Goal: Task Accomplishment & Management: Manage account settings

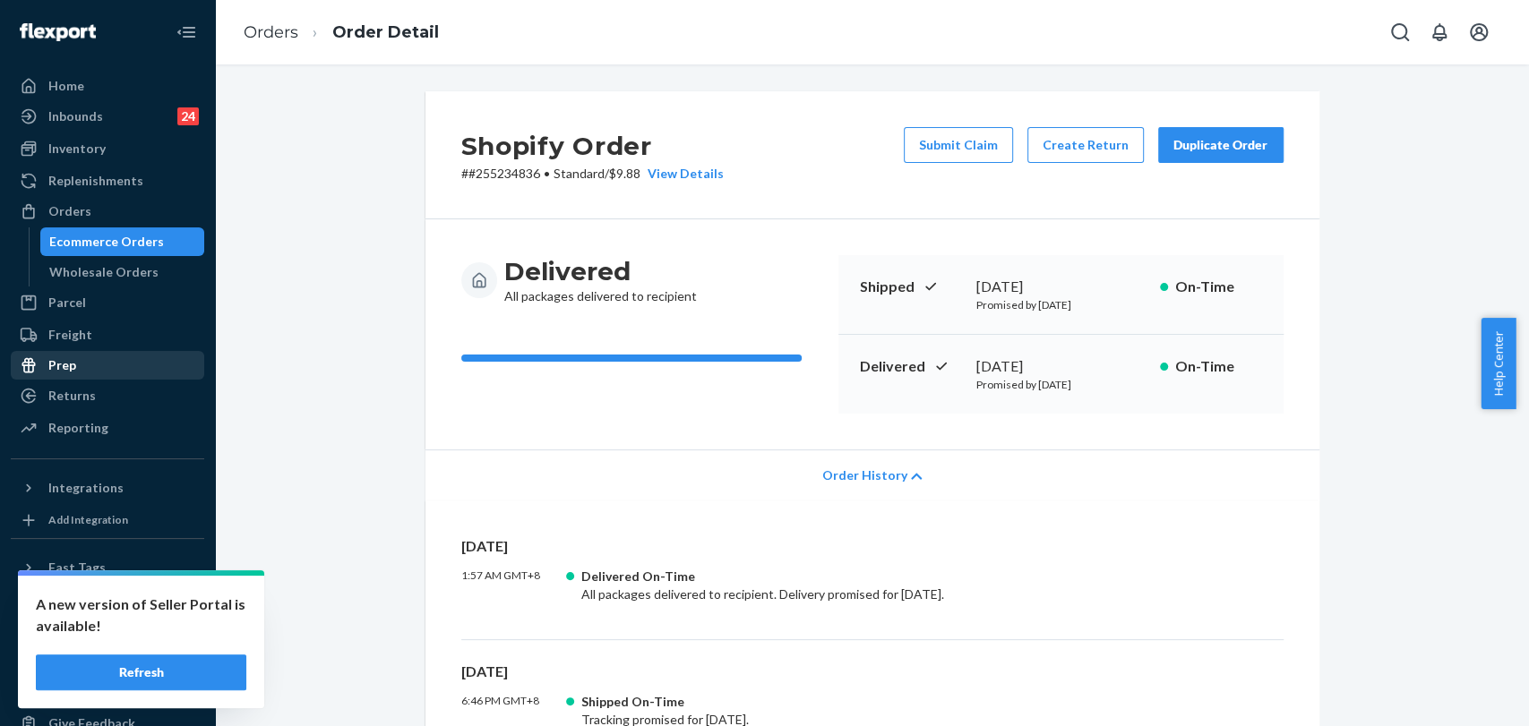
scroll to position [454, 0]
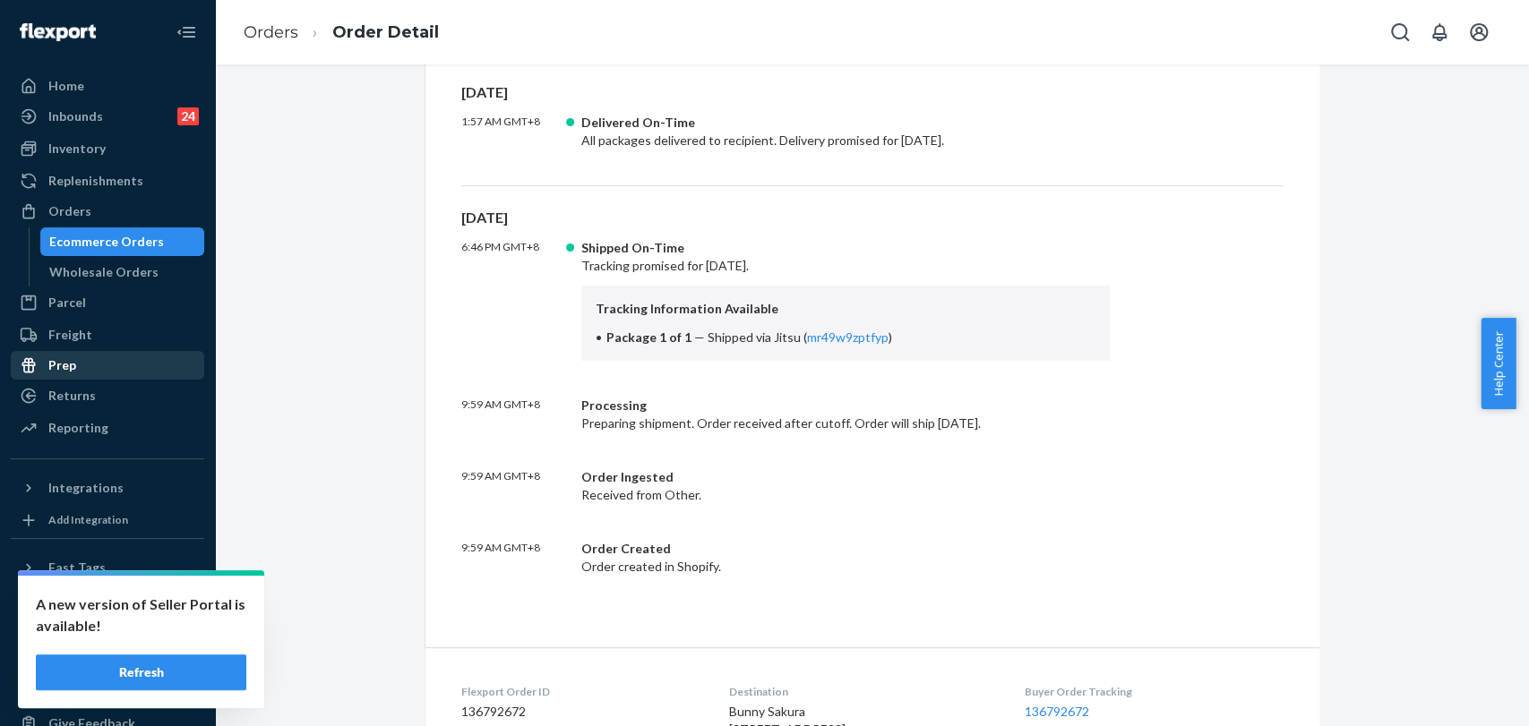
click at [124, 370] on div "Prep" at bounding box center [108, 365] width 190 height 25
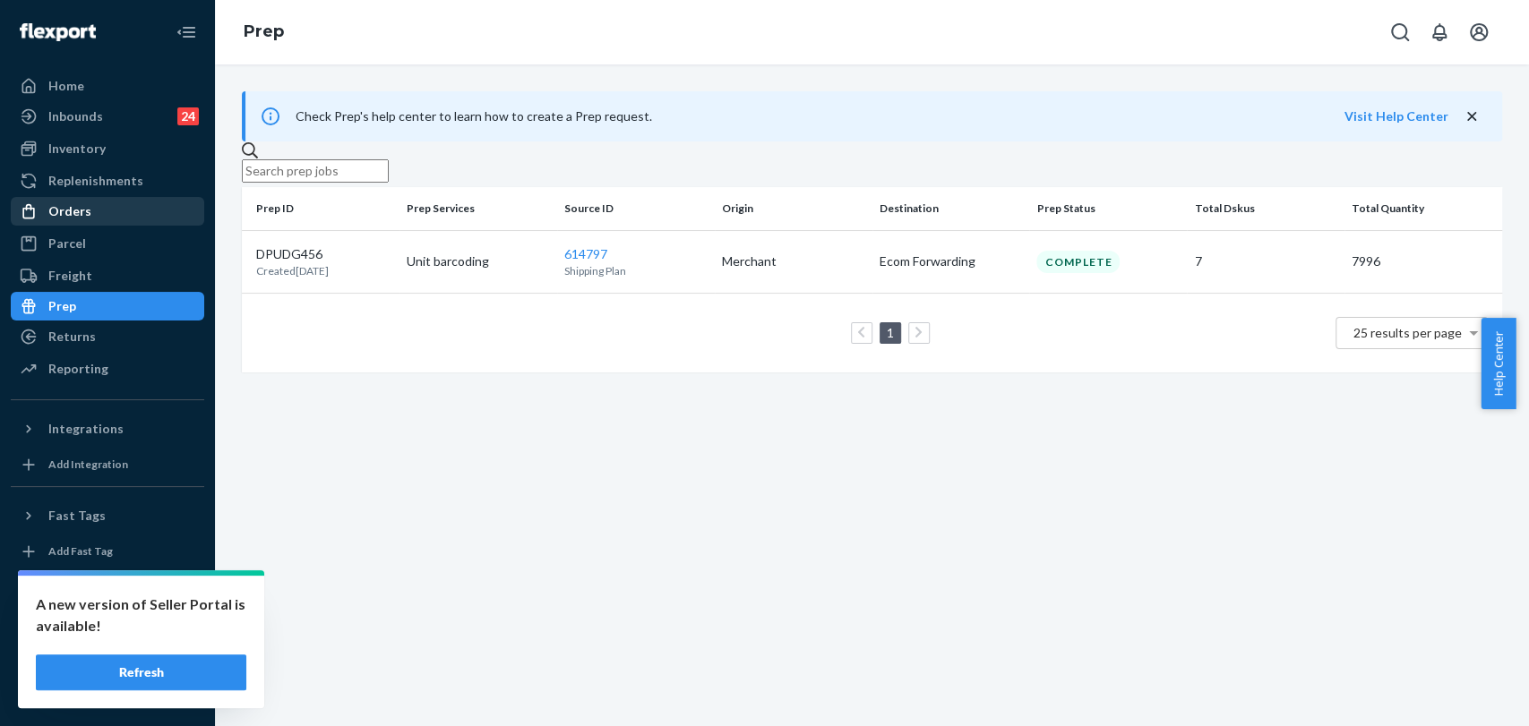
click at [77, 201] on div "Orders" at bounding box center [108, 211] width 190 height 25
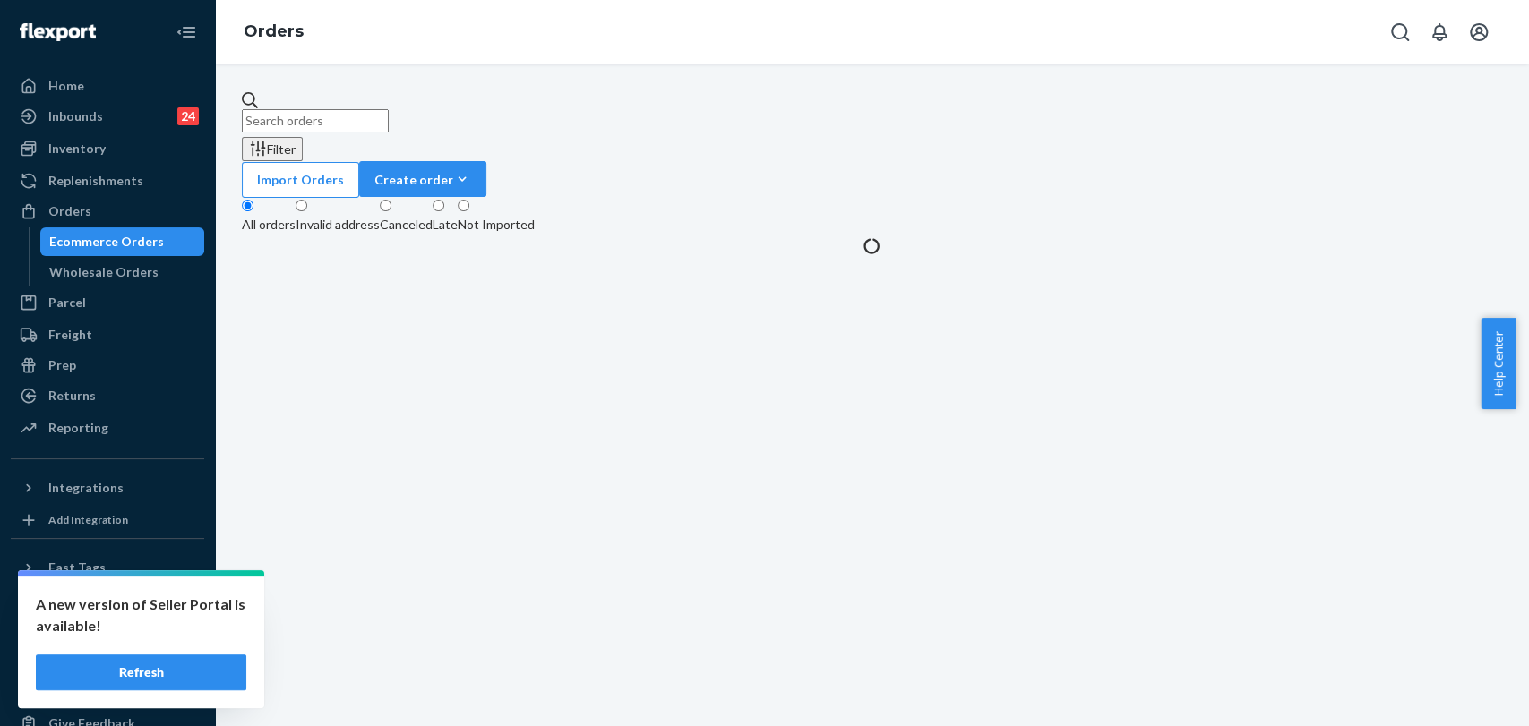
click at [364, 116] on input "text" at bounding box center [315, 120] width 147 height 23
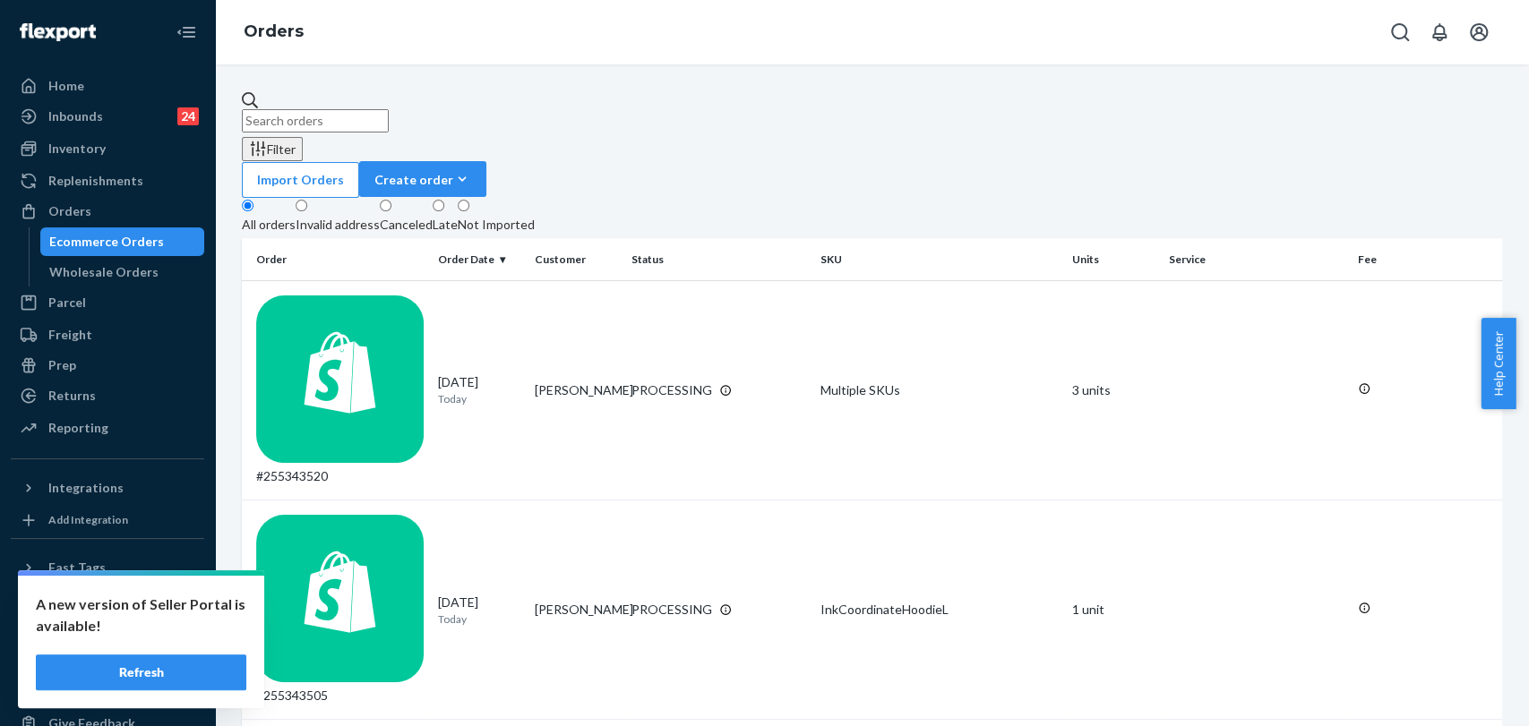
paste input "#255168950"
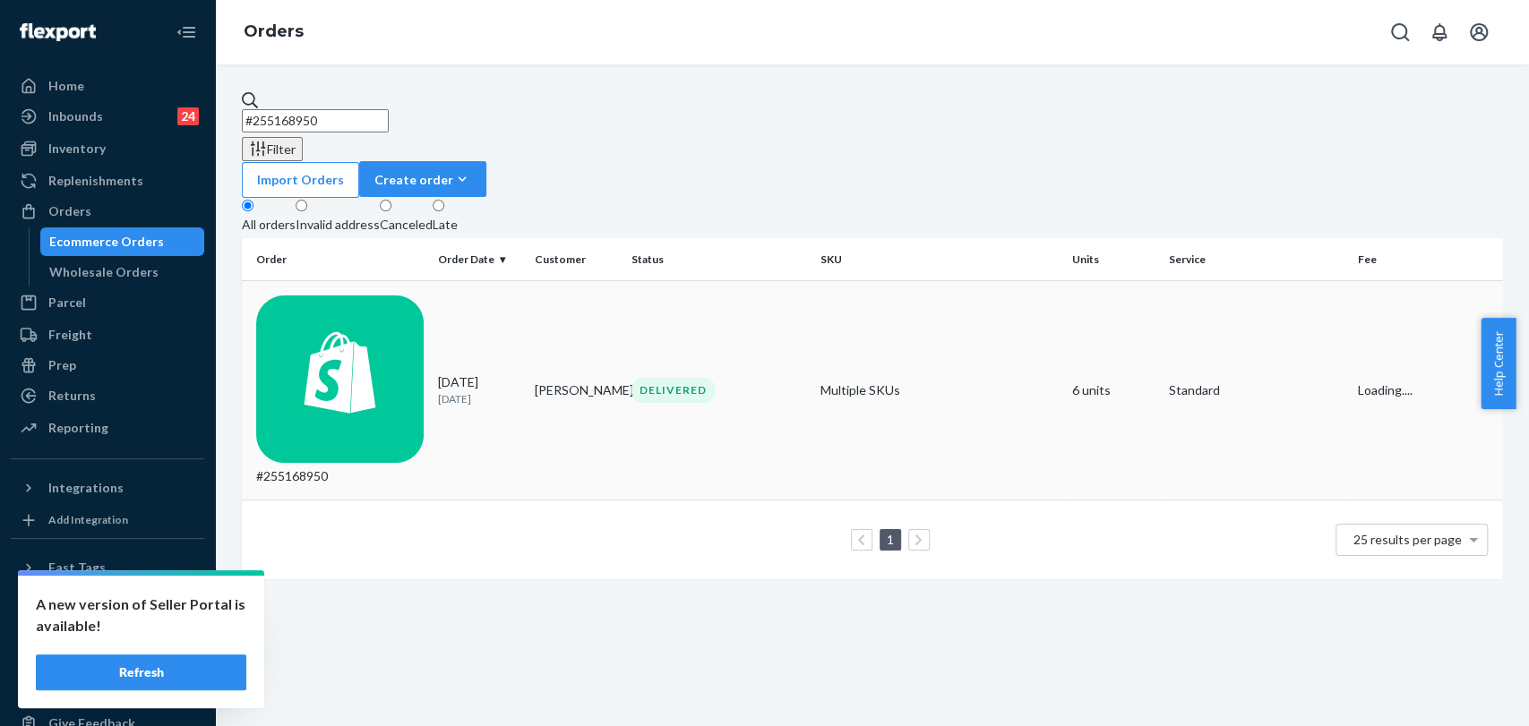
type input "#255168950"
click at [707, 291] on td "DELIVERED" at bounding box center [718, 390] width 189 height 219
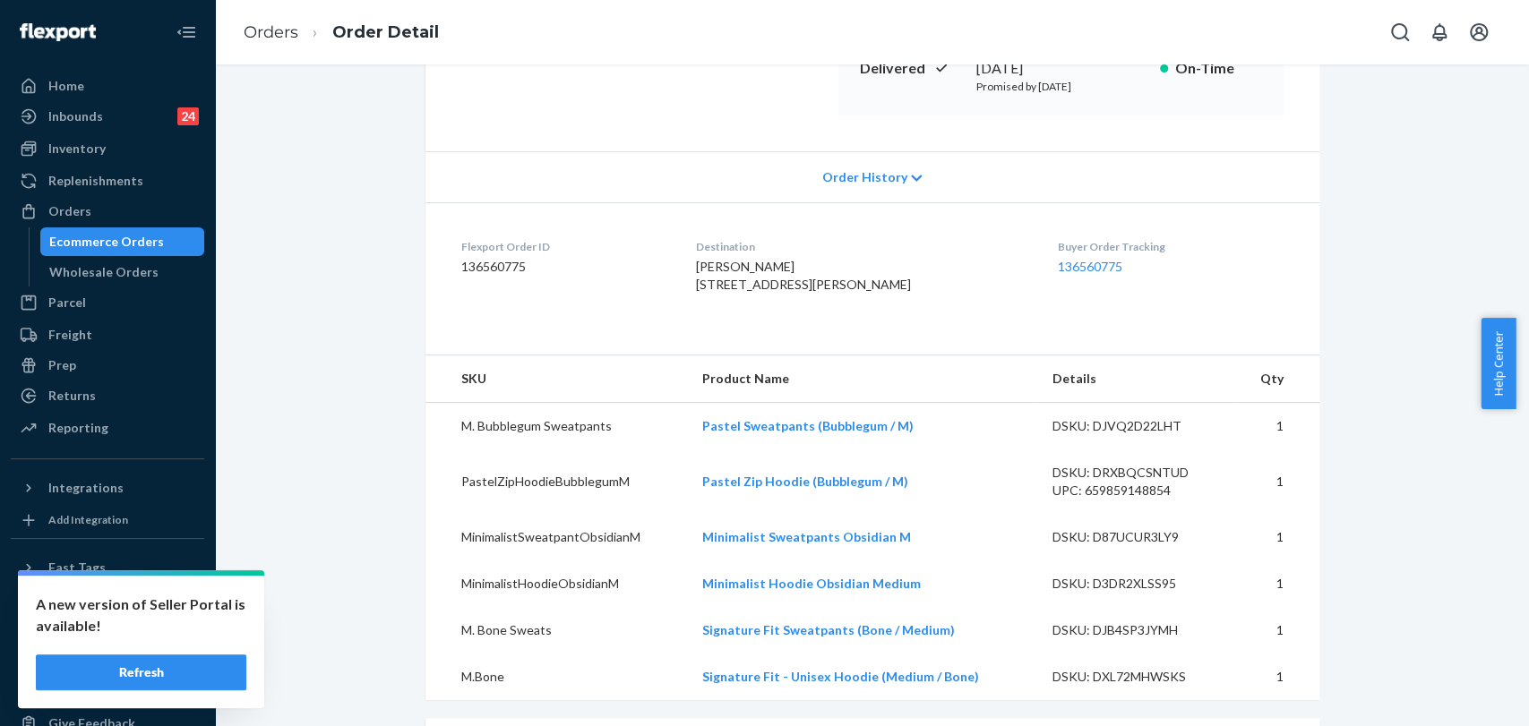
scroll to position [497, 0]
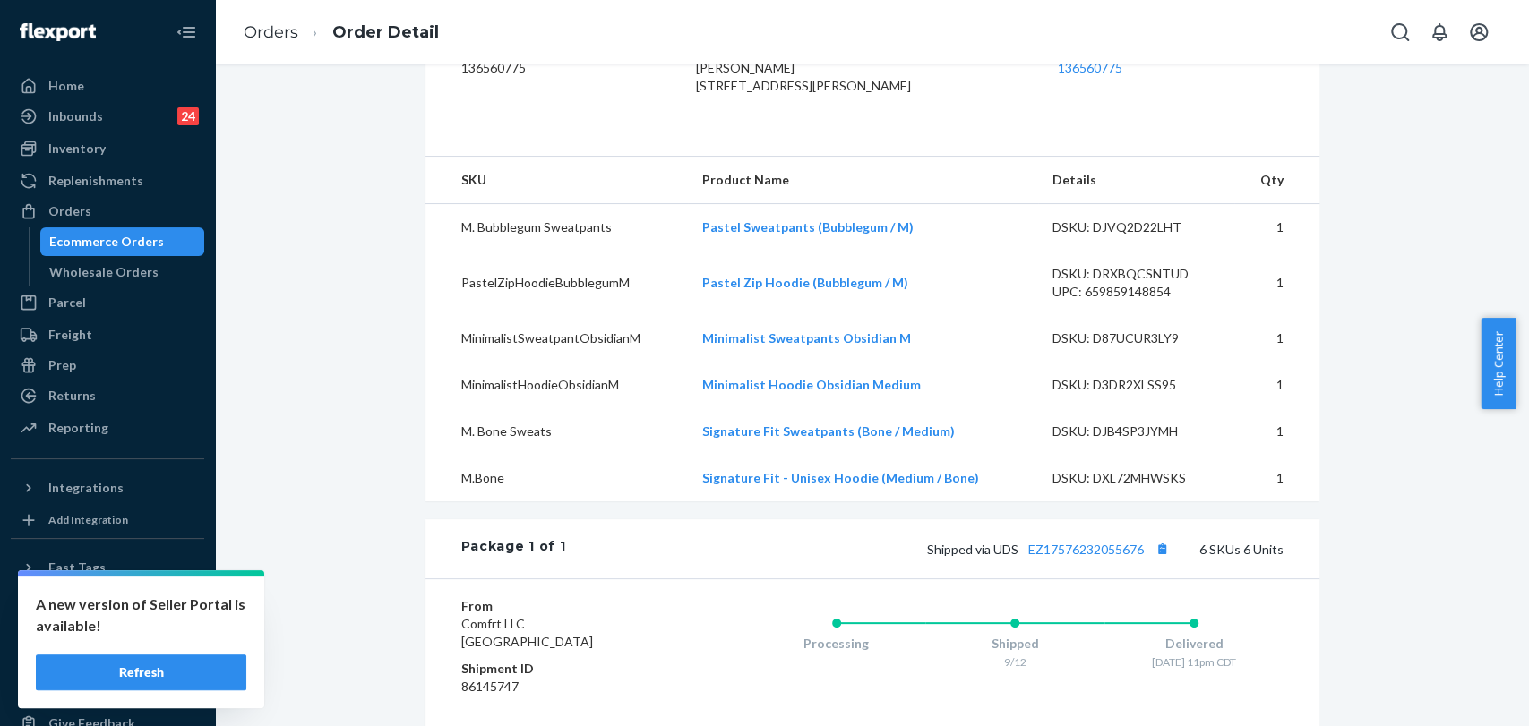
drag, startPoint x: 89, startPoint y: 81, endPoint x: 1252, endPoint y: 70, distance: 1163.5
click at [89, 81] on div "Home" at bounding box center [108, 85] width 190 height 25
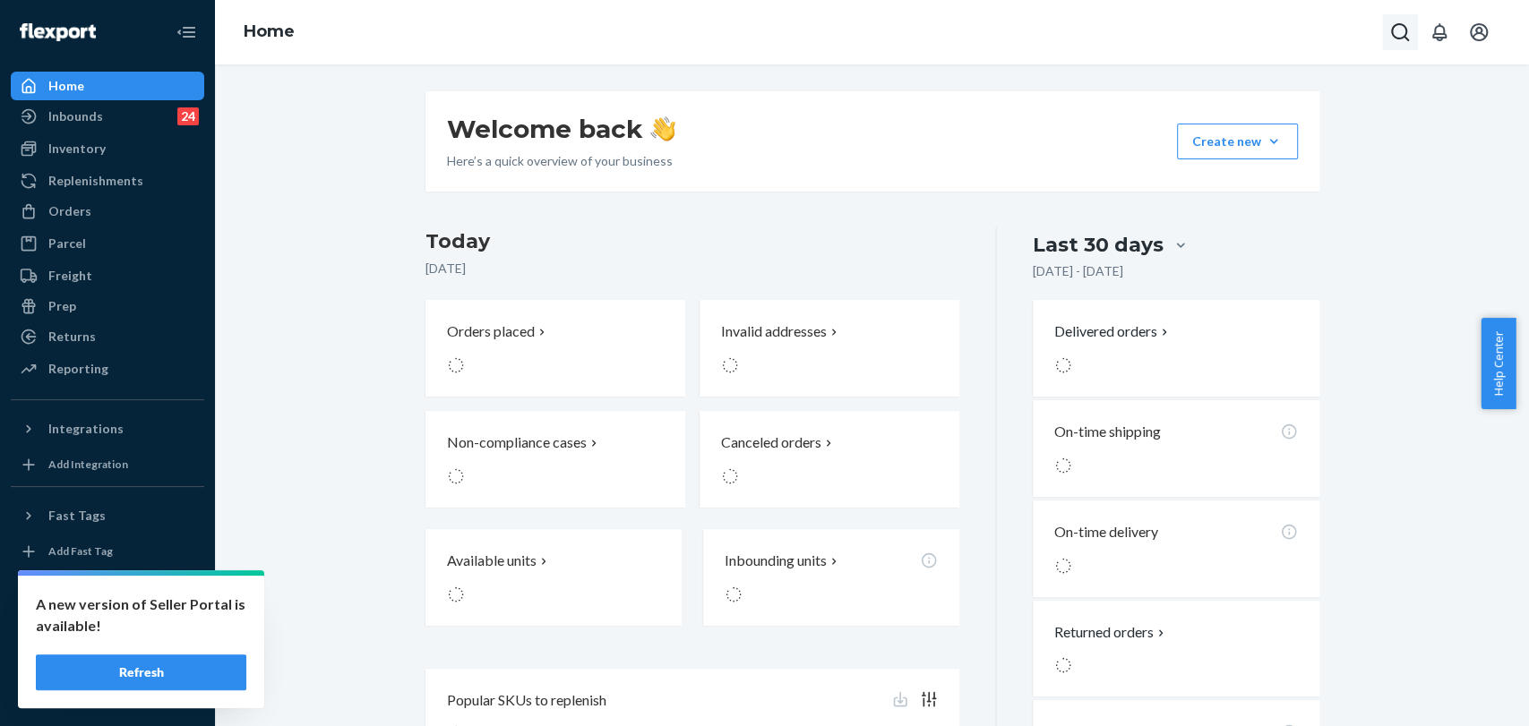
click at [1397, 37] on icon "Open Search Box" at bounding box center [1399, 31] width 21 height 21
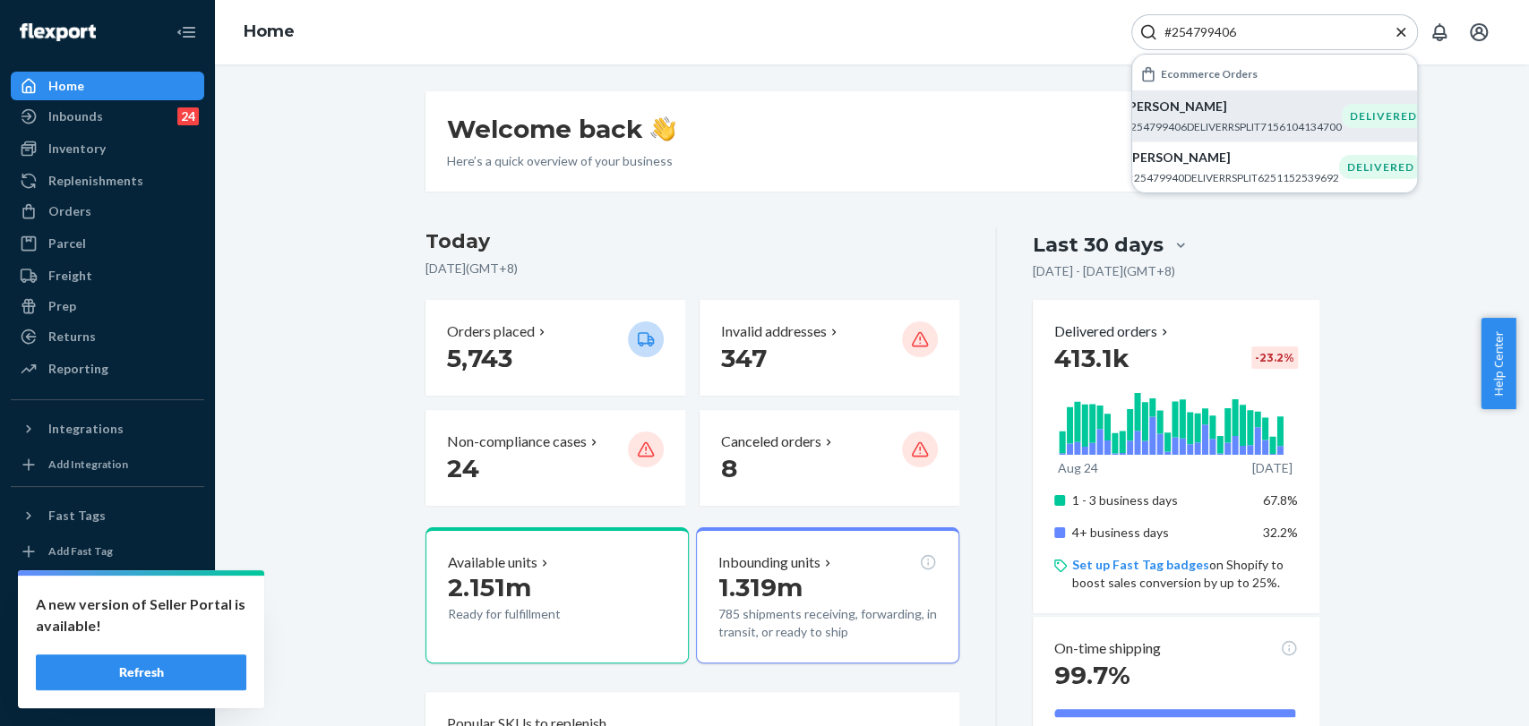
type input "#254799406"
click at [1297, 134] on li "Shirel Razabi #254799406DELIVERRSPLIT7156104134700 DELIVERED" at bounding box center [1274, 115] width 285 height 51
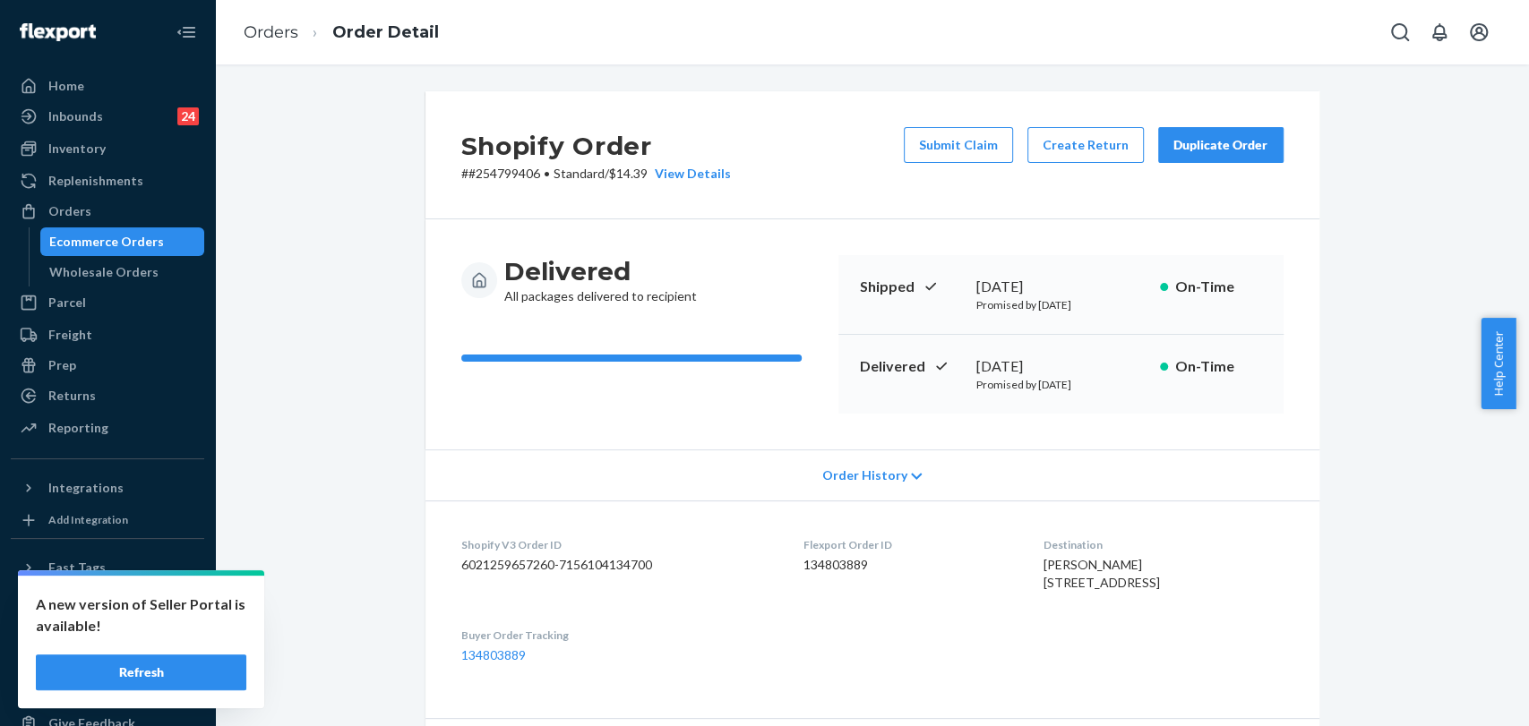
click at [1240, 144] on div "Duplicate Order" at bounding box center [1220, 145] width 95 height 18
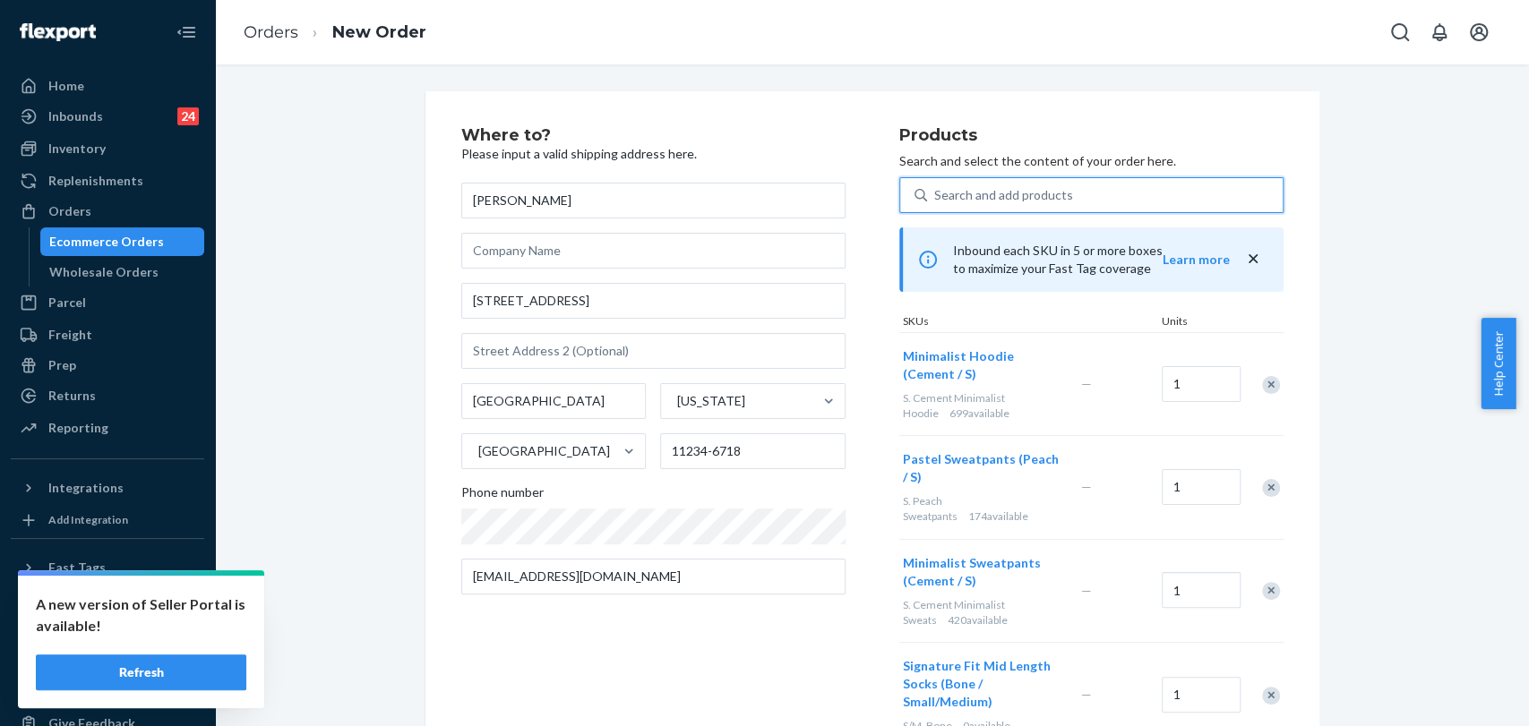
click at [979, 198] on div "Search and add products" at bounding box center [1003, 195] width 139 height 18
click at [936, 198] on input "0 results available. Use Up and Down to choose options, press Enter to select t…" at bounding box center [935, 195] width 2 height 18
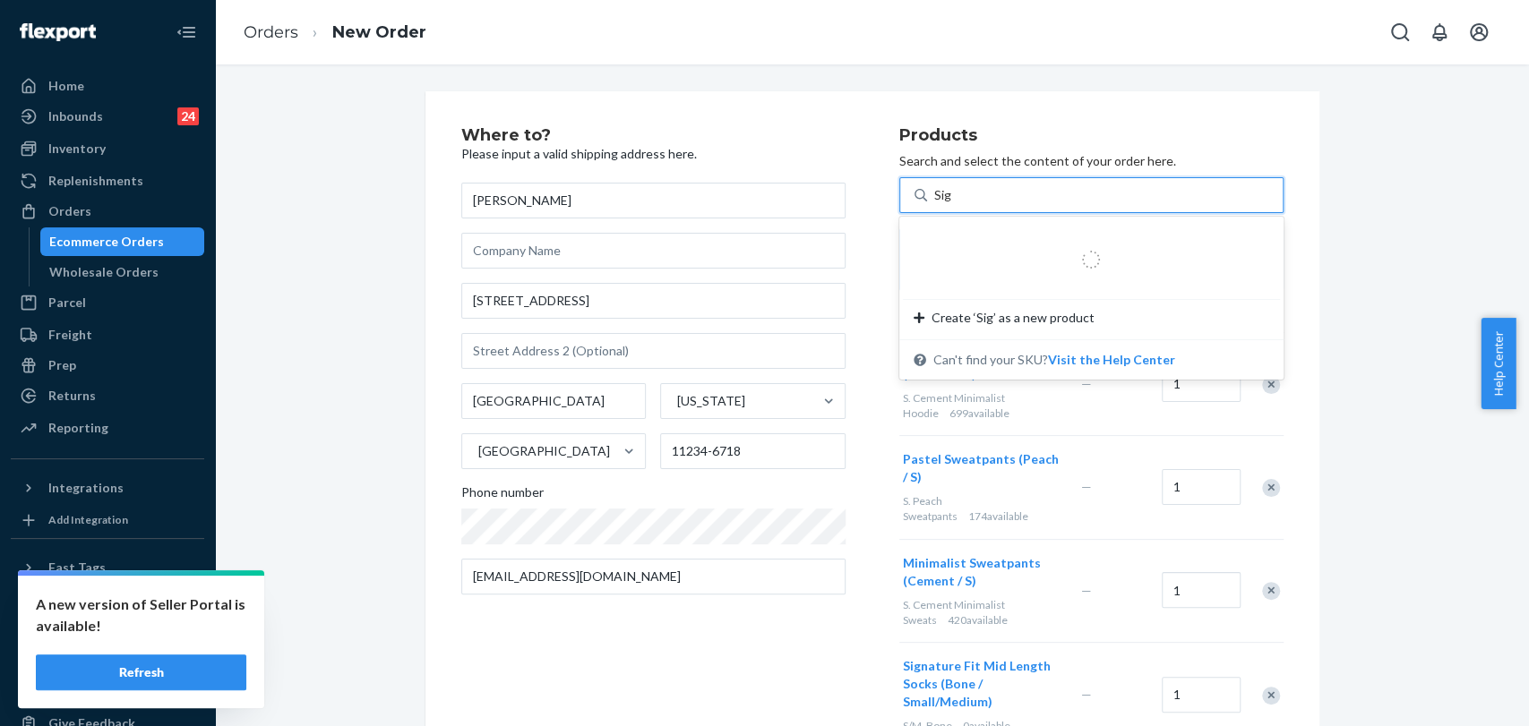
type input "Sig"
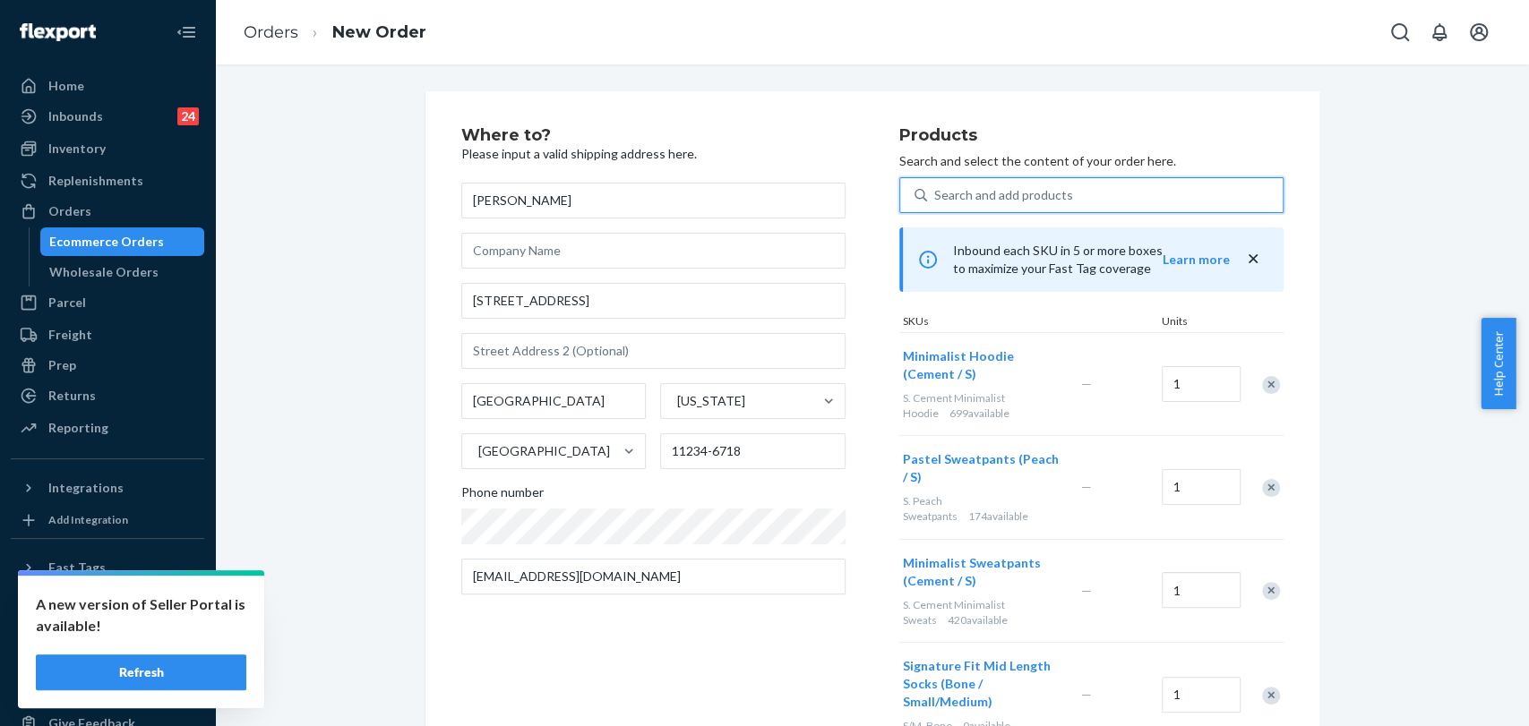
paste input "Signature Mid Length Socks"
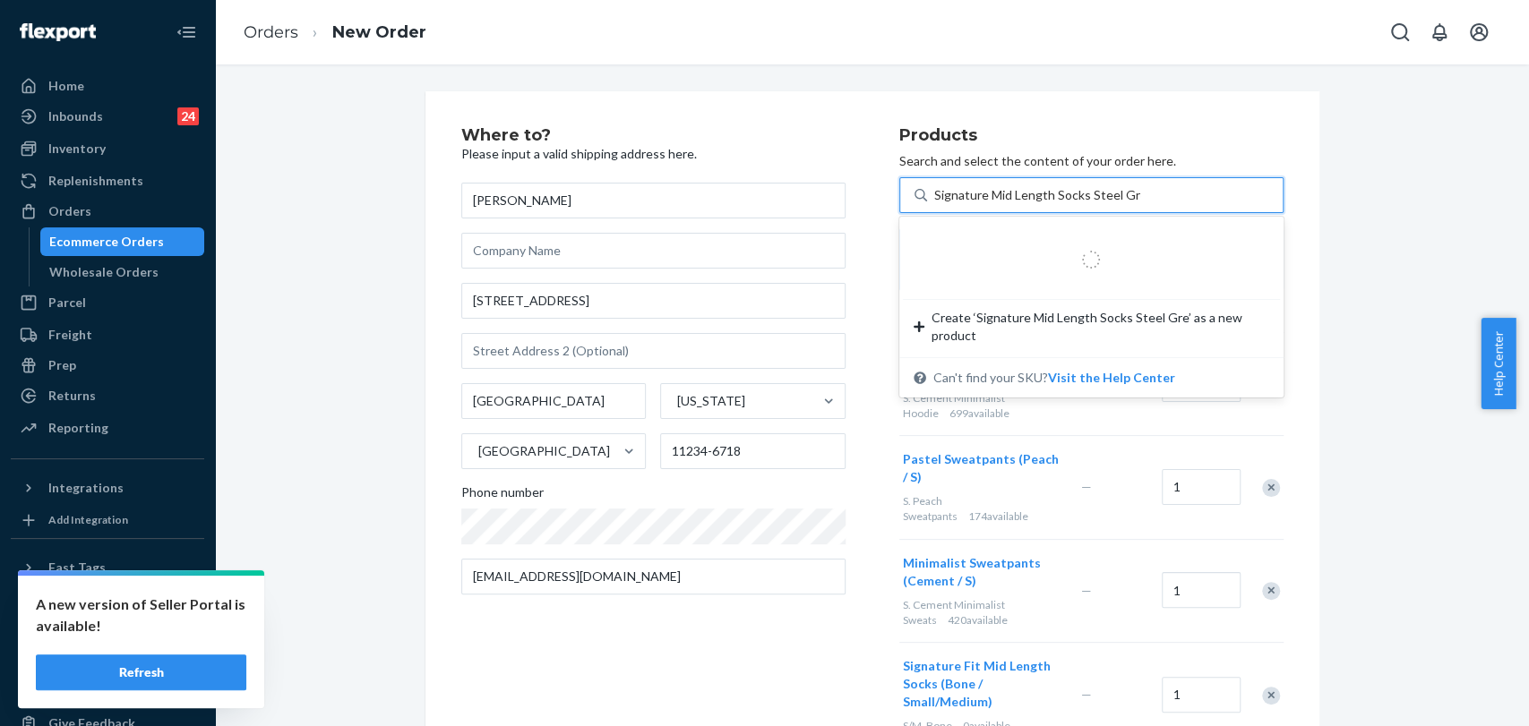
type input "Signature Mid Length Socks Steel Grey"
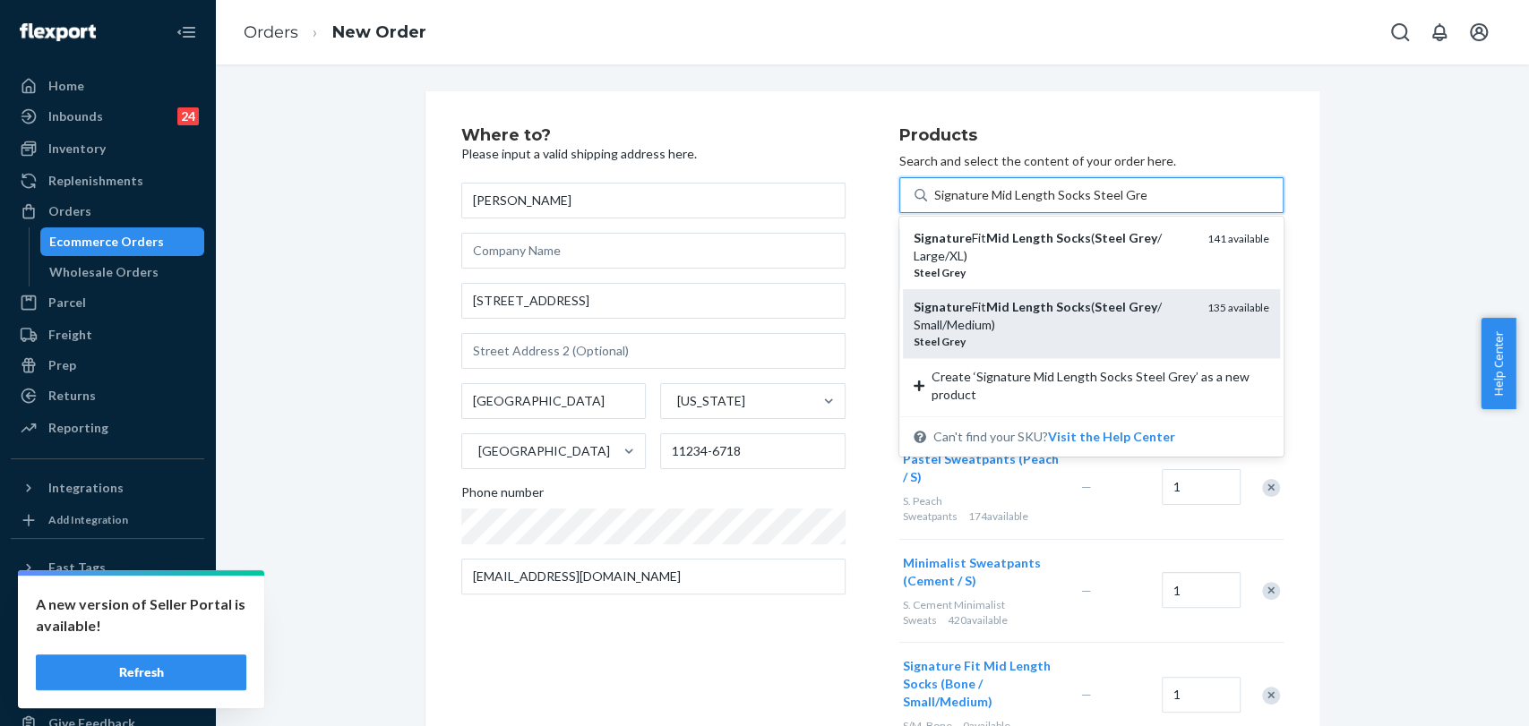
click at [1104, 312] on em "Steel" at bounding box center [1109, 306] width 31 height 15
click at [1104, 204] on input "Signature Mid Length Socks Steel Grey" at bounding box center [1040, 195] width 212 height 18
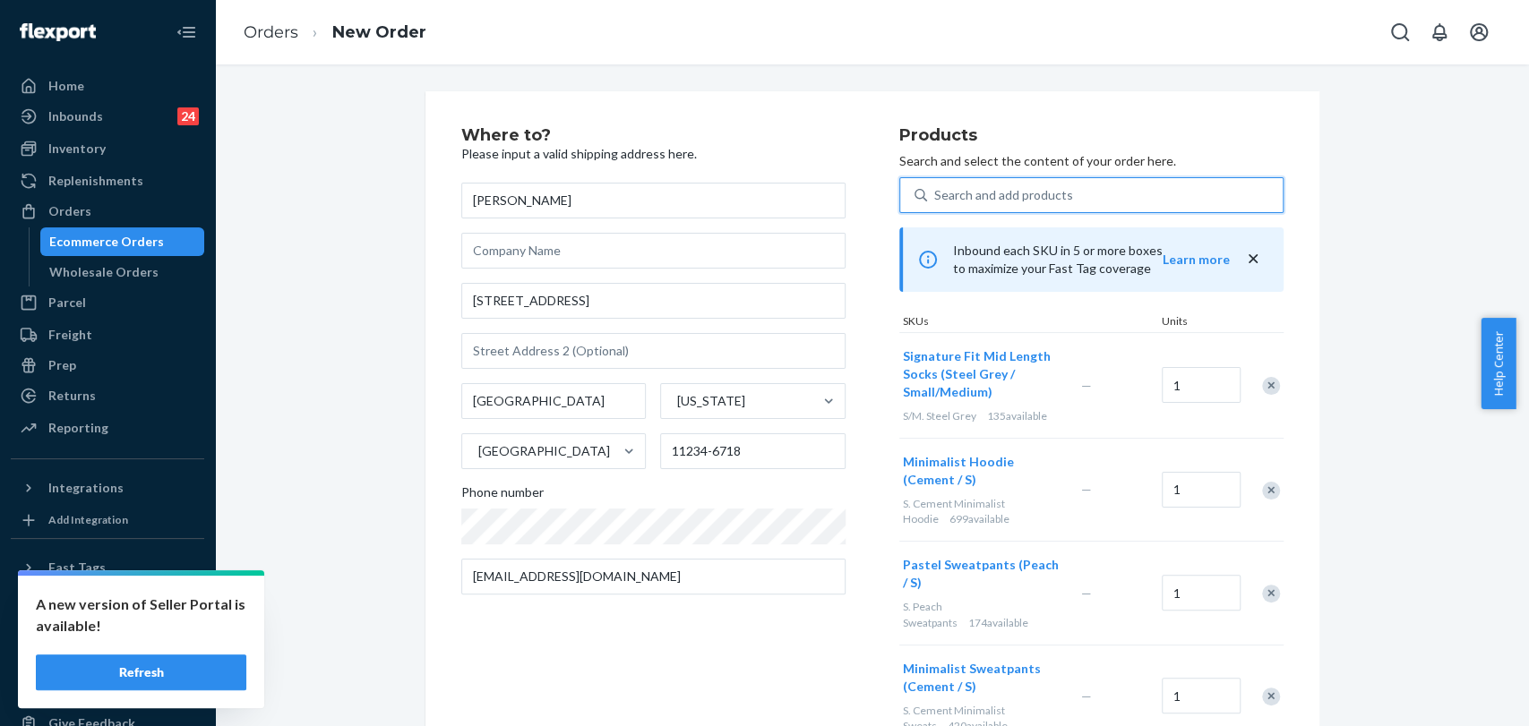
click at [1262, 489] on div "Remove Item" at bounding box center [1271, 491] width 18 height 18
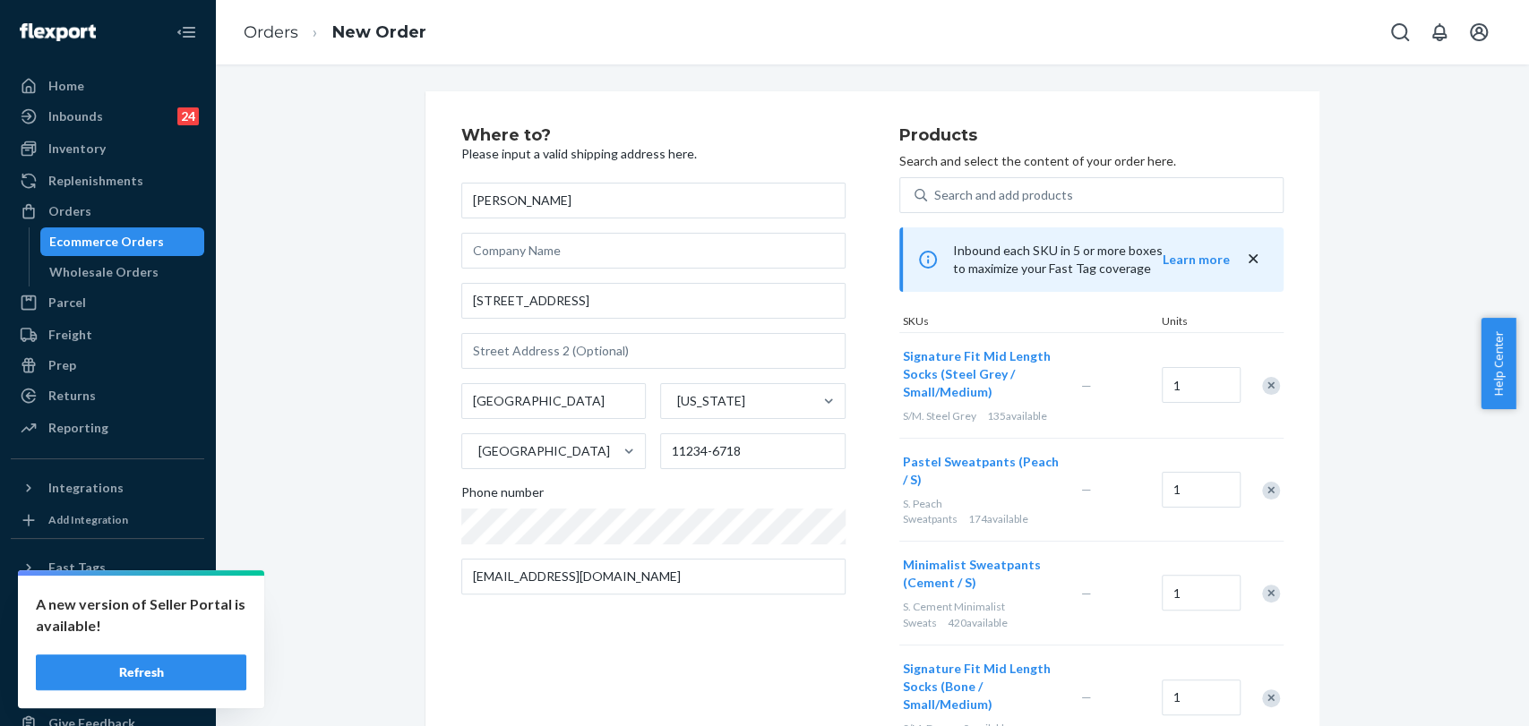
click at [1262, 489] on div "Remove Item" at bounding box center [1271, 491] width 18 height 18
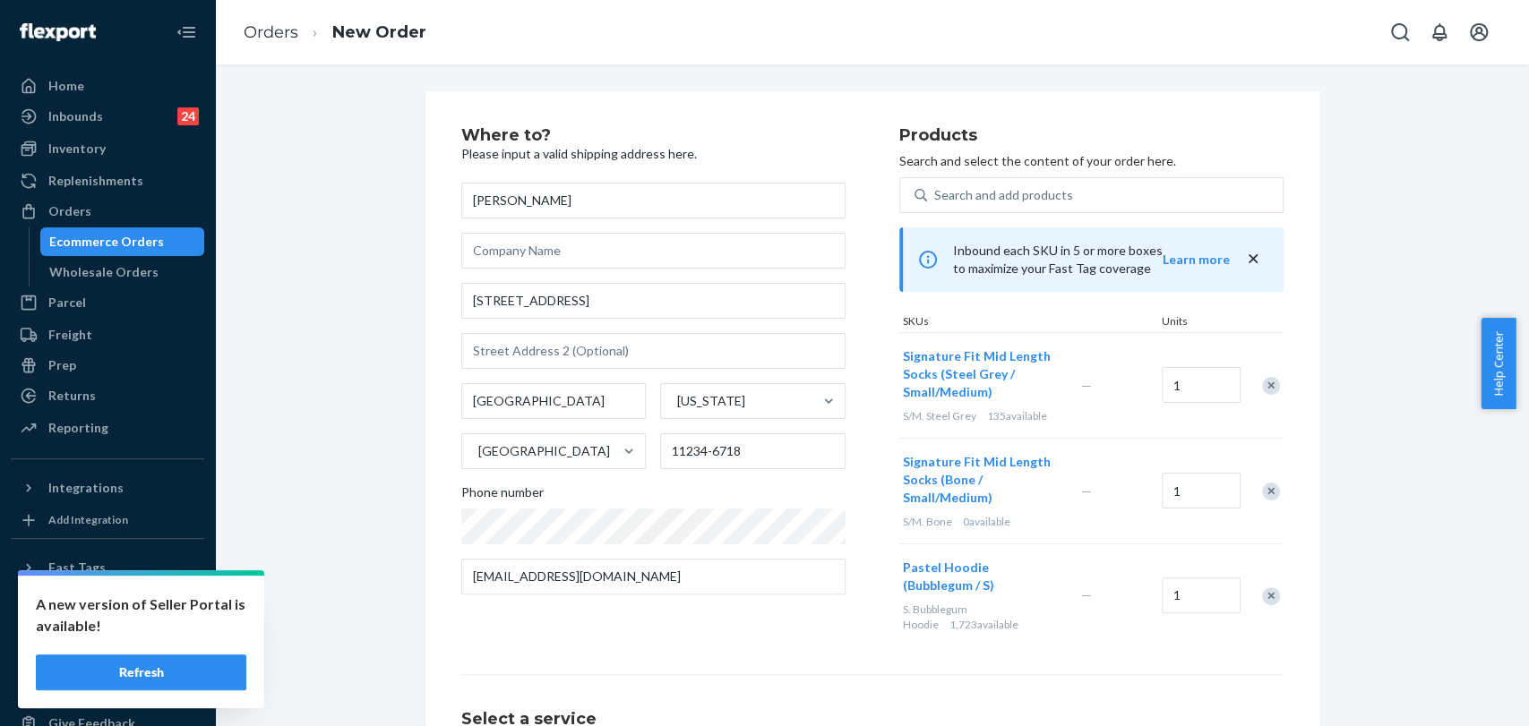
click at [1262, 488] on div "Remove Item" at bounding box center [1271, 492] width 18 height 18
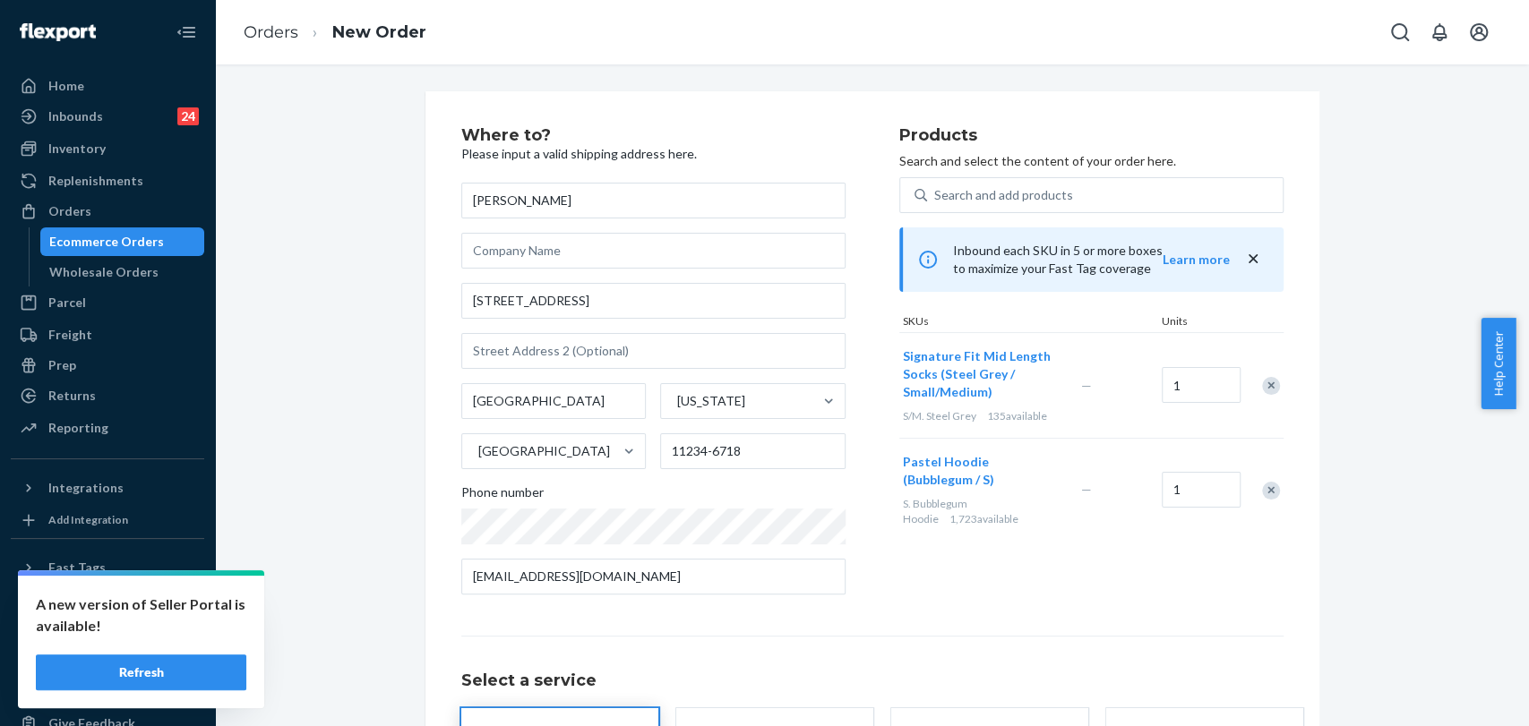
click at [1262, 488] on div "Remove Item" at bounding box center [1271, 491] width 18 height 18
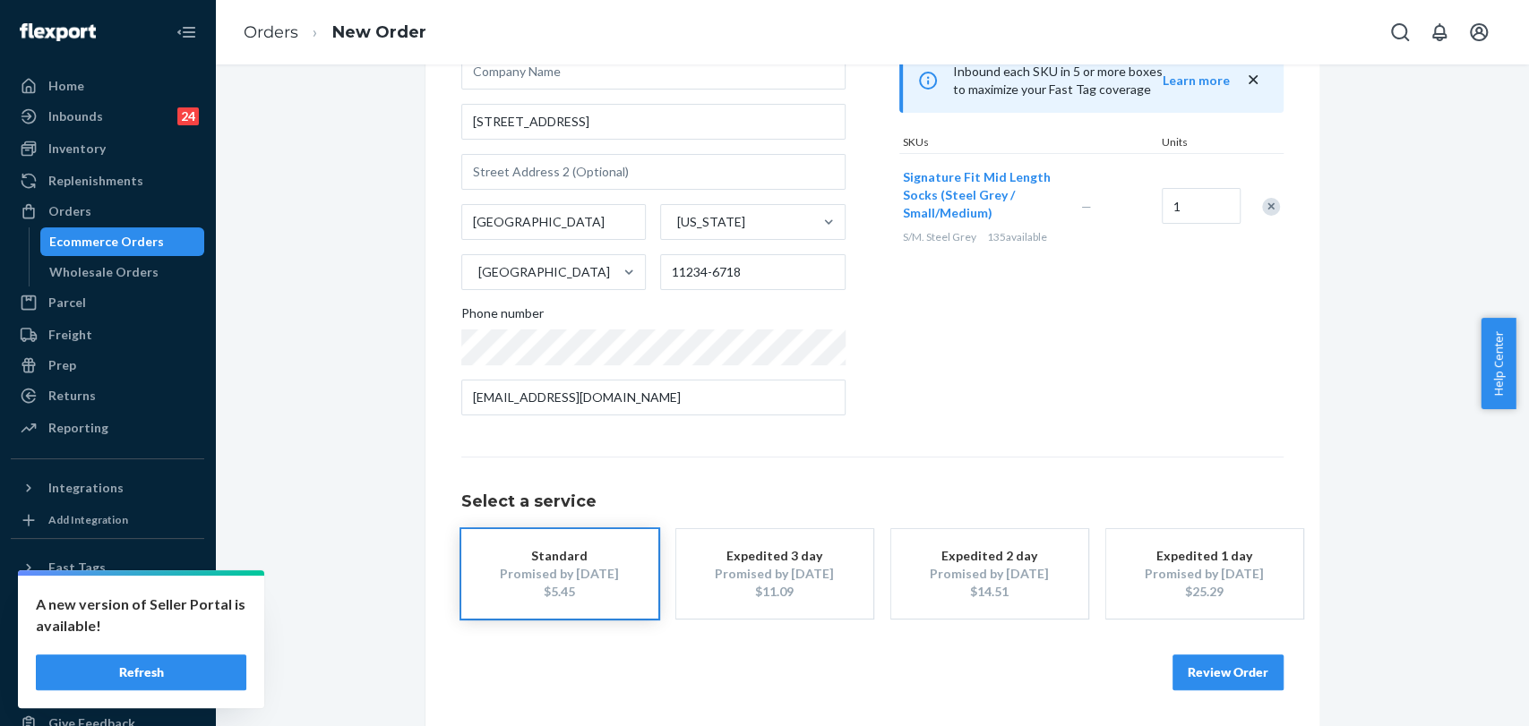
click at [1233, 665] on button "Review Order" at bounding box center [1227, 673] width 111 height 36
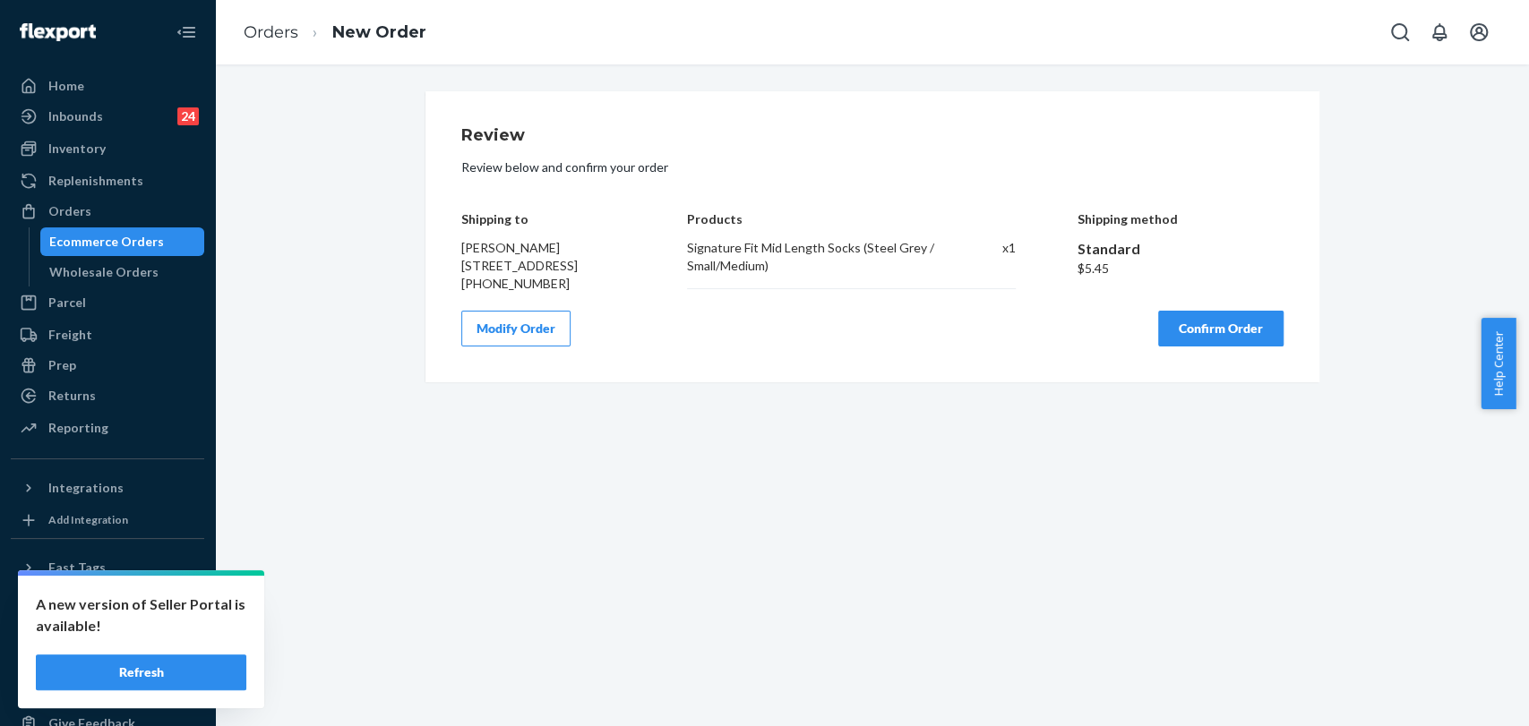
click at [1244, 340] on button "Confirm Order" at bounding box center [1220, 329] width 125 height 36
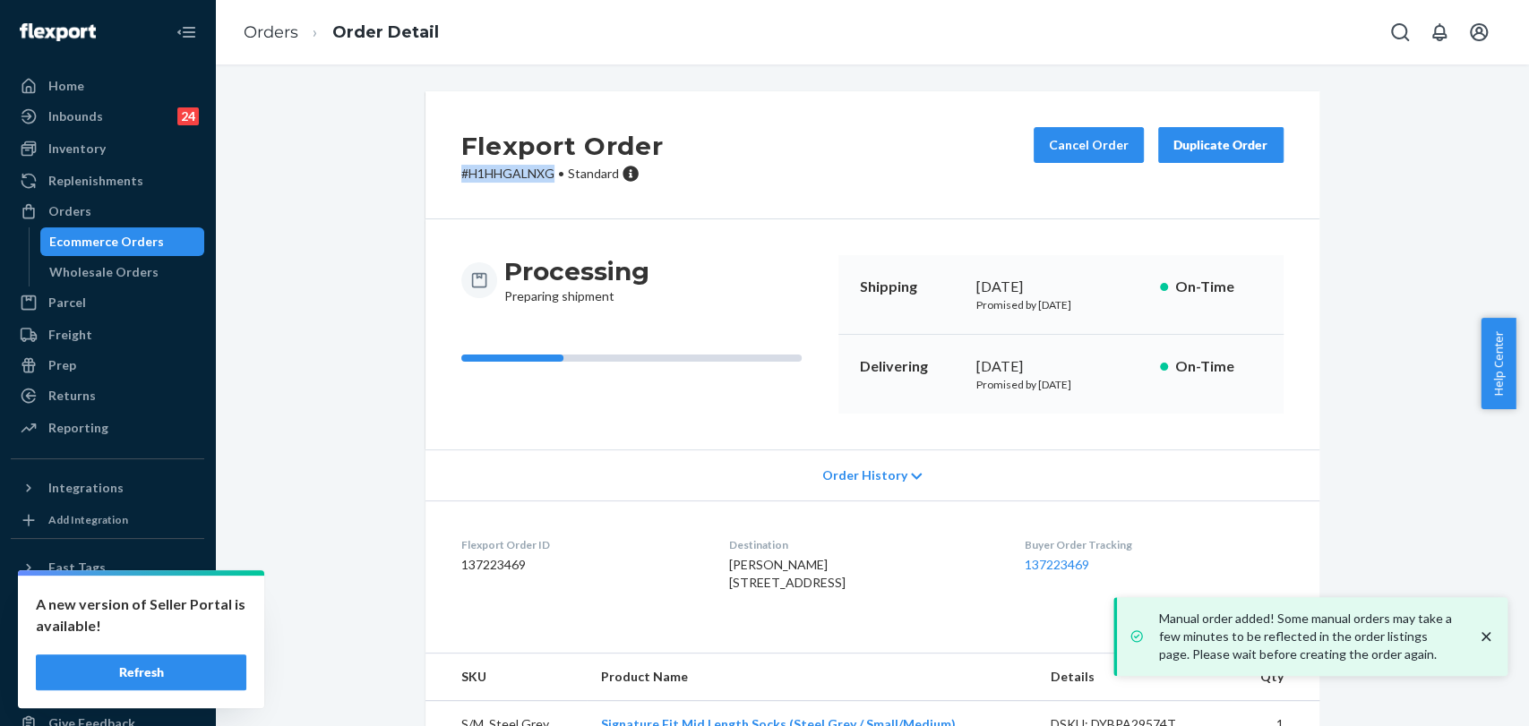
drag, startPoint x: 546, startPoint y: 173, endPoint x: 451, endPoint y: 173, distance: 94.9
click at [451, 173] on div "Flexport Order # H1HHGALNXG • Standard Cancel Order Duplicate Order" at bounding box center [872, 155] width 894 height 128
copy p "# H1HHGALNXG"
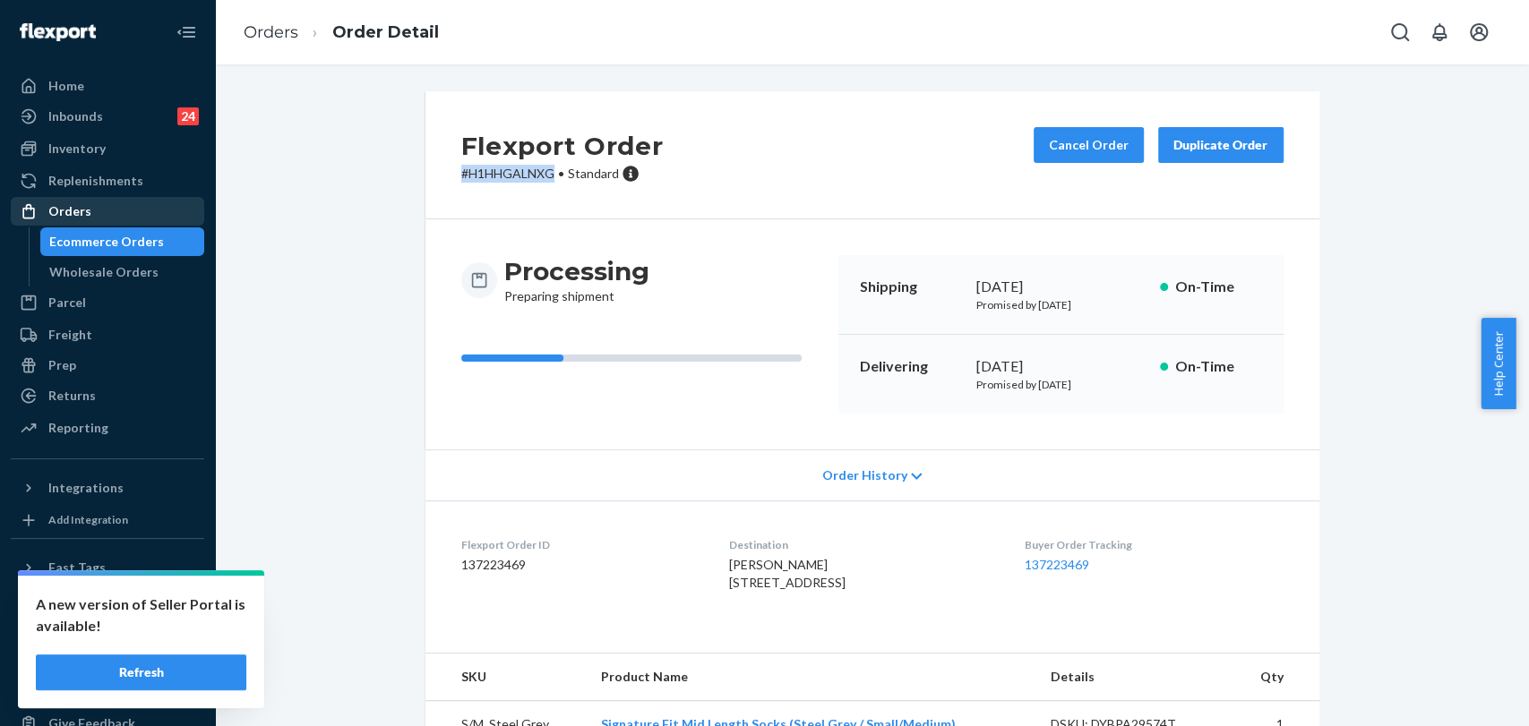
click at [86, 206] on div "Orders" at bounding box center [69, 211] width 43 height 18
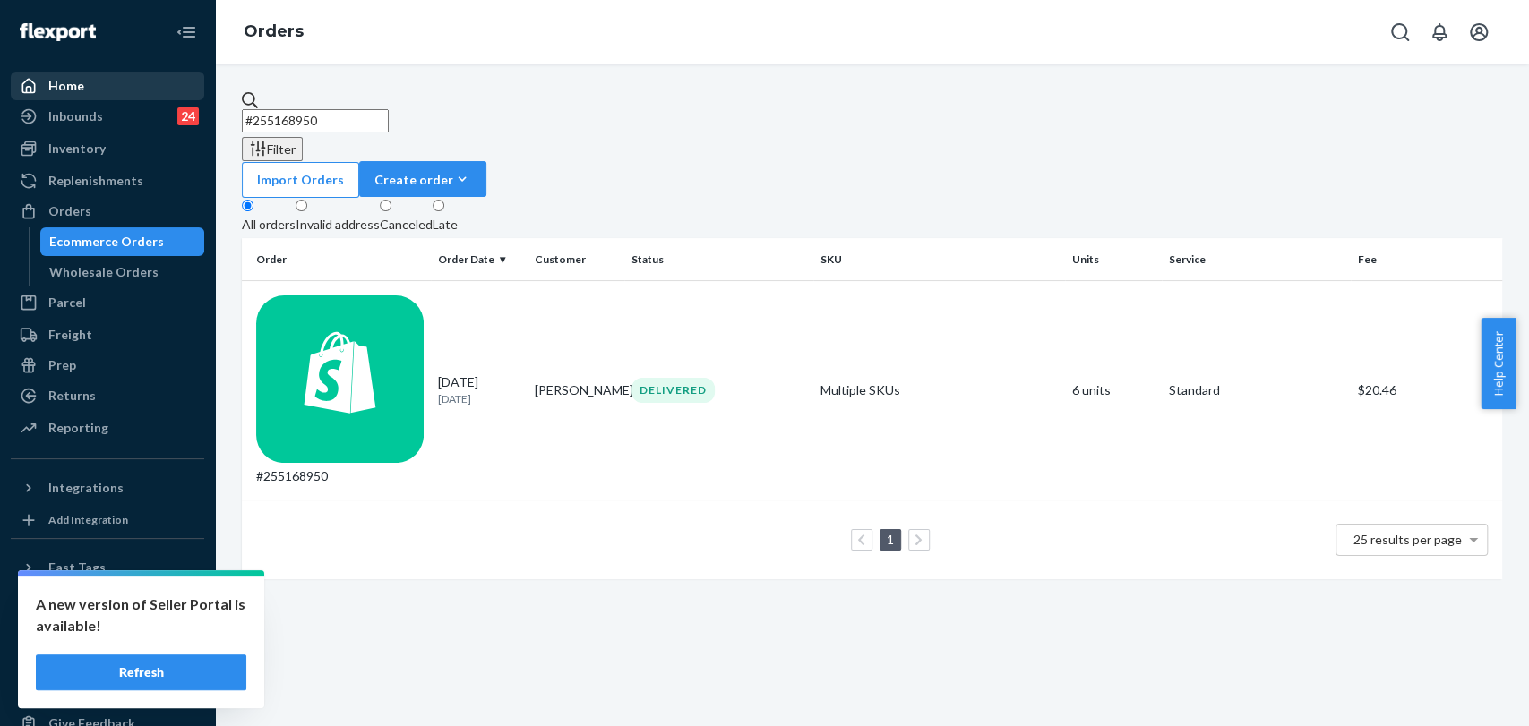
click at [116, 91] on div "Home" at bounding box center [108, 85] width 190 height 25
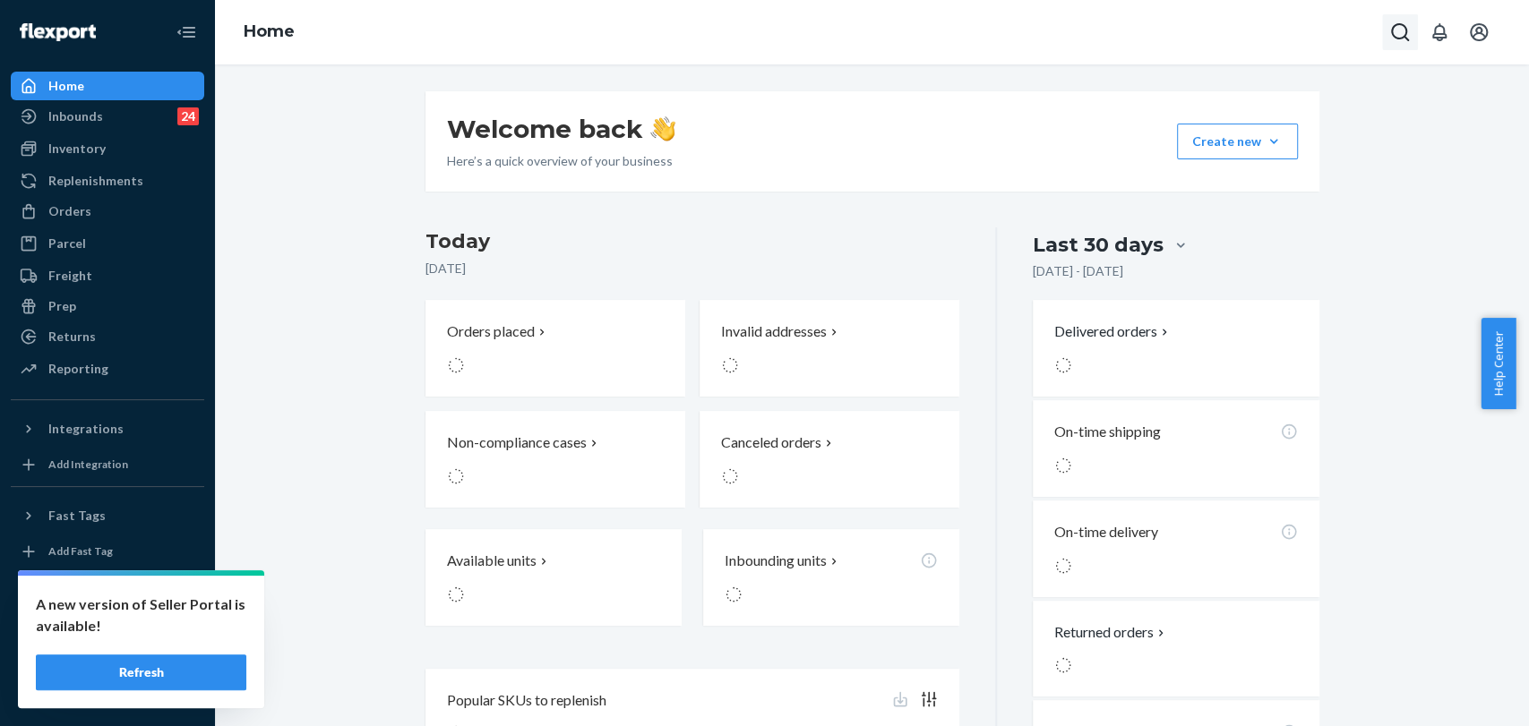
click at [1404, 28] on icon "Open Search Box" at bounding box center [1399, 31] width 21 height 21
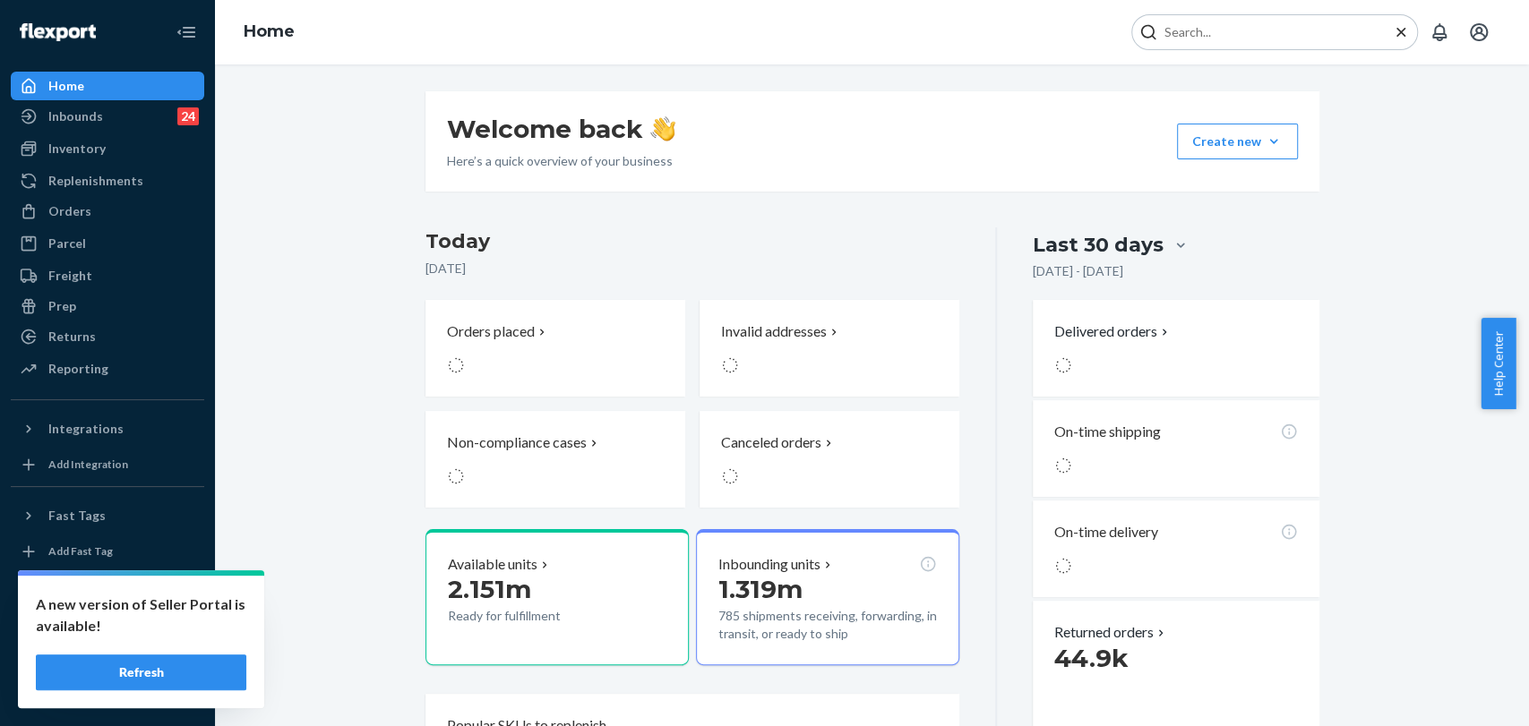
type input "#255217805"
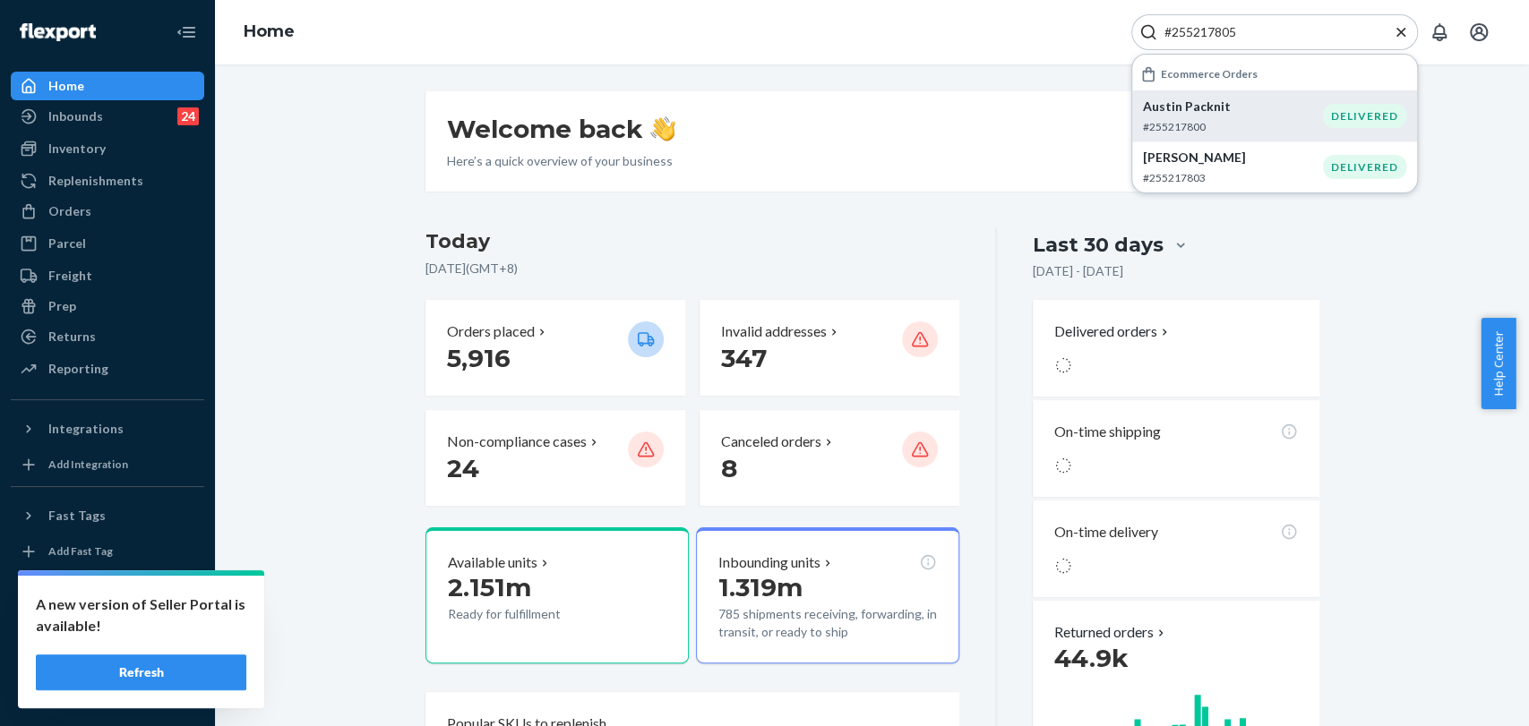
click at [1154, 119] on p "#255217800" at bounding box center [1233, 126] width 180 height 15
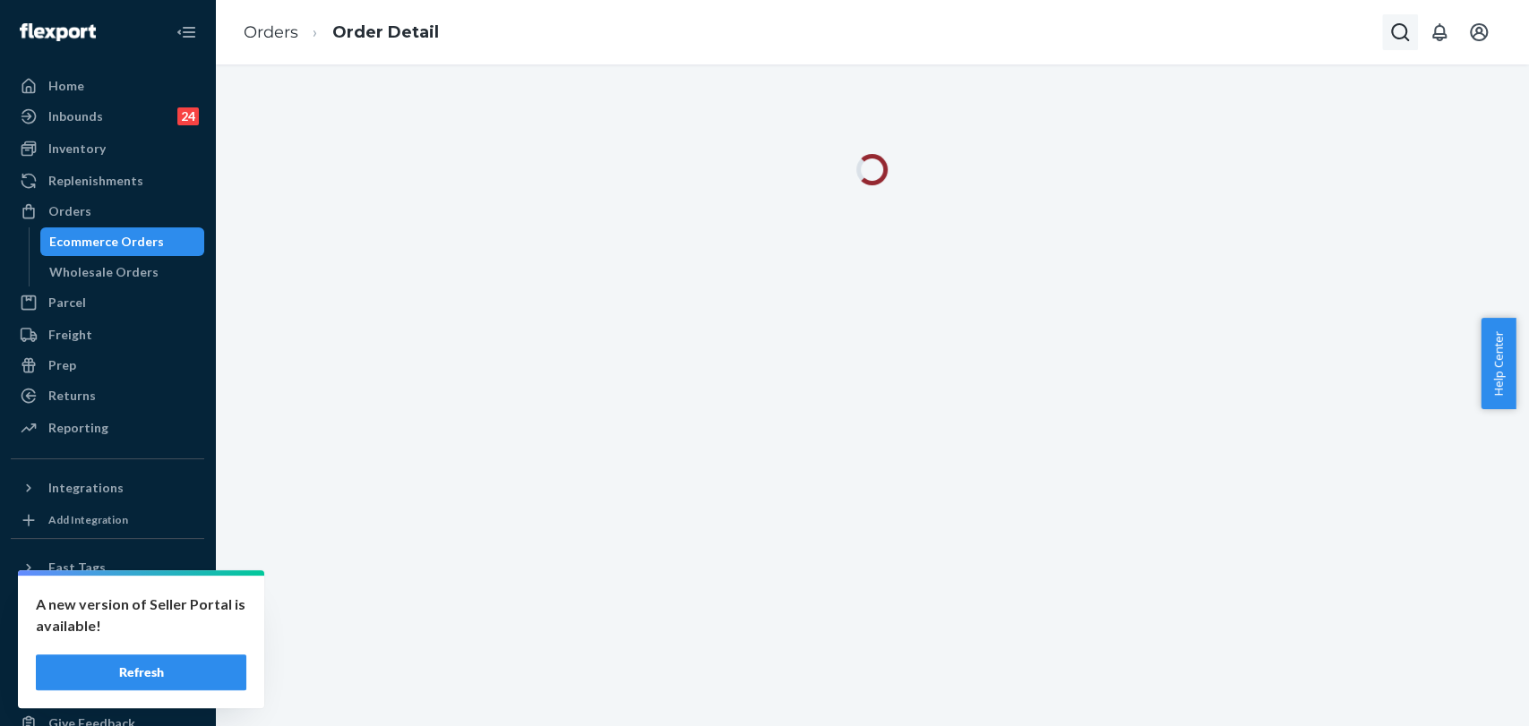
click at [1398, 42] on icon "Open Search Box" at bounding box center [1399, 31] width 21 height 21
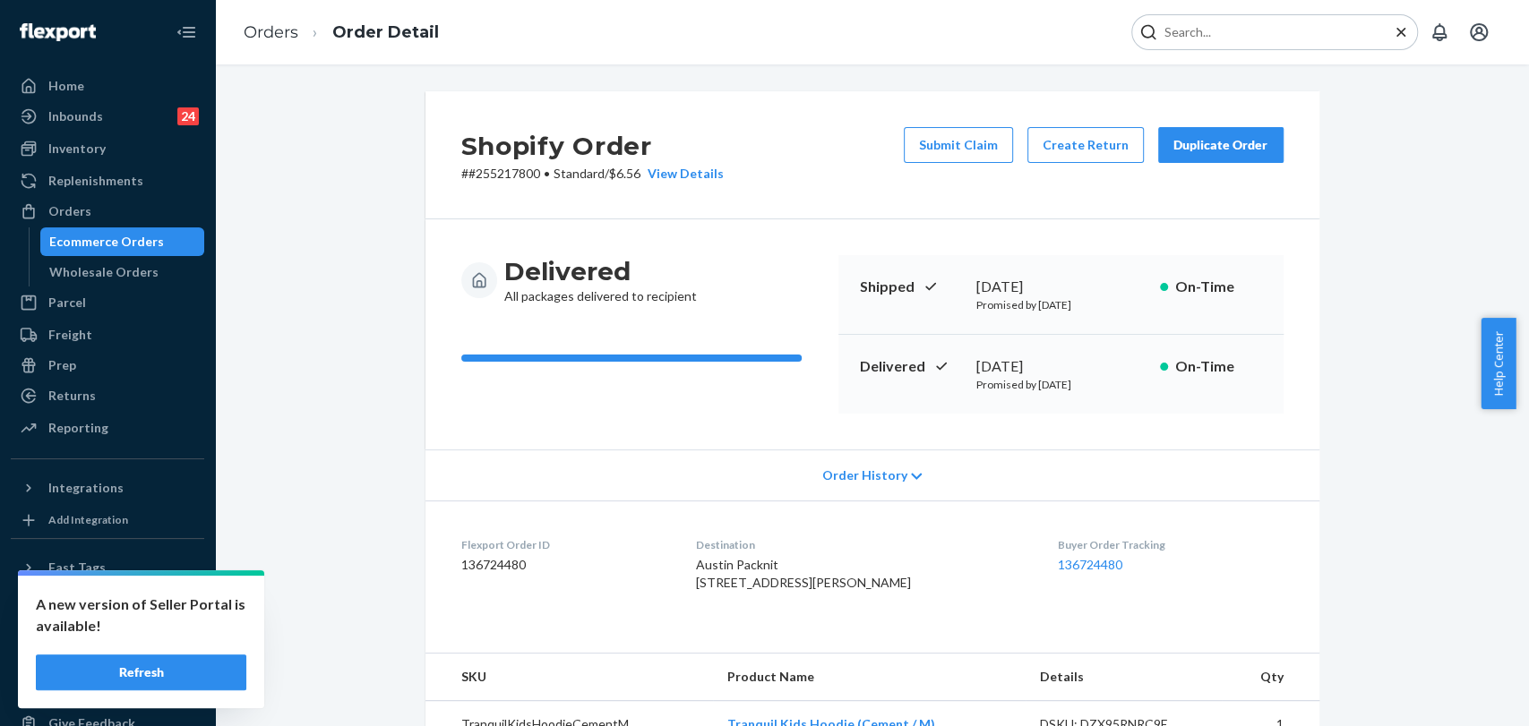
paste input "#255217805"
type input "#255217805"
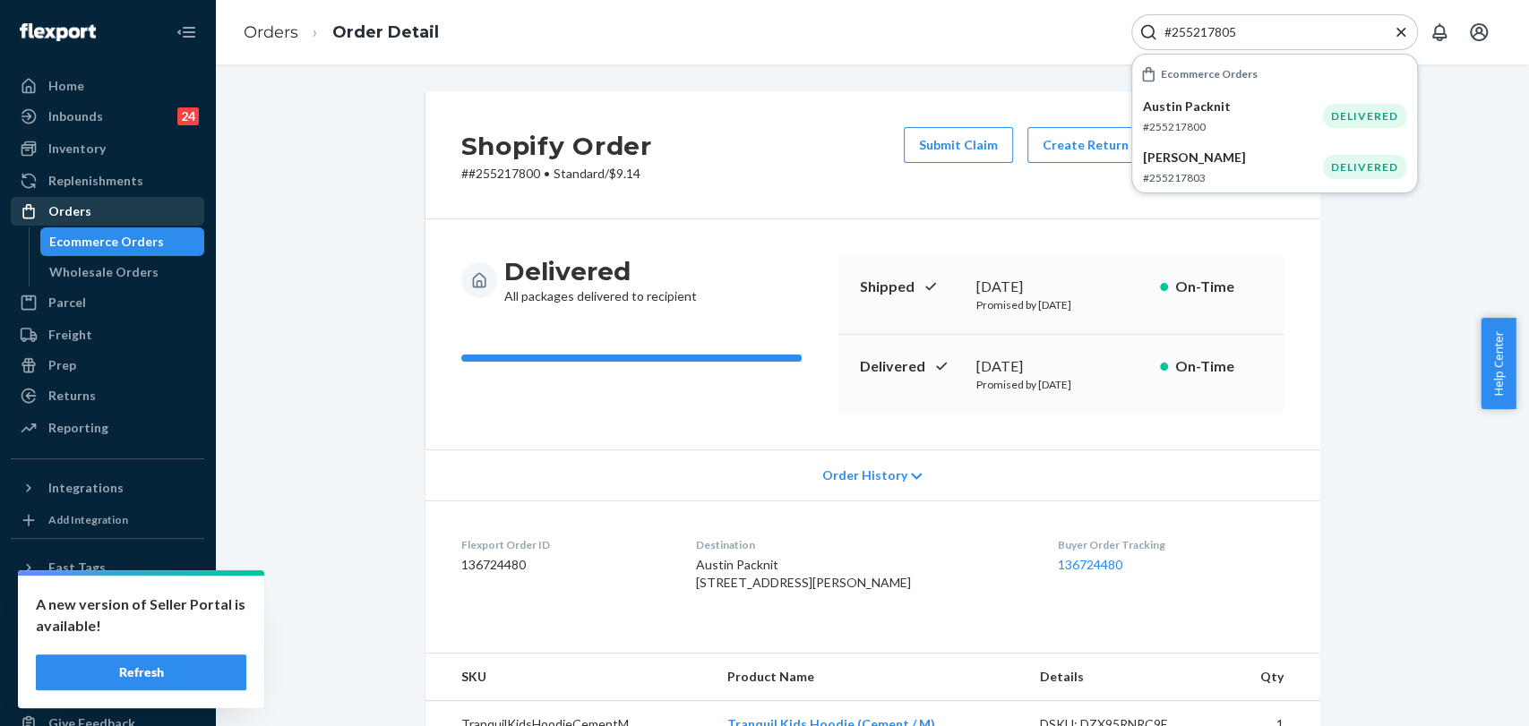
click at [85, 214] on div "Orders" at bounding box center [69, 211] width 43 height 18
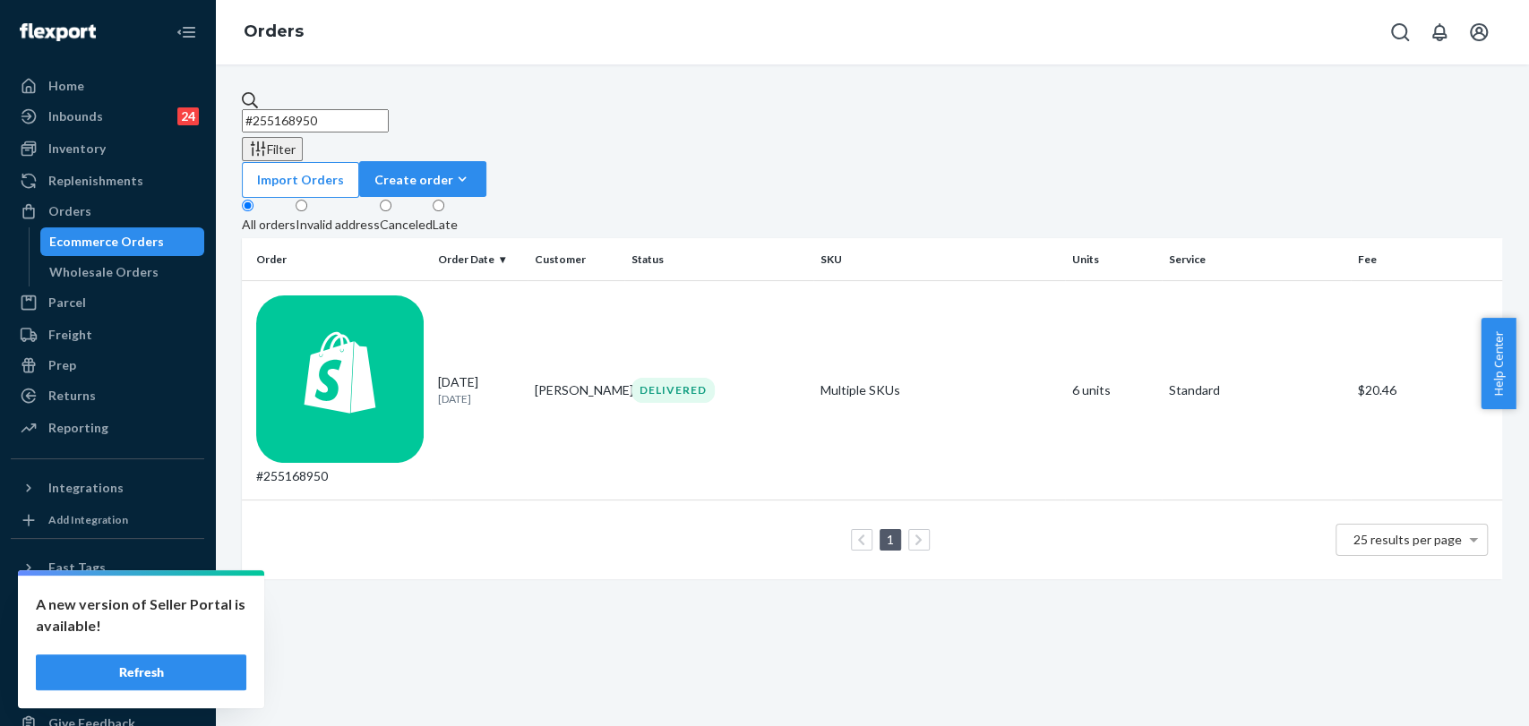
drag, startPoint x: 411, startPoint y: 111, endPoint x: 243, endPoint y: 91, distance: 169.5
click at [243, 109] on input "#255168950" at bounding box center [315, 120] width 147 height 23
type input "\"
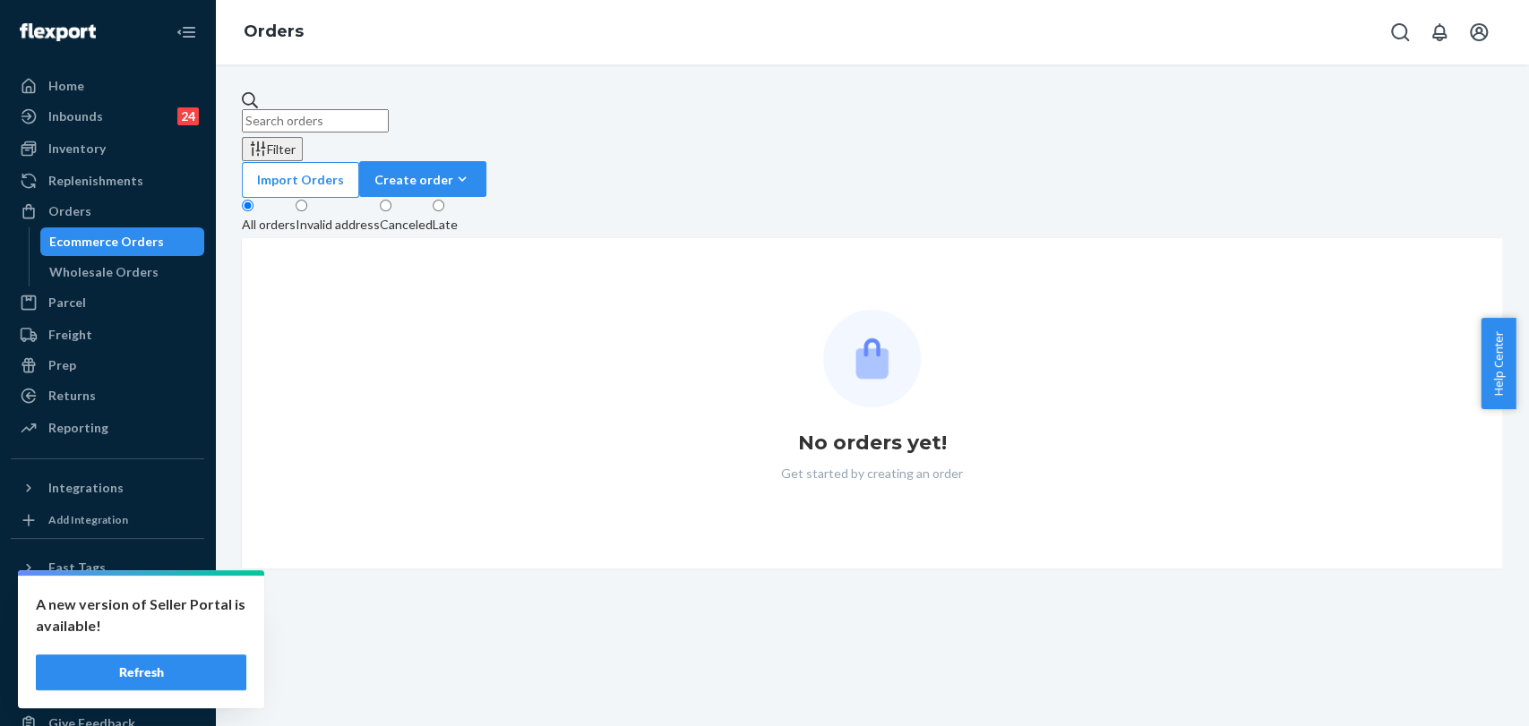
paste input "#255217805"
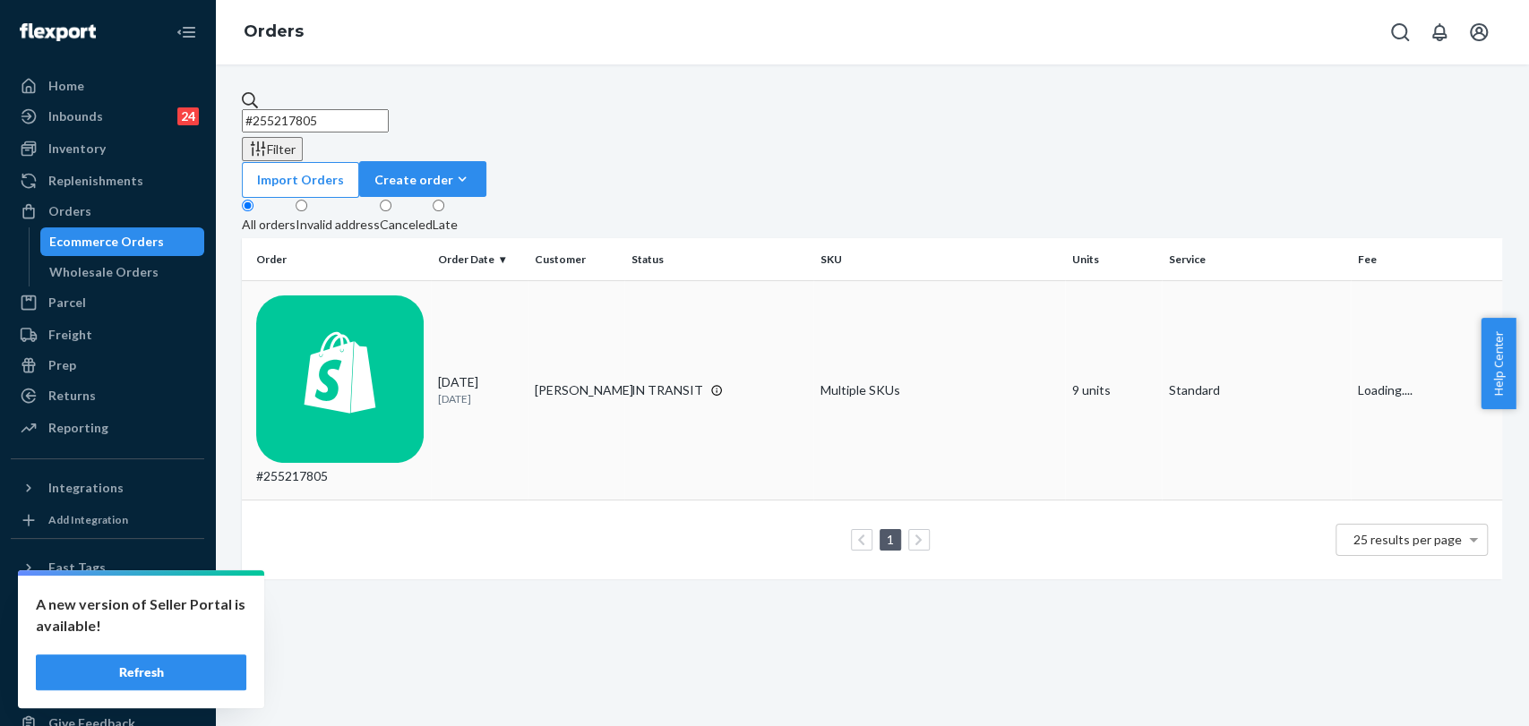
type input "#255217805"
click at [513, 373] on div "09/15/2025 9 days ago" at bounding box center [479, 389] width 82 height 33
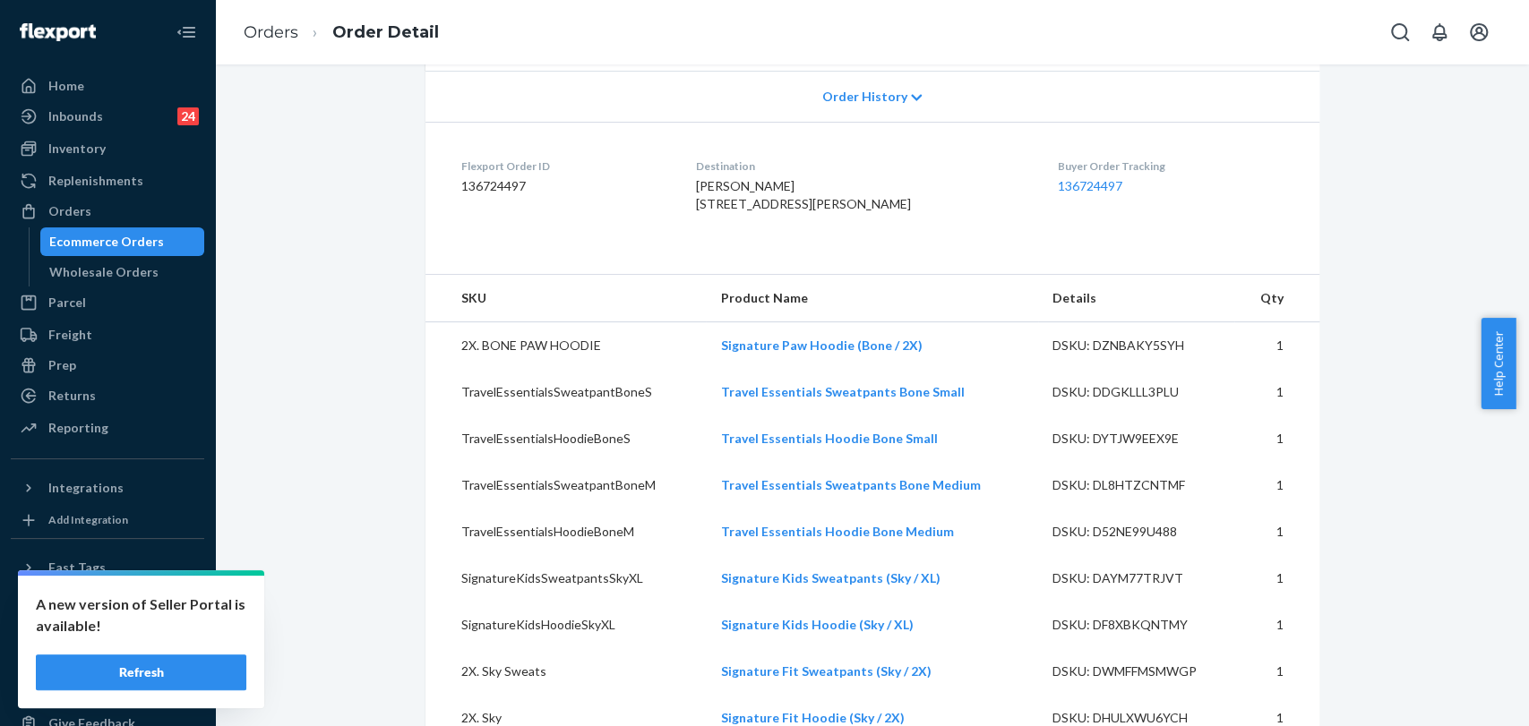
scroll to position [298, 0]
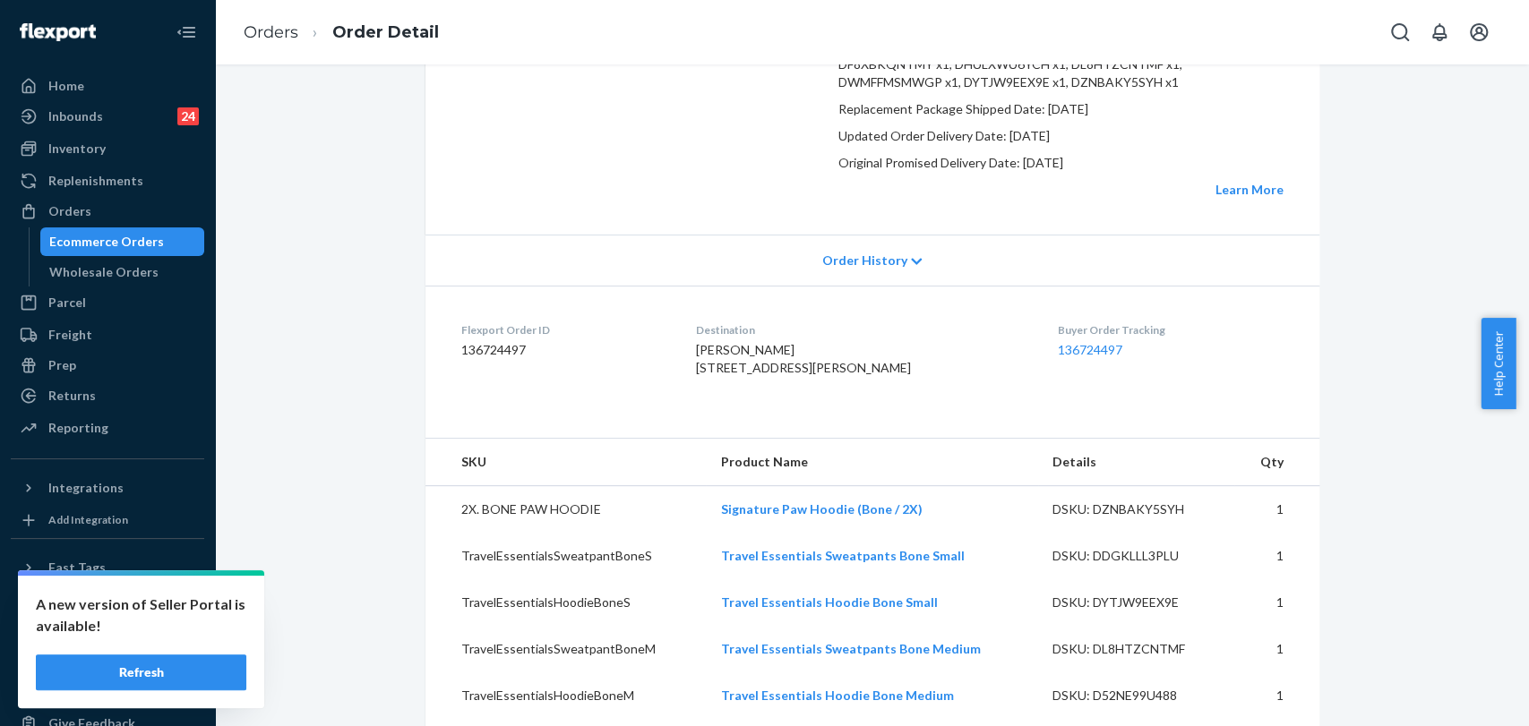
click at [854, 270] on span "Order History" at bounding box center [863, 261] width 85 height 18
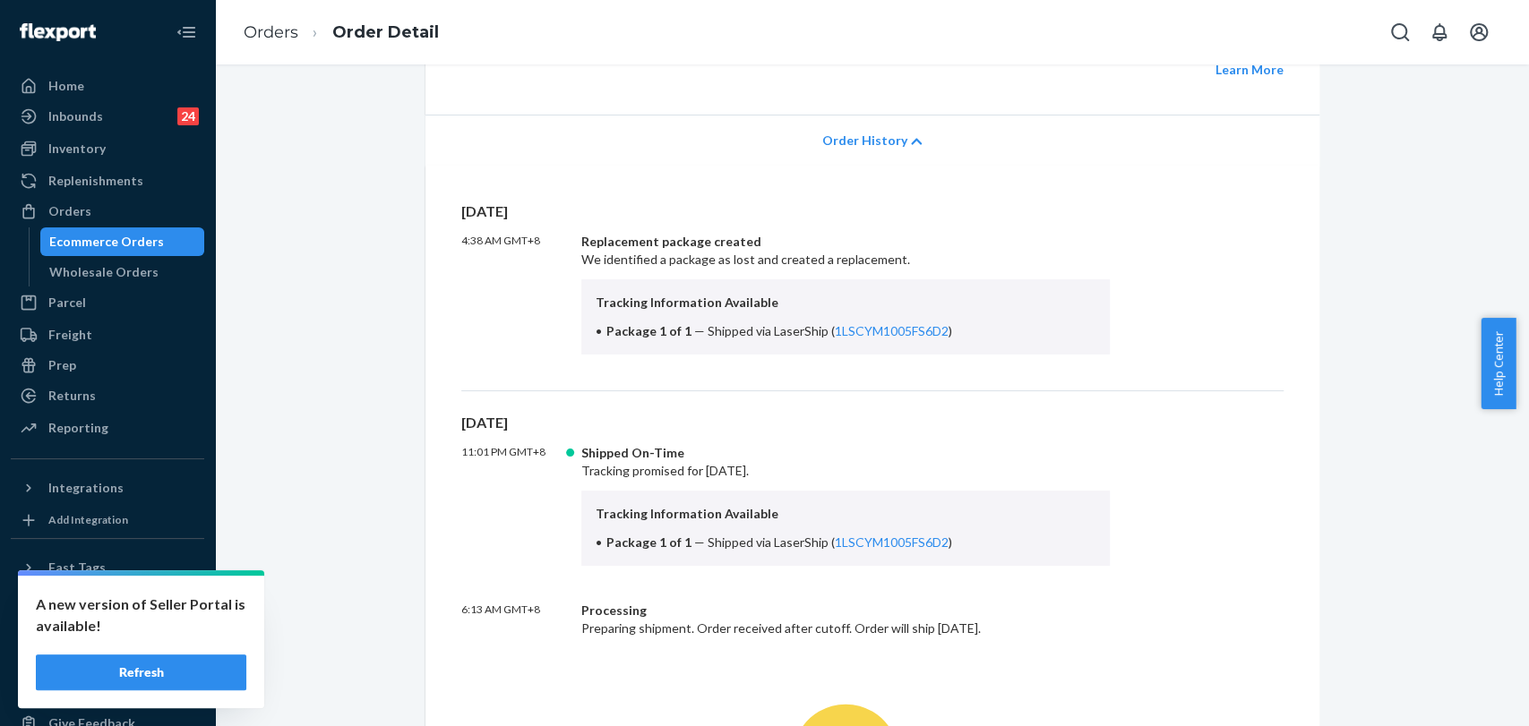
scroll to position [497, 0]
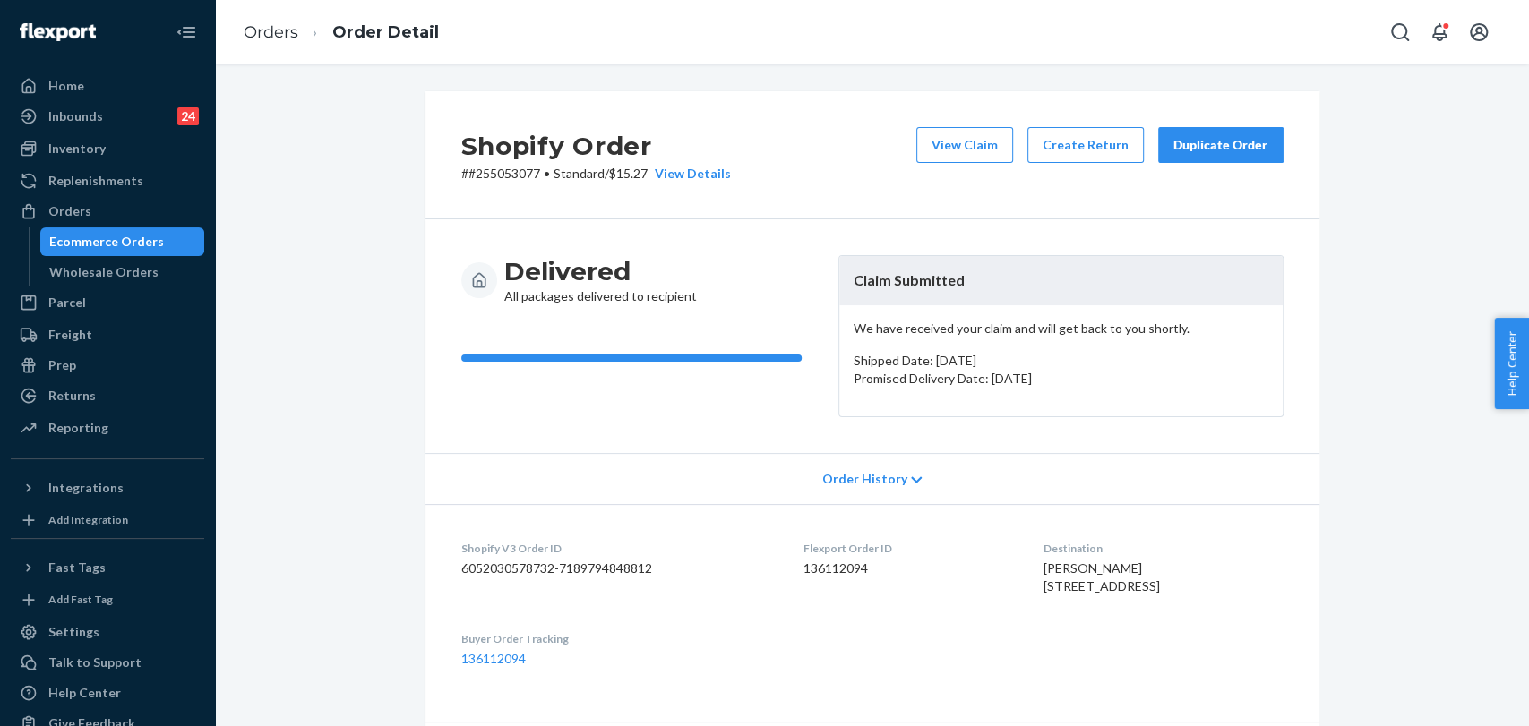
click at [1239, 141] on div "Duplicate Order" at bounding box center [1220, 145] width 95 height 18
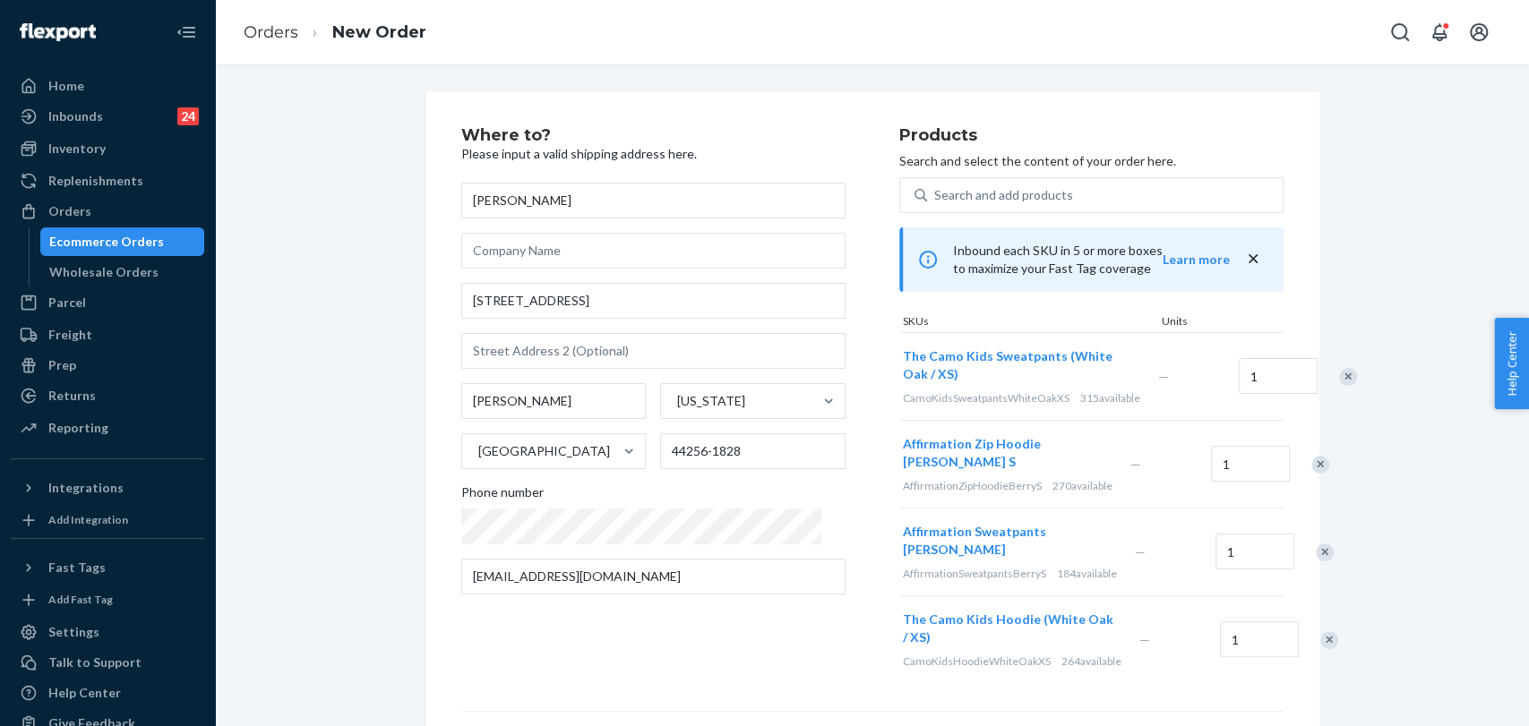
click at [1339, 380] on div "Remove Item" at bounding box center [1348, 377] width 18 height 18
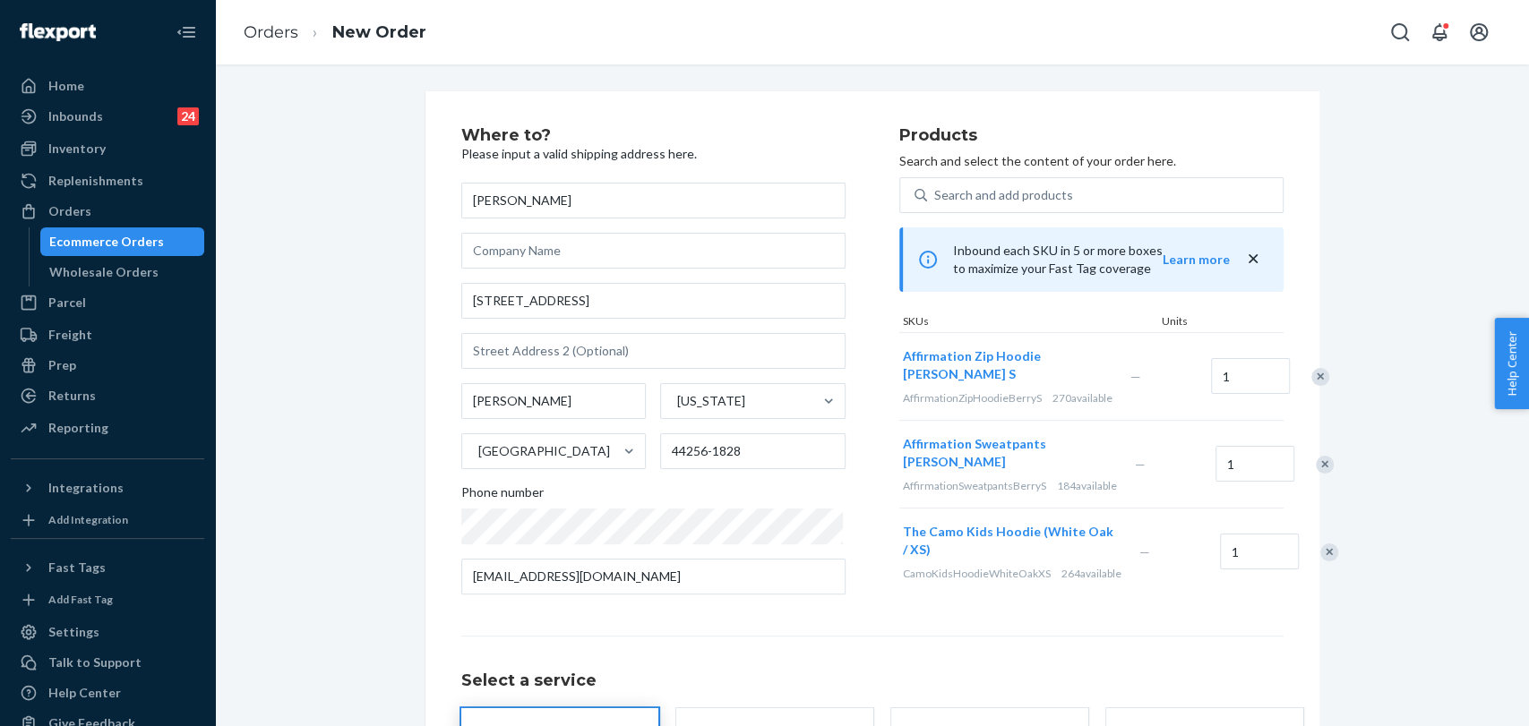
click at [1316, 474] on div "Remove Item" at bounding box center [1325, 465] width 18 height 18
click at [1320, 474] on div "Remove Item" at bounding box center [1329, 465] width 18 height 18
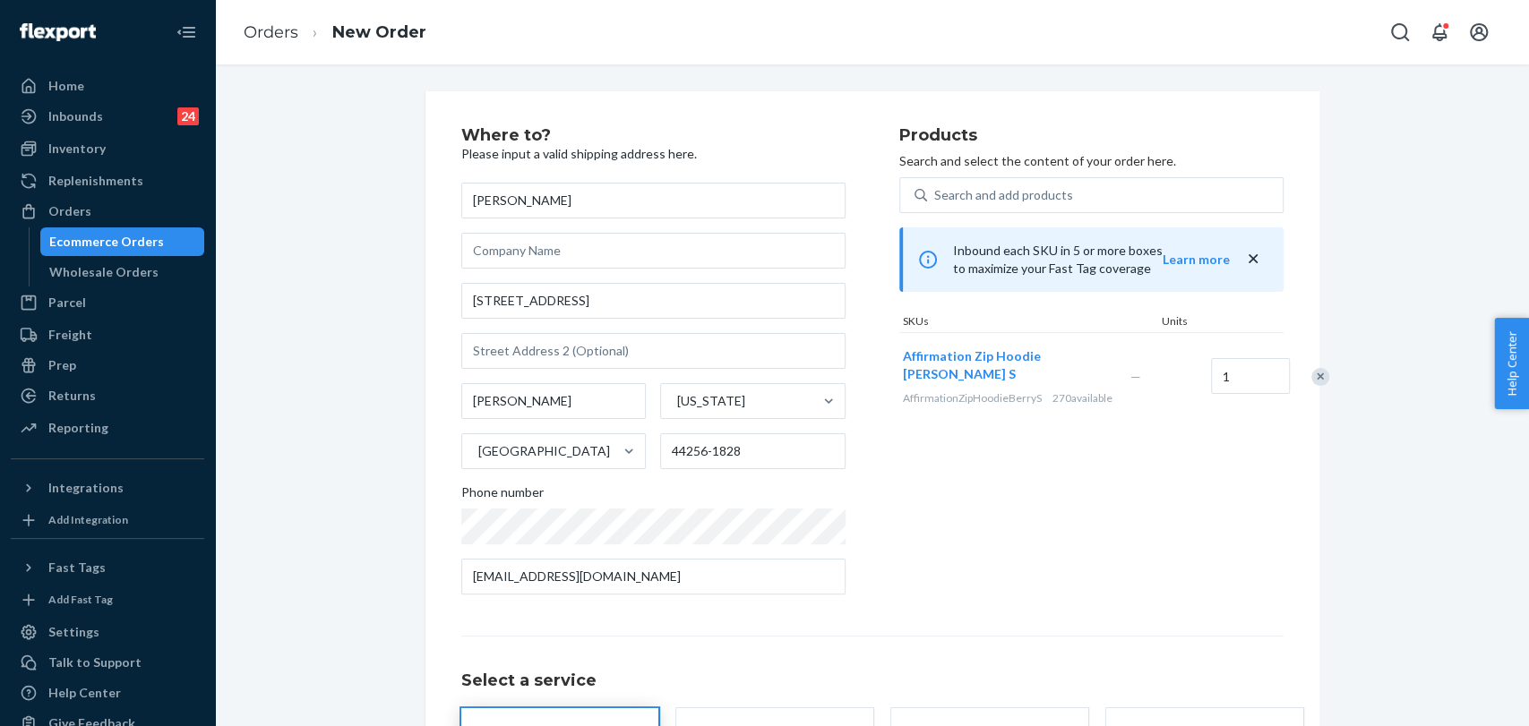
scroll to position [179, 0]
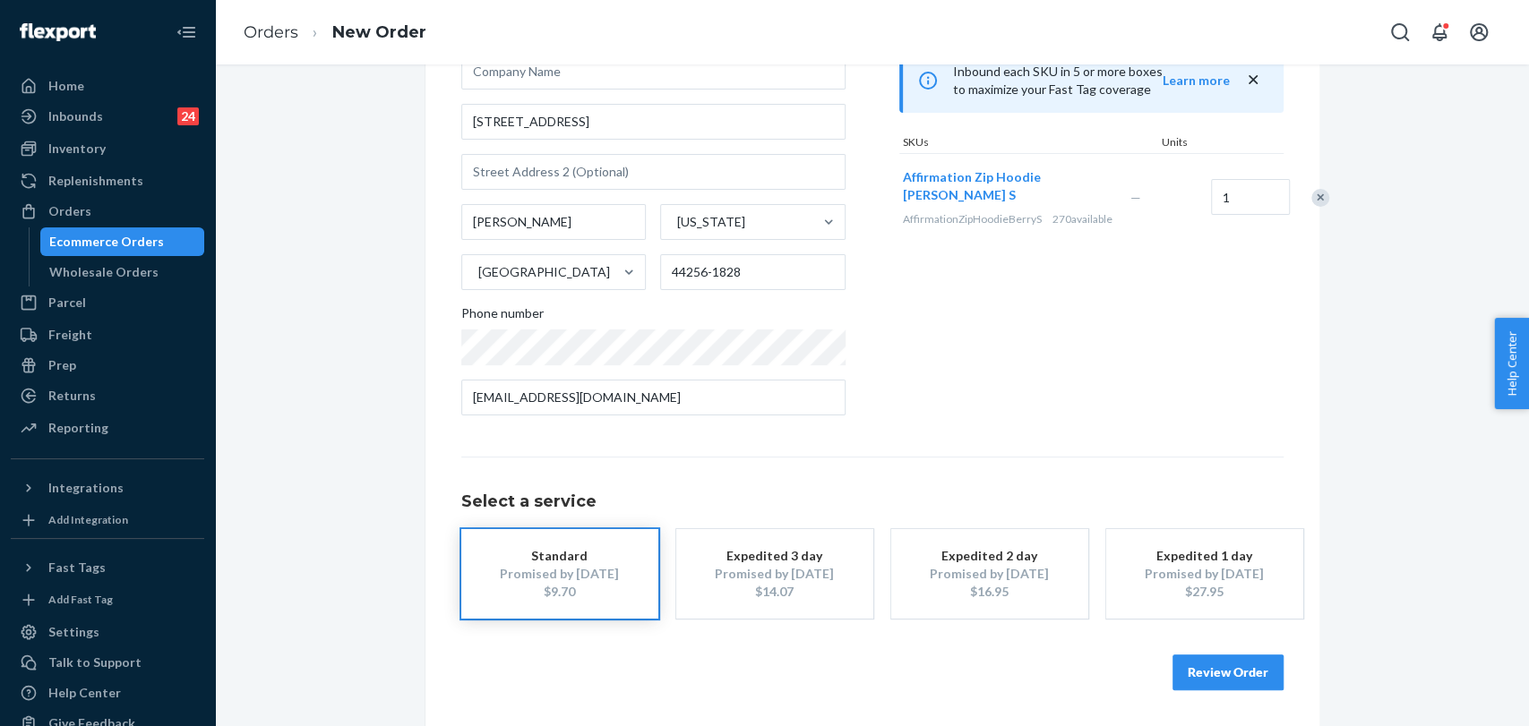
click at [1190, 682] on button "Review Order" at bounding box center [1227, 673] width 111 height 36
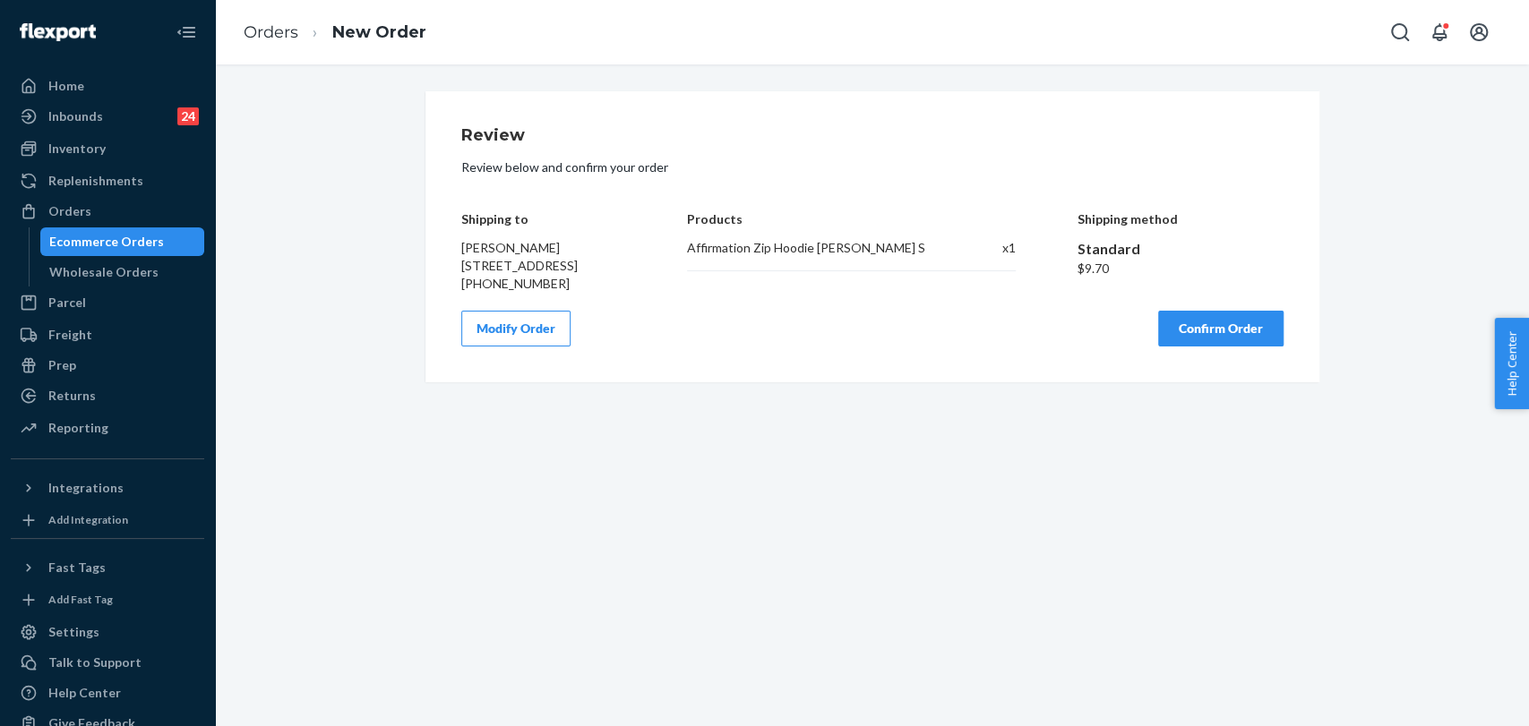
scroll to position [0, 0]
click at [1222, 347] on button "Confirm Order" at bounding box center [1220, 329] width 125 height 36
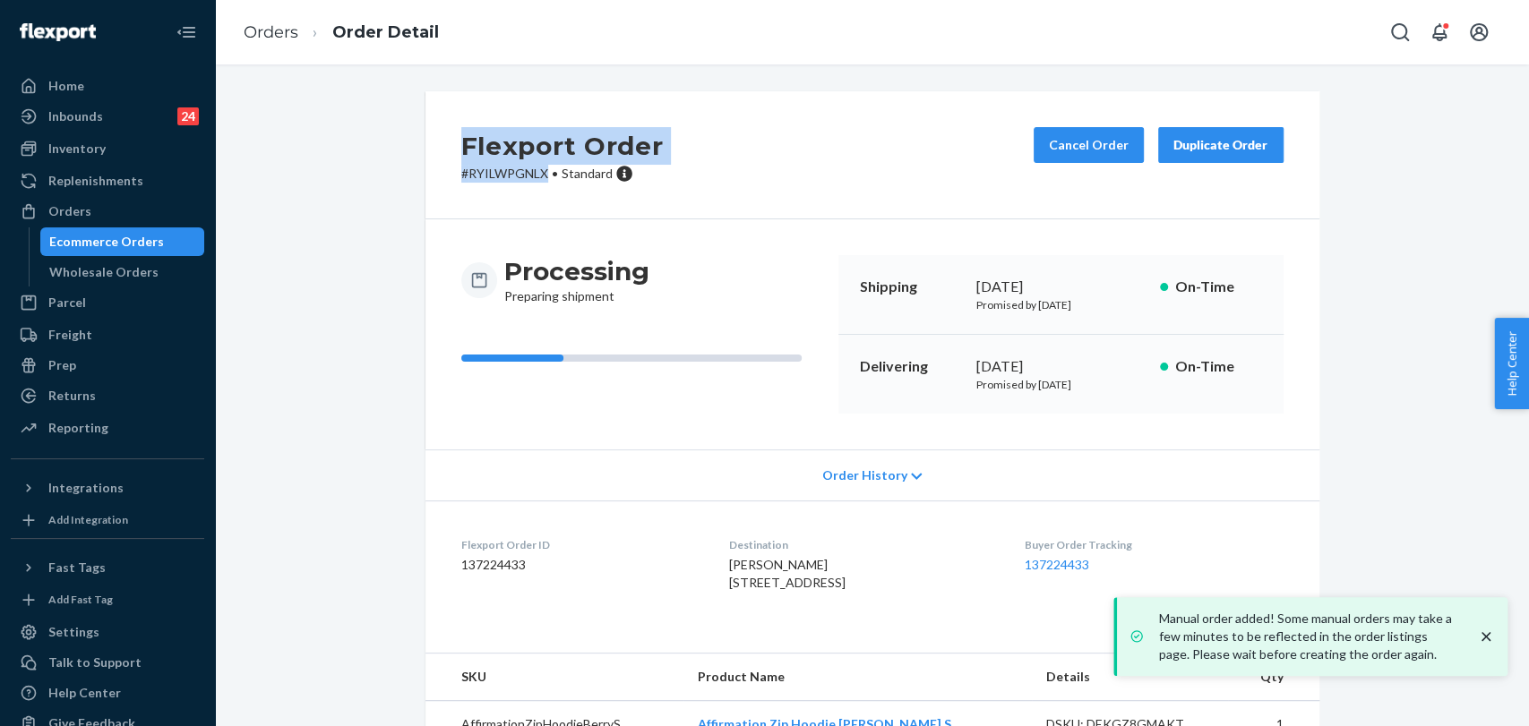
drag, startPoint x: 542, startPoint y: 176, endPoint x: 404, endPoint y: 161, distance: 138.7
click at [412, 161] on div "Flexport Order # RYILWPGNLX • Standard Cancel Order Duplicate Order Processing …" at bounding box center [872, 419] width 921 height 657
click at [459, 201] on div "Flexport Order # RYILWPGNLX • Standard Cancel Order Duplicate Order" at bounding box center [872, 155] width 894 height 128
drag, startPoint x: 536, startPoint y: 174, endPoint x: 387, endPoint y: 175, distance: 148.7
click at [377, 175] on div "Flexport Order # RYILWPGNLX • Standard Cancel Order Duplicate Order Processing …" at bounding box center [871, 430] width 1287 height 678
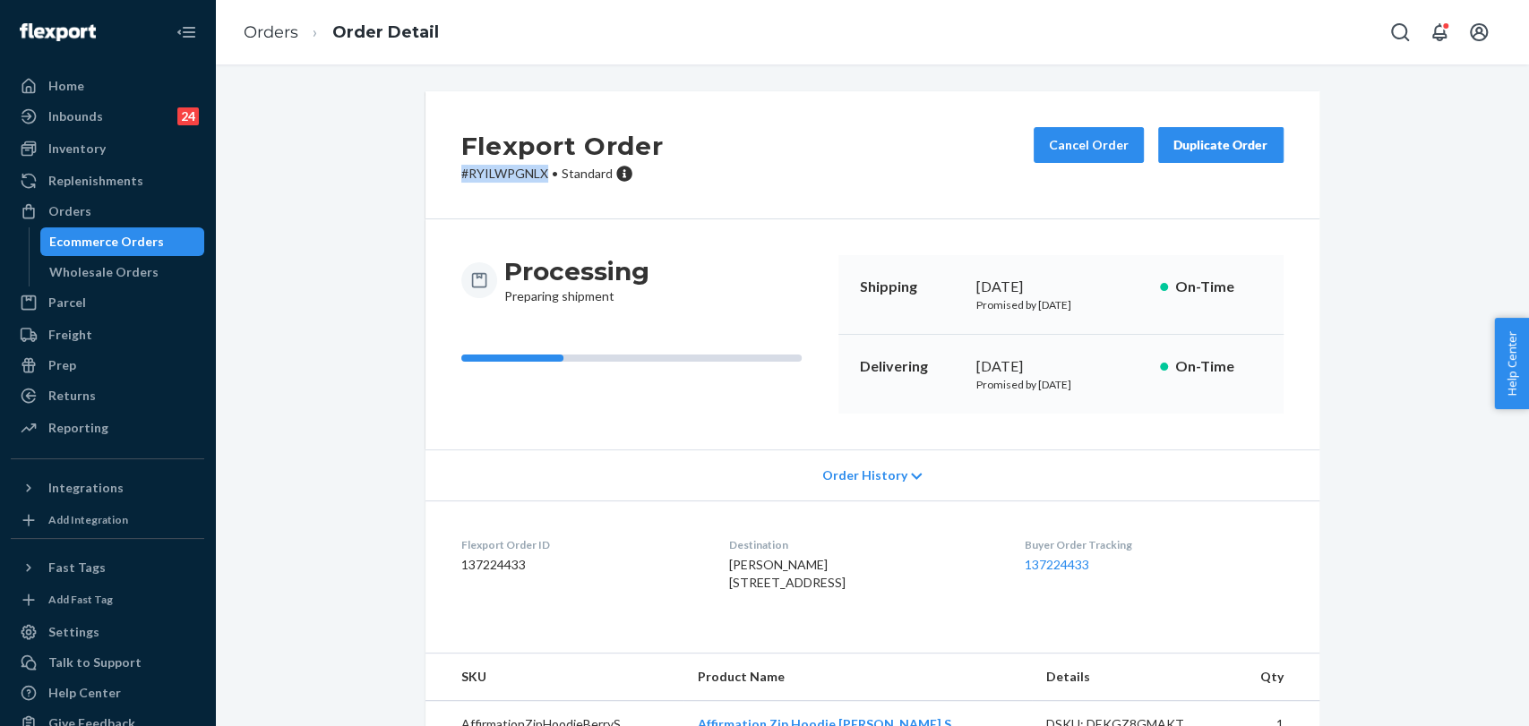
copy p "# RYILWPGNLX"
click at [90, 81] on div "Home" at bounding box center [108, 85] width 190 height 25
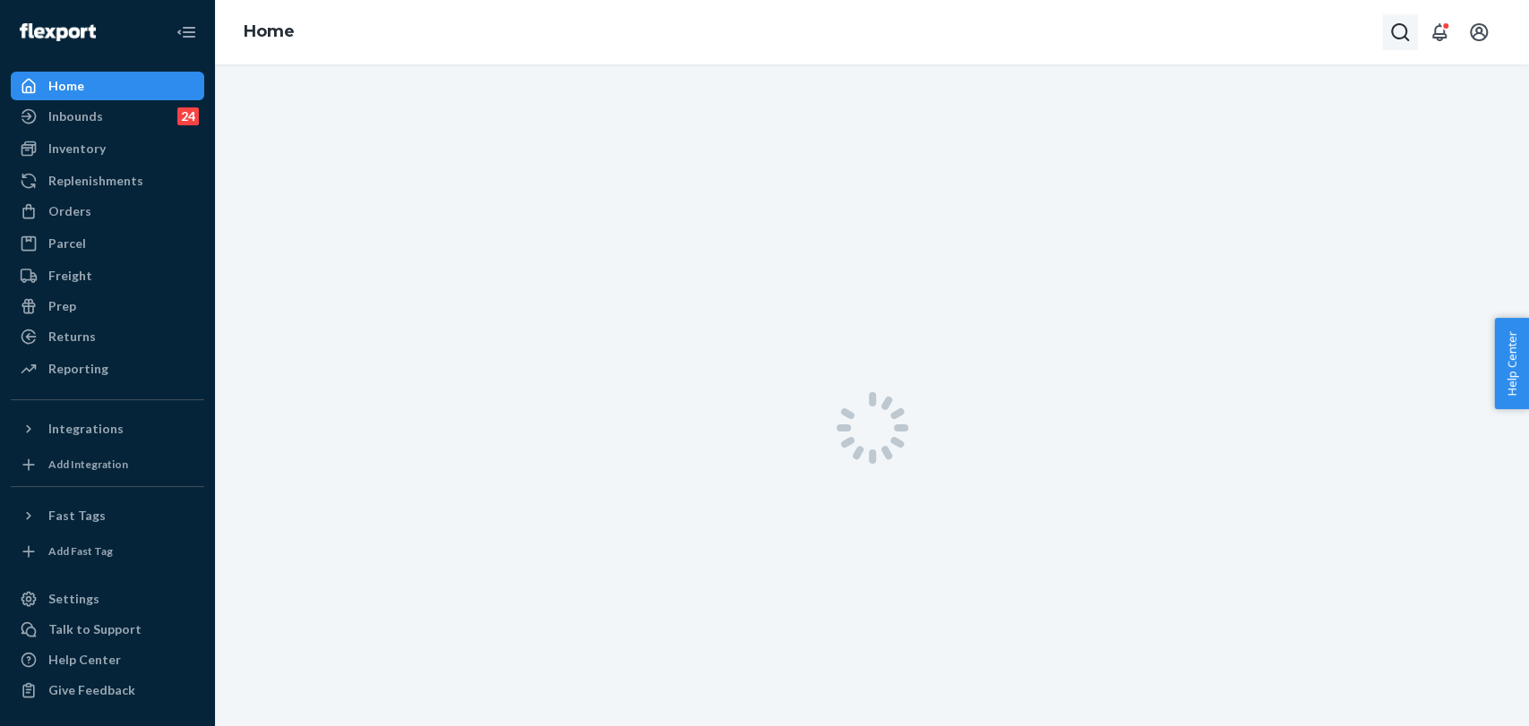
click at [1404, 33] on icon "Open Search Box" at bounding box center [1400, 32] width 18 height 18
drag, startPoint x: 1392, startPoint y: 33, endPoint x: 1257, endPoint y: 26, distance: 135.4
click at [1257, 26] on input "Search Input" at bounding box center [1267, 32] width 220 height 18
paste input "#BJKVMBYNGE"
type input "#BJKVMBYNGE"
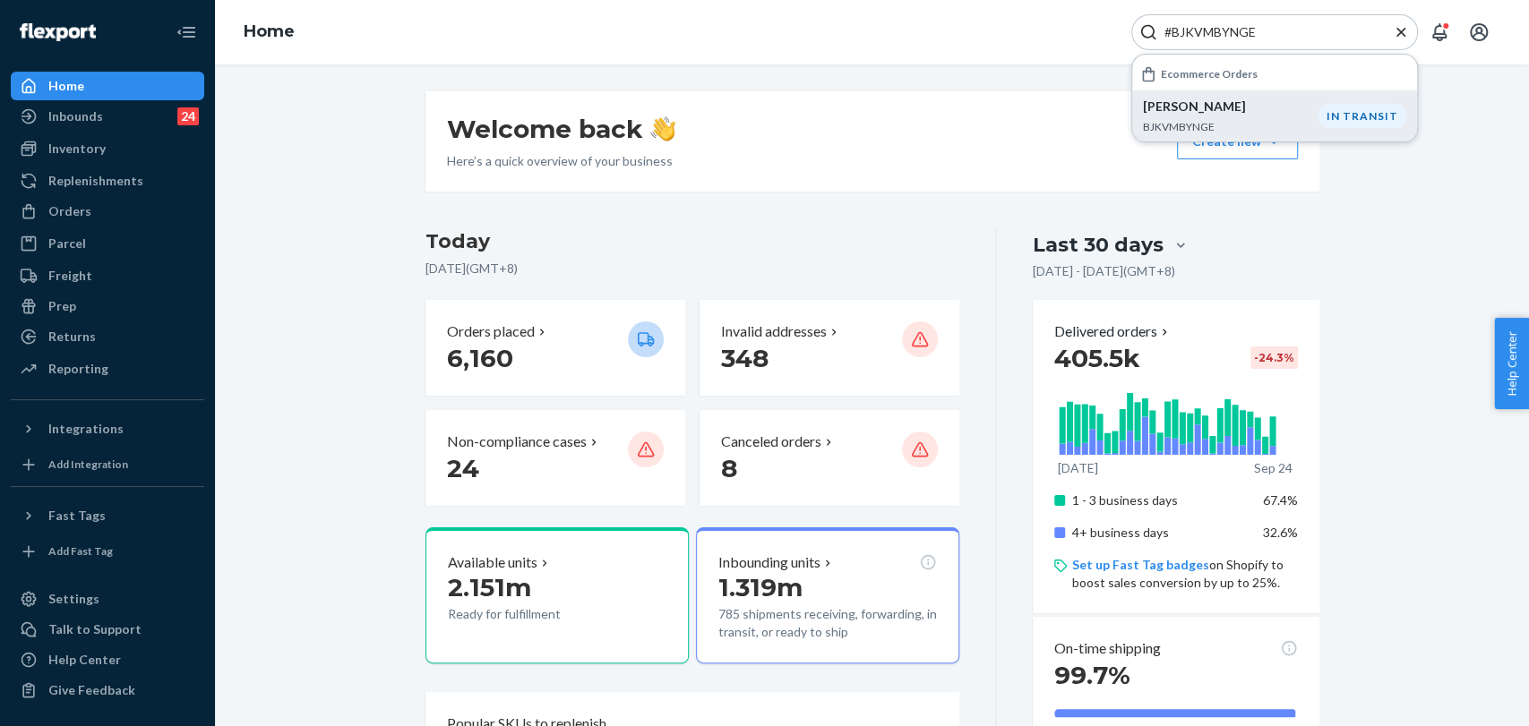
click at [1247, 112] on p "Amy Gallagher" at bounding box center [1231, 107] width 176 height 18
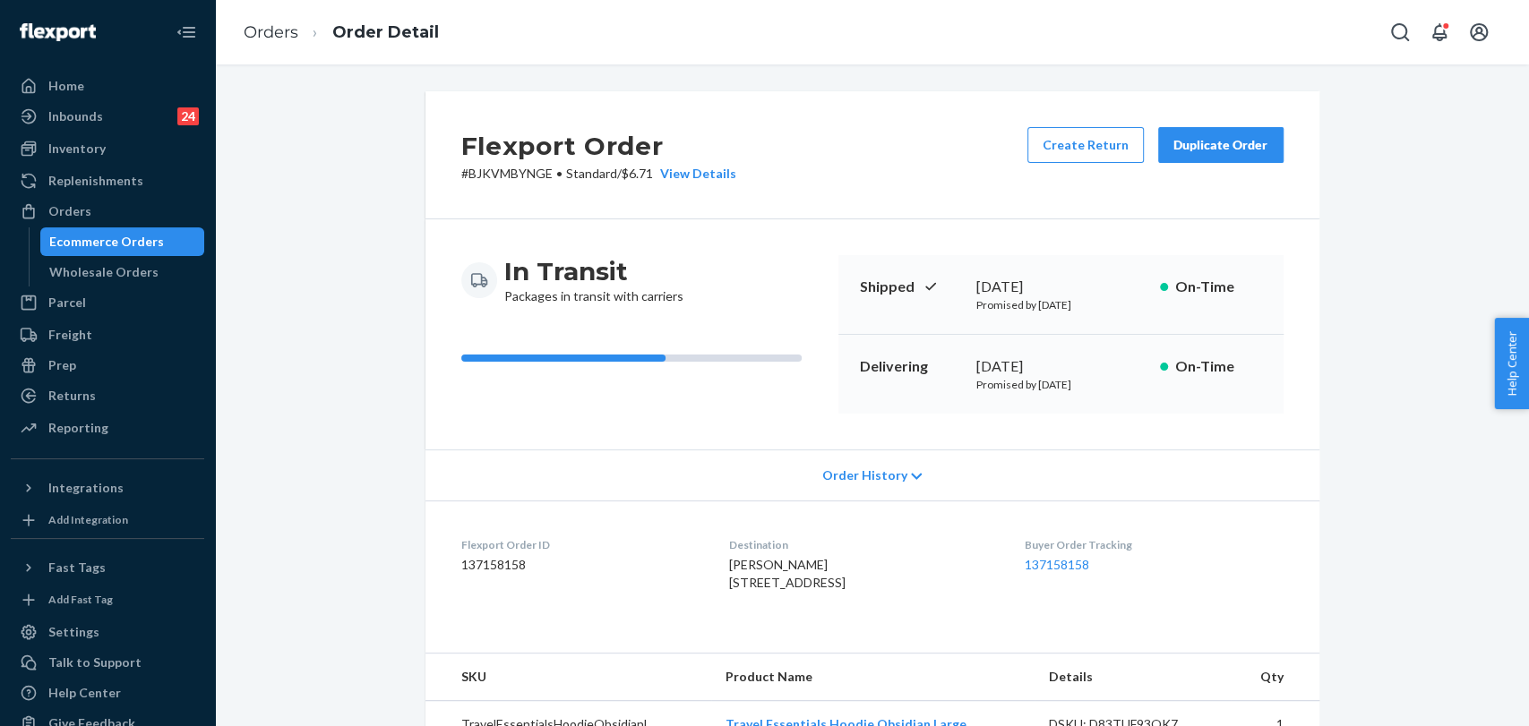
click at [853, 474] on span "Order History" at bounding box center [863, 476] width 85 height 18
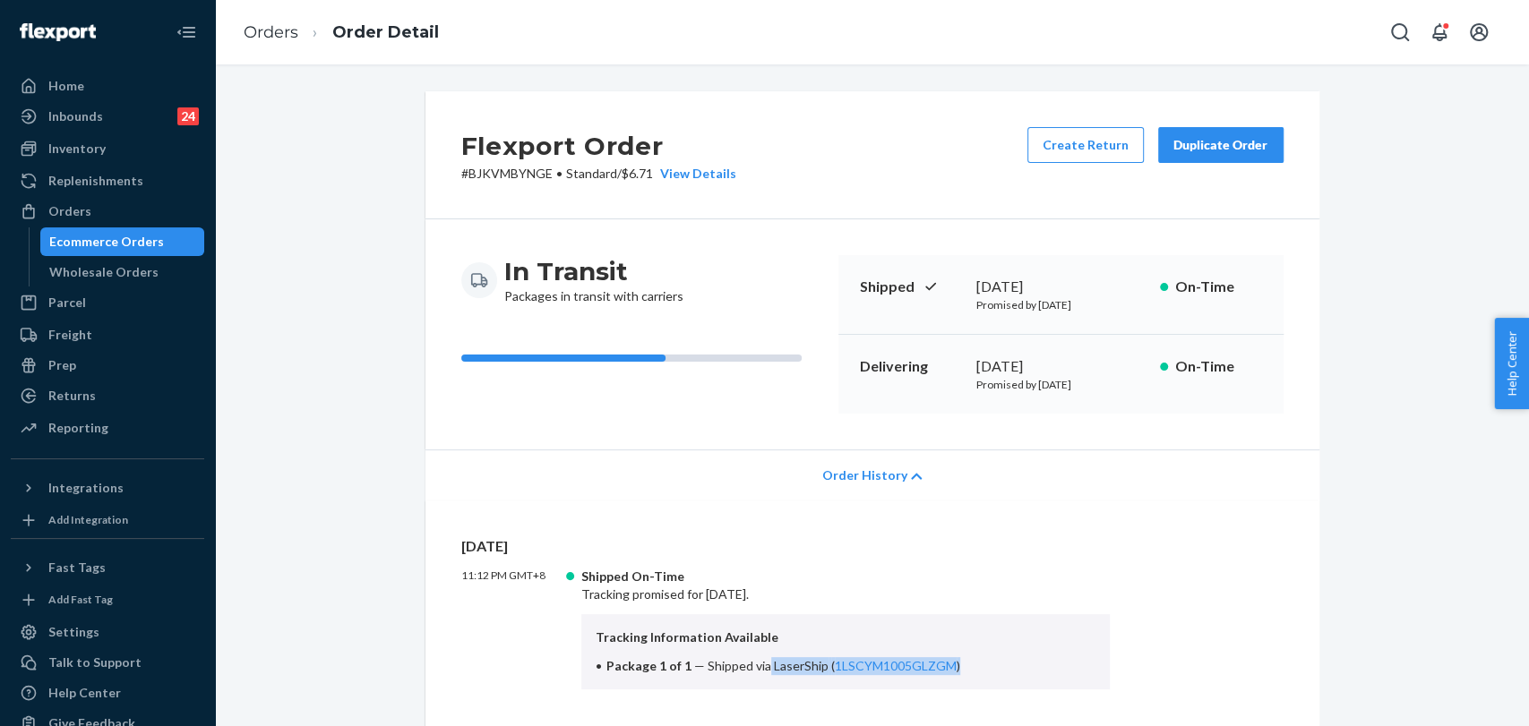
drag, startPoint x: 757, startPoint y: 661, endPoint x: 1013, endPoint y: 665, distance: 256.2
click at [1013, 665] on li "Package 1 of 1 — Shipped via LaserShip ( 1LSCYM1005GLZGM )" at bounding box center [846, 666] width 501 height 18
copy span "LaserShip ( 1LSCYM1005GLZGM )"
click at [1403, 32] on icon "Open Search Box" at bounding box center [1399, 31] width 21 height 21
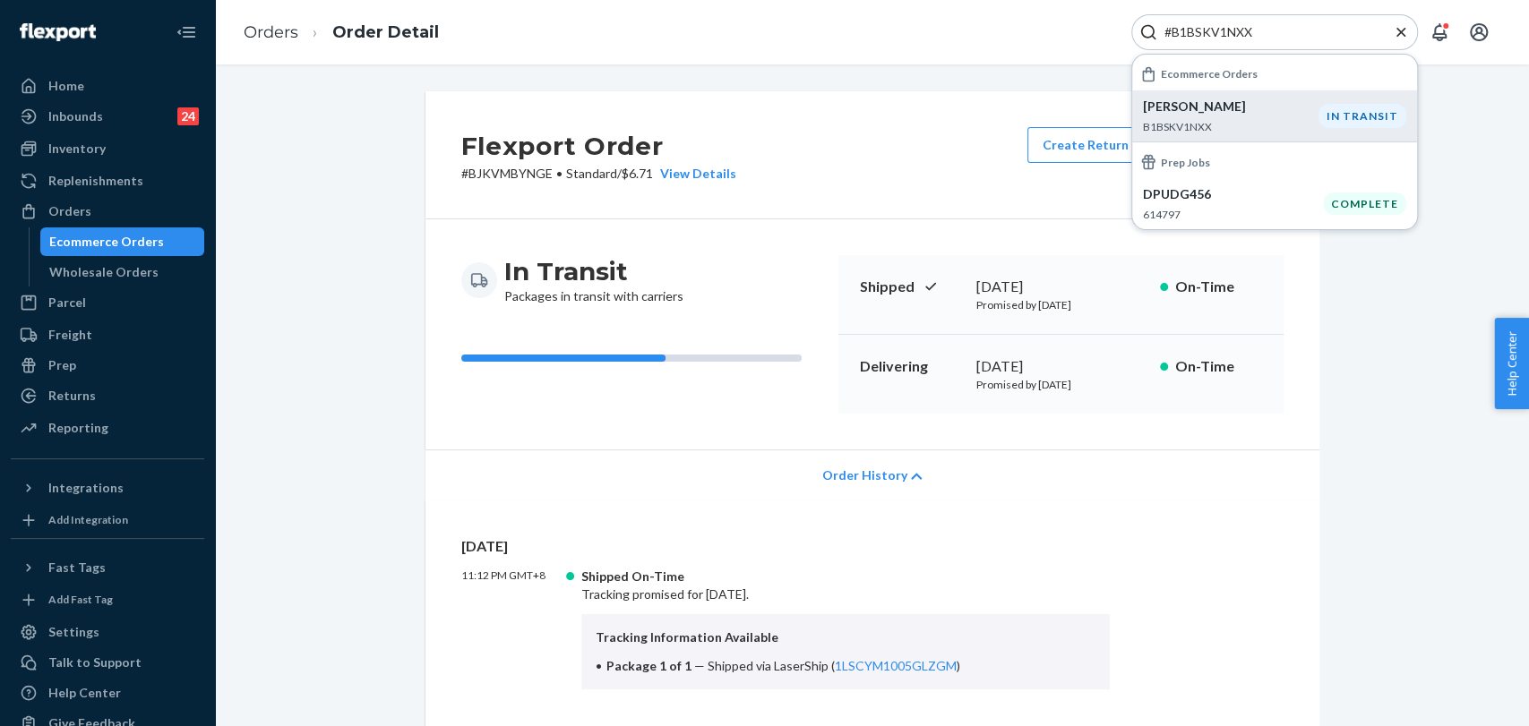
type input "#B1BSKV1NXX"
drag, startPoint x: 1240, startPoint y: 116, endPoint x: 855, endPoint y: 20, distance: 396.0
click at [1240, 118] on div "Jessica Puglise B1BSKV1NXX" at bounding box center [1231, 116] width 176 height 37
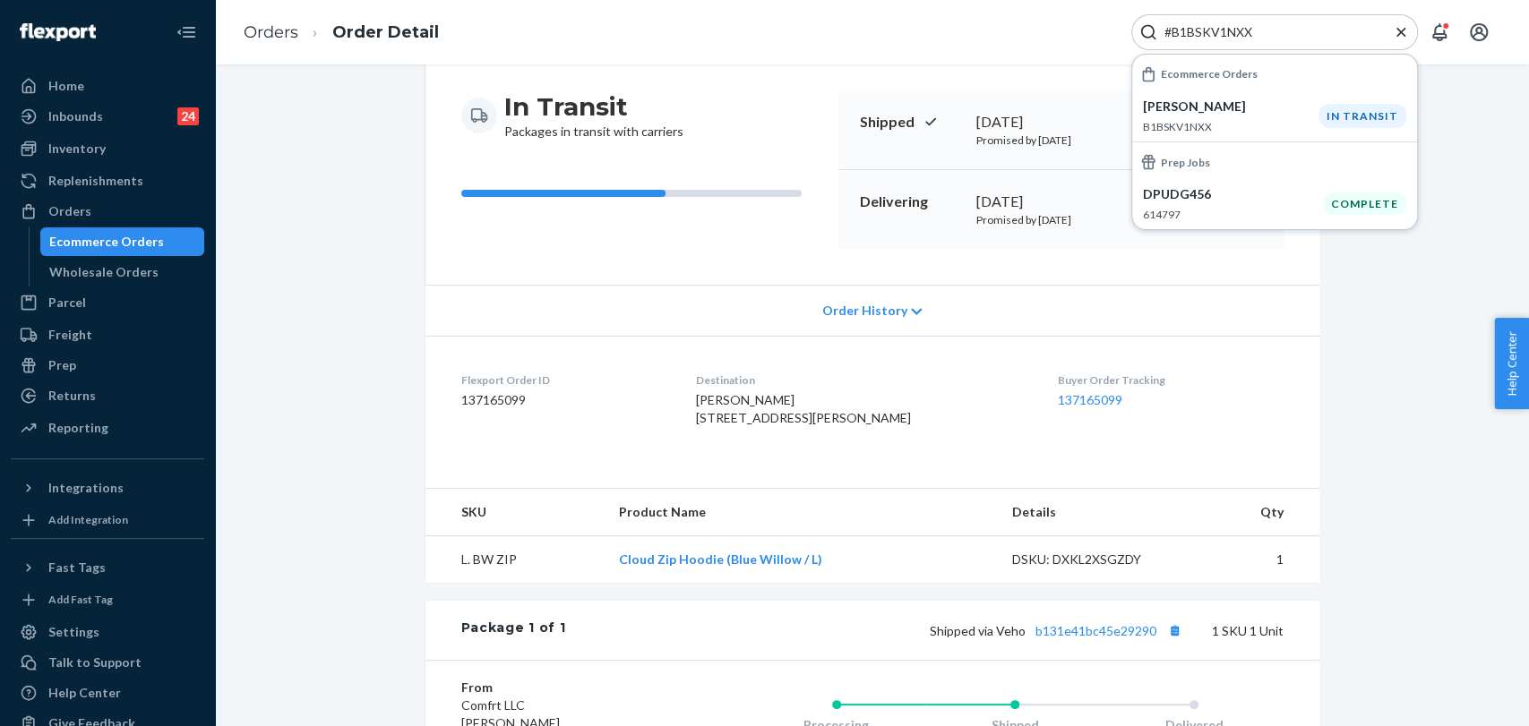
scroll to position [199, 0]
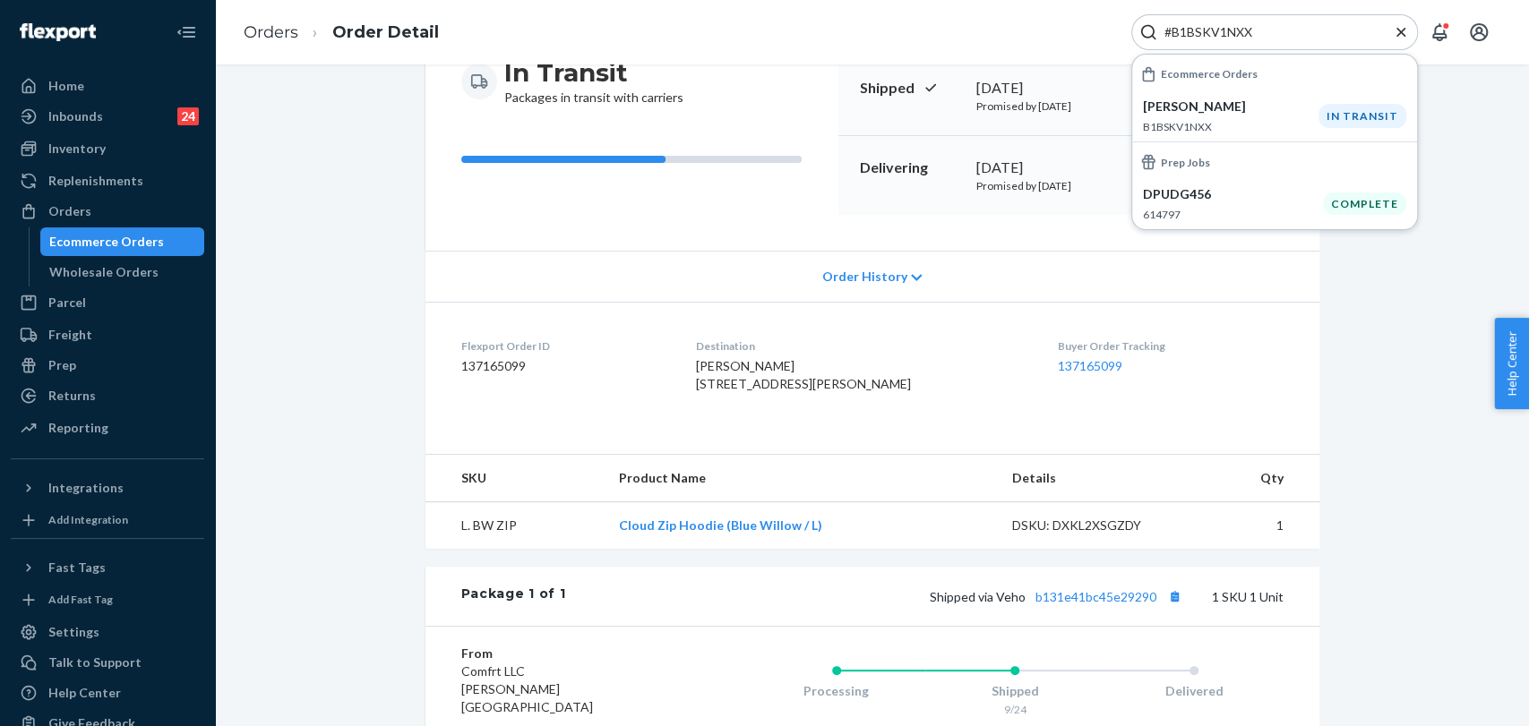
click at [796, 295] on div "Order History" at bounding box center [872, 276] width 894 height 51
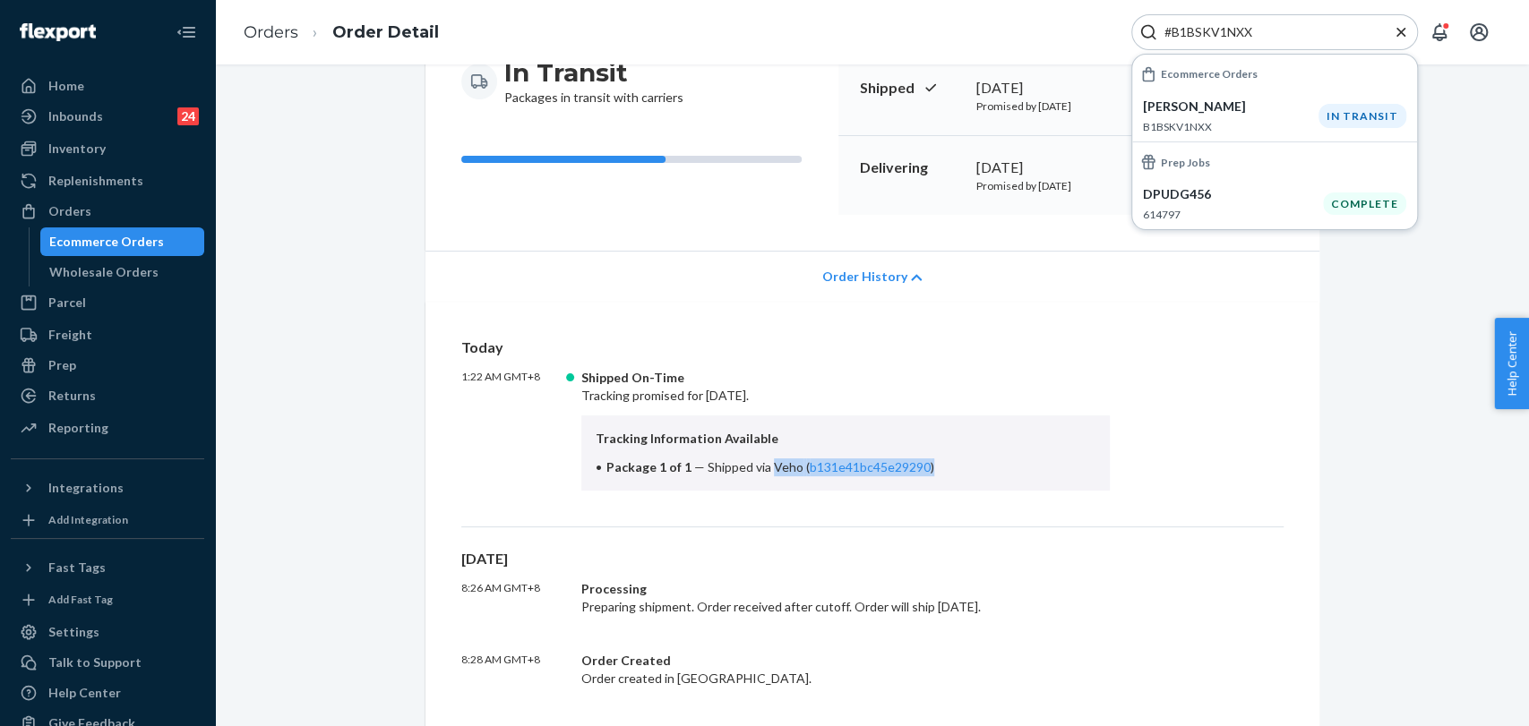
drag, startPoint x: 759, startPoint y: 466, endPoint x: 923, endPoint y: 465, distance: 164.8
click at [923, 465] on li "Package 1 of 1 — Shipped via Veho ( b131e41bc45e29290 )" at bounding box center [846, 468] width 501 height 18
copy span "Veho ( b131e41bc45e29290 )"
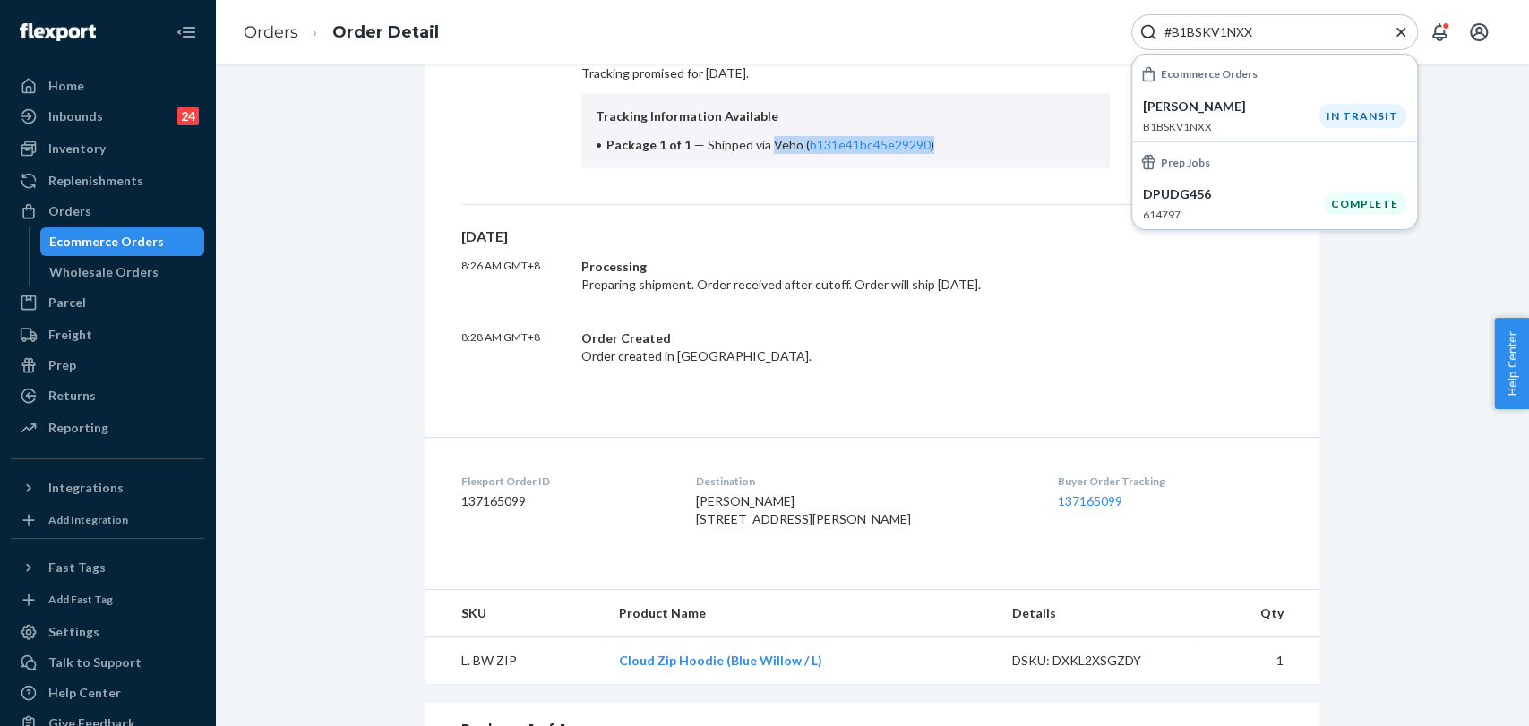
scroll to position [696, 0]
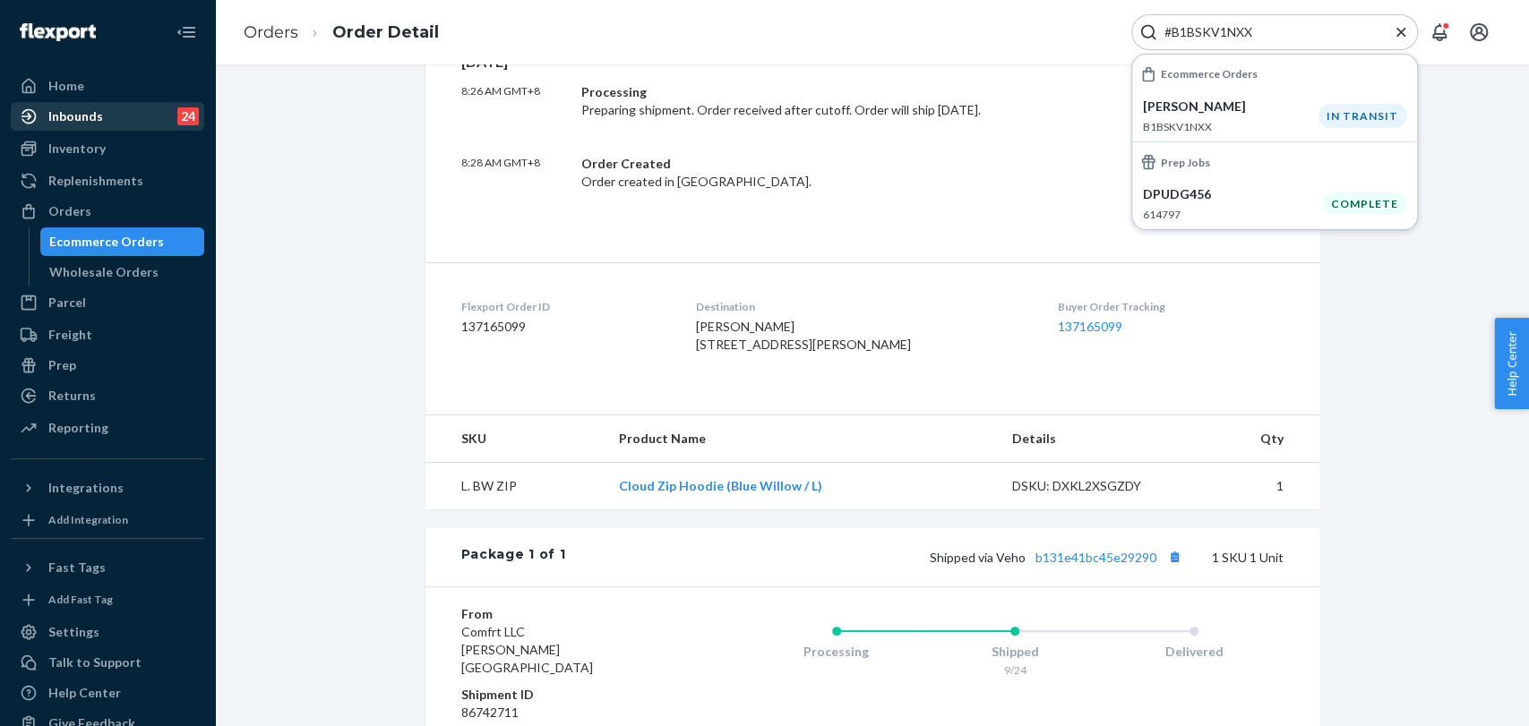
click at [79, 107] on div "Inbounds" at bounding box center [75, 116] width 55 height 18
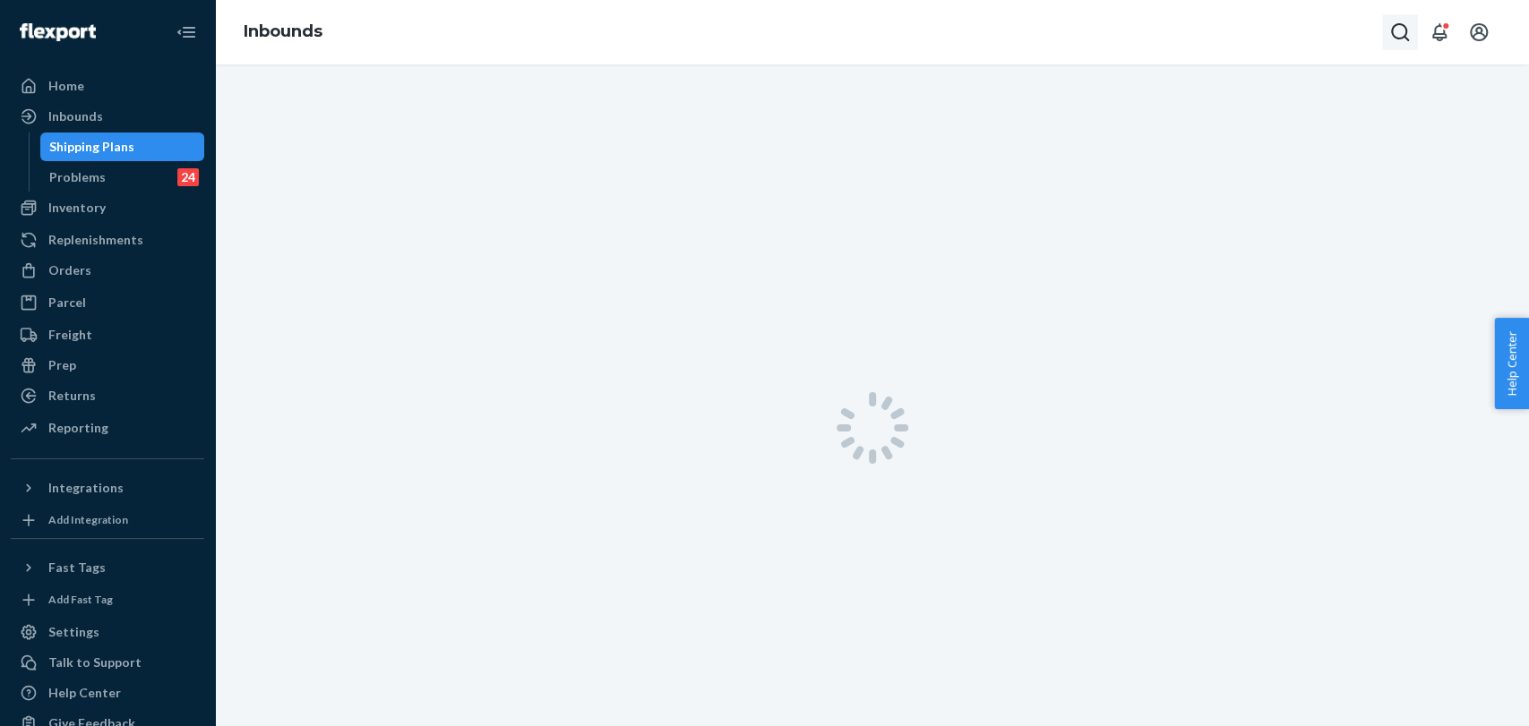
click at [1405, 34] on icon "Open Search Box" at bounding box center [1400, 32] width 18 height 18
drag, startPoint x: 1226, startPoint y: 22, endPoint x: 1333, endPoint y: 30, distance: 106.8
click at [1333, 29] on input "Search Input" at bounding box center [1267, 32] width 220 height 18
paste input "#SKXP5WY3XE"
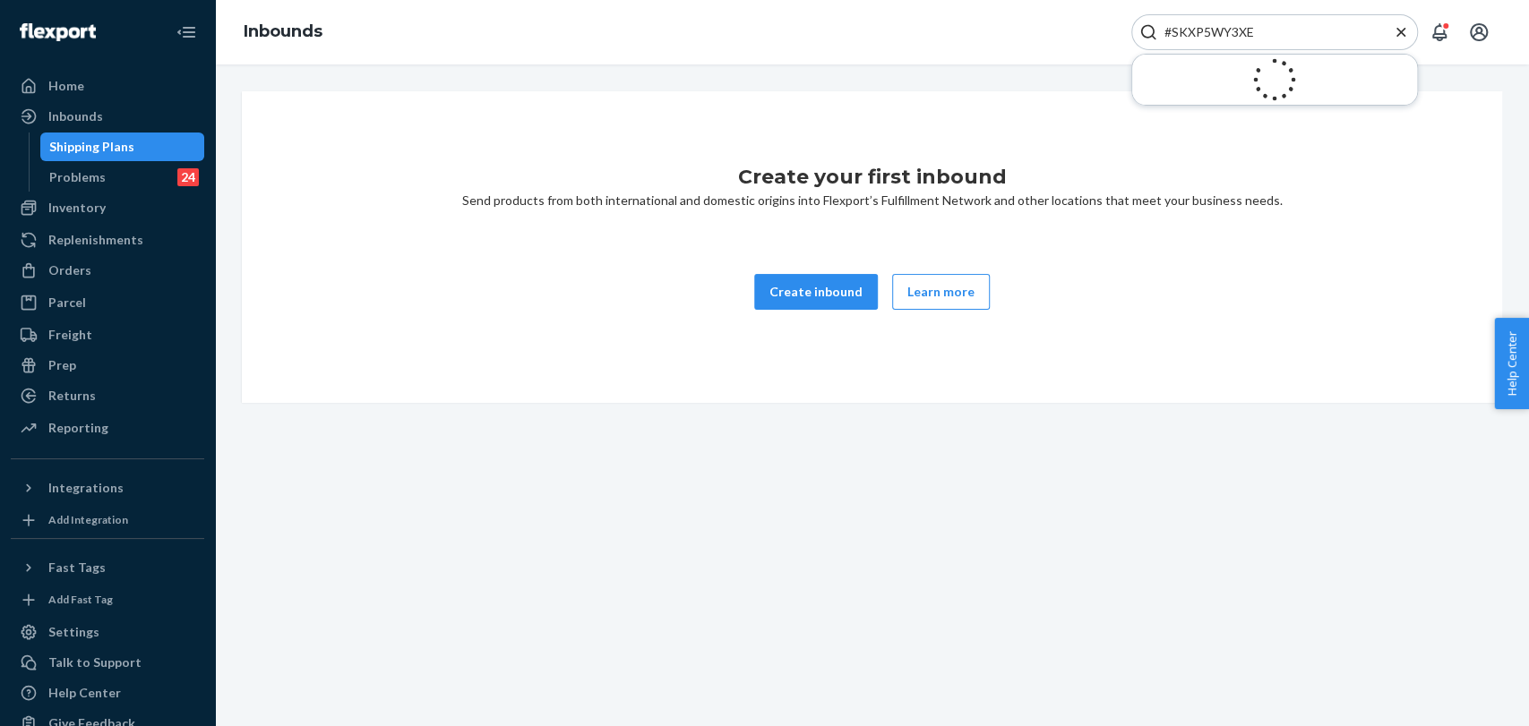
type input "#SKXP5WY3XE"
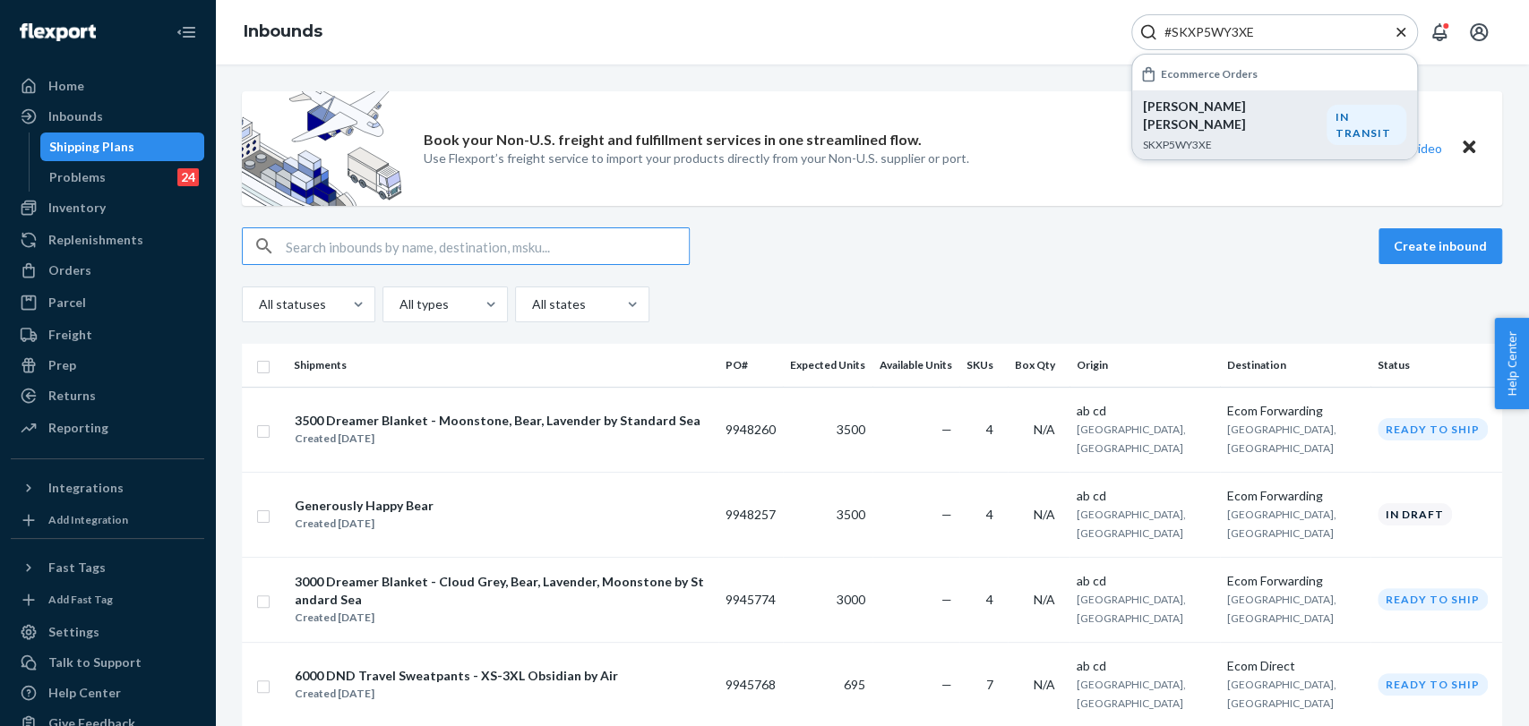
click at [1261, 114] on p "stephanie stephanie" at bounding box center [1235, 116] width 184 height 36
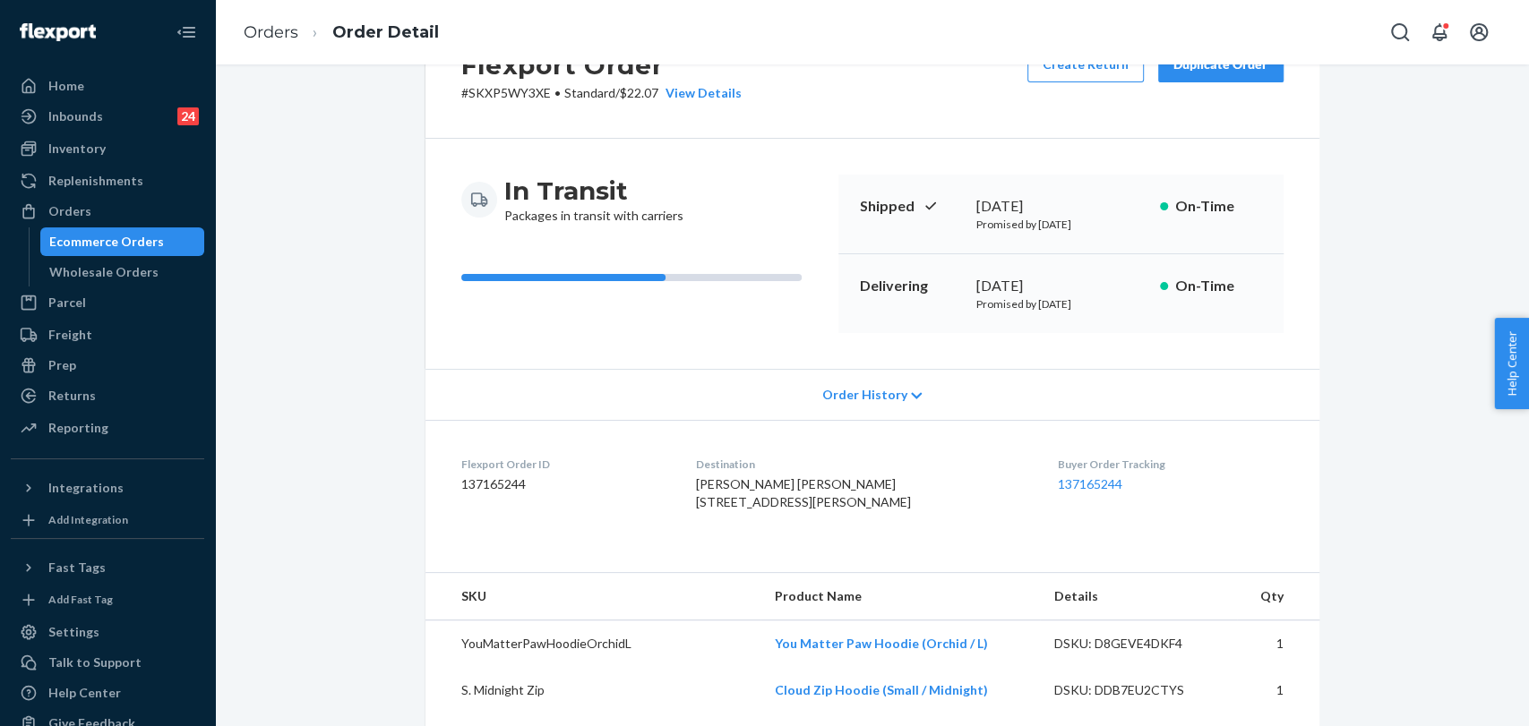
scroll to position [199, 0]
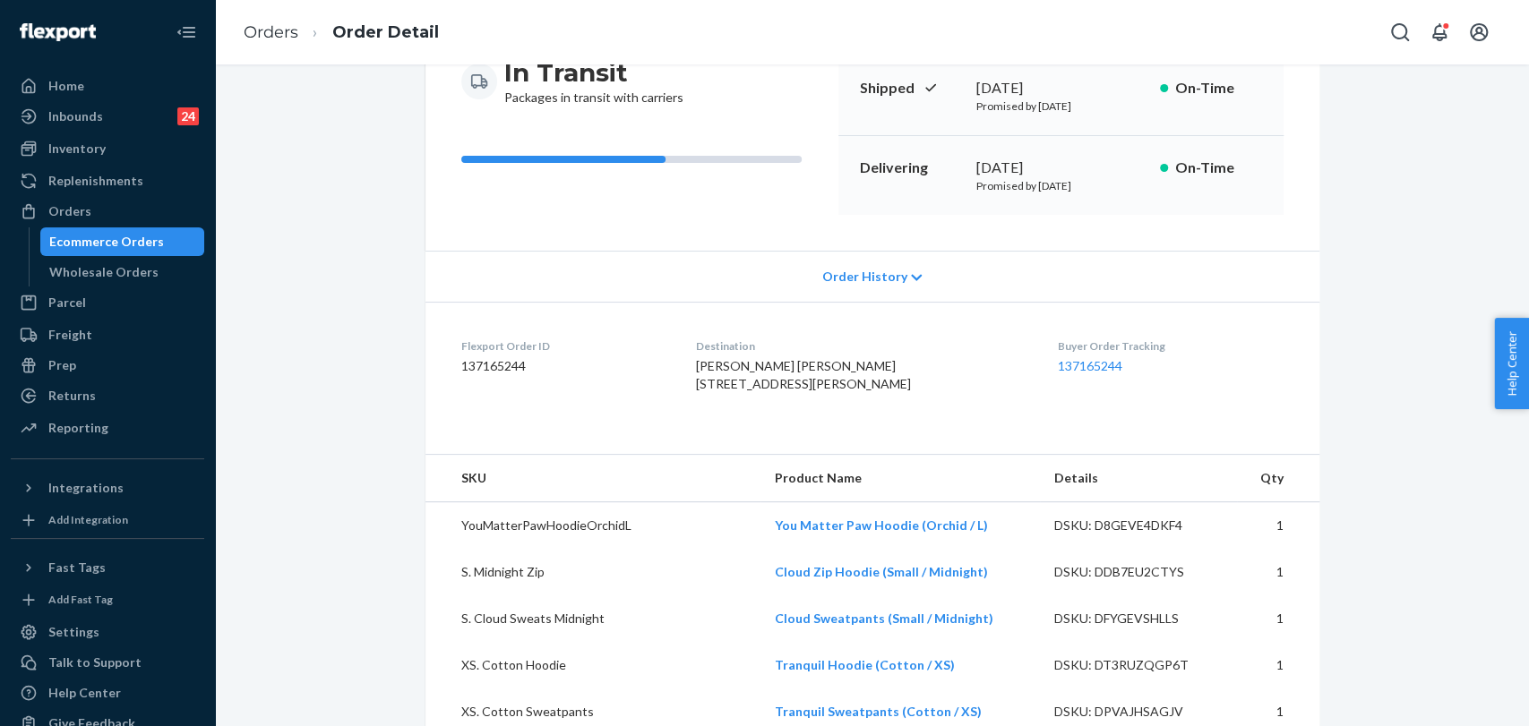
click at [810, 279] on div "Order History" at bounding box center [872, 276] width 894 height 51
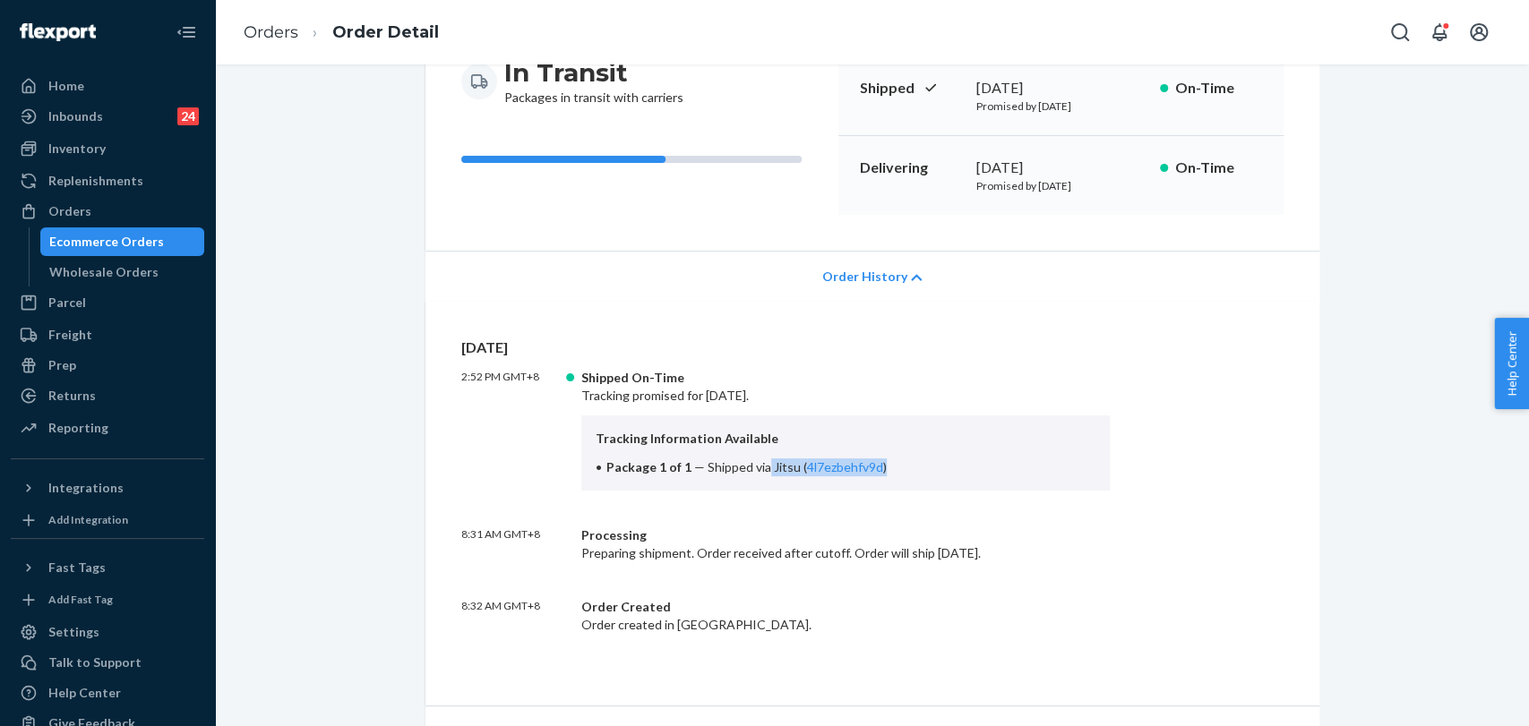
drag, startPoint x: 759, startPoint y: 466, endPoint x: 886, endPoint y: 468, distance: 127.2
click at [884, 468] on li "Package 1 of 1 — Shipped via Jitsu ( 4l7ezbehfv9d )" at bounding box center [846, 468] width 501 height 18
copy span "Jitsu ( 4l7ezbehfv9d )"
click at [57, 95] on div "Home" at bounding box center [108, 85] width 190 height 25
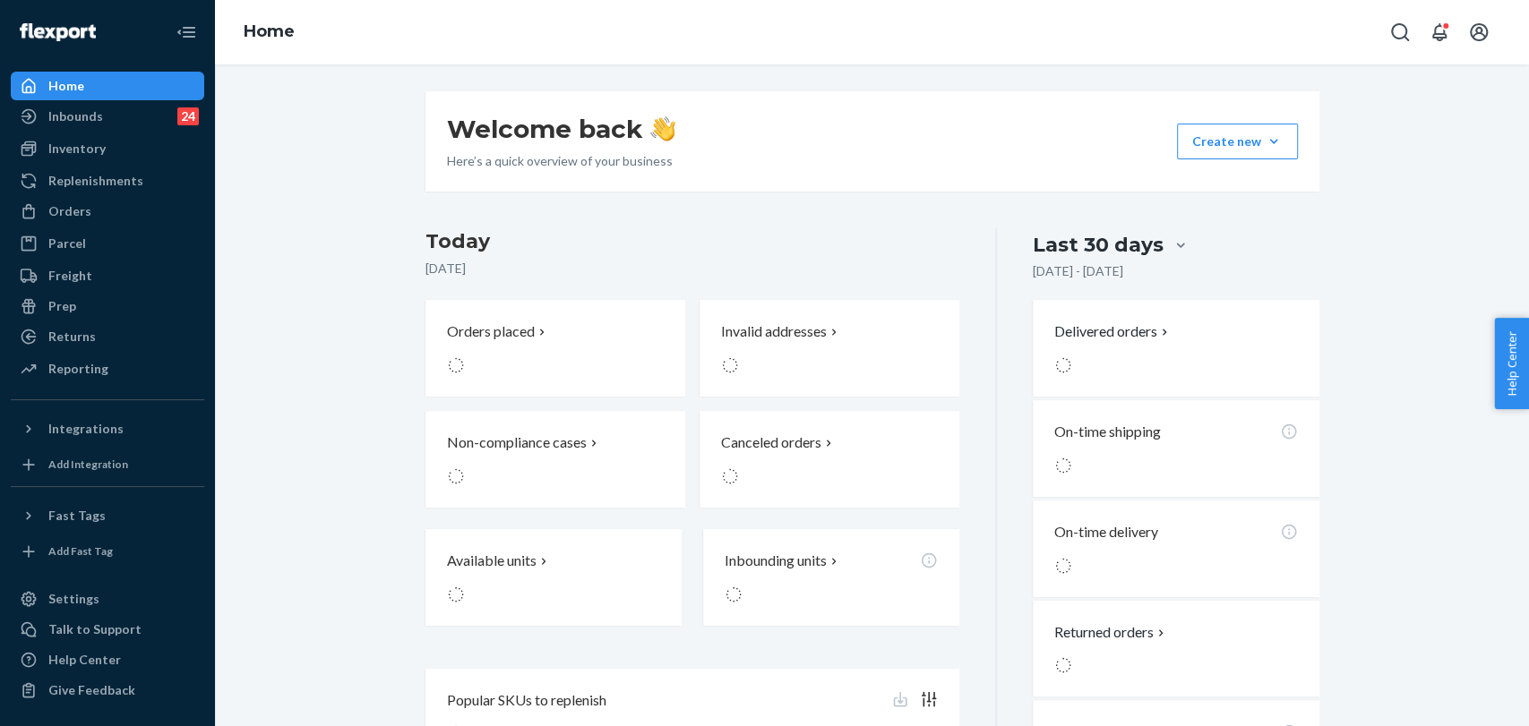
click at [1419, 17] on div at bounding box center [1441, 32] width 118 height 36
drag, startPoint x: 1379, startPoint y: 40, endPoint x: 1397, endPoint y: 32, distance: 19.6
click at [1380, 40] on div "Home" at bounding box center [872, 32] width 1314 height 64
click at [1402, 30] on icon "Open Search Box" at bounding box center [1399, 31] width 21 height 21
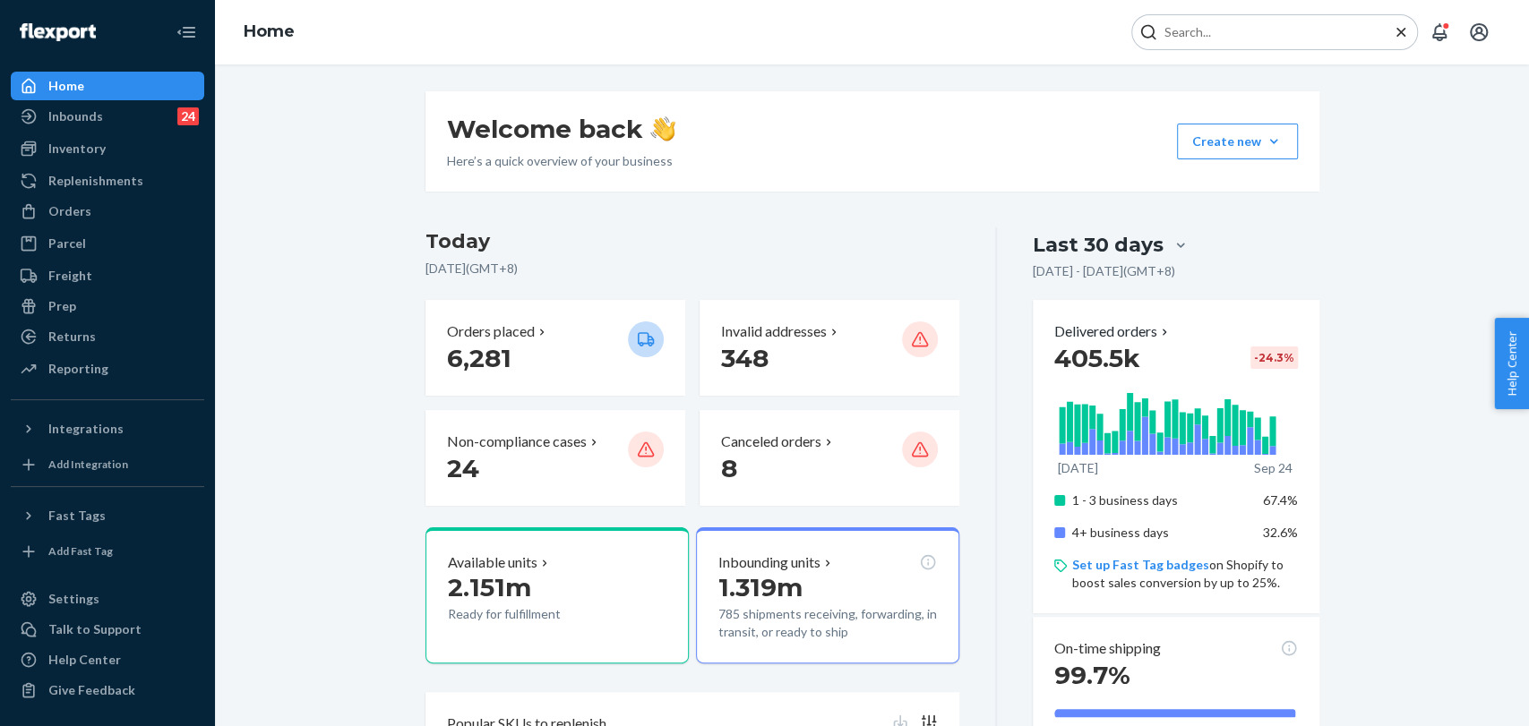
type input "#S1RX6FENLE"
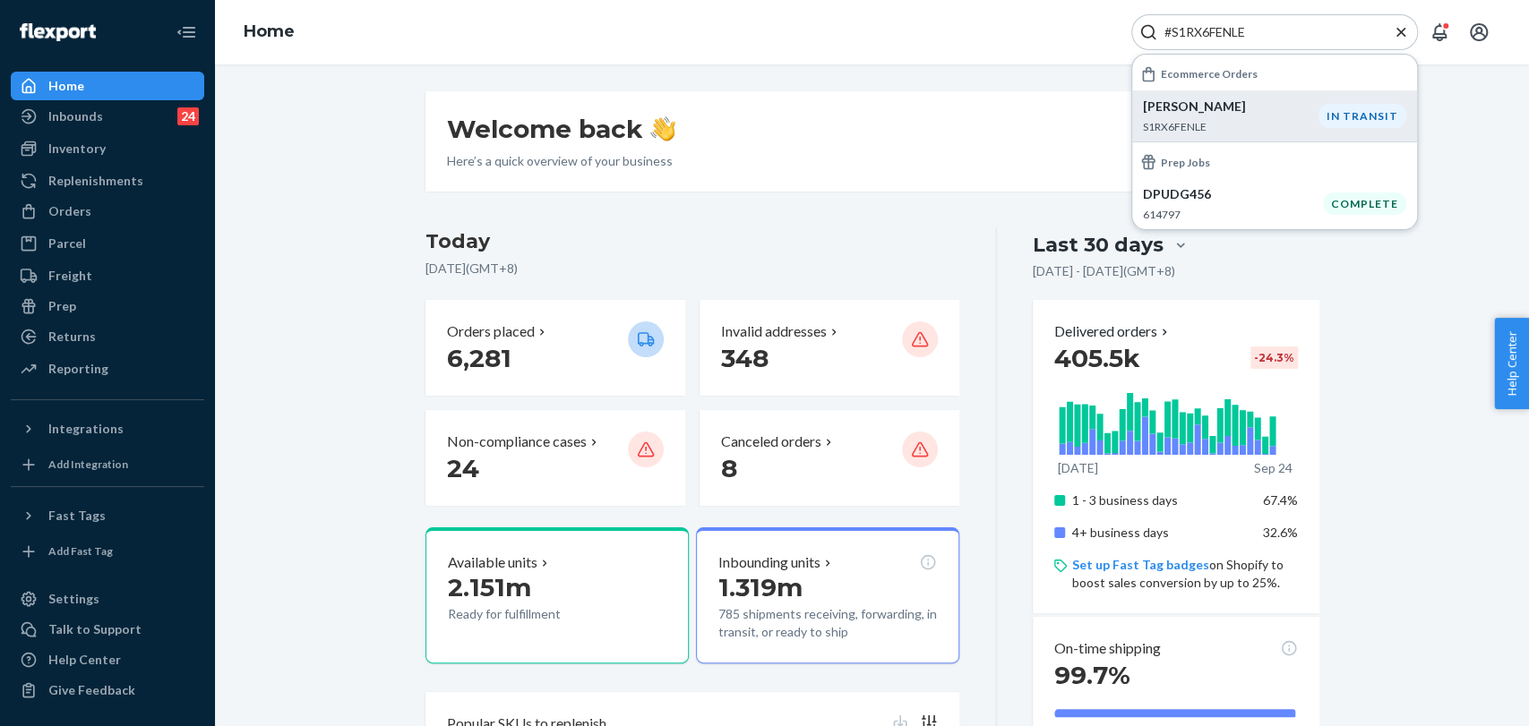
click at [1247, 124] on p "S1RX6FENLE" at bounding box center [1231, 126] width 176 height 15
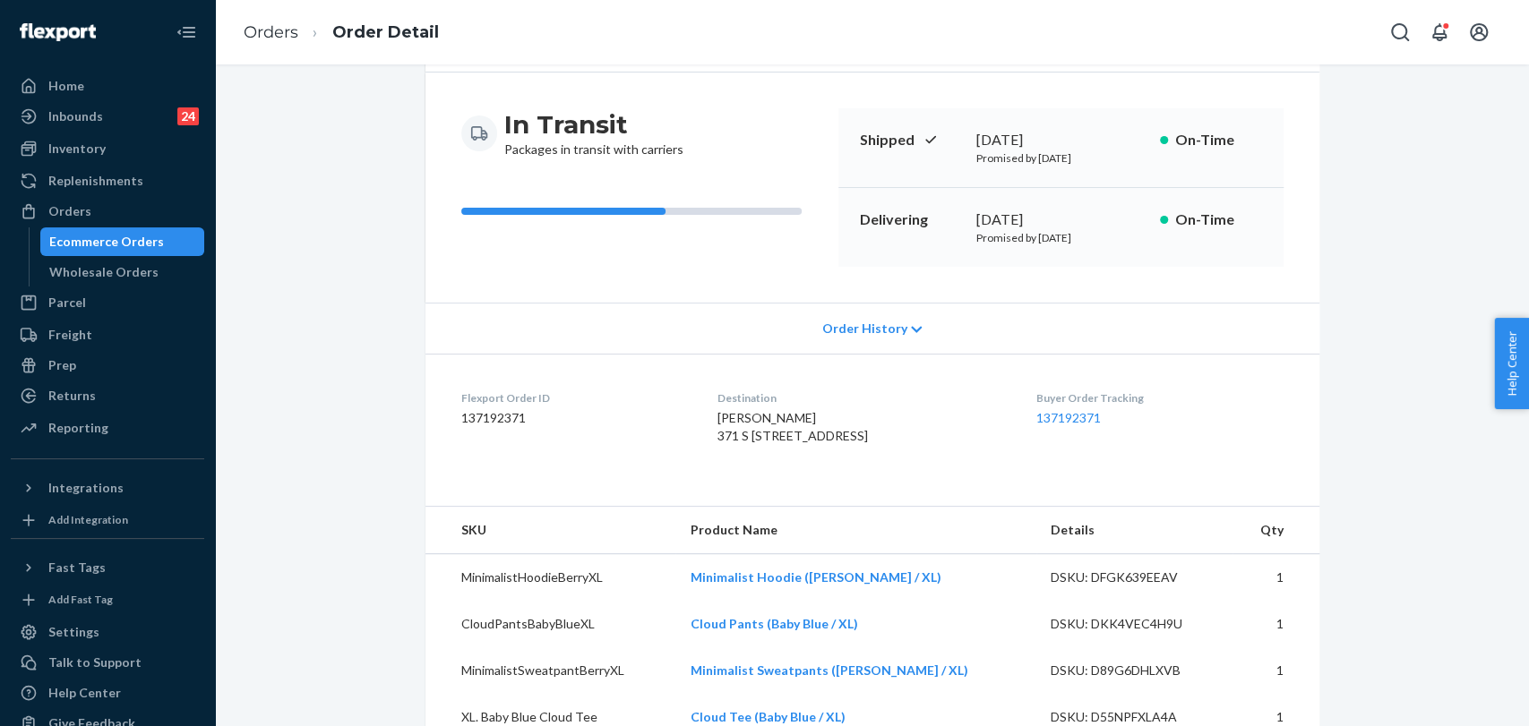
scroll to position [398, 0]
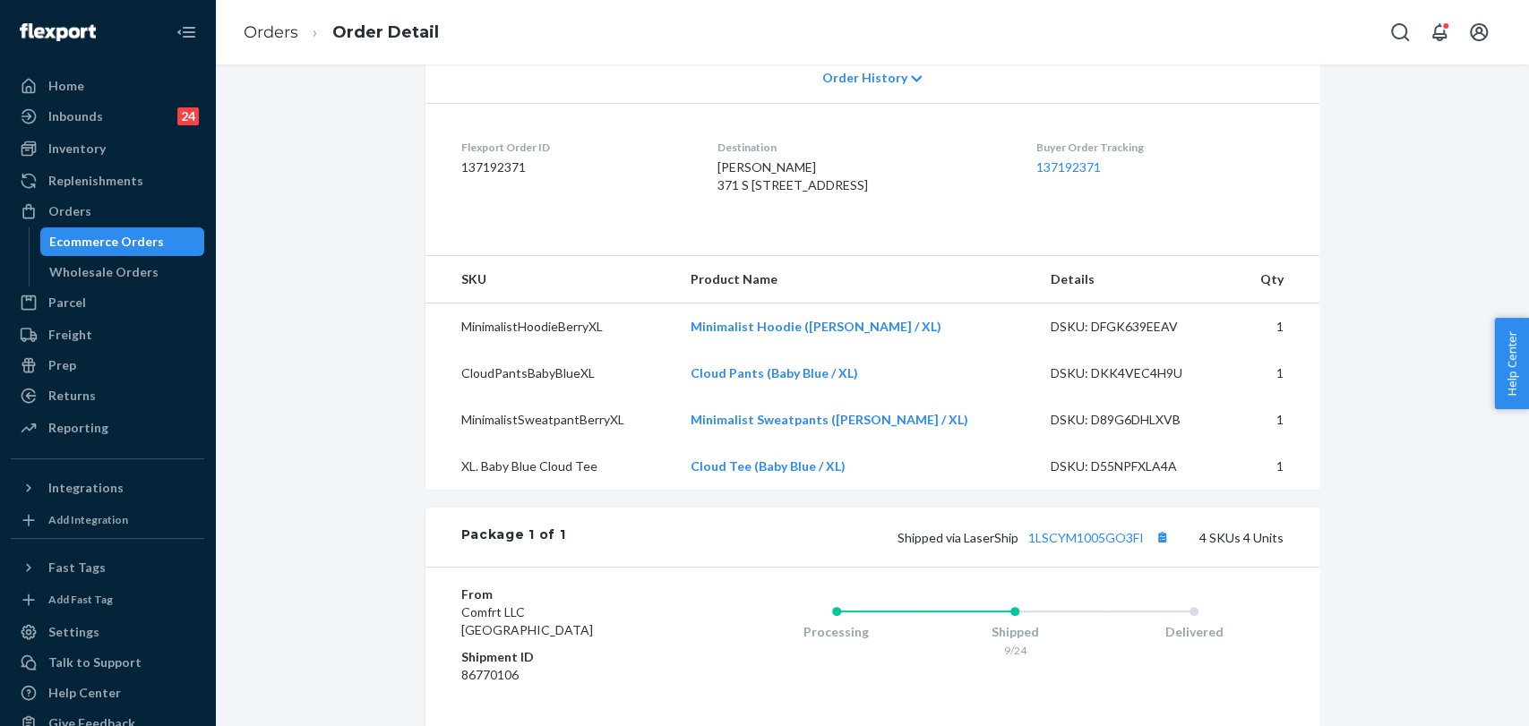
click at [871, 69] on span "Order History" at bounding box center [863, 78] width 85 height 18
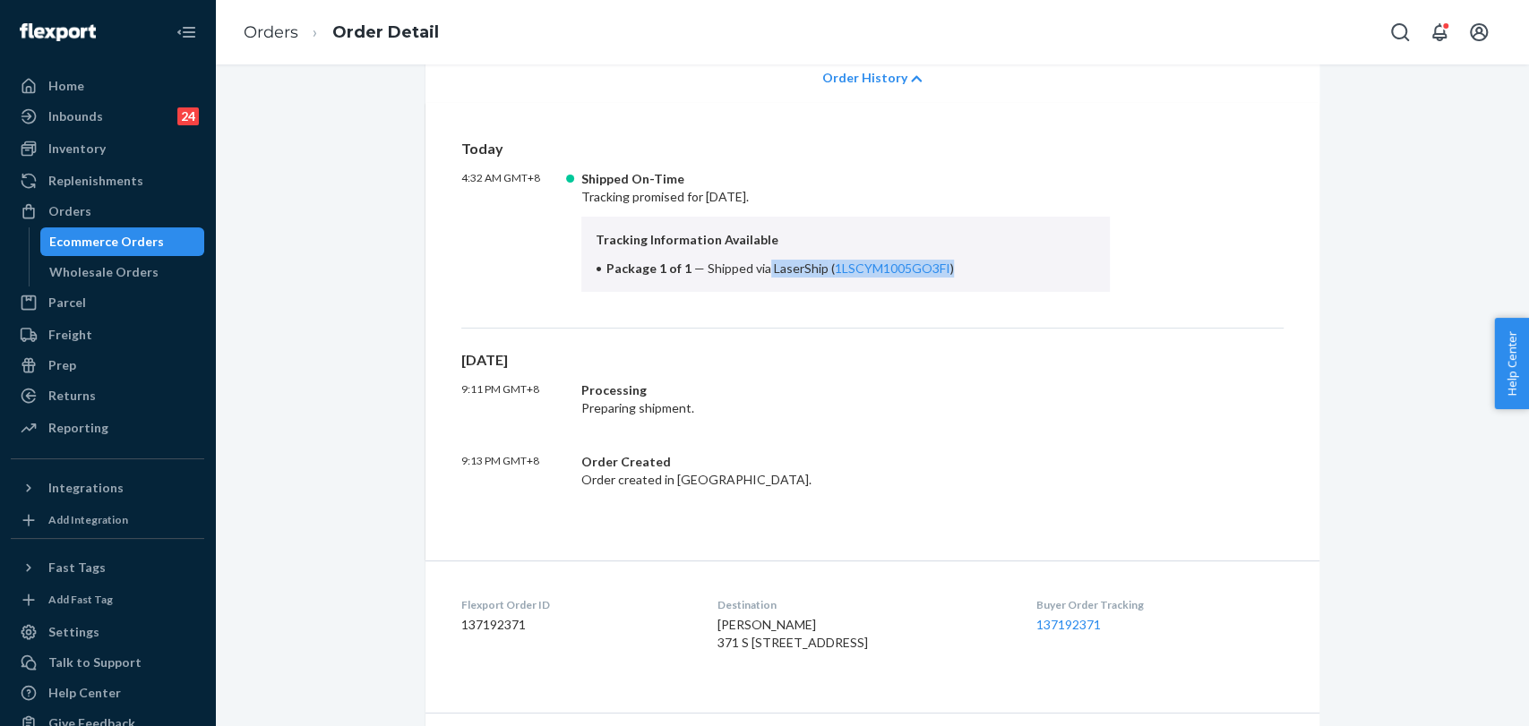
drag, startPoint x: 754, startPoint y: 266, endPoint x: 965, endPoint y: 267, distance: 210.5
click at [965, 267] on li "Package 1 of 1 — Shipped via LaserShip ( 1LSCYM1005GO3FI )" at bounding box center [846, 269] width 501 height 18
copy span "LaserShip ( 1LSCYM1005GO3FI )"
click at [65, 84] on div "Home" at bounding box center [66, 86] width 36 height 18
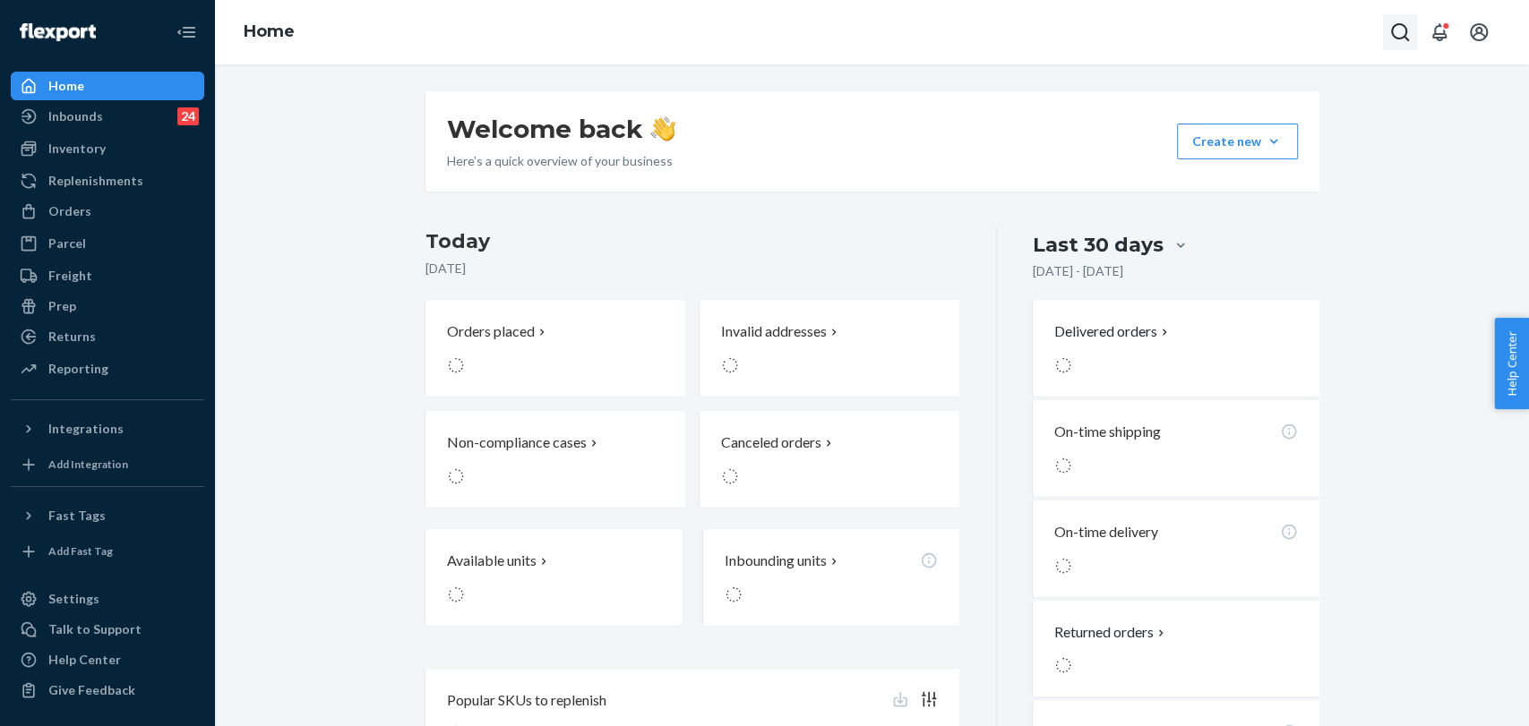
click at [1399, 35] on icon "Open Search Box" at bounding box center [1399, 31] width 21 height 21
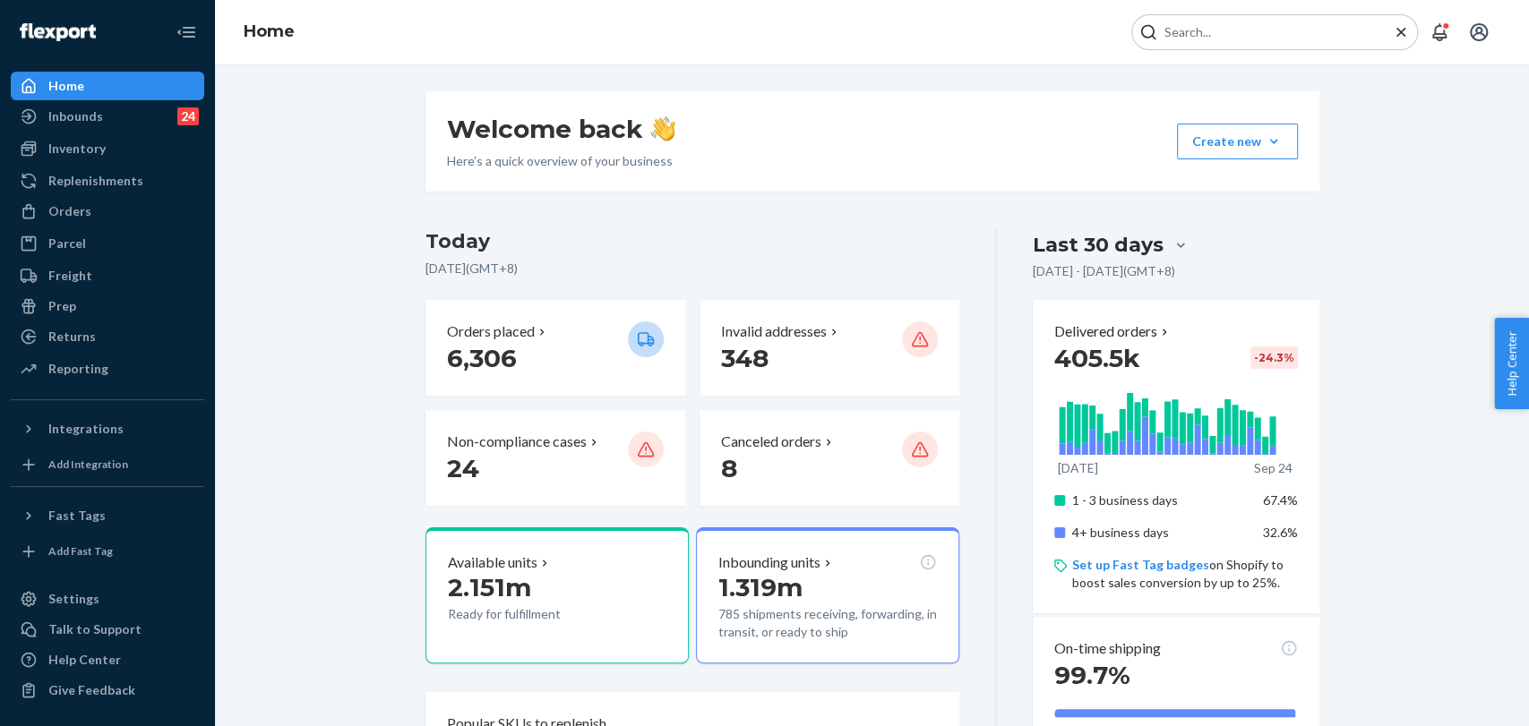
type input "v"
type input "\#SKCP0MX3GE"
click at [1318, 117] on div "Catherine Francois SKCP0MX3GE" at bounding box center [1231, 116] width 176 height 37
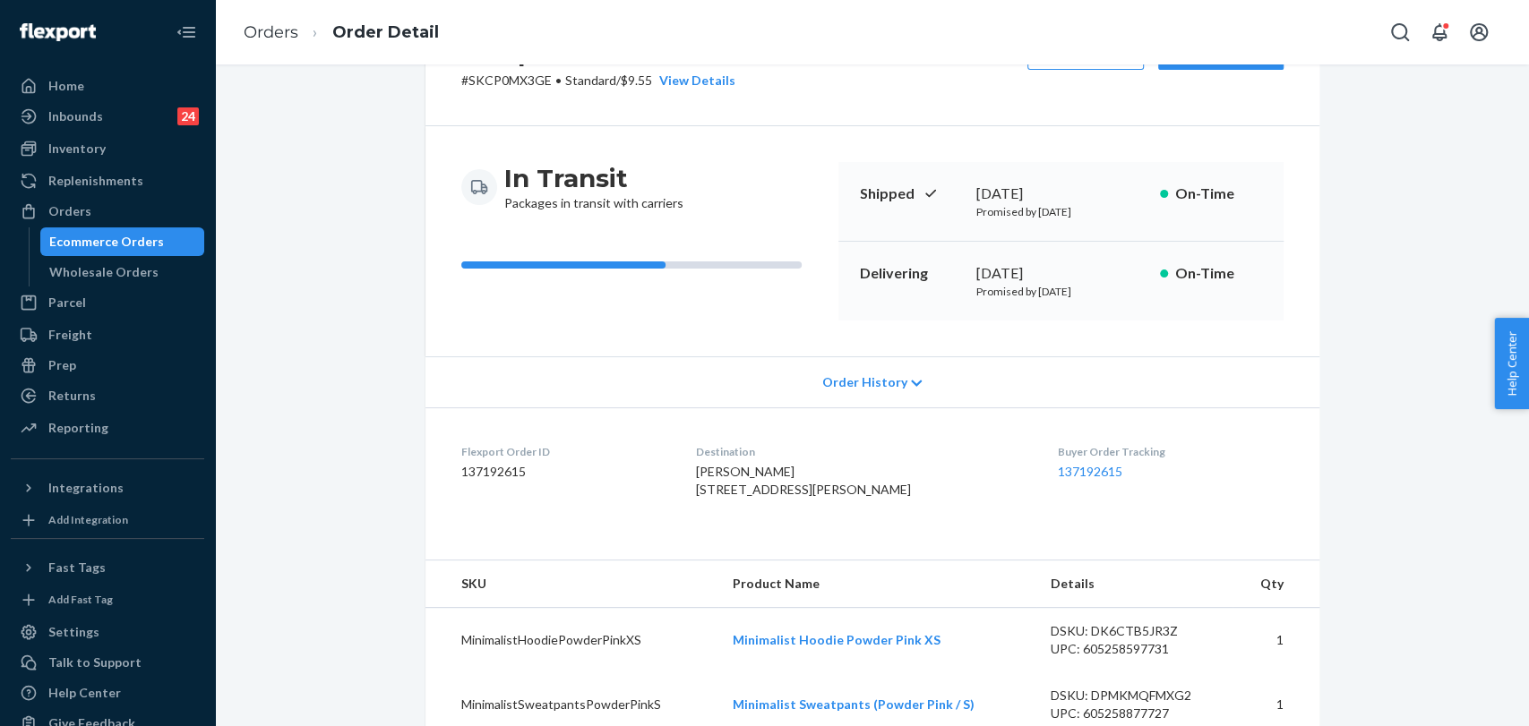
scroll to position [199, 0]
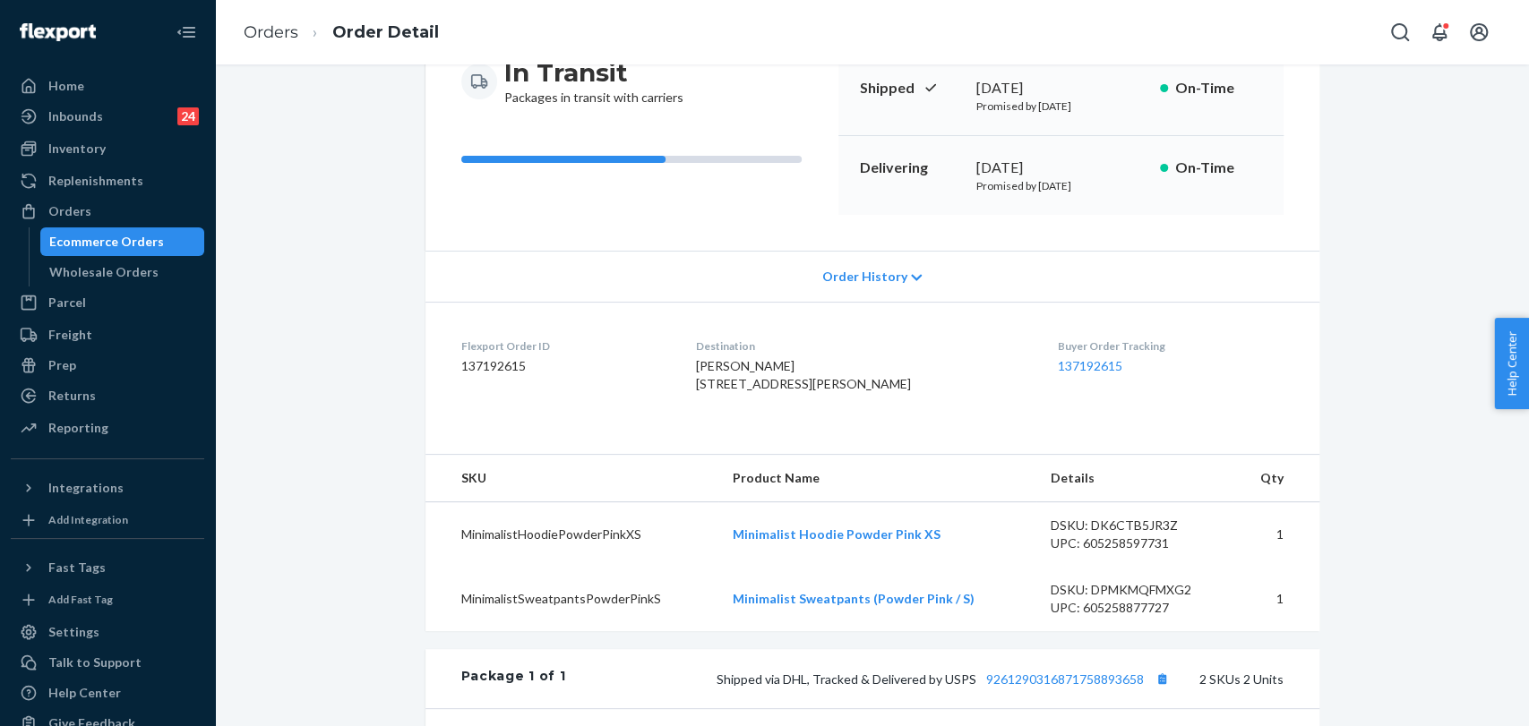
click at [767, 274] on div "Order History" at bounding box center [872, 276] width 894 height 51
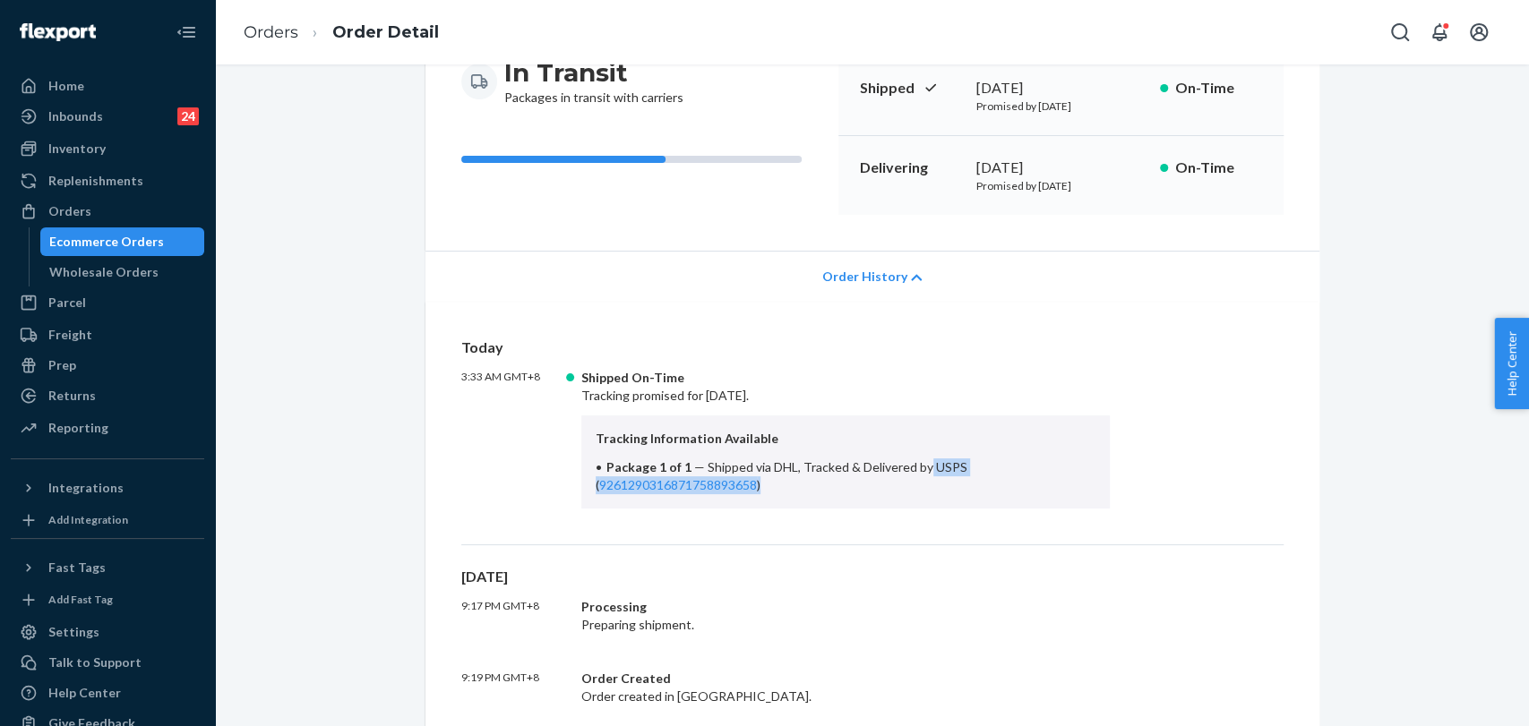
drag, startPoint x: 916, startPoint y: 466, endPoint x: 952, endPoint y: 492, distance: 44.3
click at [952, 492] on li "Package 1 of 1 — Shipped via DHL, Tracked & Delivered by USPS ( 926129031687175…" at bounding box center [846, 477] width 501 height 36
copy span "USPS ( 9261290316871758893658 )"
click at [99, 99] on link "Home" at bounding box center [107, 86] width 193 height 29
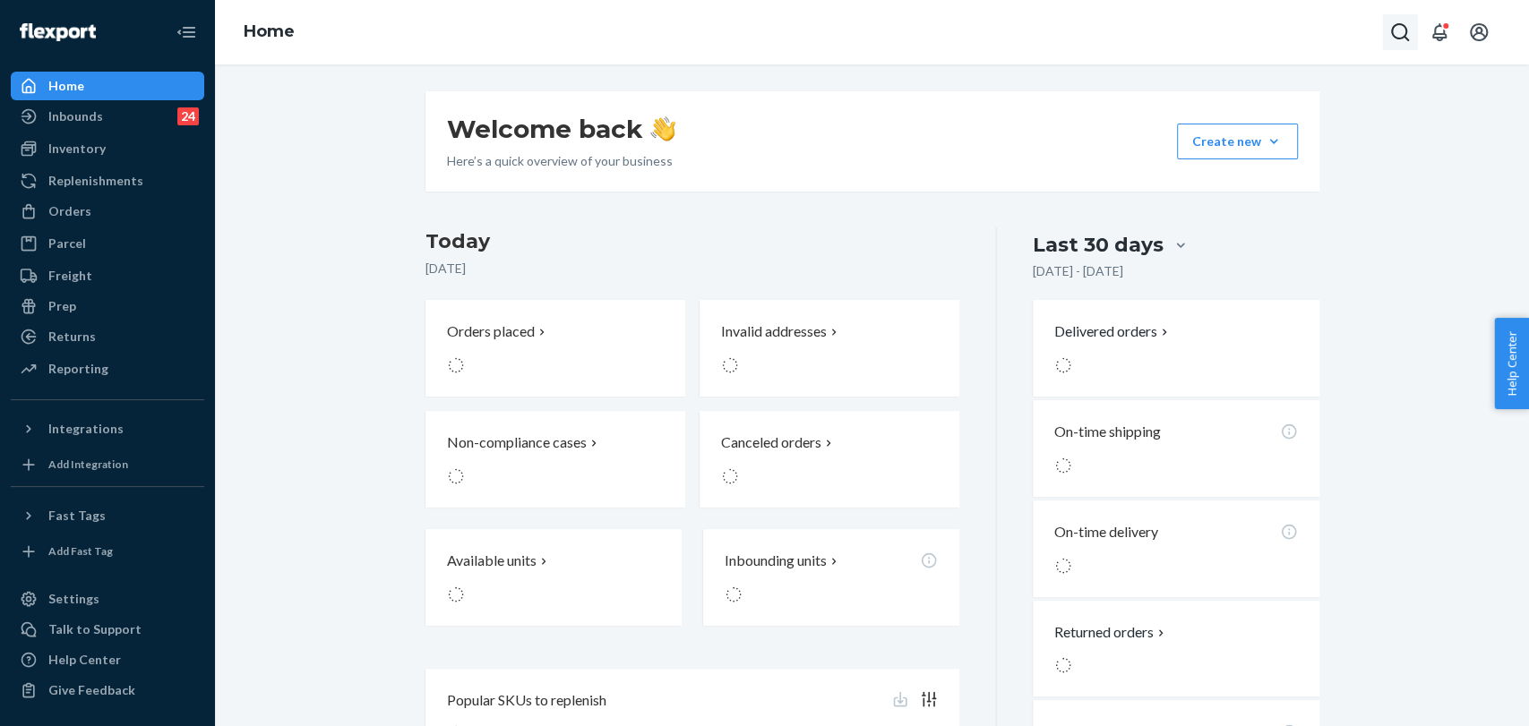
click at [1409, 30] on icon "Open Search Box" at bounding box center [1399, 31] width 21 height 21
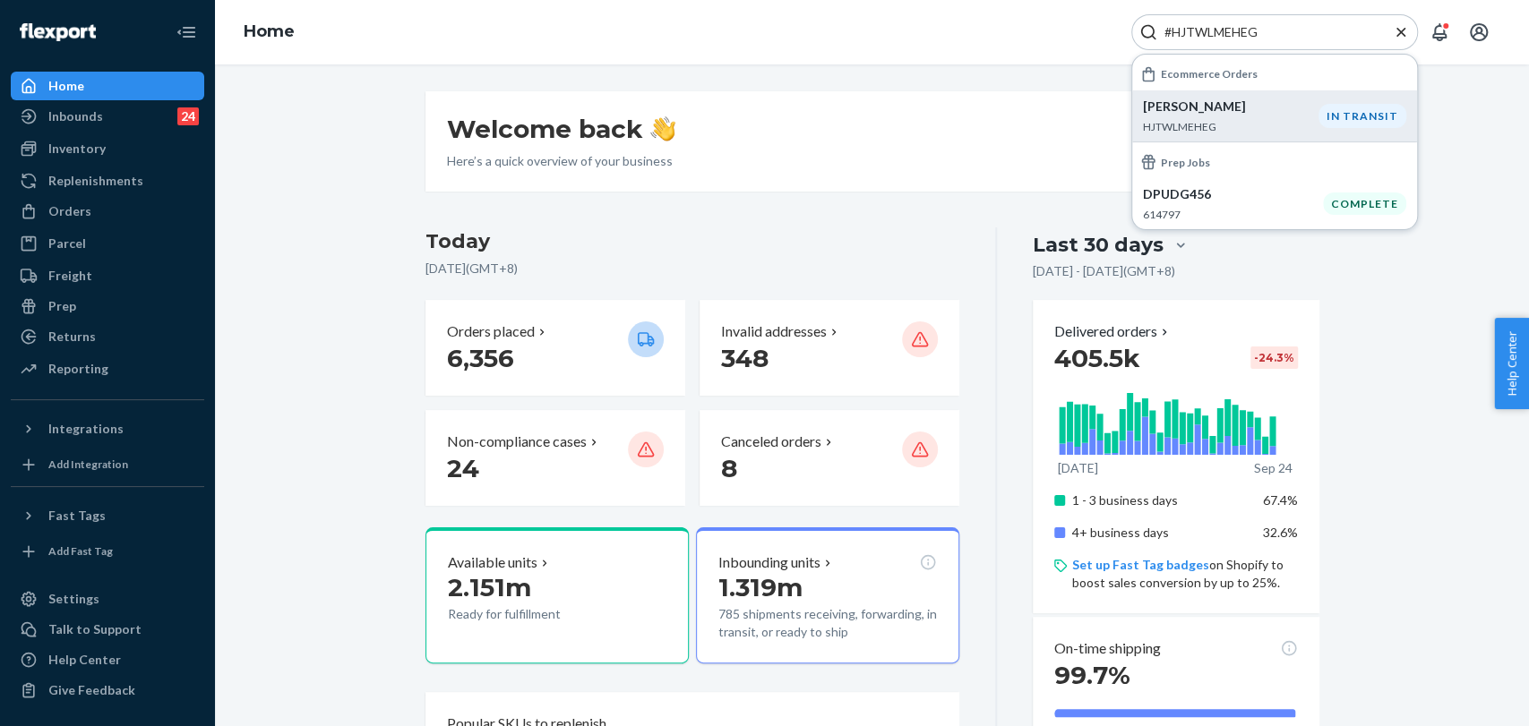
type input "#HJTWLMEHEG"
click at [1186, 102] on p "Lauren Ramsby" at bounding box center [1231, 107] width 176 height 18
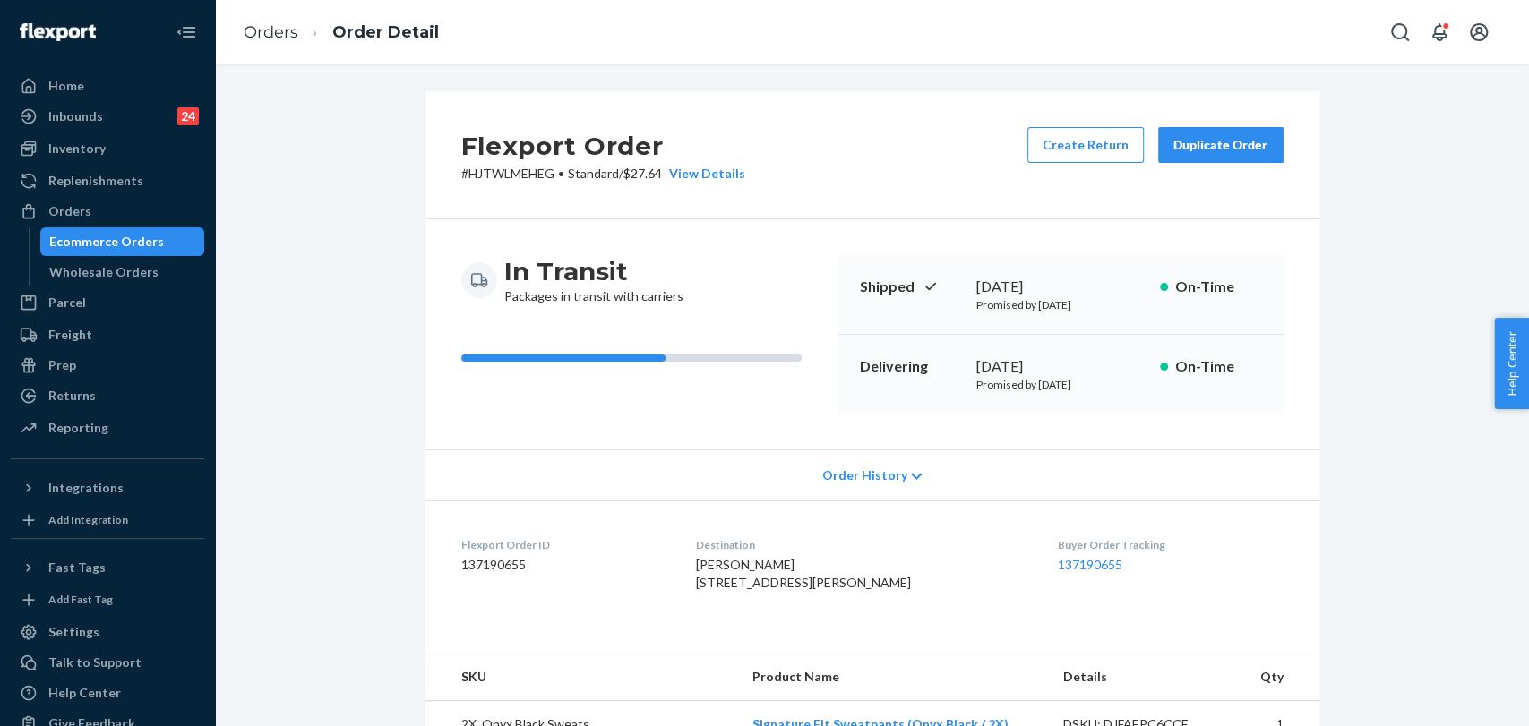
click at [883, 465] on div "Order History" at bounding box center [872, 475] width 894 height 51
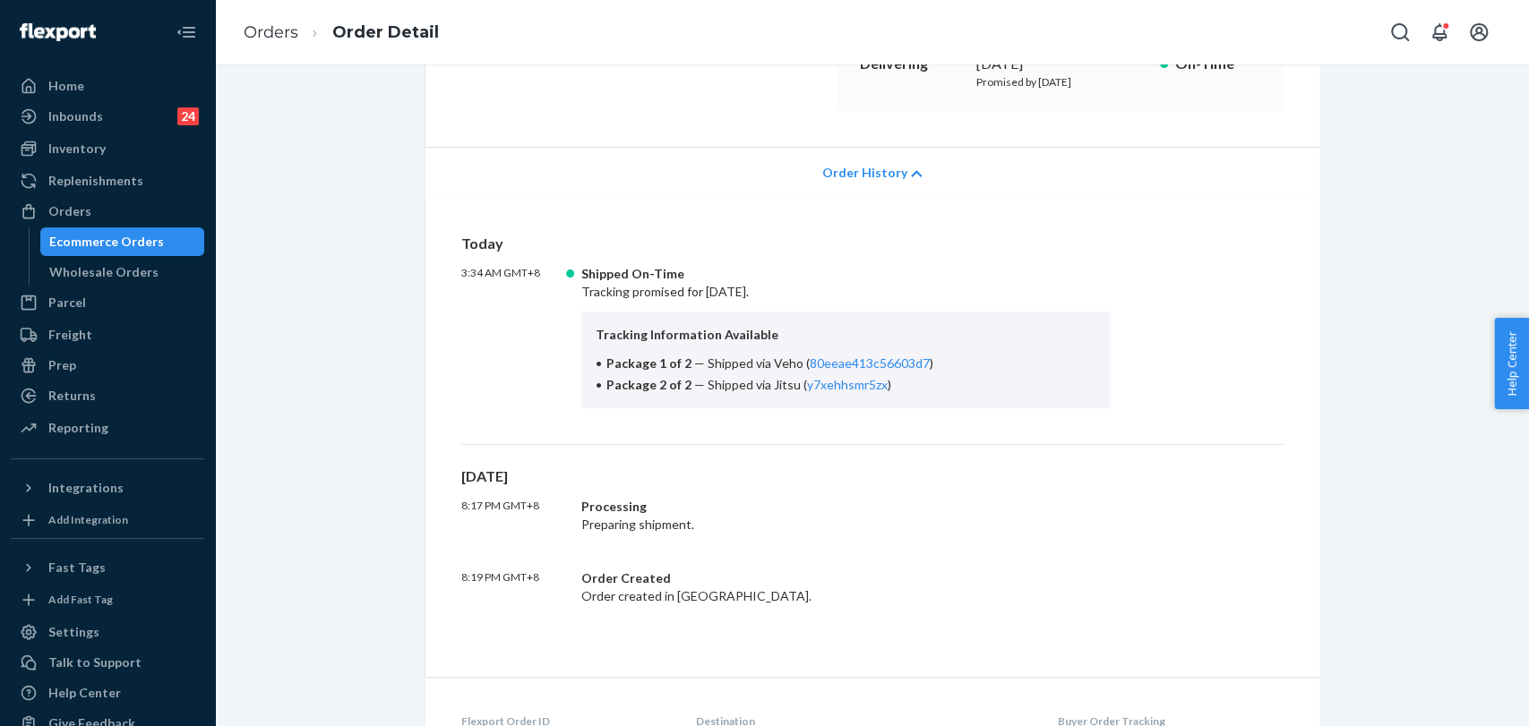
scroll to position [298, 0]
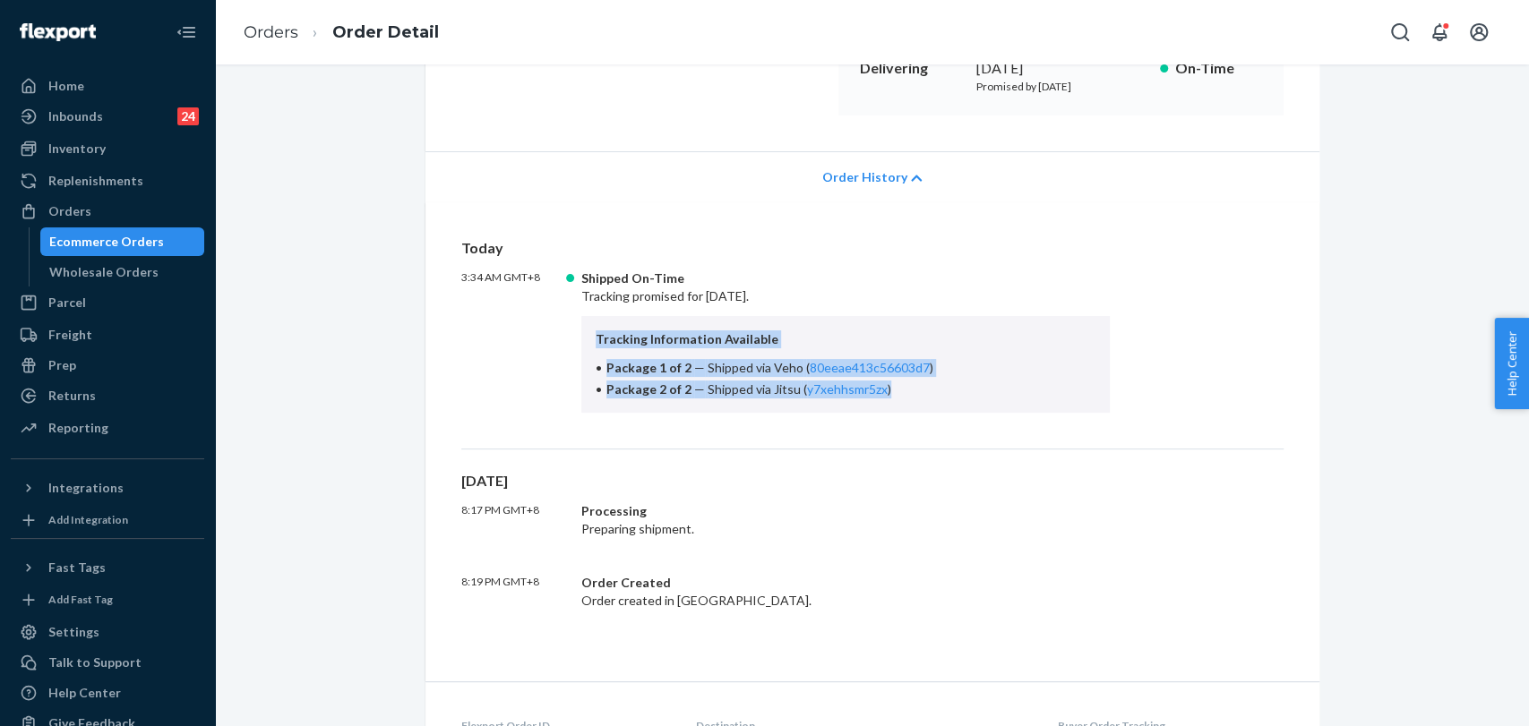
drag, startPoint x: 579, startPoint y: 329, endPoint x: 932, endPoint y: 403, distance: 360.6
click at [932, 403] on div "Tracking Information Available Package 1 of 2 — Shipped via Veho ( 80eeae413c56…" at bounding box center [845, 364] width 529 height 97
copy div "Tracking Information Available Package 1 of 2 — Shipped via Veho ( 80eeae413c56…"
click at [124, 75] on div "Home" at bounding box center [108, 85] width 190 height 25
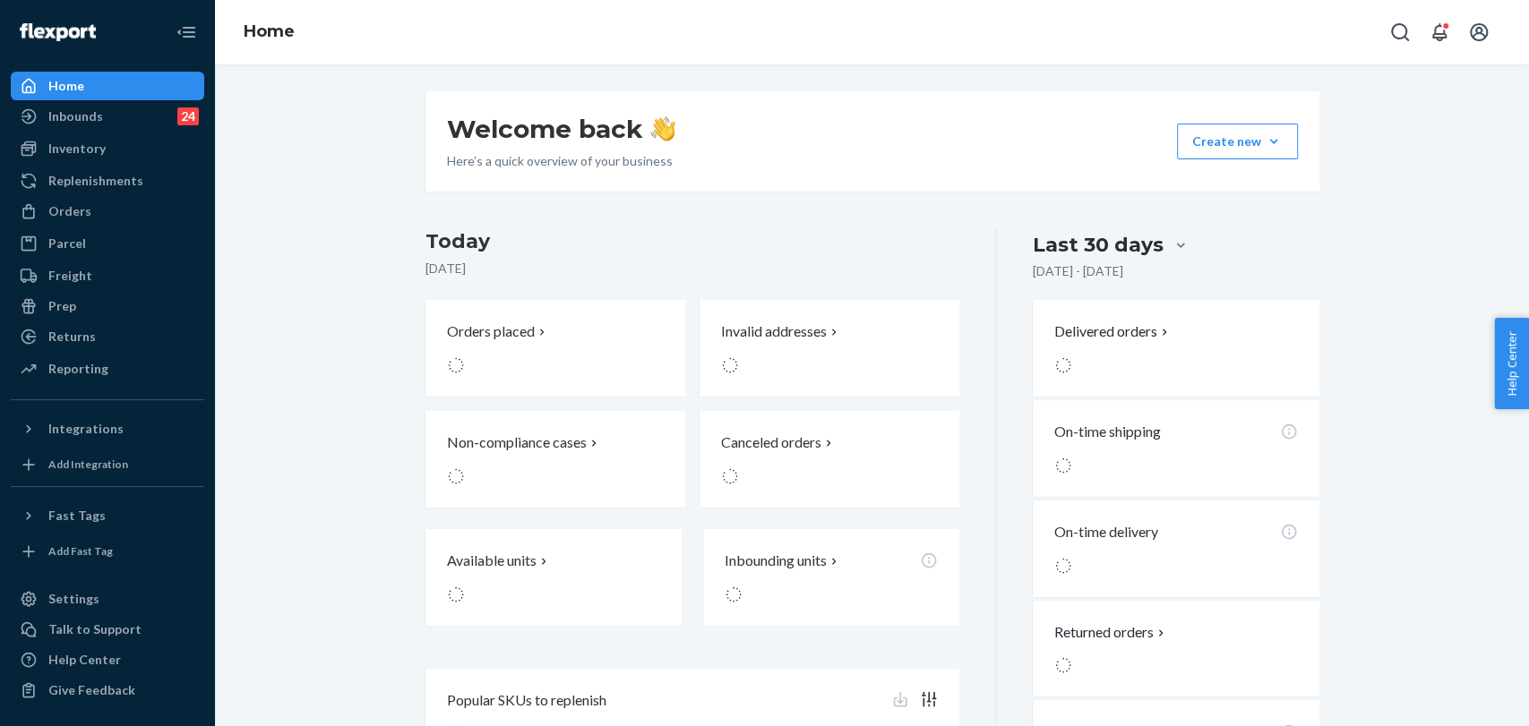
click at [1378, 38] on div "Home" at bounding box center [872, 32] width 1314 height 64
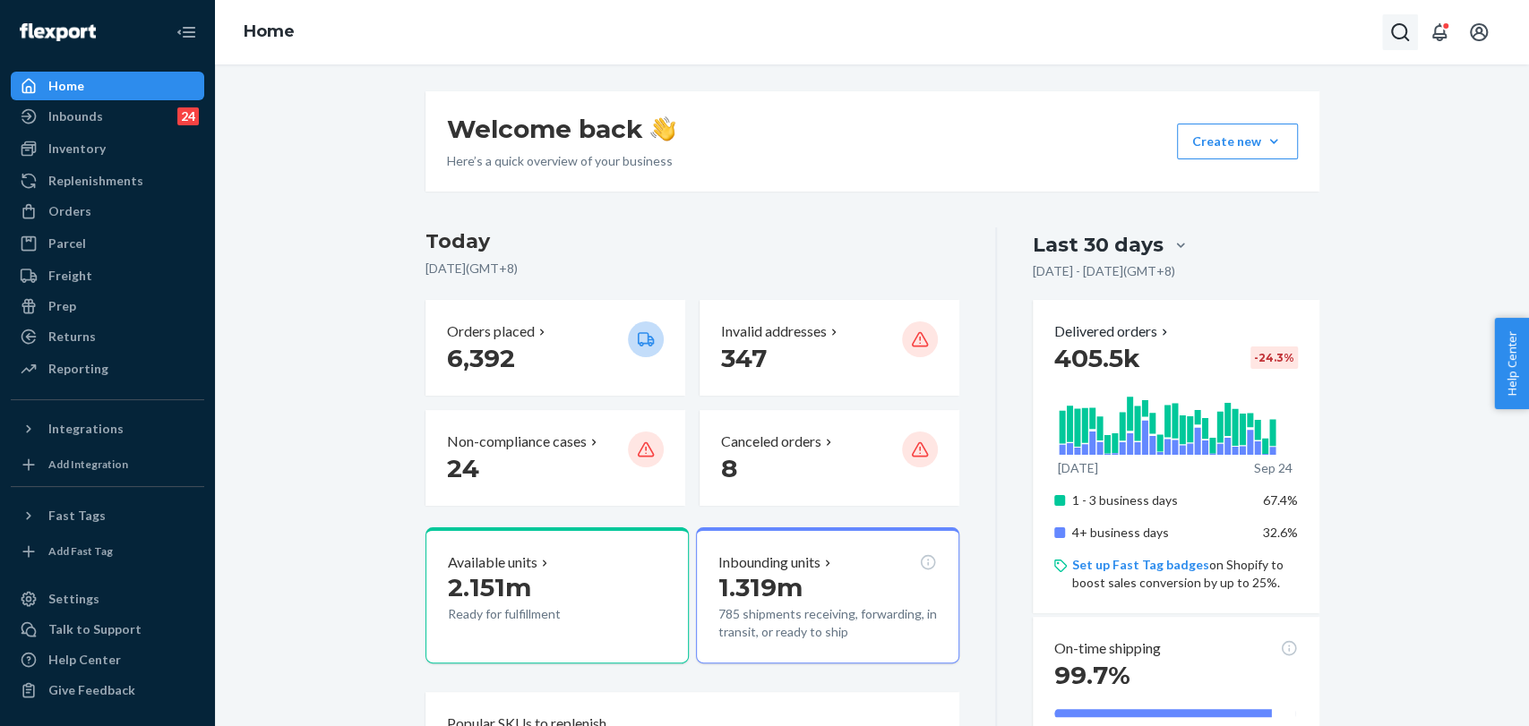
click at [1408, 31] on icon "Open Search Box" at bounding box center [1399, 31] width 21 height 21
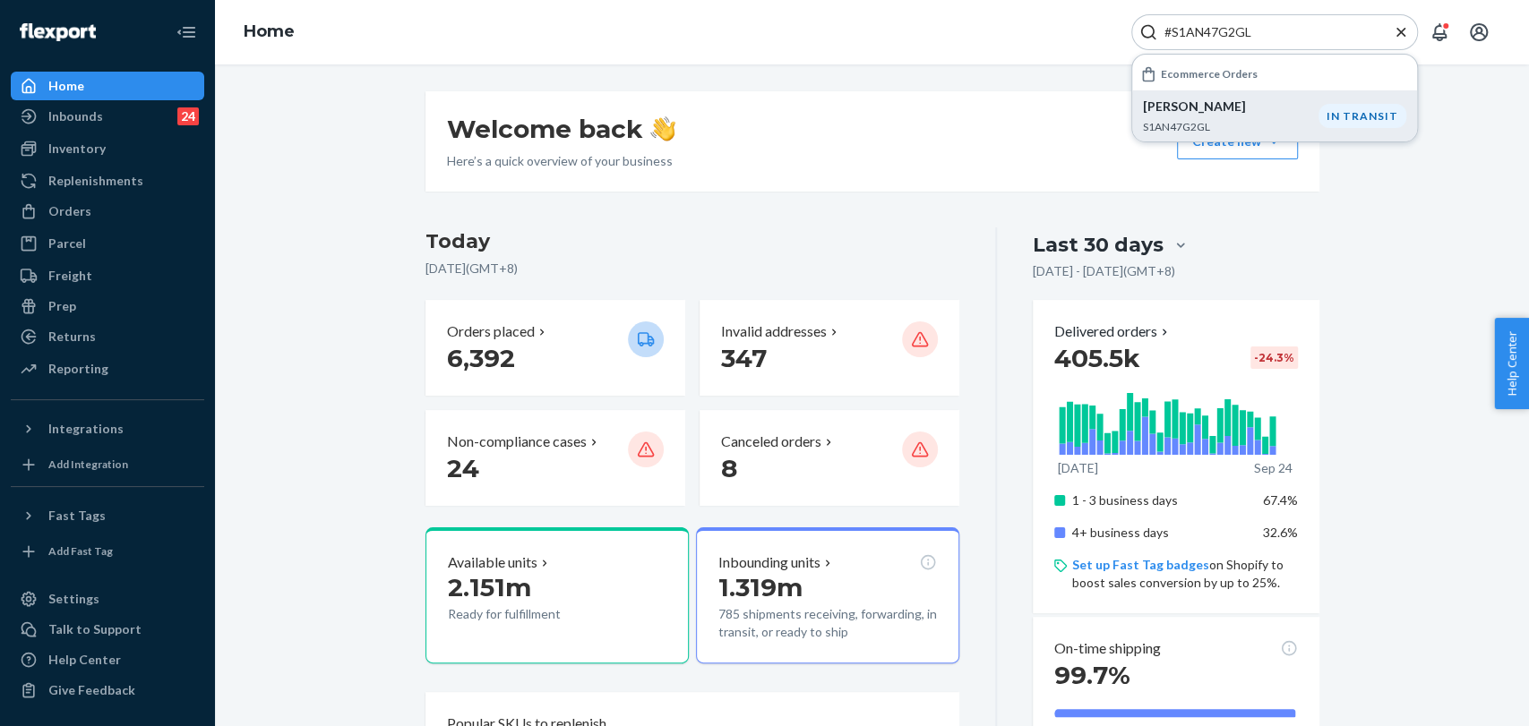
type input "#S1AN47G2GL"
click at [1229, 116] on div "Tanvi Tandon S1AN47G2GL" at bounding box center [1231, 116] width 176 height 37
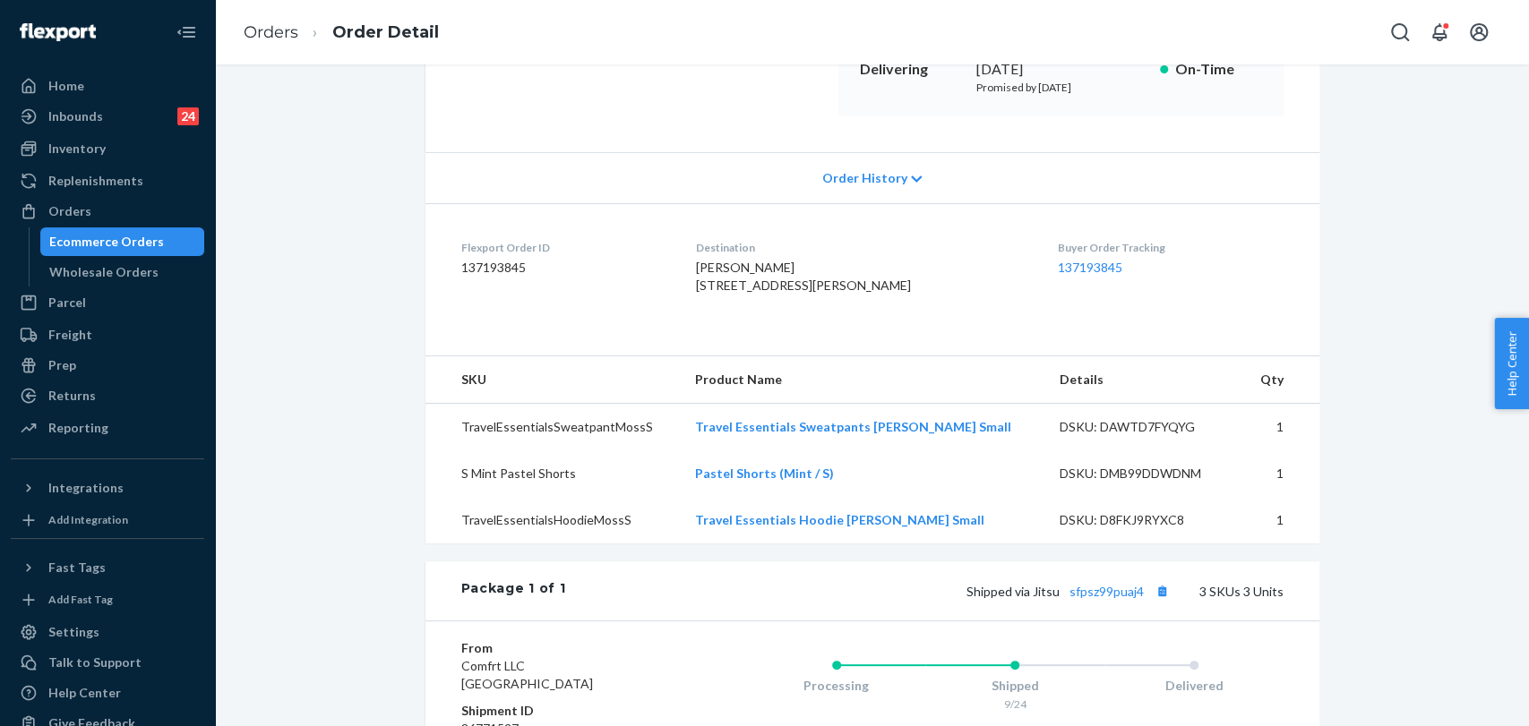
scroll to position [298, 0]
click at [749, 180] on div "Order History" at bounding box center [872, 176] width 894 height 51
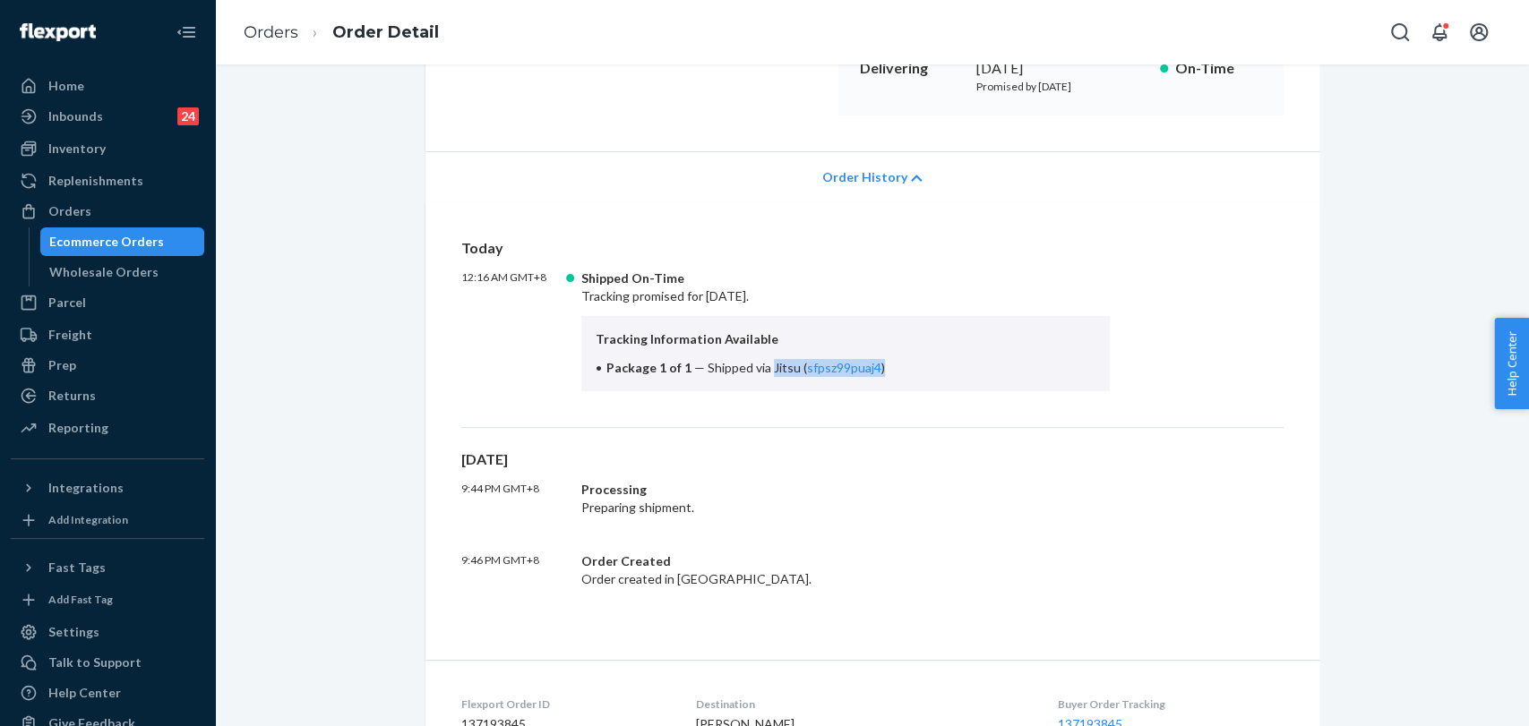
drag, startPoint x: 759, startPoint y: 366, endPoint x: 881, endPoint y: 364, distance: 122.7
click at [881, 364] on li "Package 1 of 1 — Shipped via Jitsu ( sfpsz99puaj4 )" at bounding box center [846, 368] width 501 height 18
copy span "Jitsu ( sfpsz99puaj4 )"
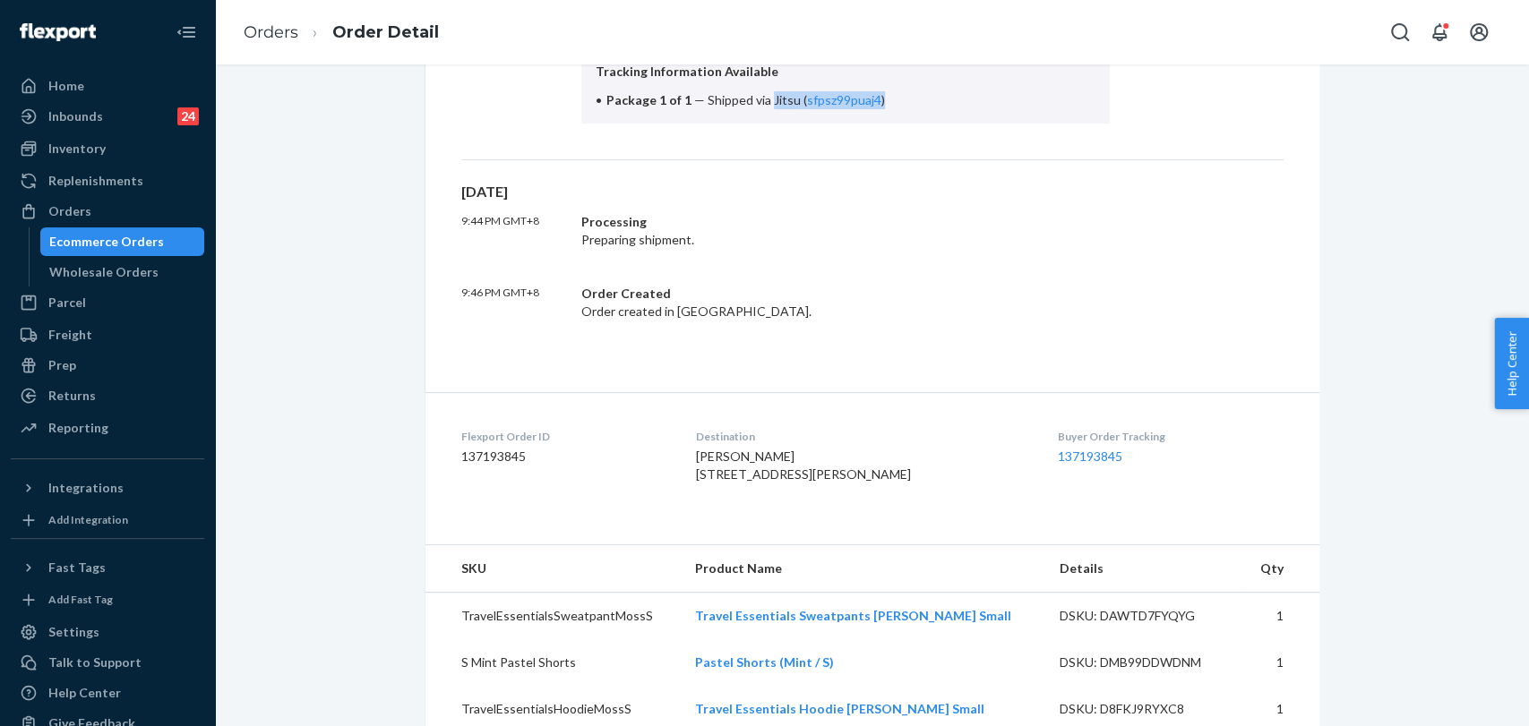
scroll to position [597, 0]
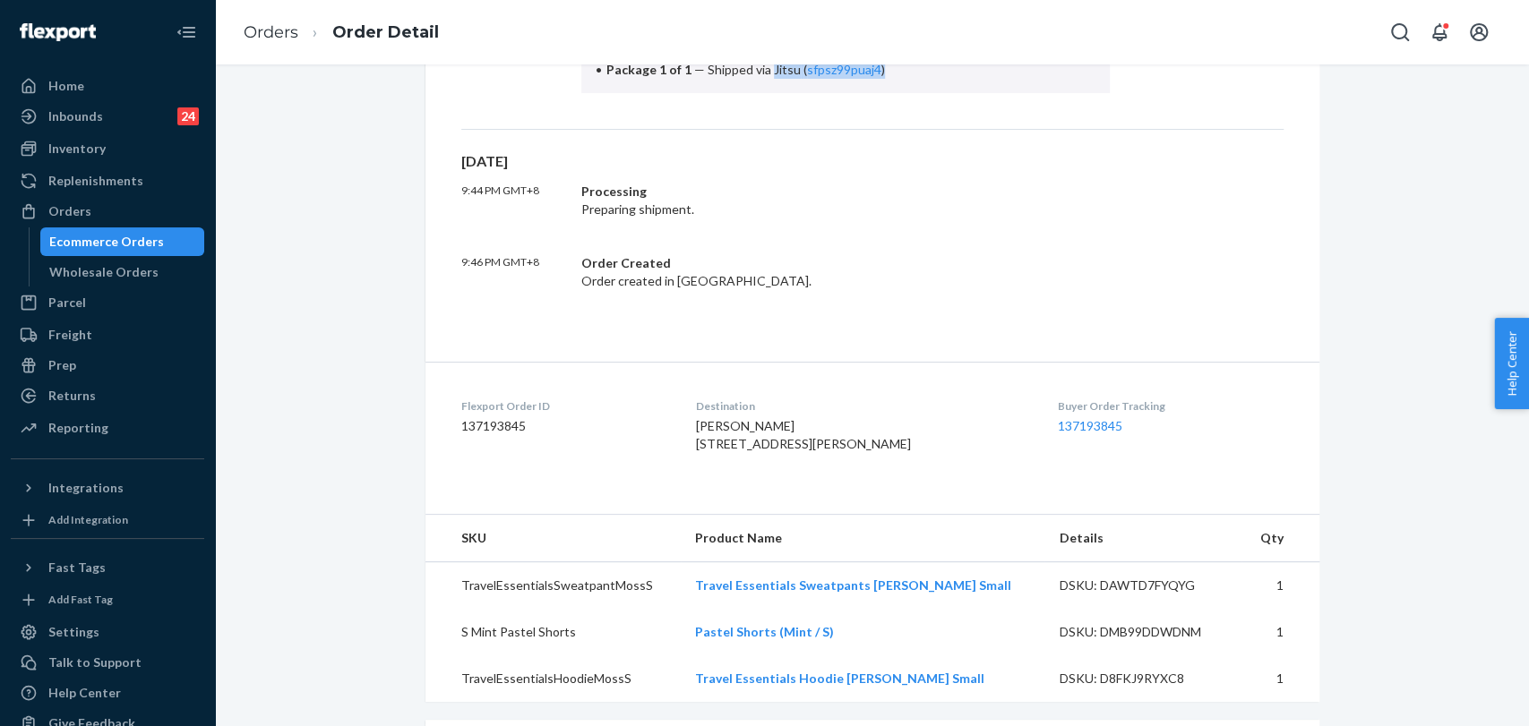
drag, startPoint x: 97, startPoint y: 95, endPoint x: 1079, endPoint y: 89, distance: 982.5
click at [97, 95] on div "Home" at bounding box center [108, 85] width 190 height 25
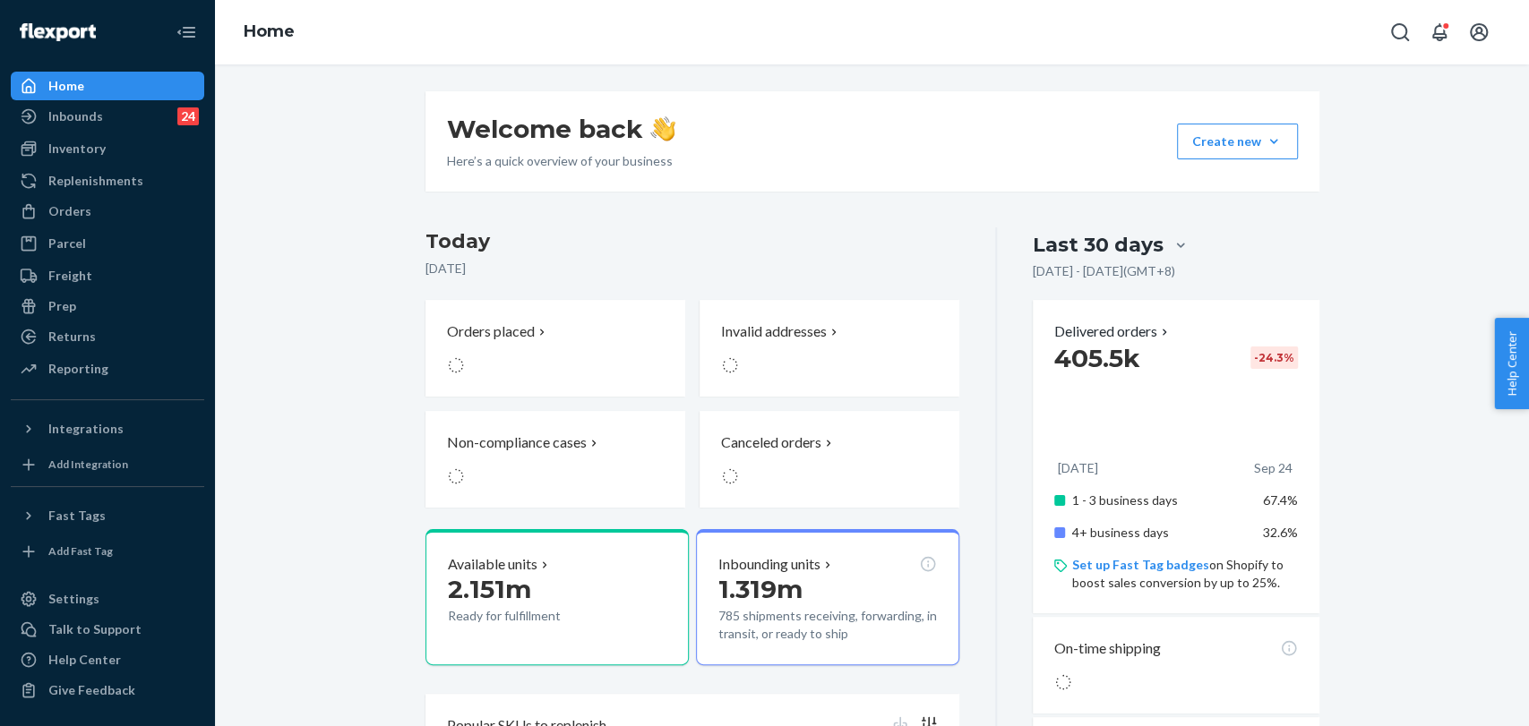
click at [1380, 27] on div "Home" at bounding box center [872, 32] width 1314 height 64
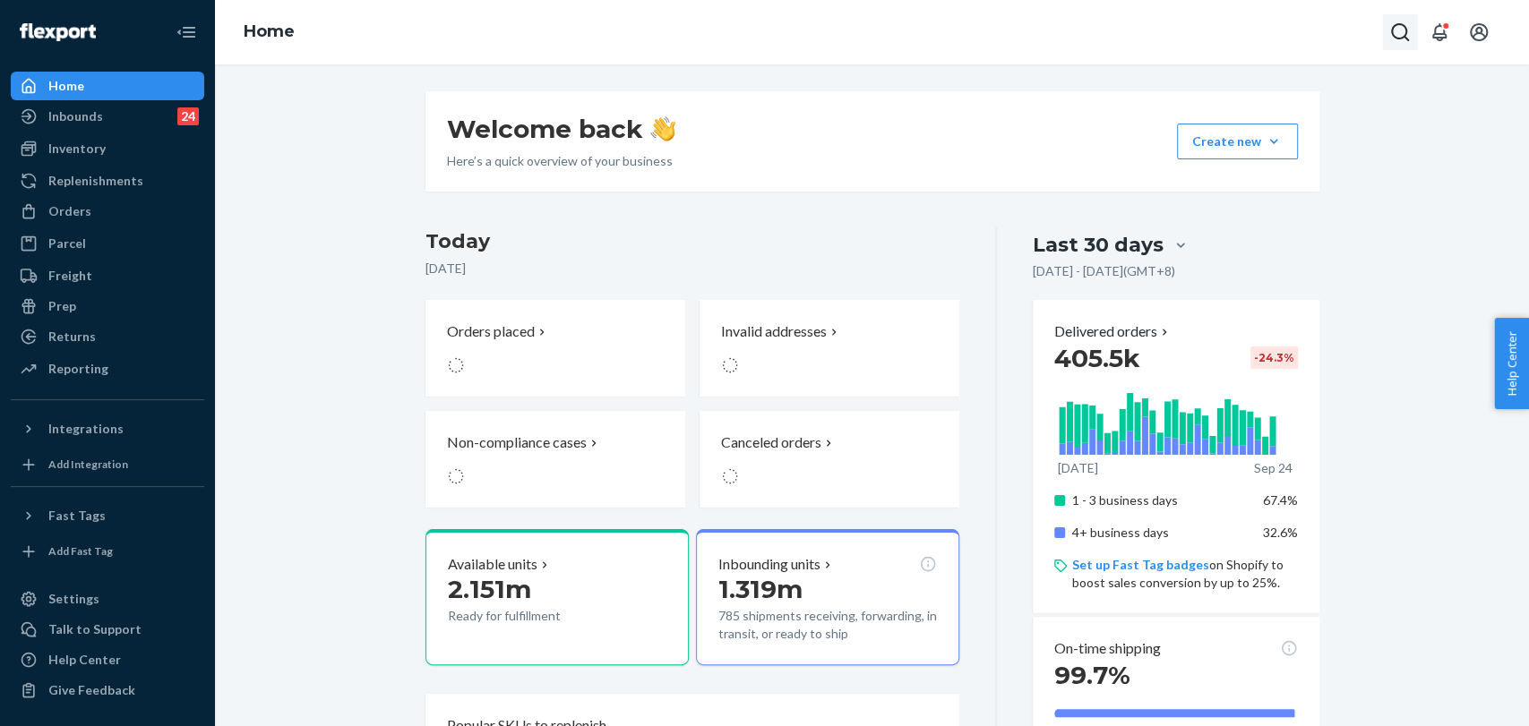
click at [1399, 36] on icon "Open Search Box" at bounding box center [1399, 31] width 21 height 21
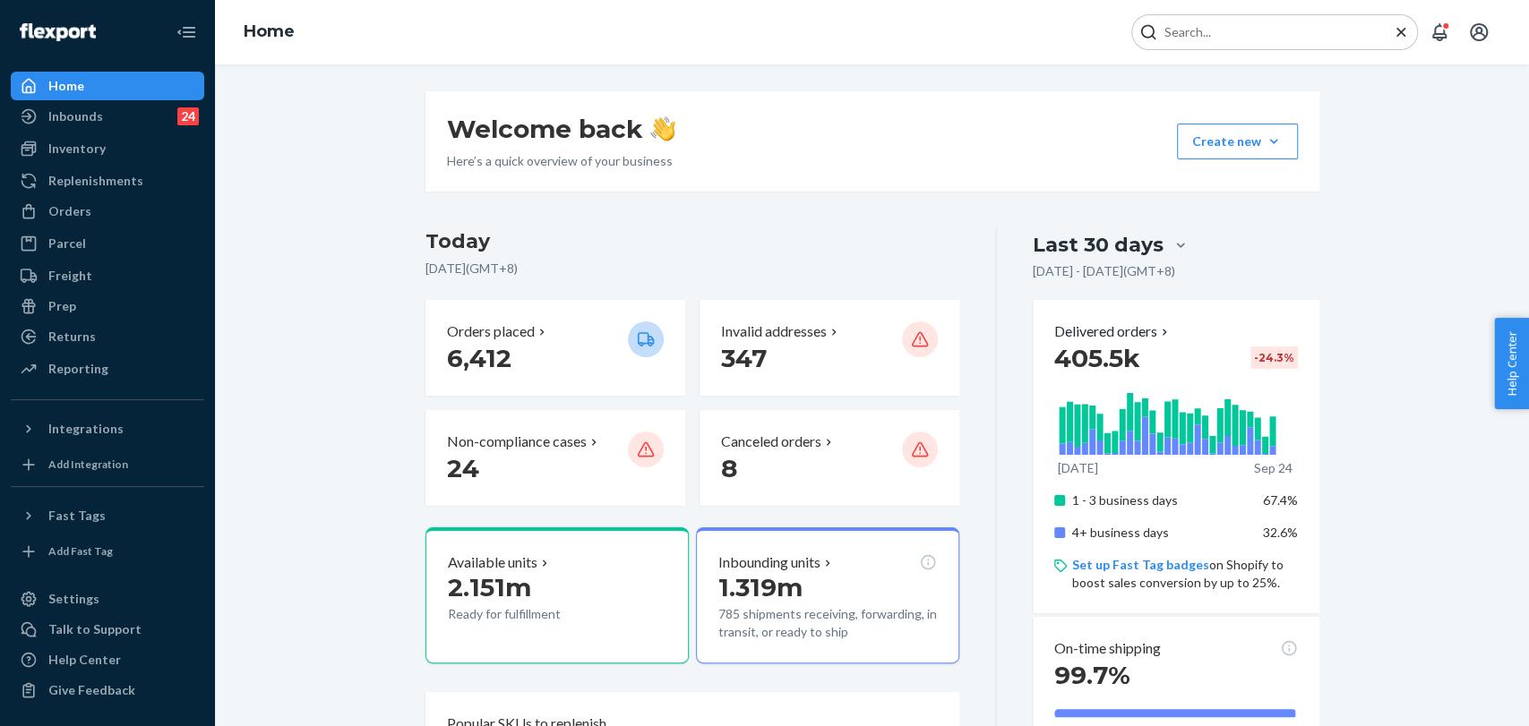
type input "#RYQYINX2EX"
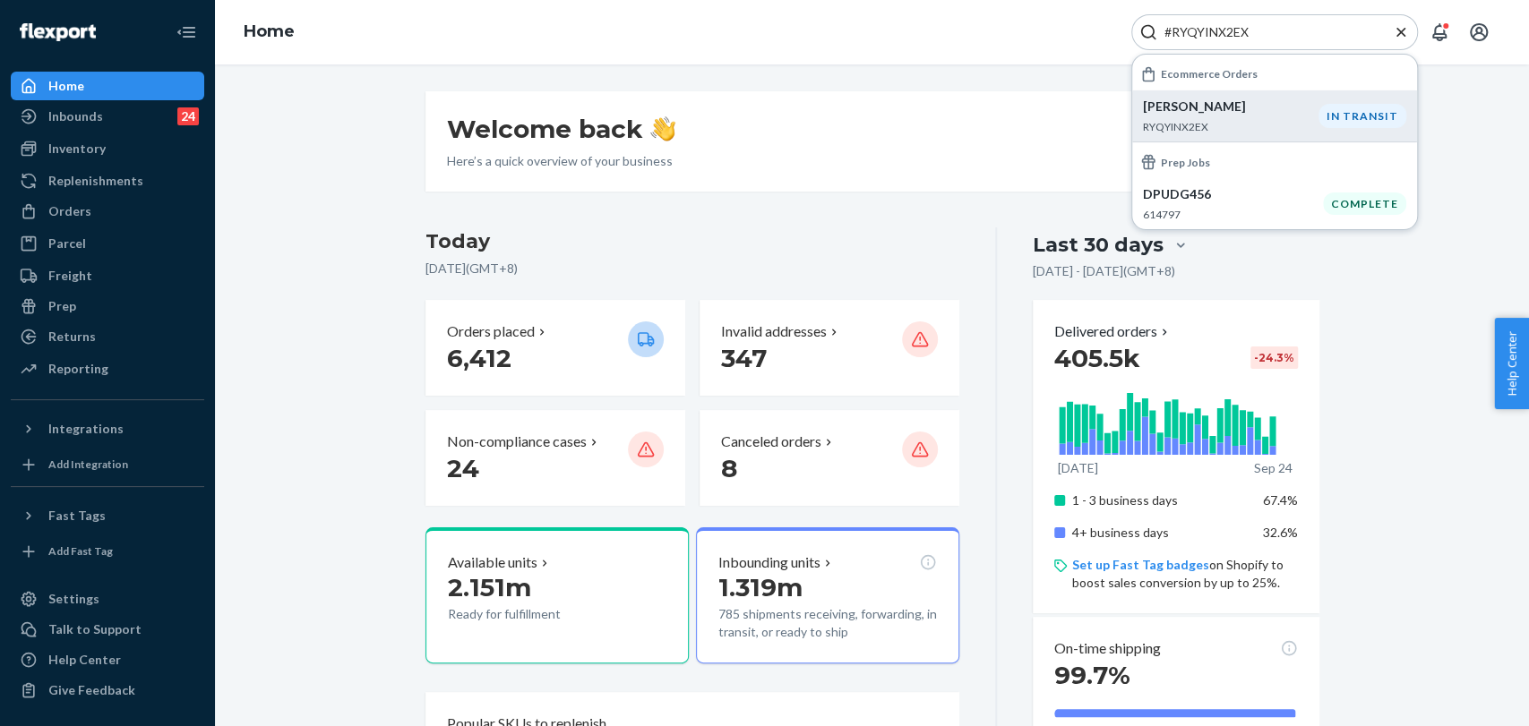
click at [1273, 111] on p "Kristina Ramm" at bounding box center [1231, 107] width 176 height 18
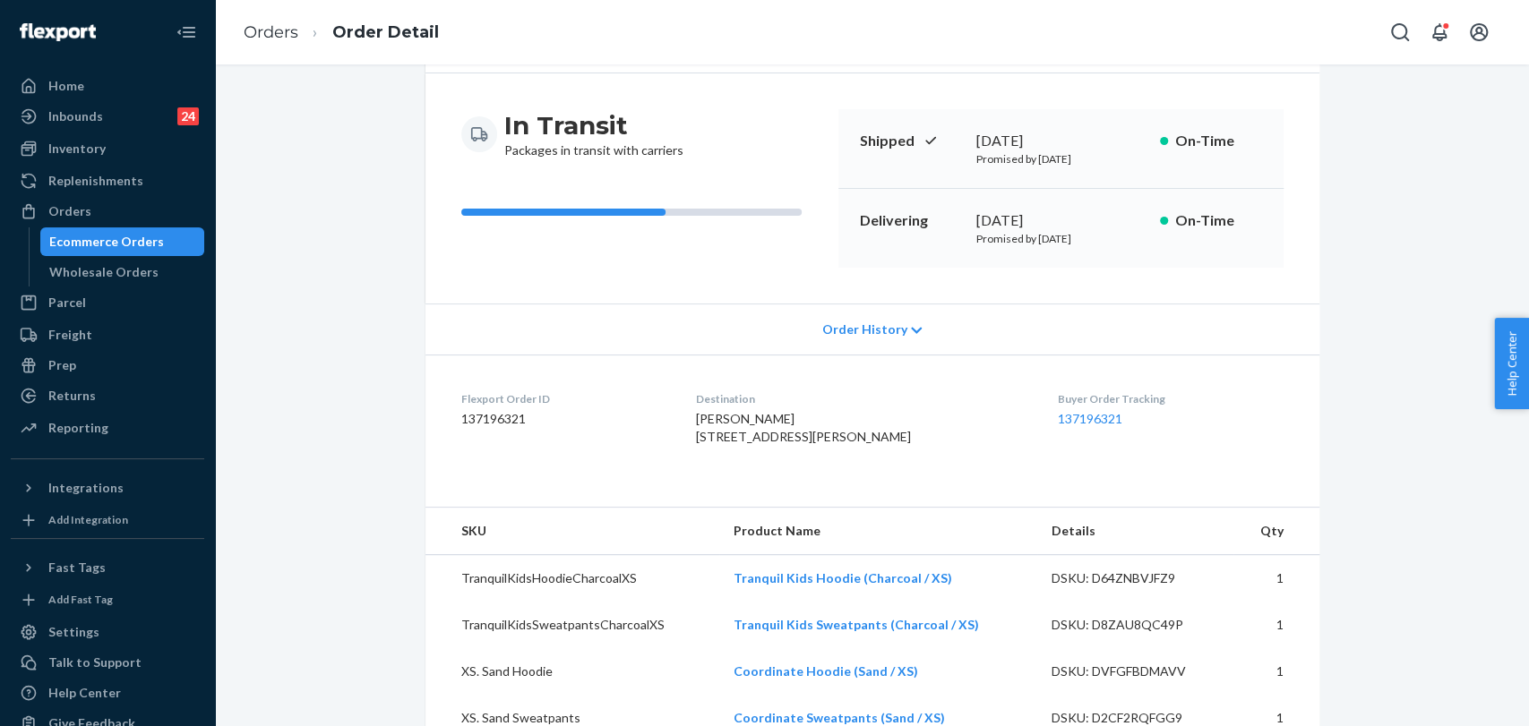
scroll to position [199, 0]
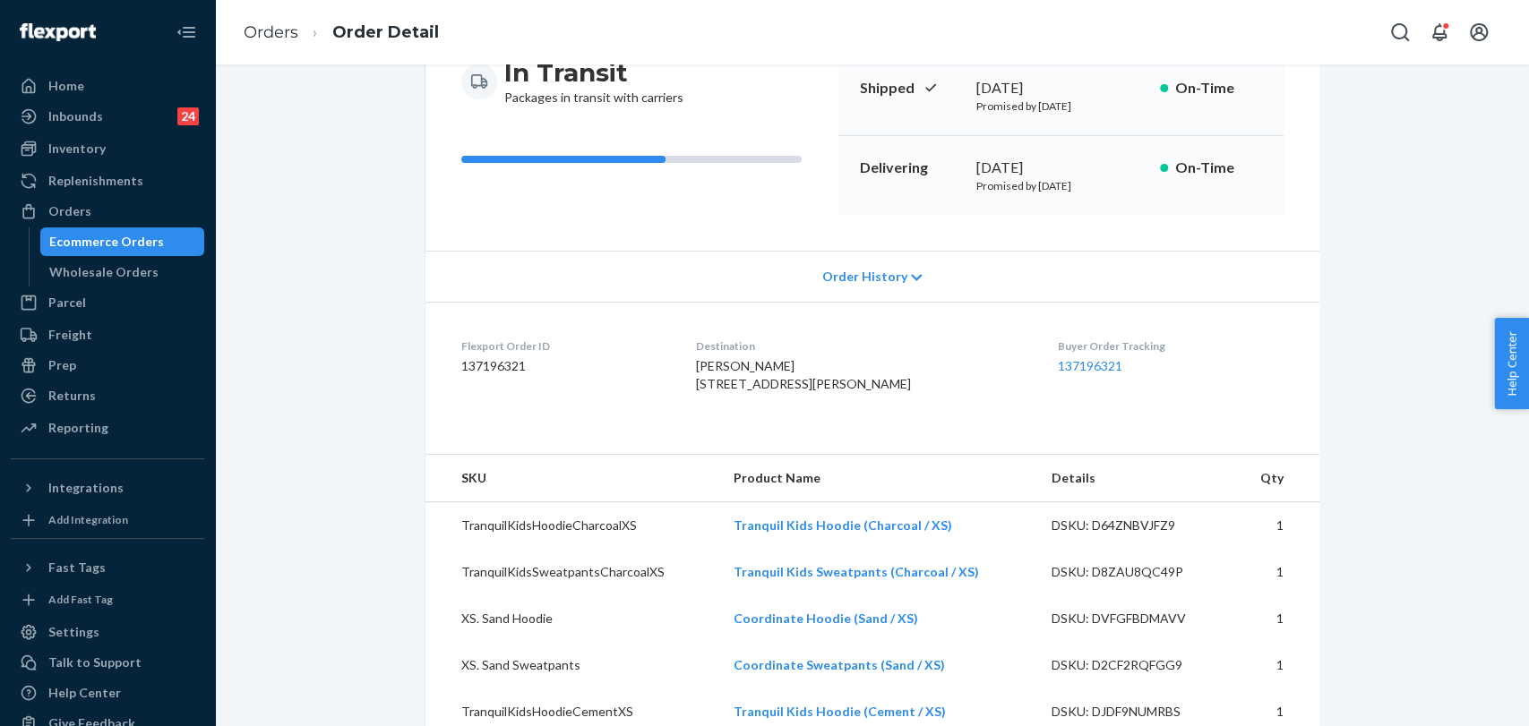
click at [788, 282] on div "Order History" at bounding box center [872, 276] width 894 height 51
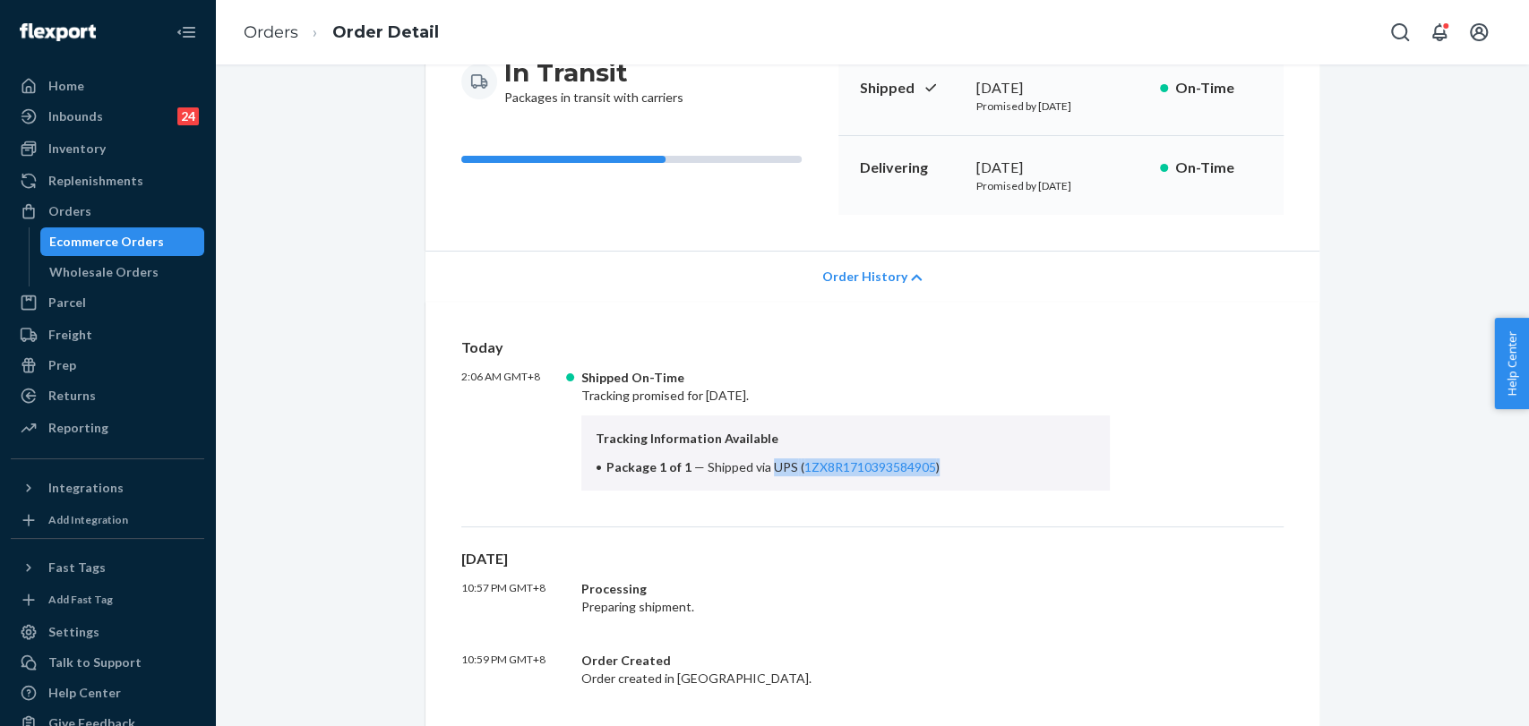
drag, startPoint x: 760, startPoint y: 464, endPoint x: 1013, endPoint y: 463, distance: 253.5
click at [1013, 463] on li "Package 1 of 1 — Shipped via UPS ( 1ZX8R1710393584905 )" at bounding box center [846, 468] width 501 height 18
copy span "UPS ( 1ZX8R1710393584905 )"
drag, startPoint x: 115, startPoint y: 72, endPoint x: 1025, endPoint y: 90, distance: 910.2
click at [116, 73] on link "Home" at bounding box center [107, 86] width 193 height 29
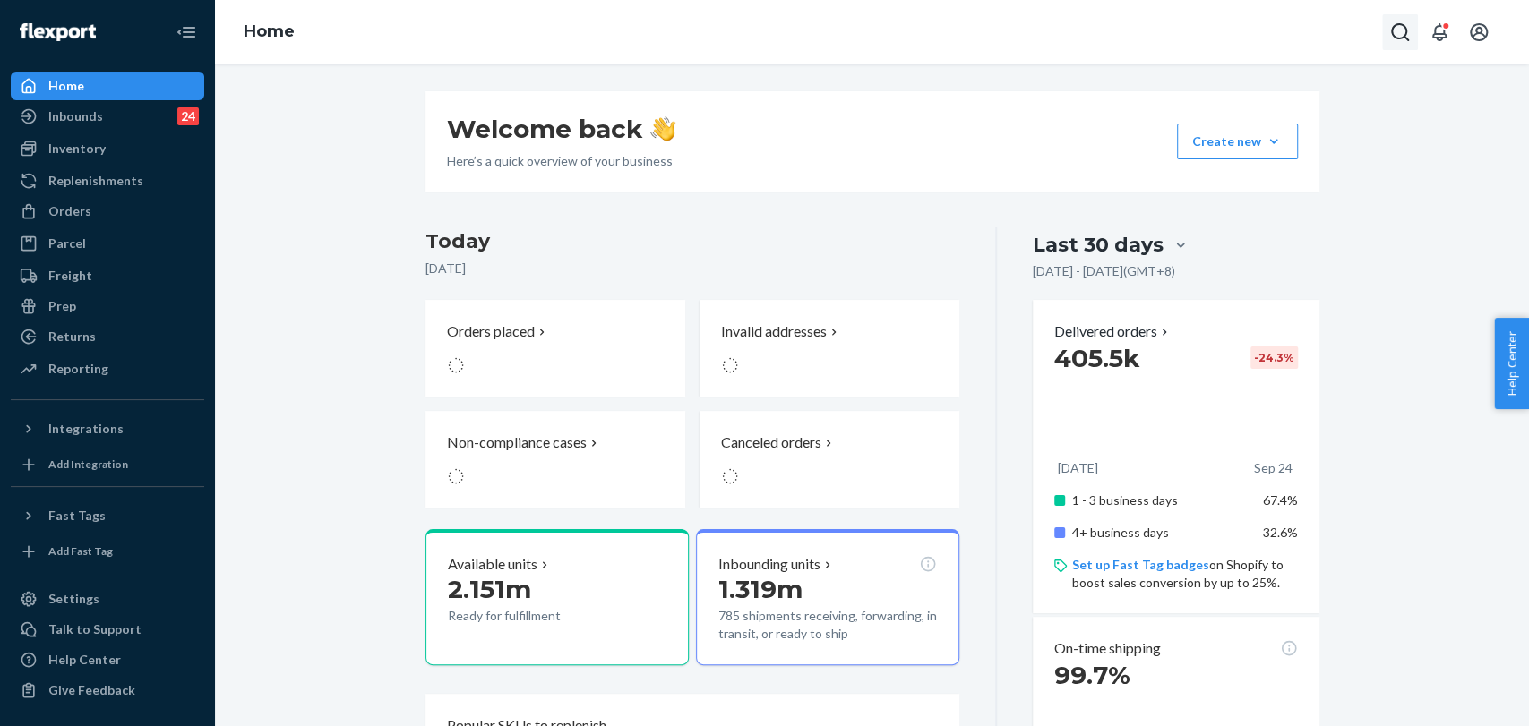
click at [1386, 31] on button "Open Search Box" at bounding box center [1400, 32] width 36 height 36
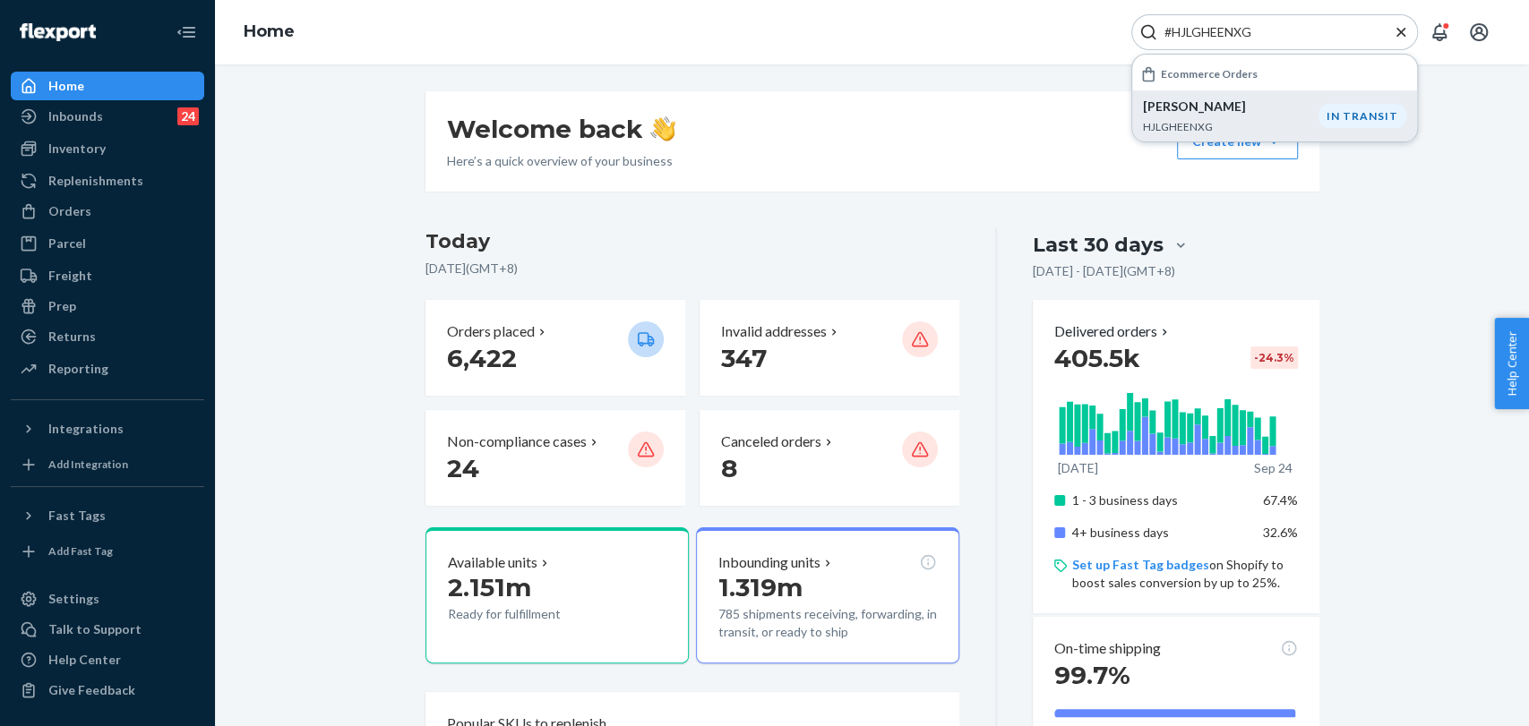
type input "#HJLGHEENXG"
click at [1194, 124] on p "HJLGHEENXG" at bounding box center [1231, 126] width 176 height 15
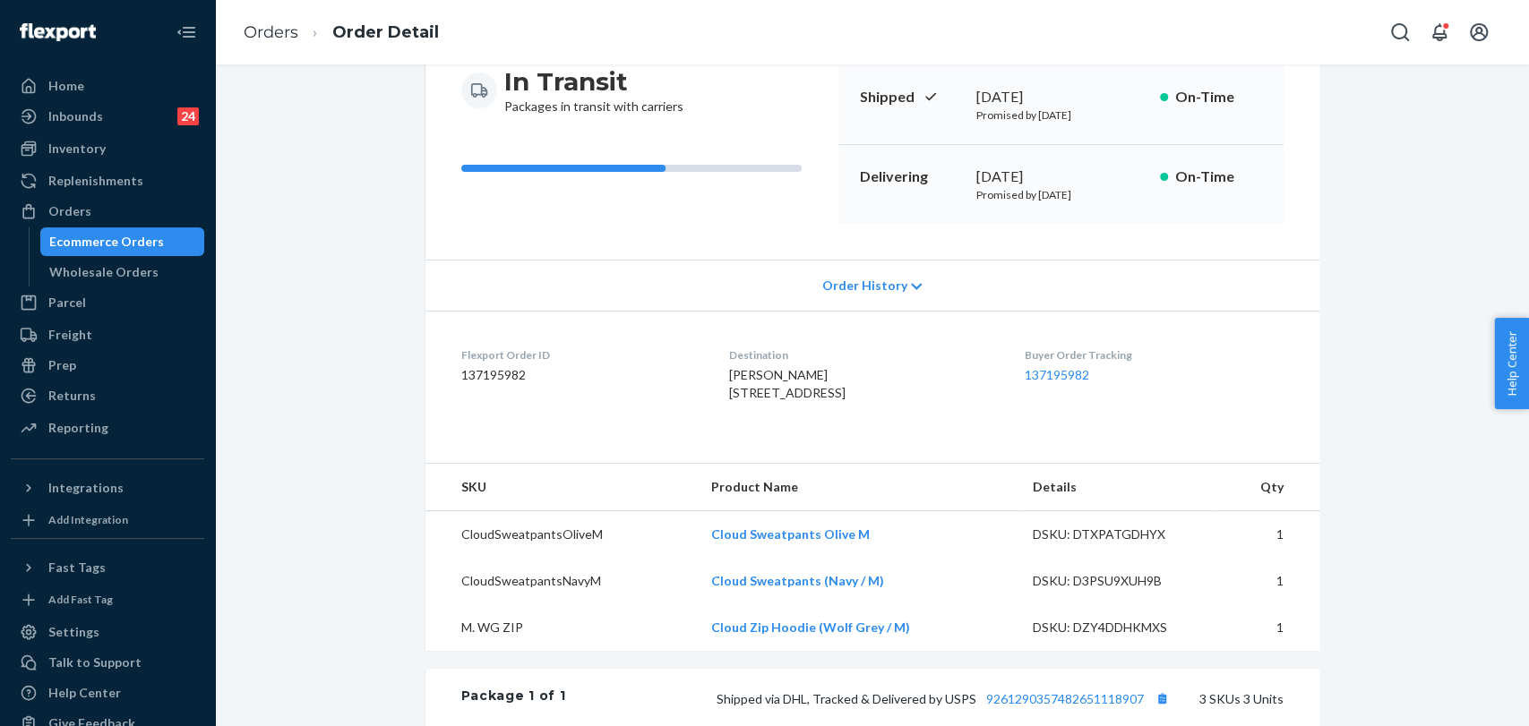
scroll to position [398, 0]
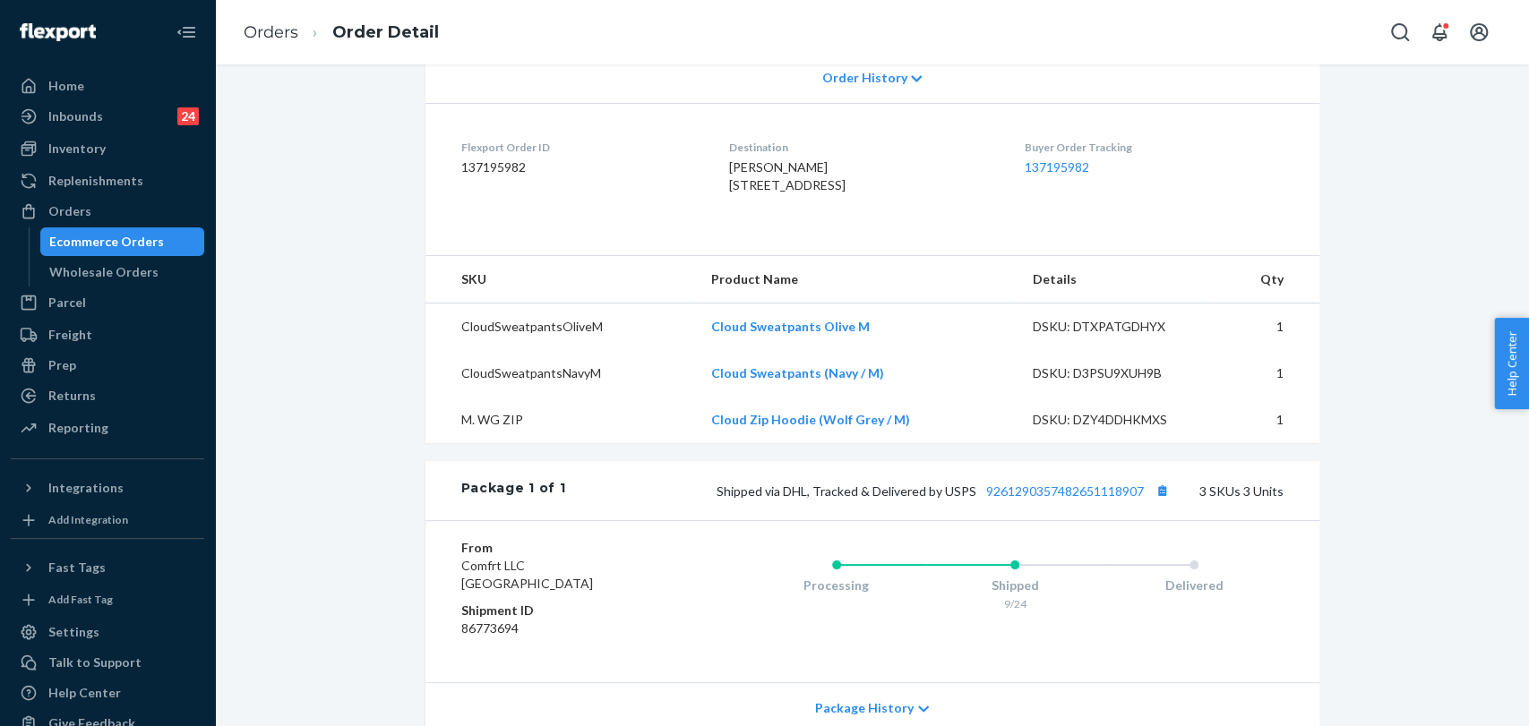
click at [881, 81] on span "Order History" at bounding box center [863, 78] width 85 height 18
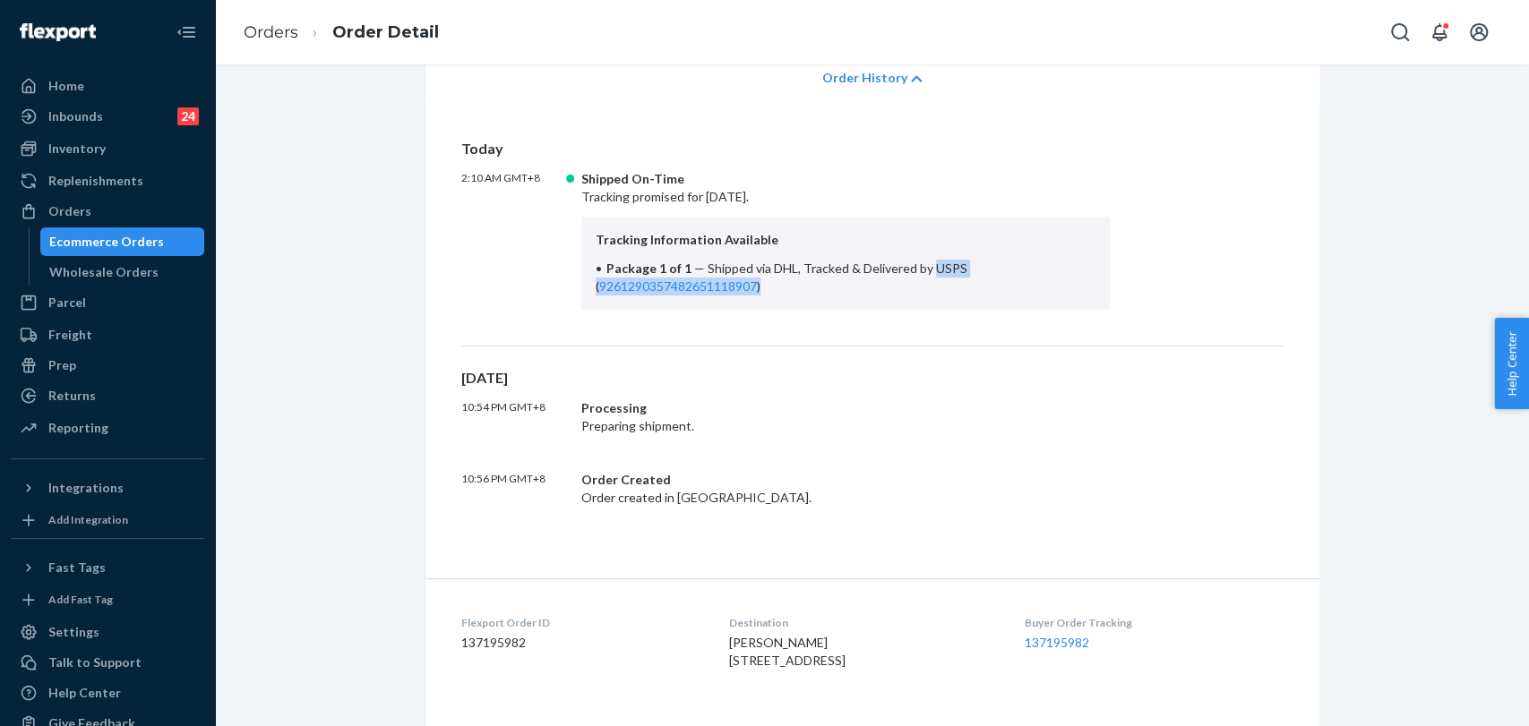
drag, startPoint x: 920, startPoint y: 265, endPoint x: 993, endPoint y: 287, distance: 76.5
click at [993, 287] on li "Package 1 of 1 — Shipped via DHL, Tracked & Delivered by USPS ( 926129035748265…" at bounding box center [846, 278] width 501 height 36
copy span "USPS ( 9261290357482651118907 )"
click at [87, 88] on div "Home" at bounding box center [108, 85] width 190 height 25
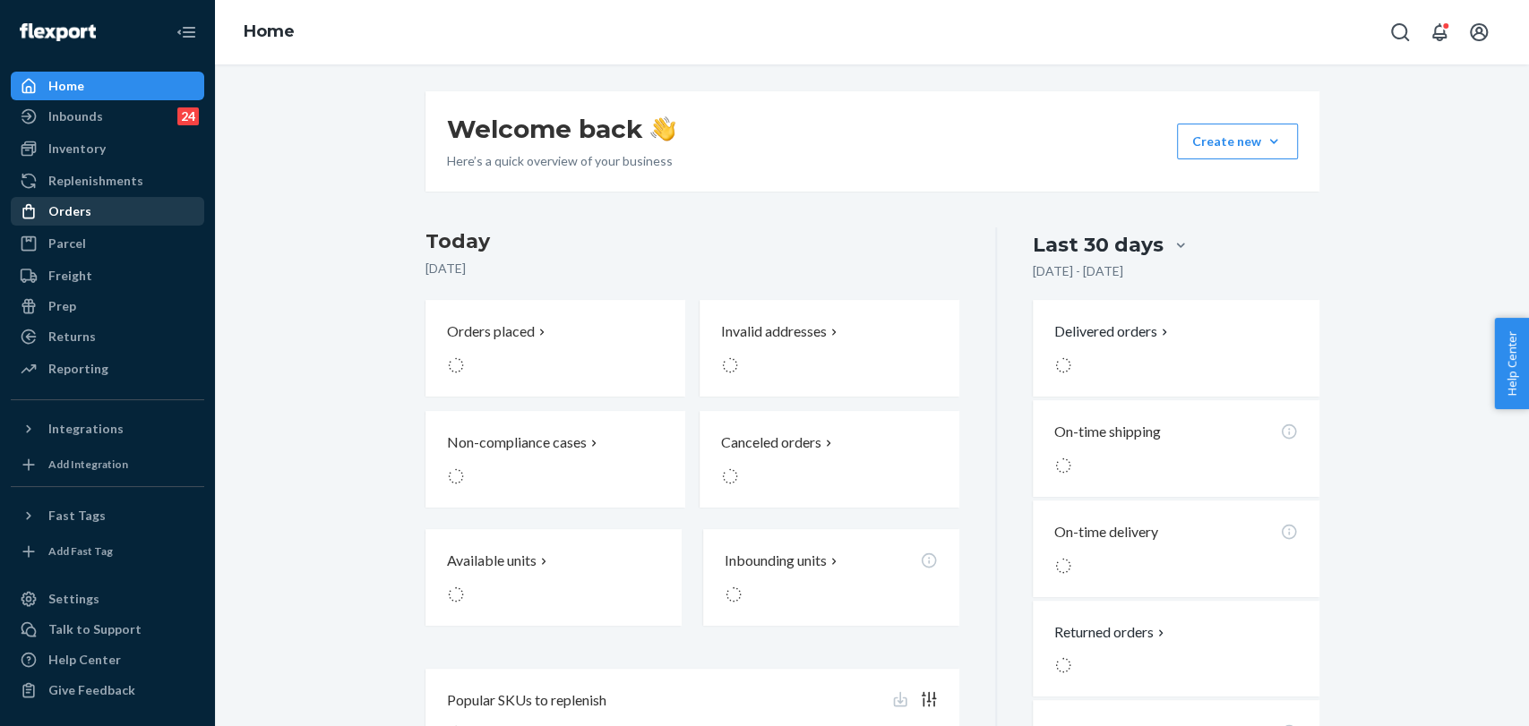
click at [82, 210] on div "Orders" at bounding box center [69, 211] width 43 height 18
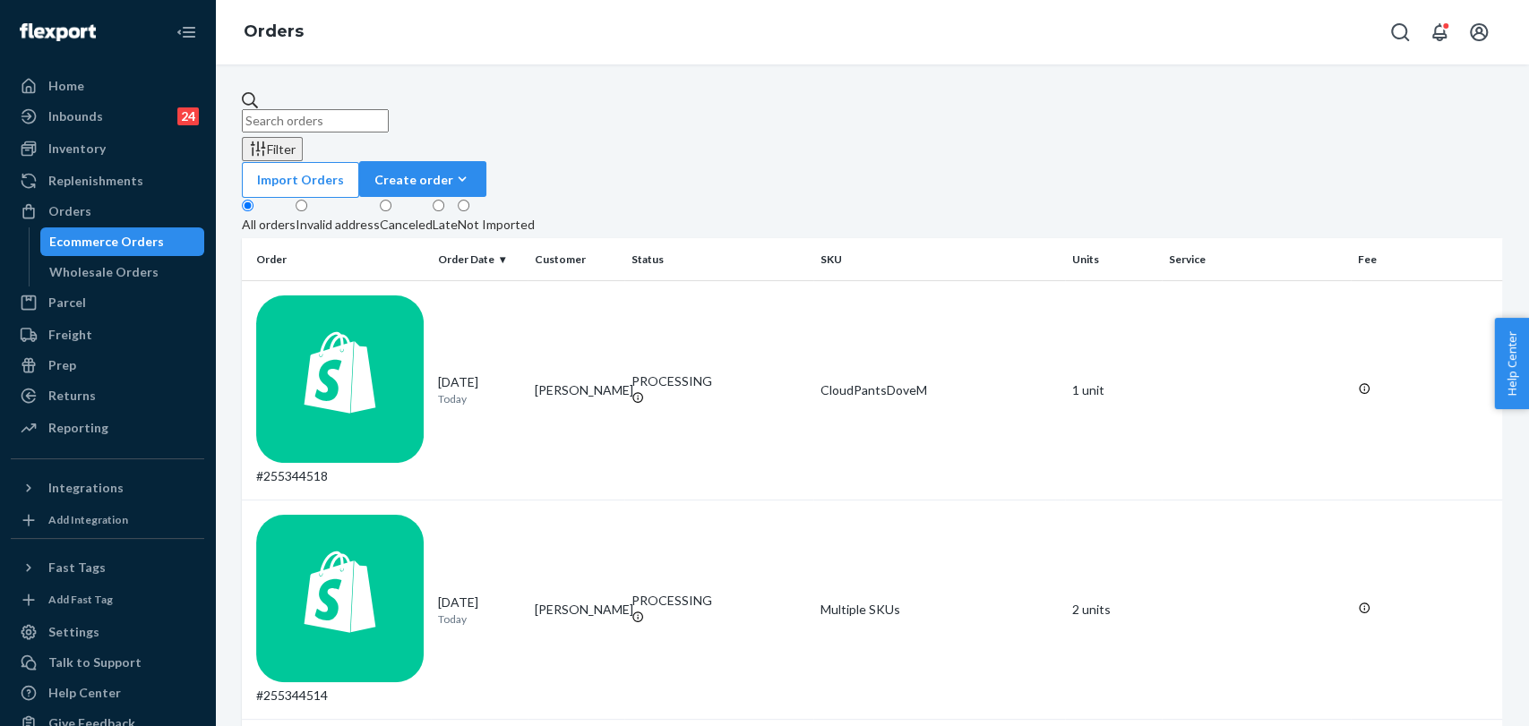
click at [314, 118] on input "text" at bounding box center [315, 120] width 147 height 23
paste input "#255216879"
type input "#255216879"
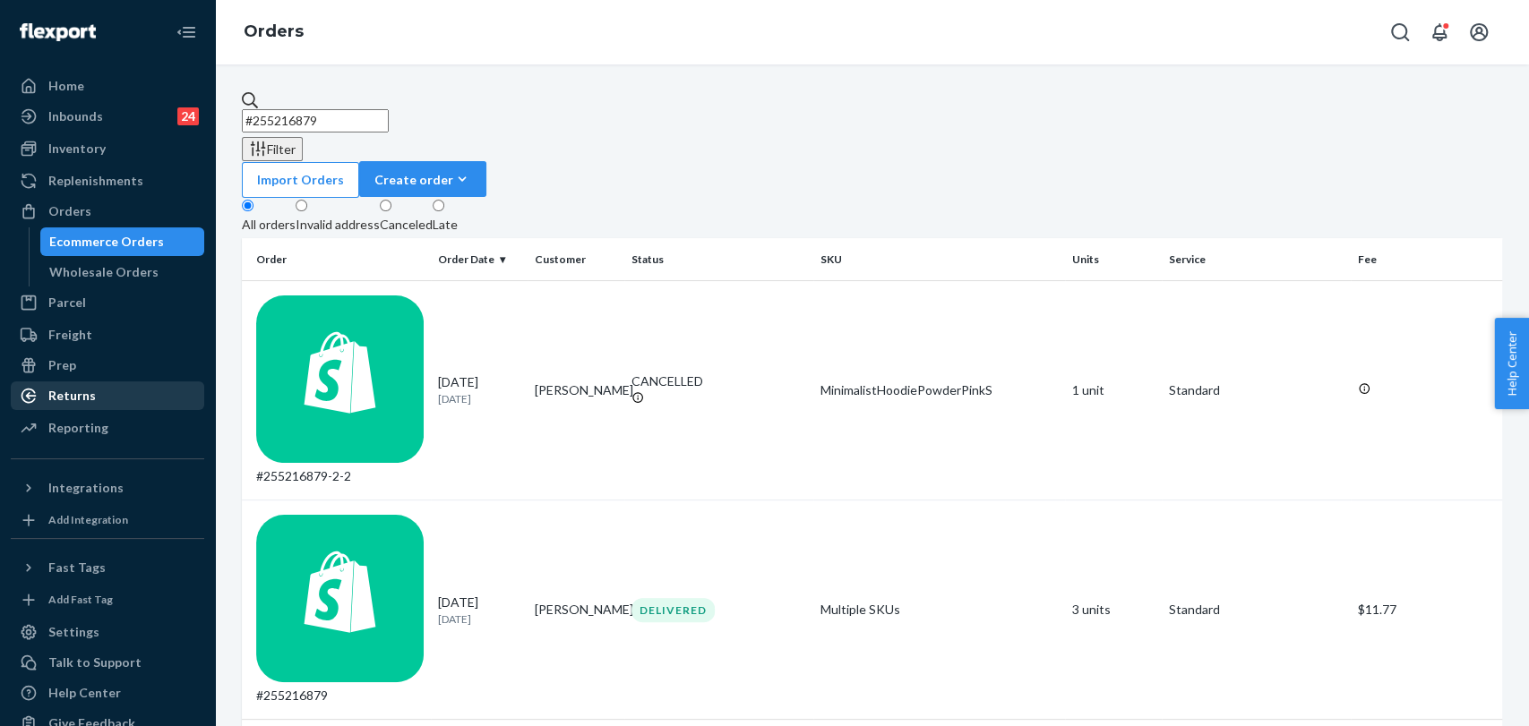
click at [95, 399] on div "Returns" at bounding box center [108, 395] width 190 height 25
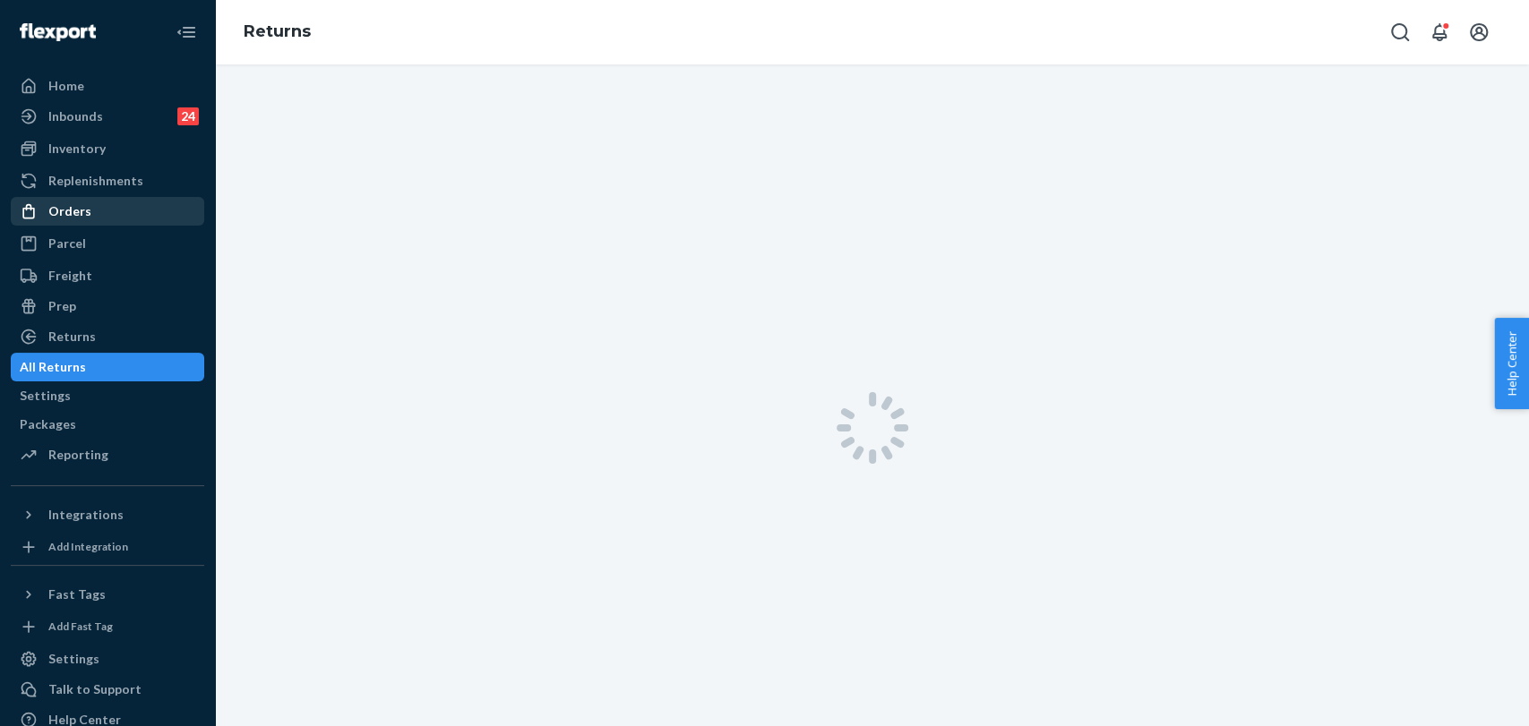
click at [99, 221] on div "Orders" at bounding box center [108, 211] width 190 height 25
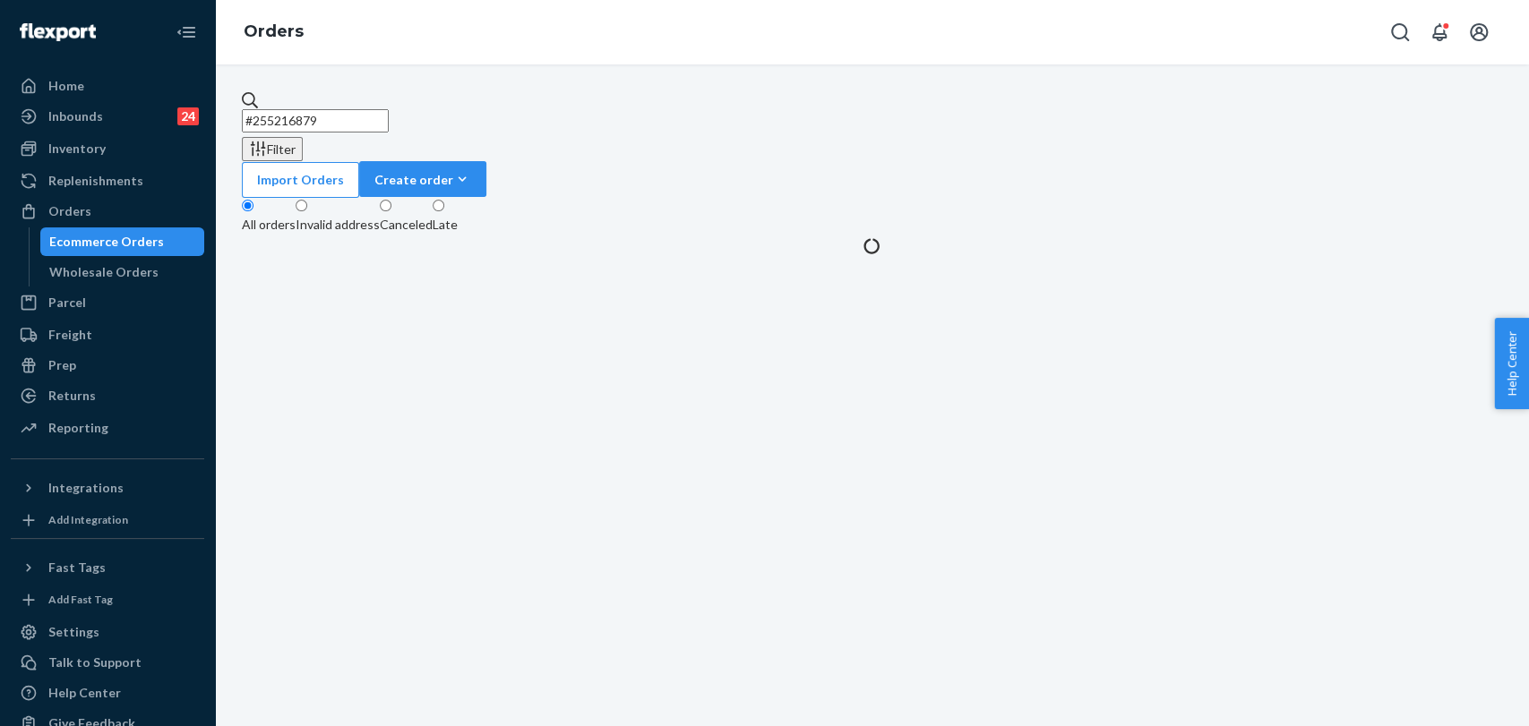
drag, startPoint x: 436, startPoint y: 106, endPoint x: 202, endPoint y: 109, distance: 234.7
click at [202, 109] on div "Home Inbounds 24 Shipping Plans Problems 24 Inventory Products Replenishments O…" at bounding box center [764, 363] width 1529 height 726
paste input "#255269015"
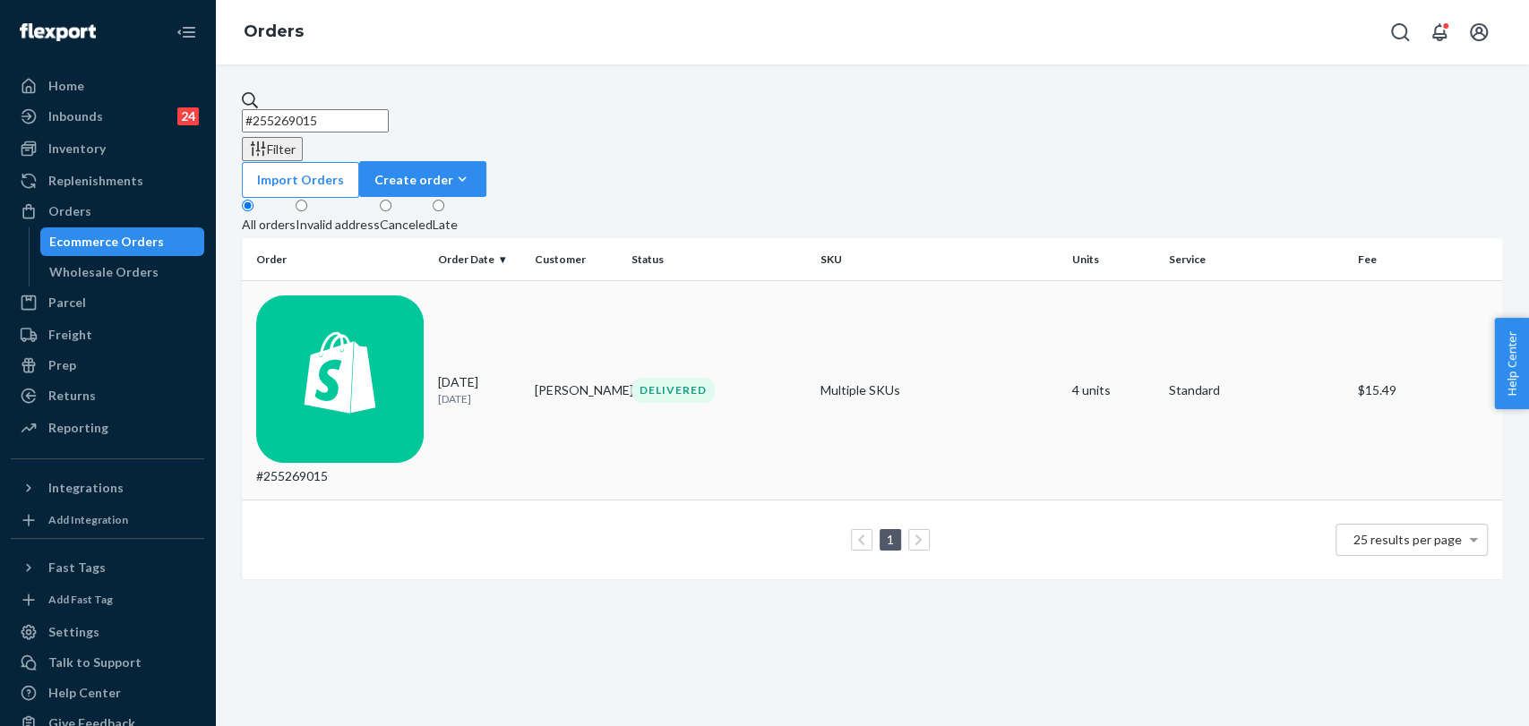
type input "#255269015"
click at [617, 281] on td "Carly McMenamin" at bounding box center [576, 390] width 97 height 219
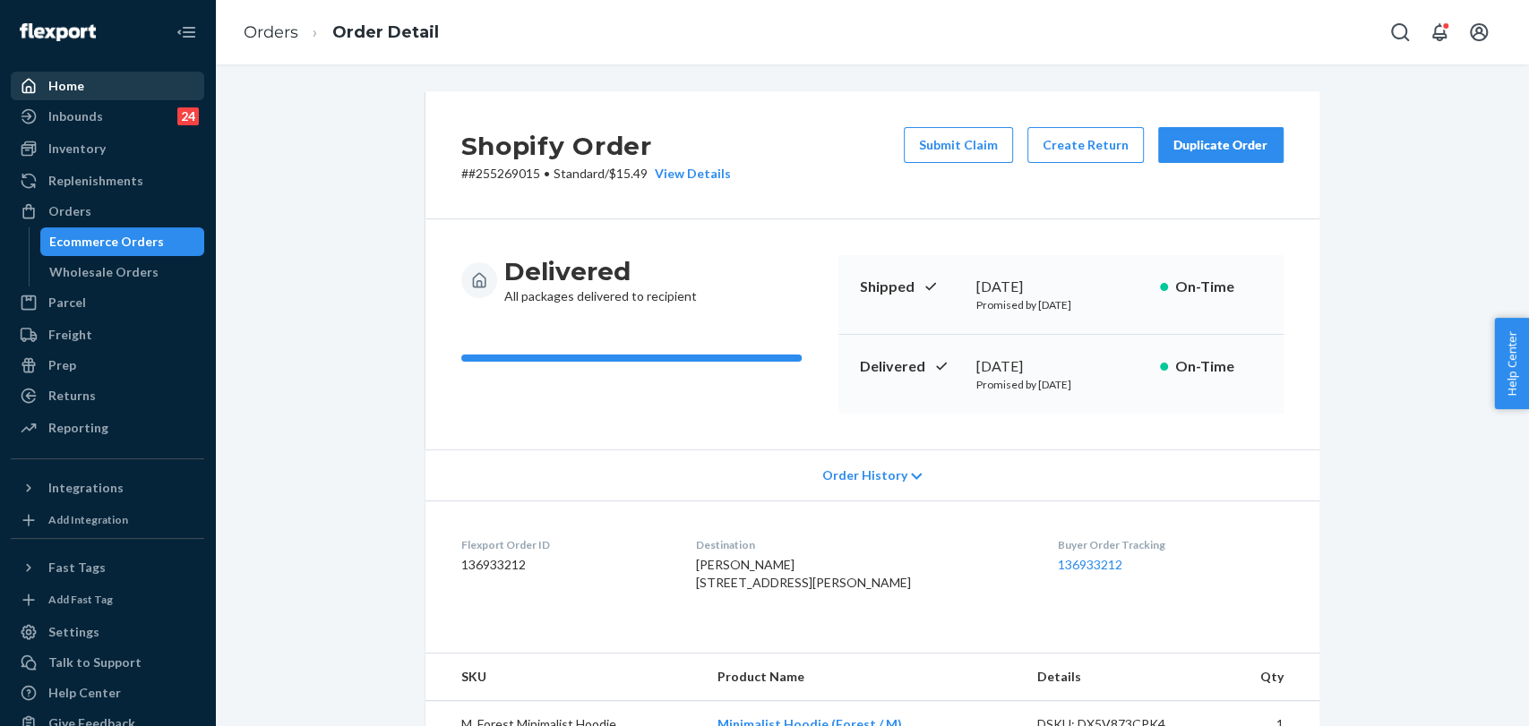
click at [107, 79] on div "Home" at bounding box center [108, 85] width 190 height 25
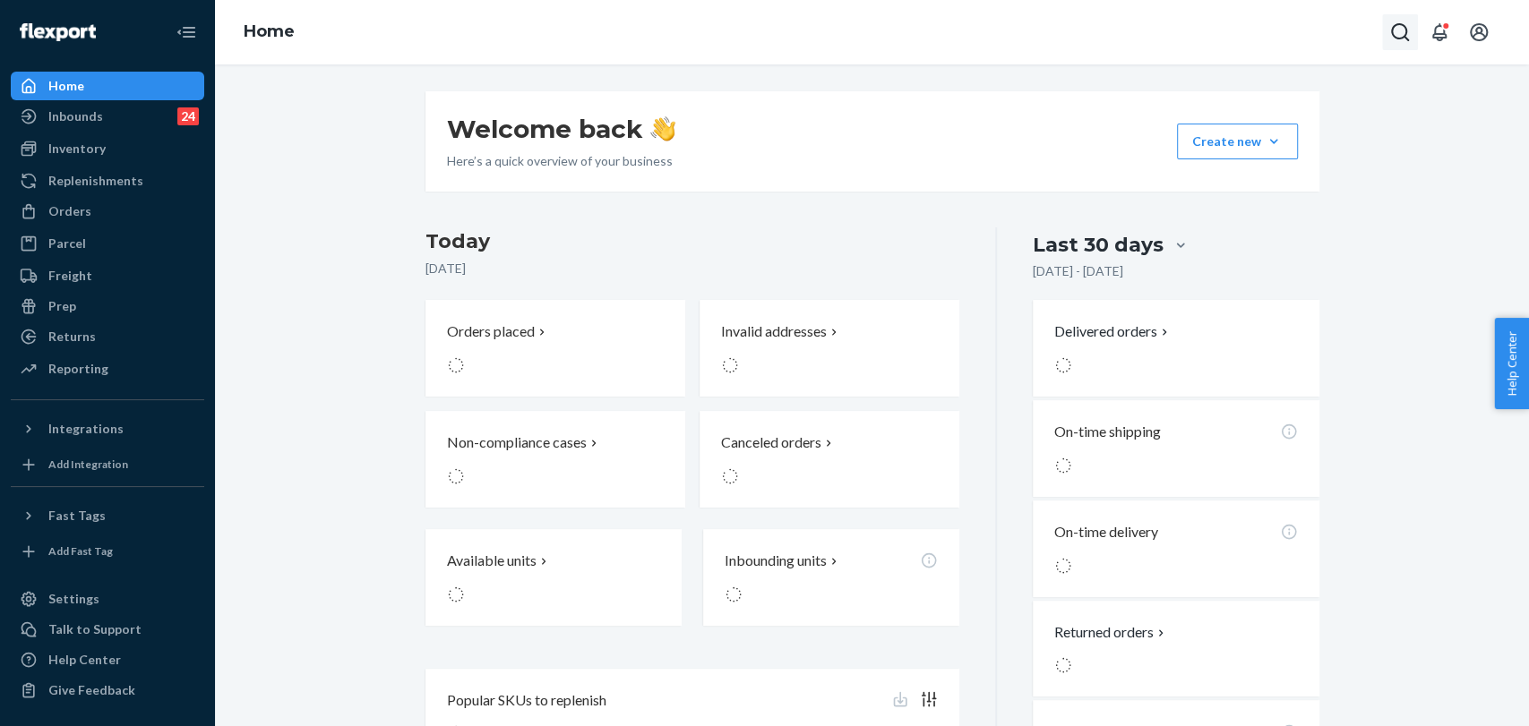
click at [1392, 21] on icon "Open Search Box" at bounding box center [1399, 31] width 21 height 21
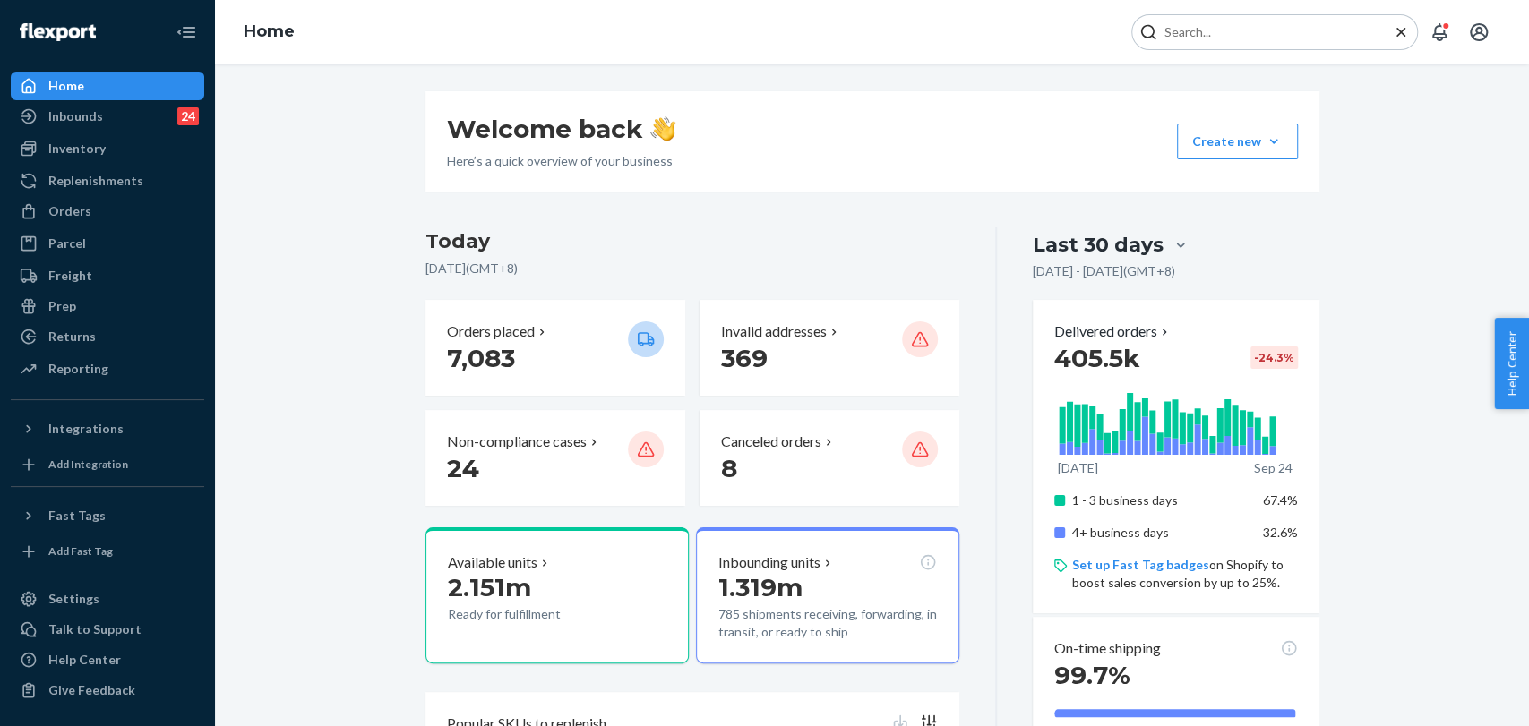
type input "#255223343"
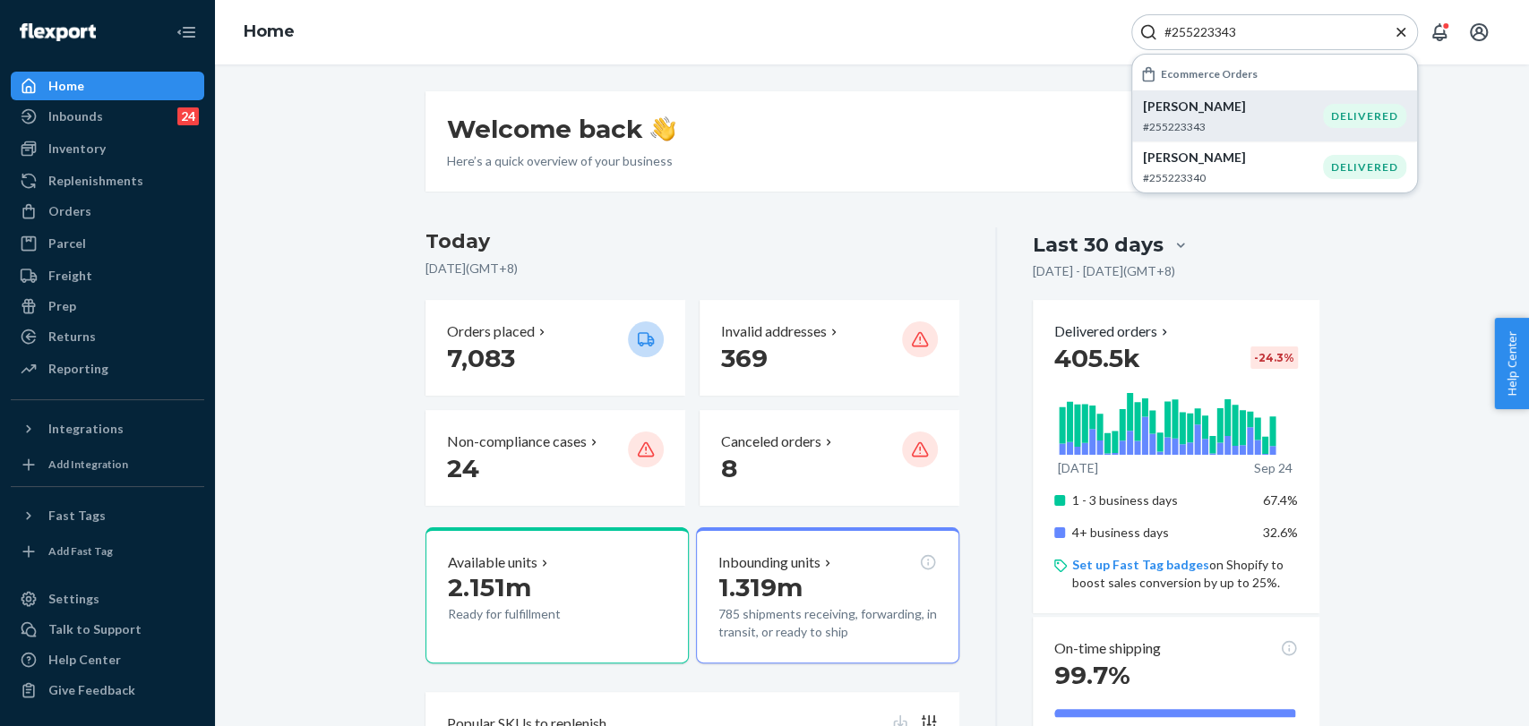
click at [1221, 101] on p "Kyla Sundara" at bounding box center [1233, 107] width 180 height 18
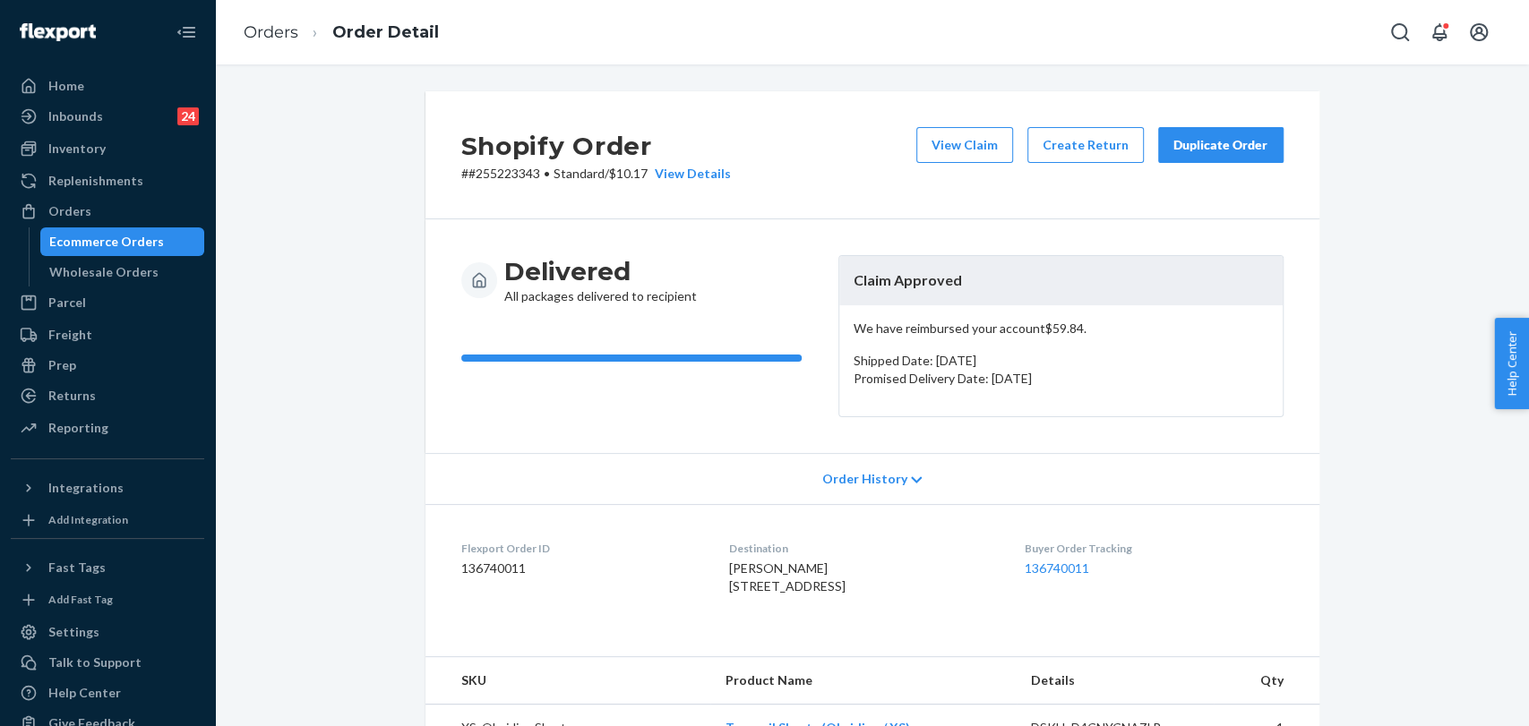
click at [1204, 138] on div "Duplicate Order" at bounding box center [1220, 145] width 95 height 18
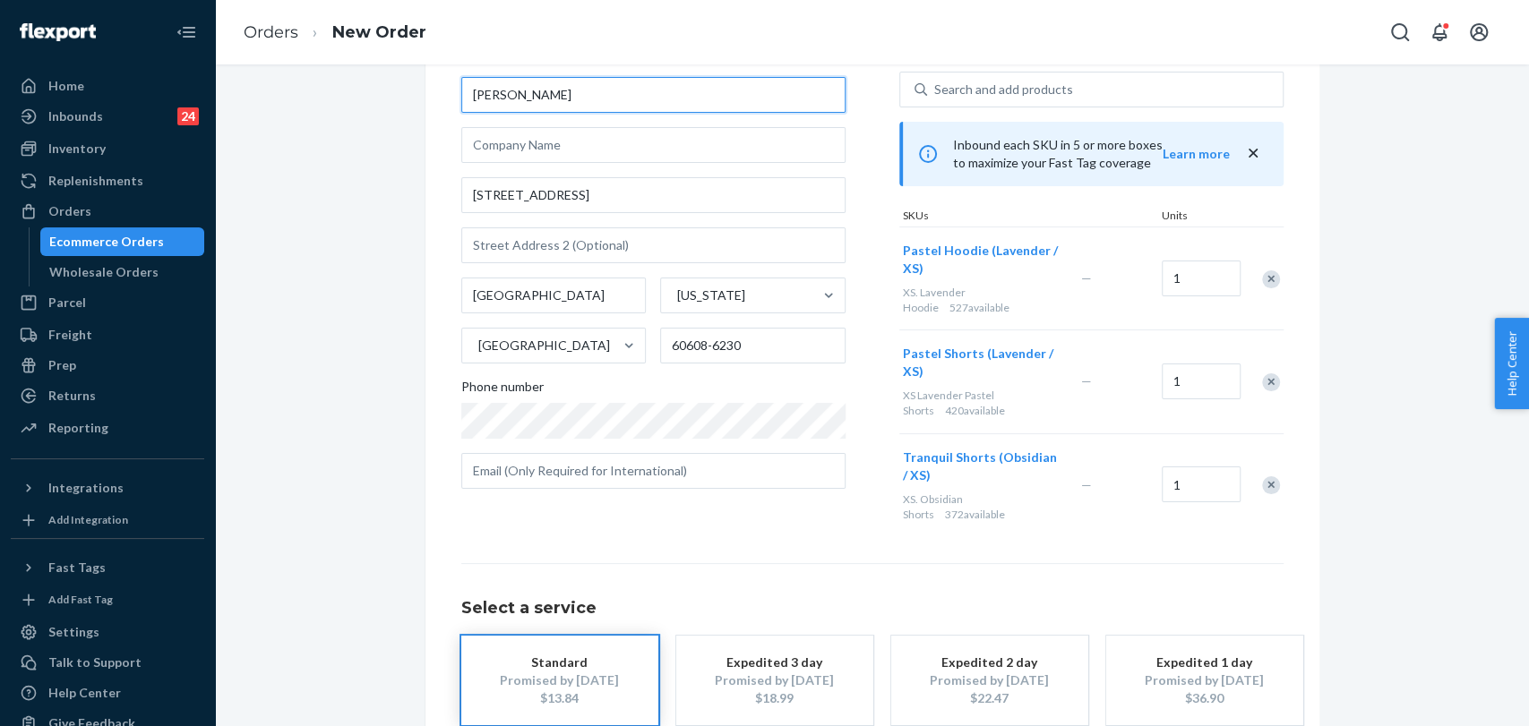
scroll to position [13, 0]
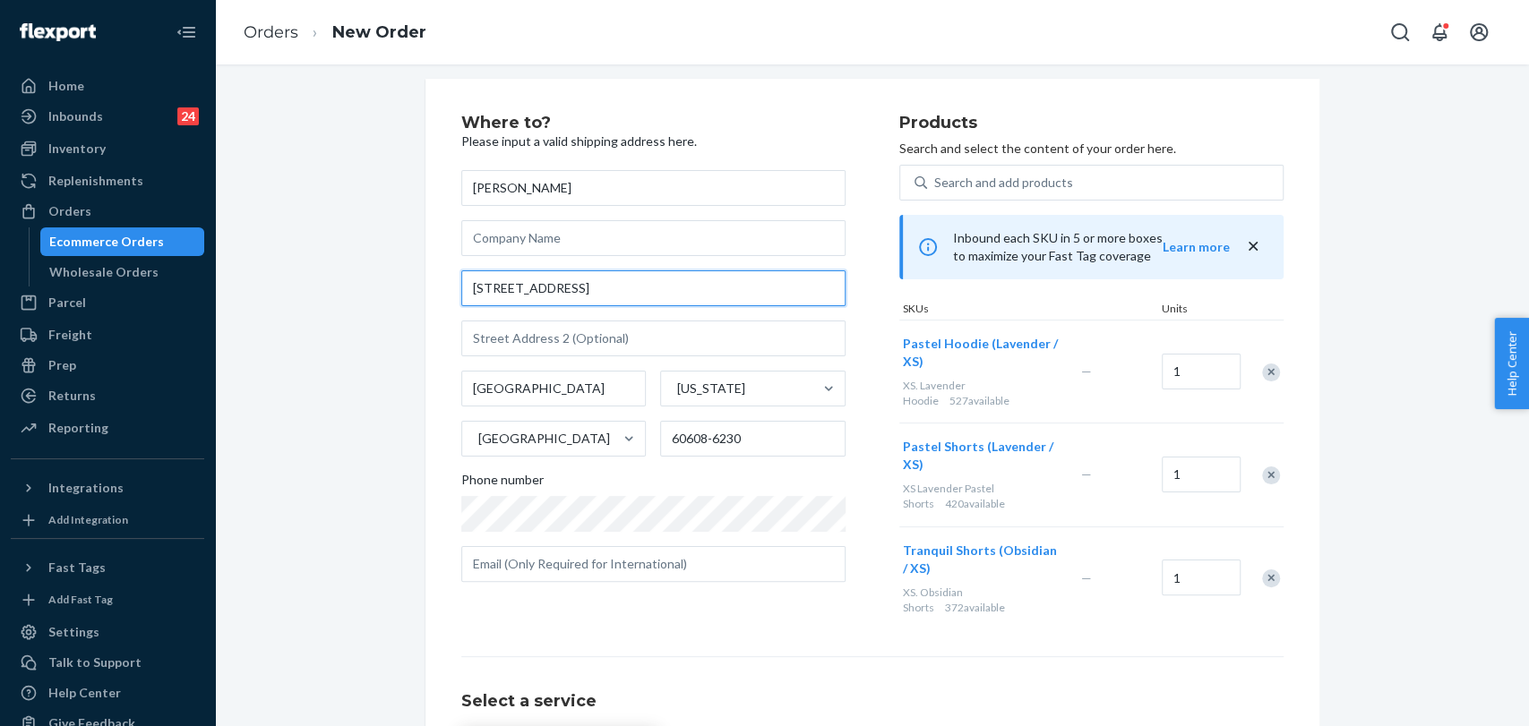
drag, startPoint x: 464, startPoint y: 286, endPoint x: 675, endPoint y: 290, distance: 211.4
click at [675, 290] on input "3220 S Ashland Ave Unit 3N" at bounding box center [653, 288] width 384 height 36
paste input "698 N Charter Hall Dr Palatine, IL 60067"
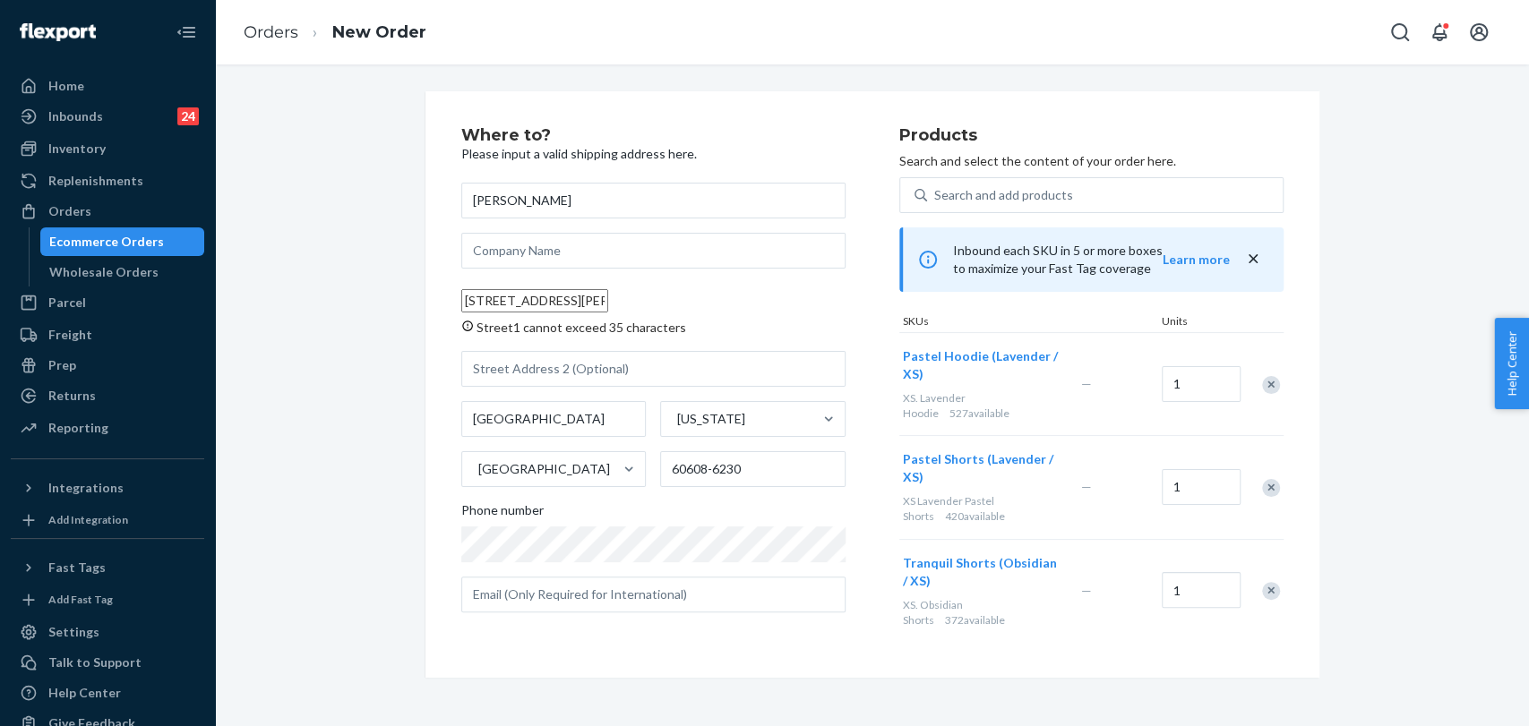
scroll to position [0, 0]
type input "698 N Charter Hall Dr Palatine, IL 60067"
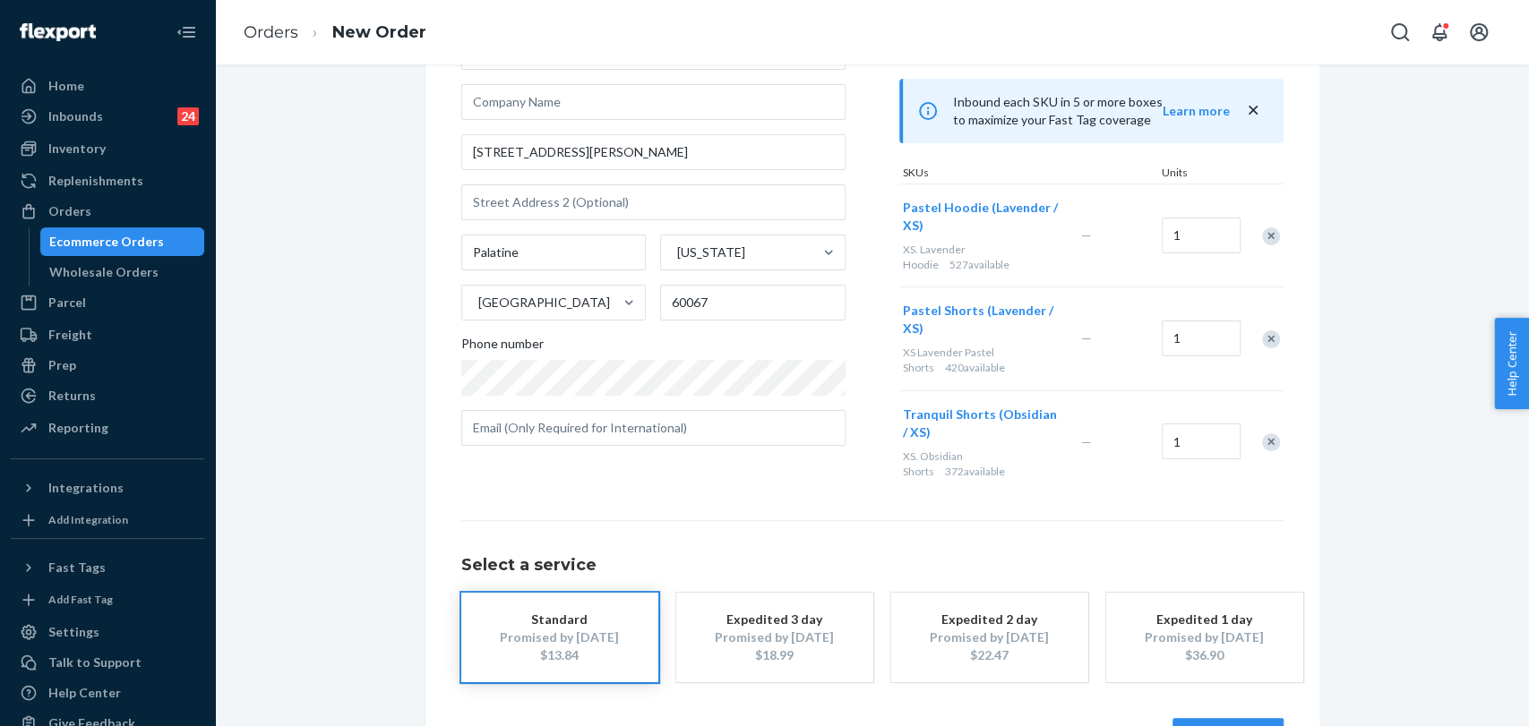
scroll to position [211, 0]
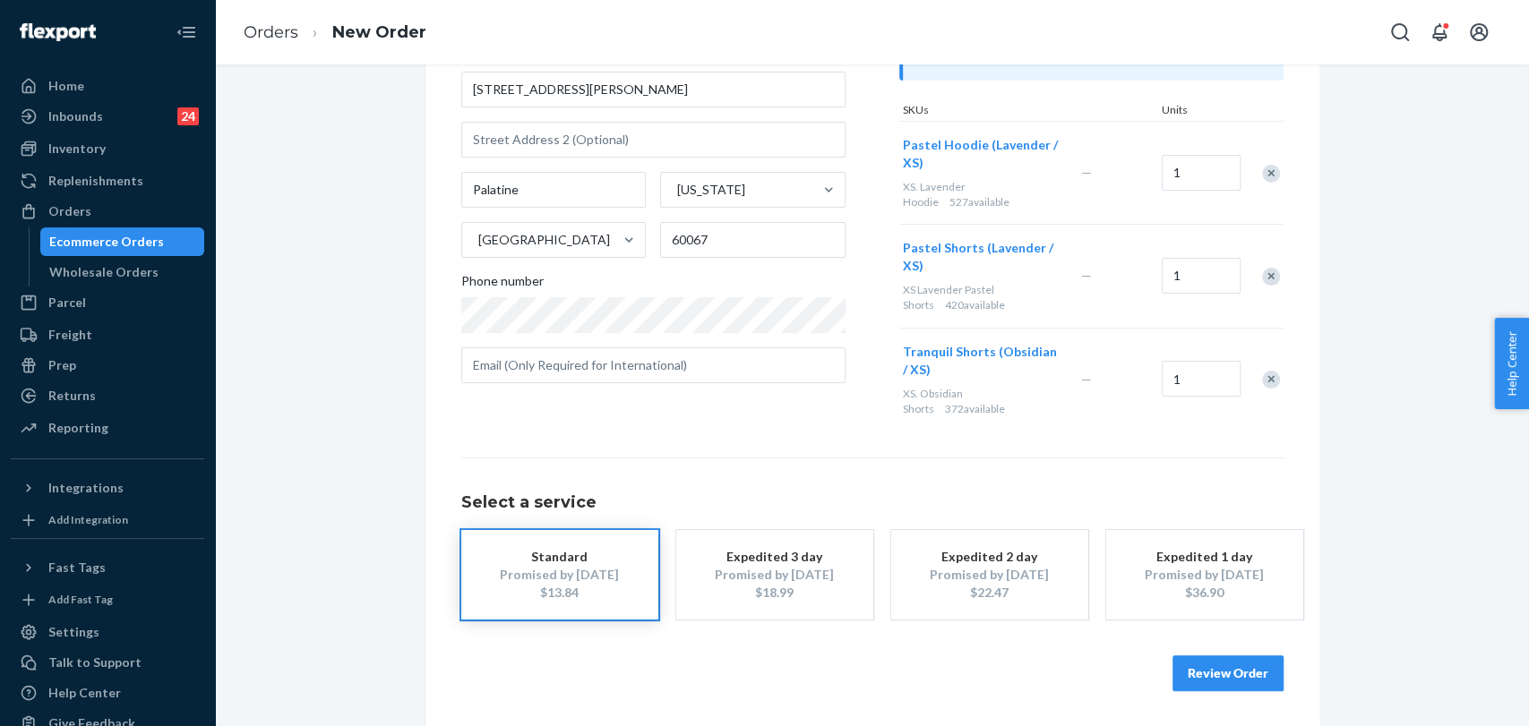
click at [1183, 665] on button "Review Order" at bounding box center [1227, 674] width 111 height 36
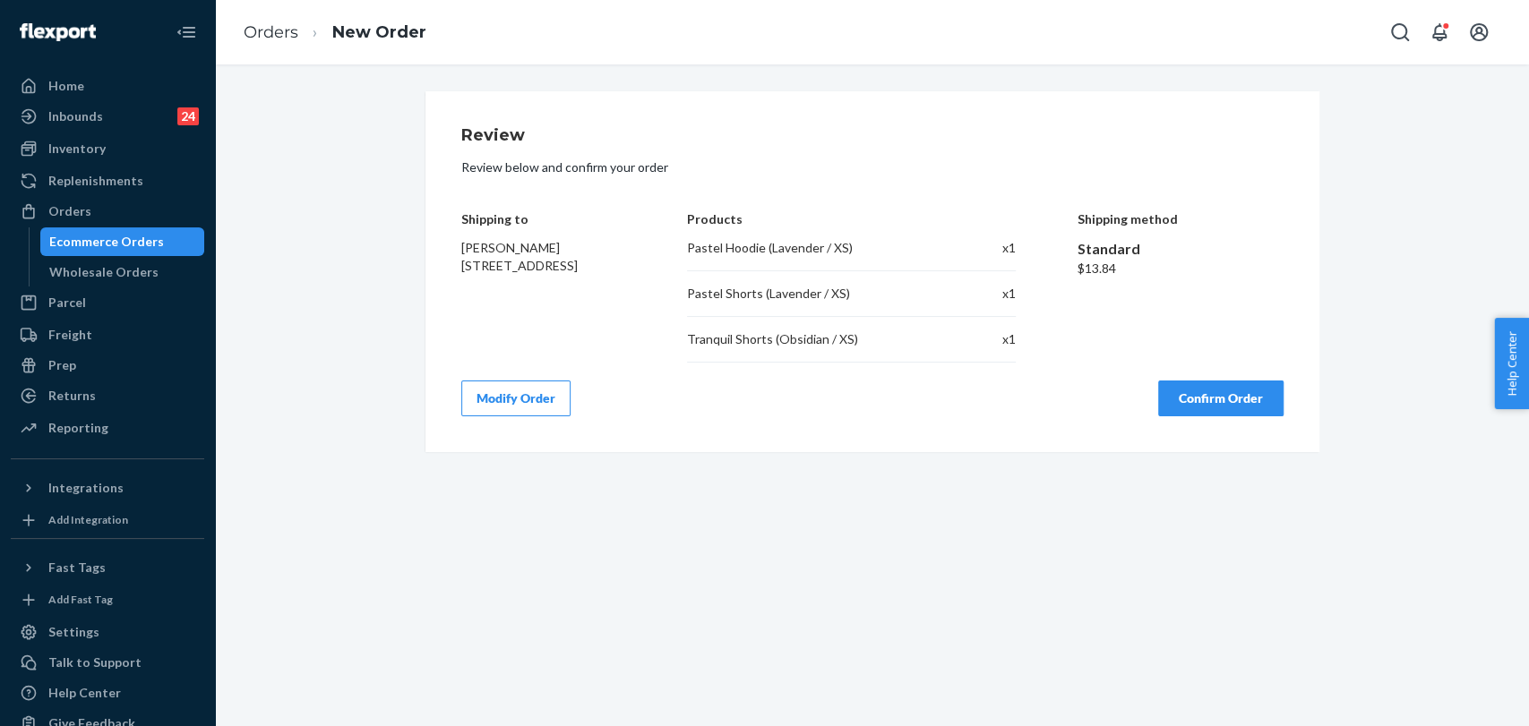
scroll to position [0, 0]
drag, startPoint x: 1197, startPoint y: 407, endPoint x: 957, endPoint y: 374, distance: 243.1
click at [1198, 407] on button "Confirm Order" at bounding box center [1220, 399] width 125 height 36
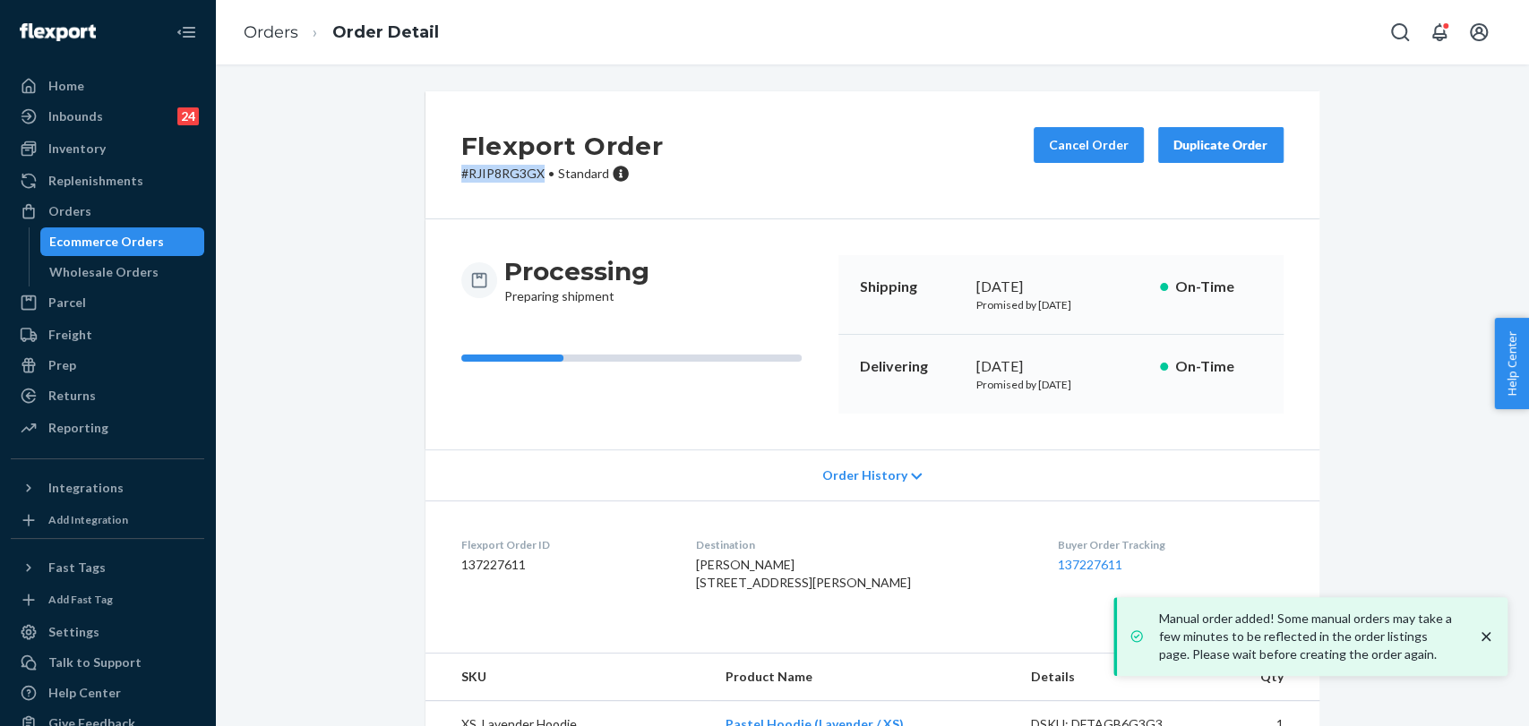
drag, startPoint x: 533, startPoint y: 173, endPoint x: 454, endPoint y: 174, distance: 78.8
click at [449, 174] on div "Flexport Order # RJIP8RG3GX • Standard Cancel Order Duplicate Order" at bounding box center [872, 155] width 894 height 128
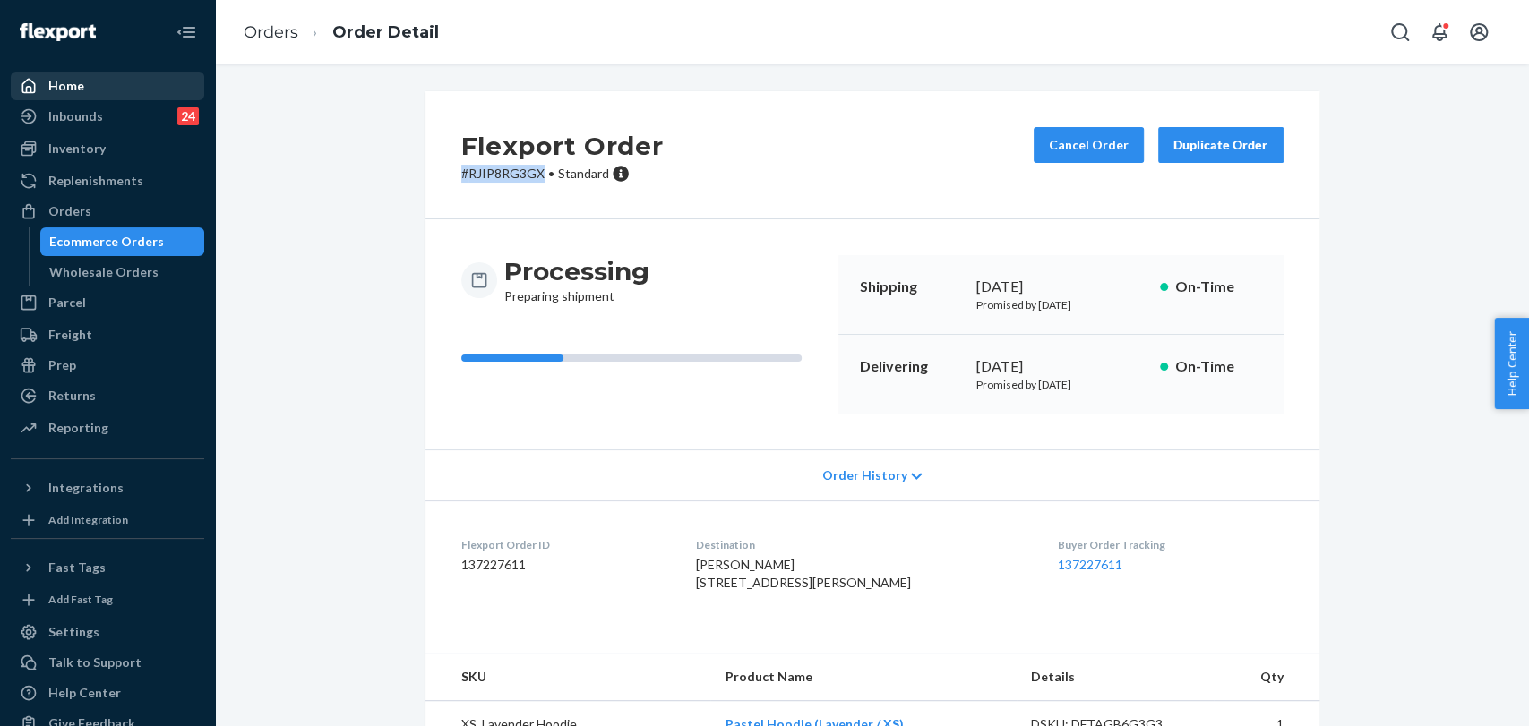
click at [94, 79] on div "Home" at bounding box center [108, 85] width 190 height 25
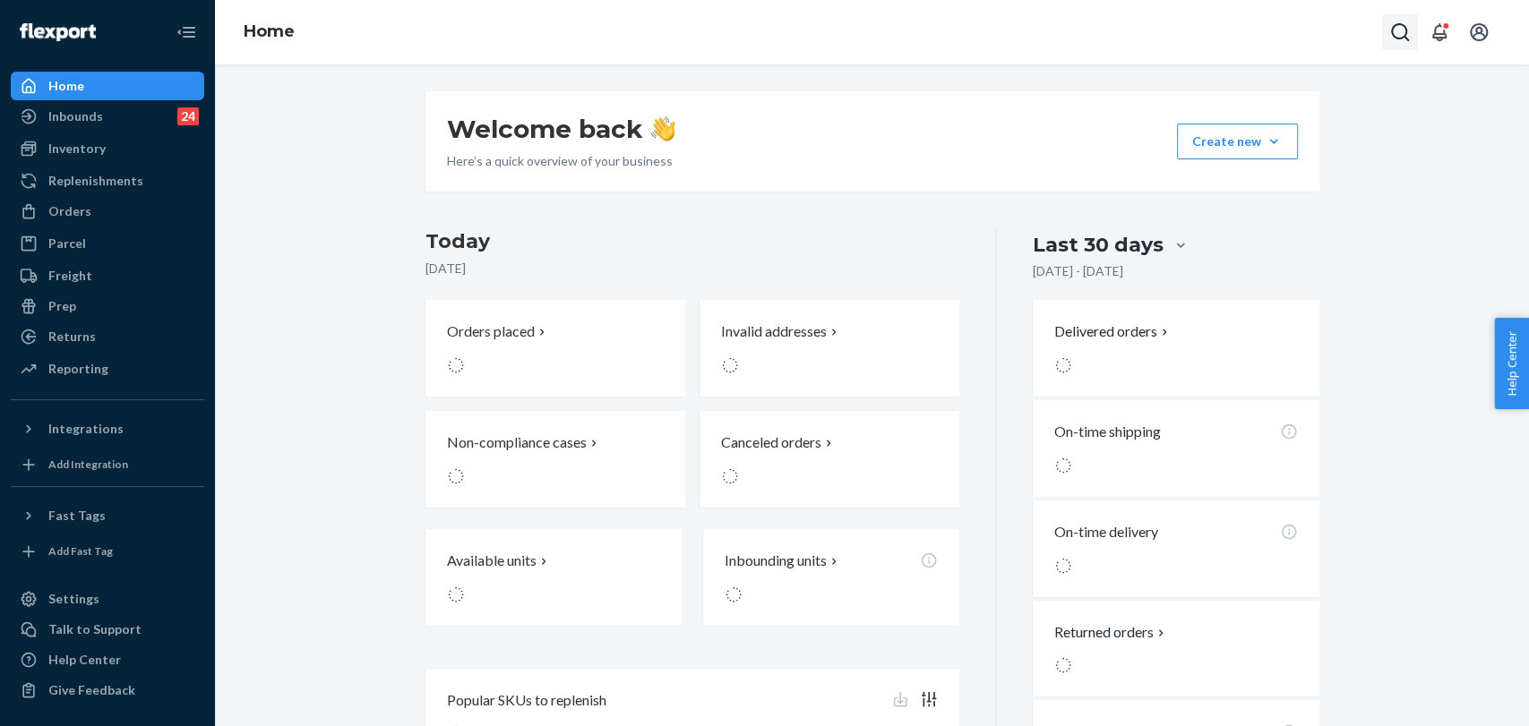
click at [1390, 35] on icon "Open Search Box" at bounding box center [1399, 31] width 21 height 21
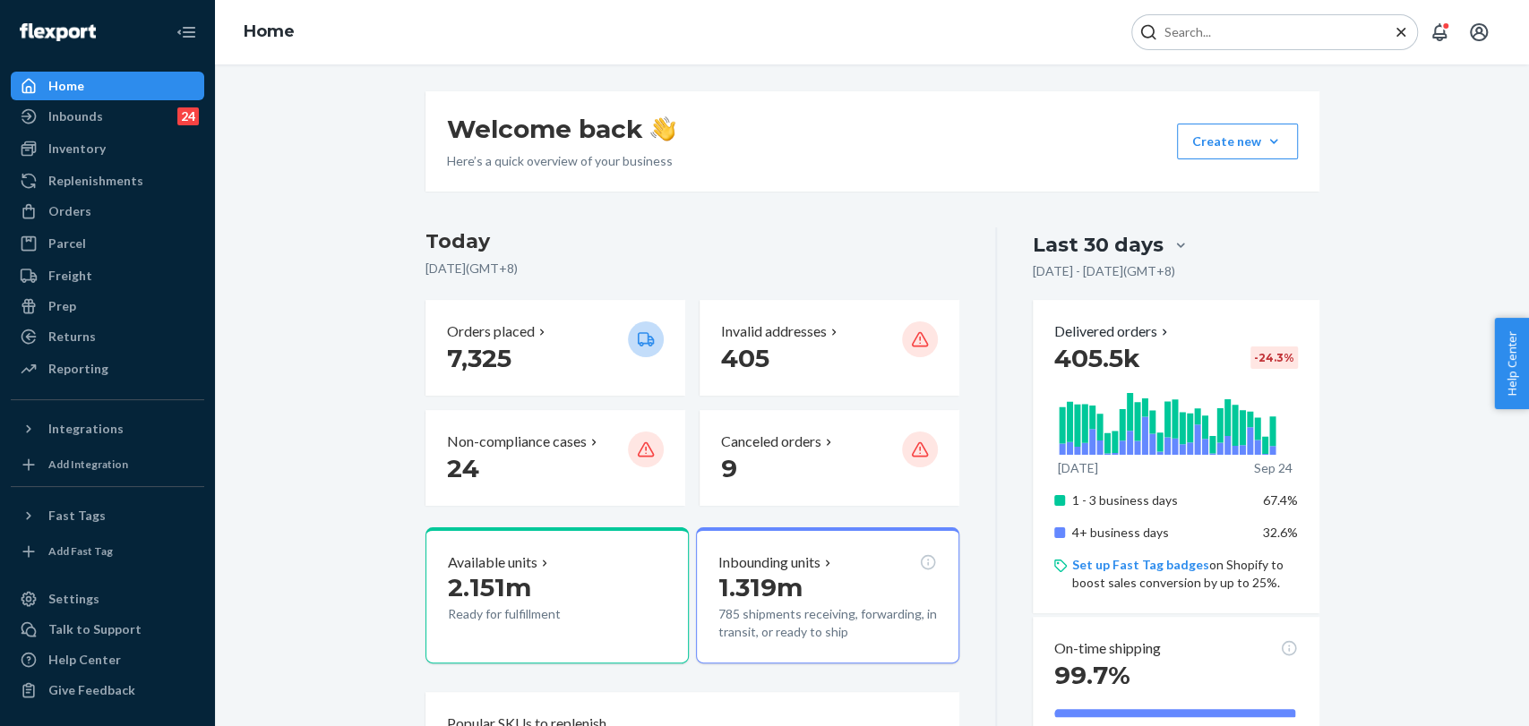
drag, startPoint x: 1390, startPoint y: 35, endPoint x: 1342, endPoint y: 30, distance: 48.6
click at [1342, 30] on input "Search Input" at bounding box center [1267, 32] width 220 height 18
paste input "#254943327"
type input "#254943327"
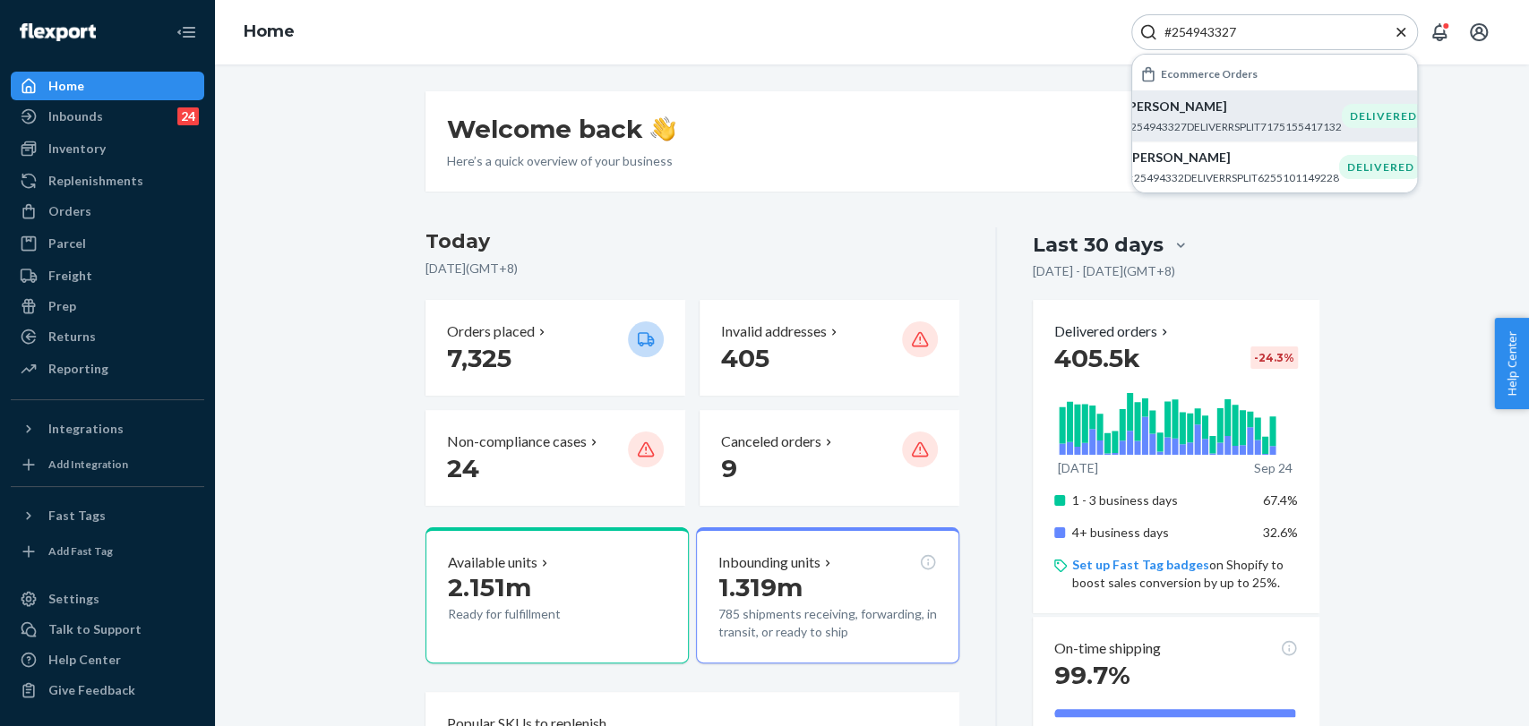
click at [1292, 109] on p "Pauline Whitrock" at bounding box center [1233, 107] width 218 height 18
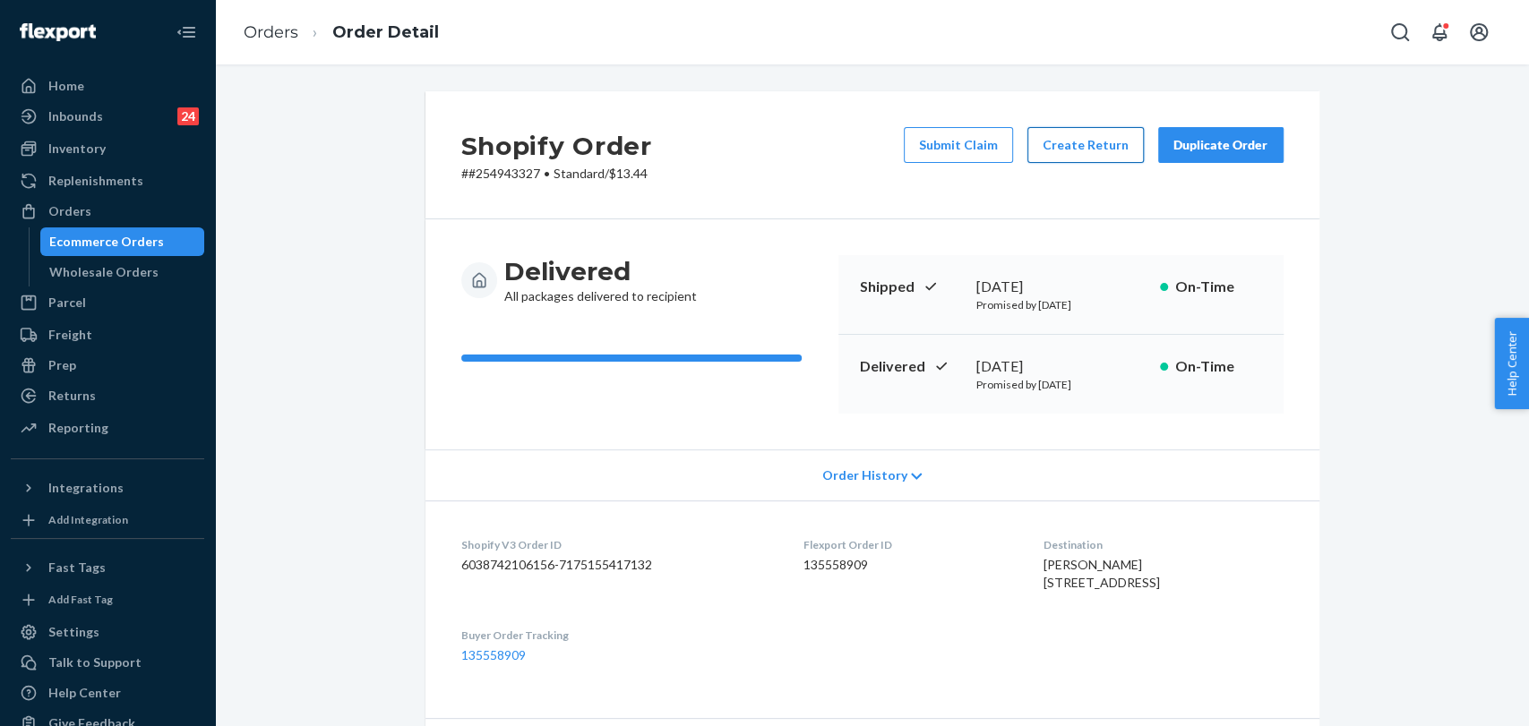
click at [1101, 138] on button "Create Return" at bounding box center [1085, 145] width 116 height 36
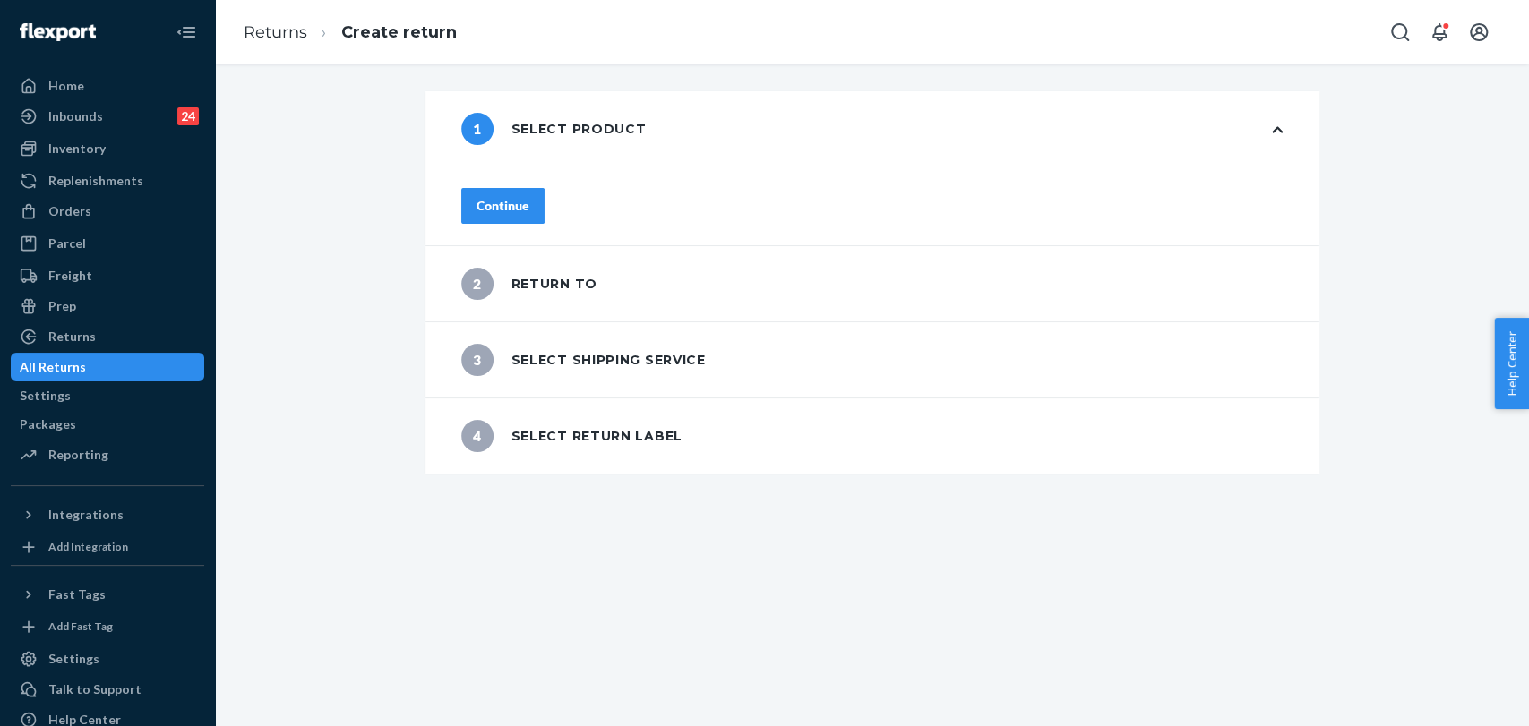
click at [529, 198] on div "Continue" at bounding box center [502, 206] width 53 height 18
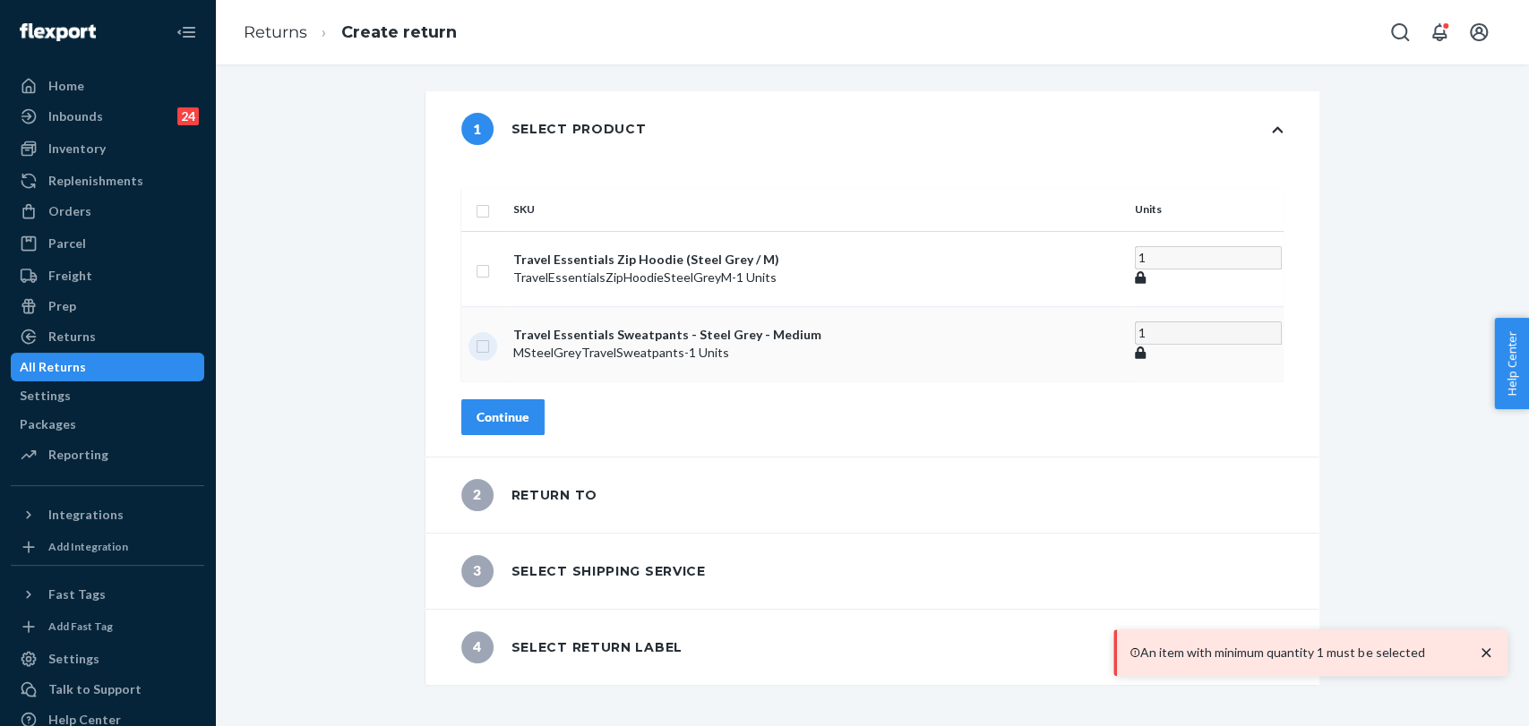
click at [490, 335] on input "checkbox" at bounding box center [483, 344] width 14 height 19
checkbox input "true"
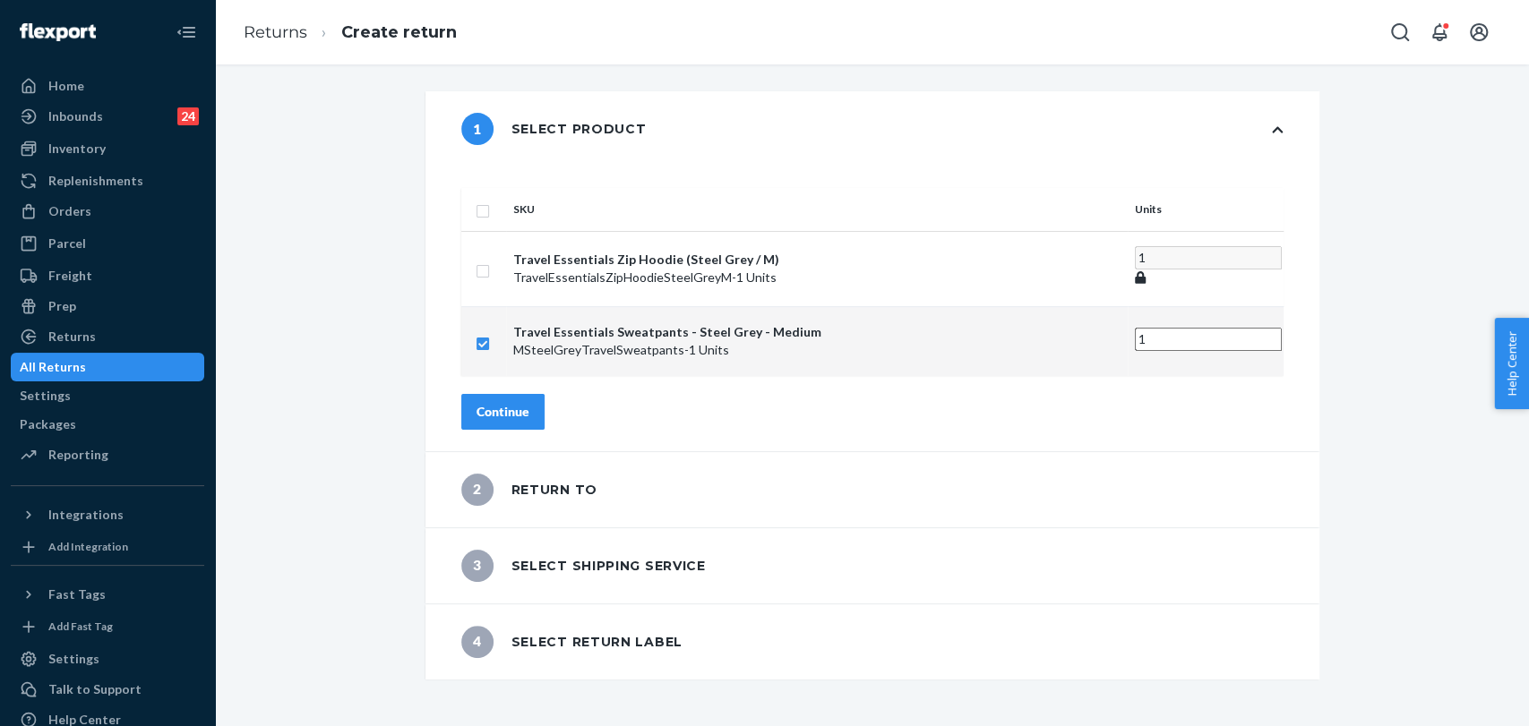
click at [529, 403] on div "Continue" at bounding box center [502, 412] width 53 height 18
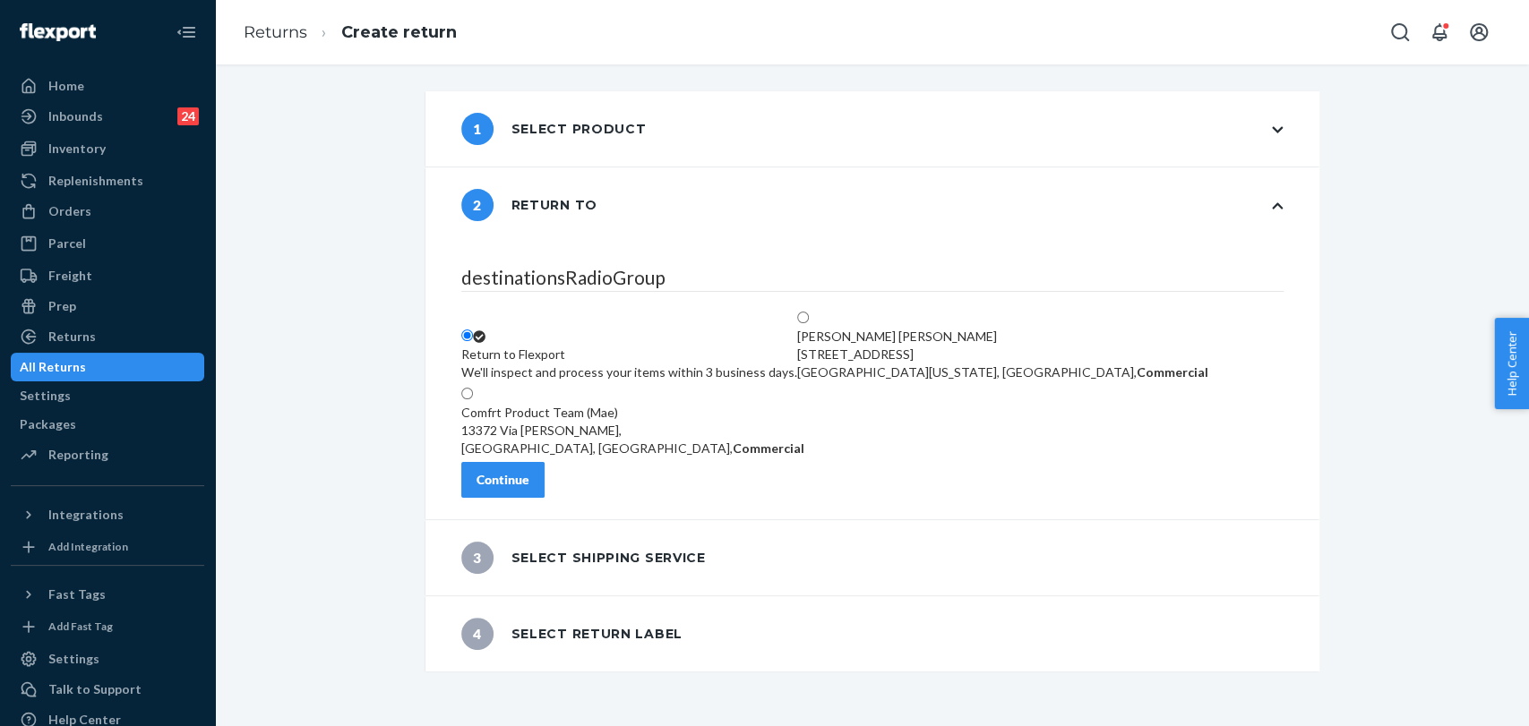
click at [529, 489] on div "Continue" at bounding box center [502, 480] width 53 height 18
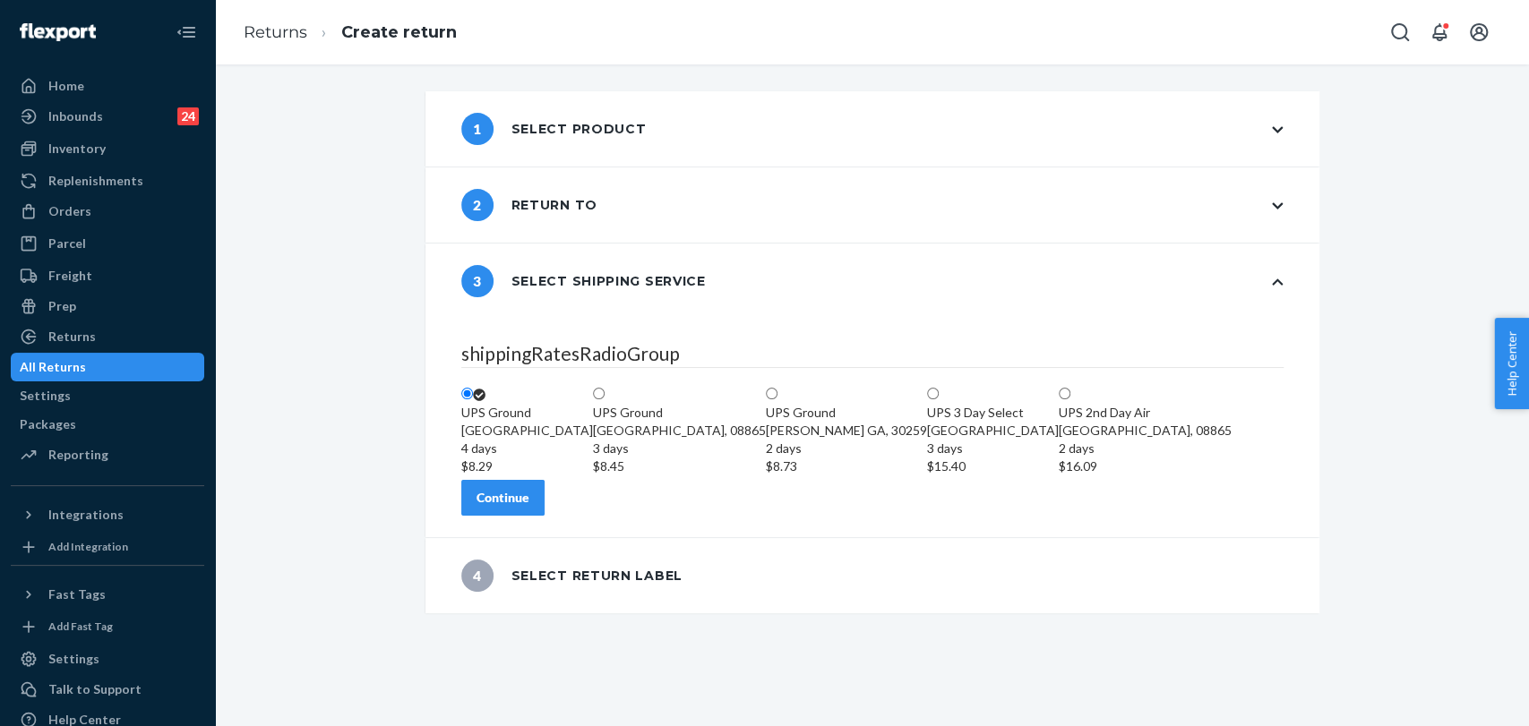
click at [579, 537] on div "shippingRatesRadioGroup UPS Ground Highland CA, 92346 4 days $8.29 UPS Ground P…" at bounding box center [872, 428] width 894 height 219
click at [545, 516] on button "Continue" at bounding box center [502, 498] width 83 height 36
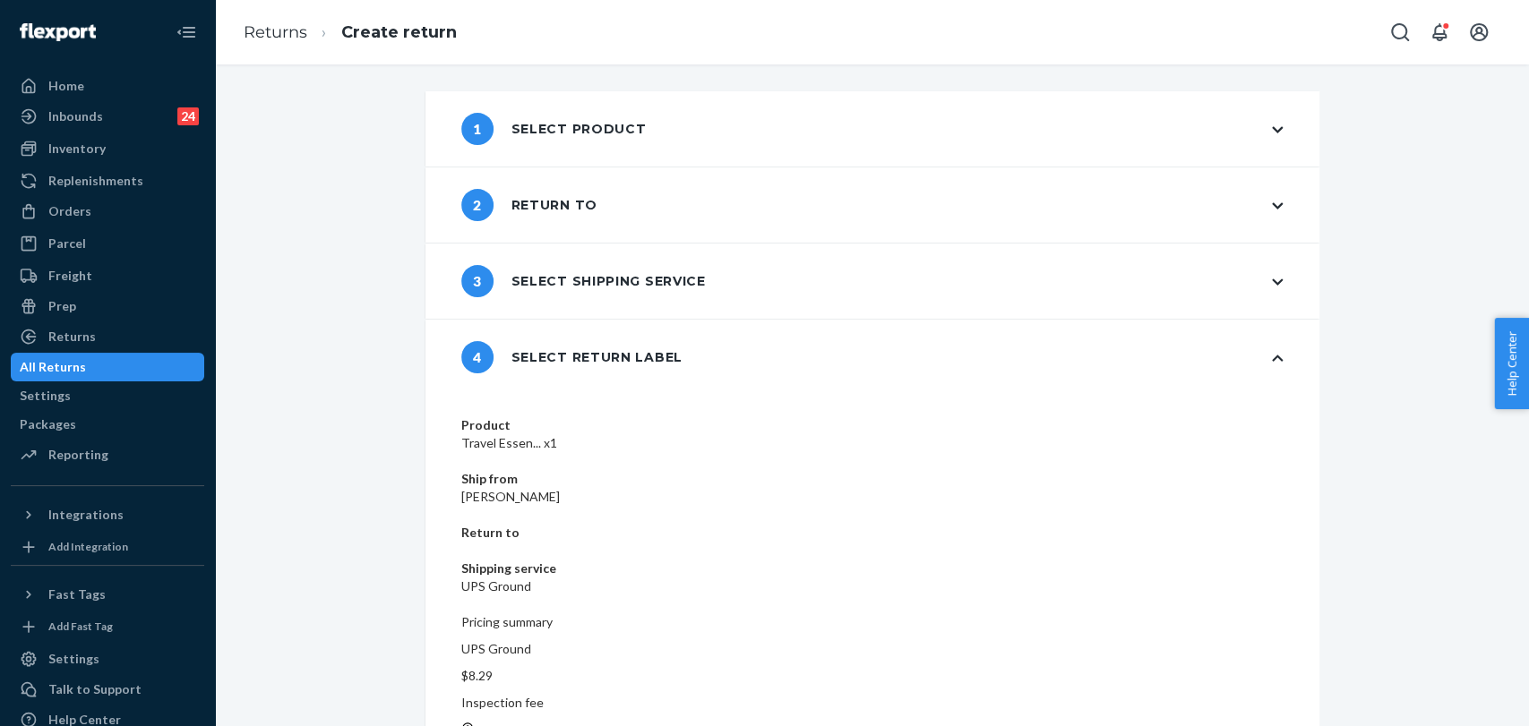
scroll to position [4, 0]
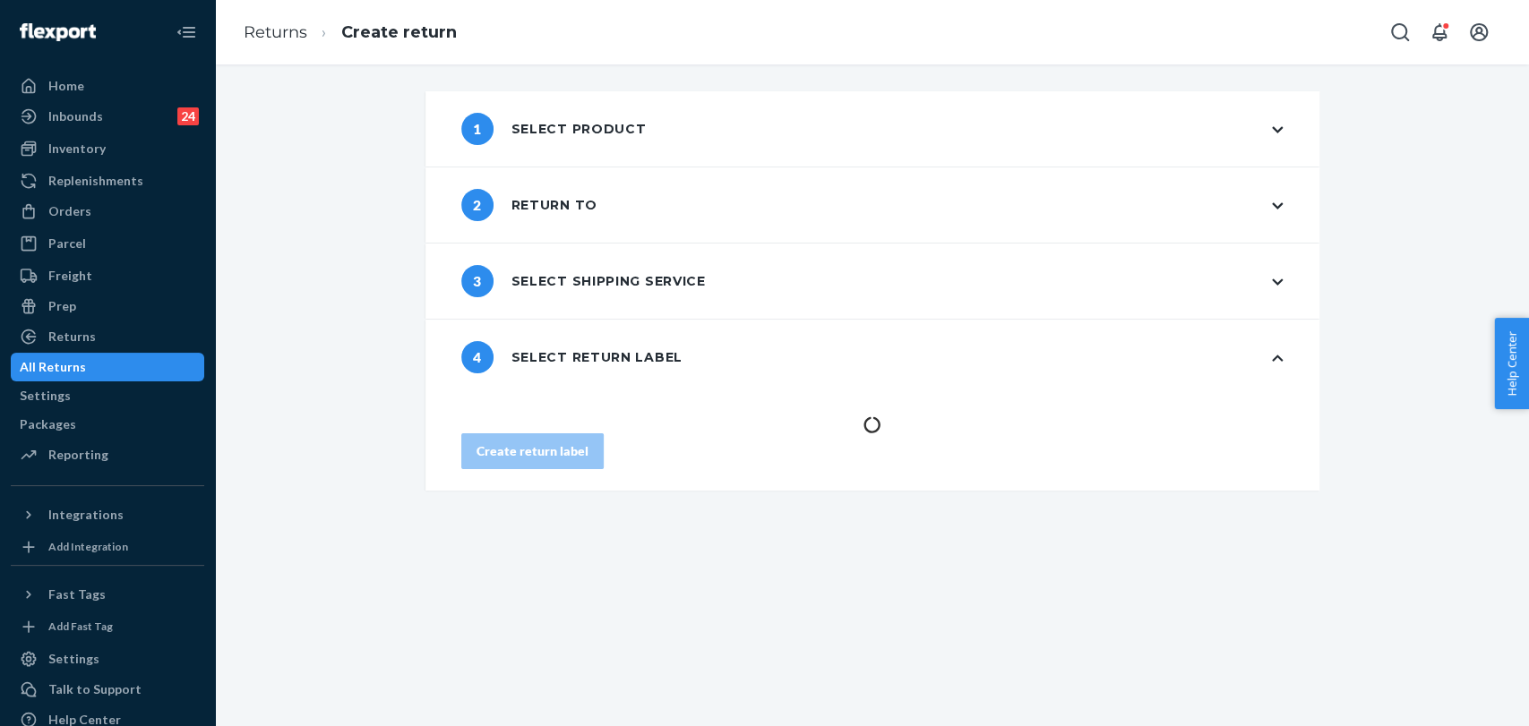
scroll to position [0, 0]
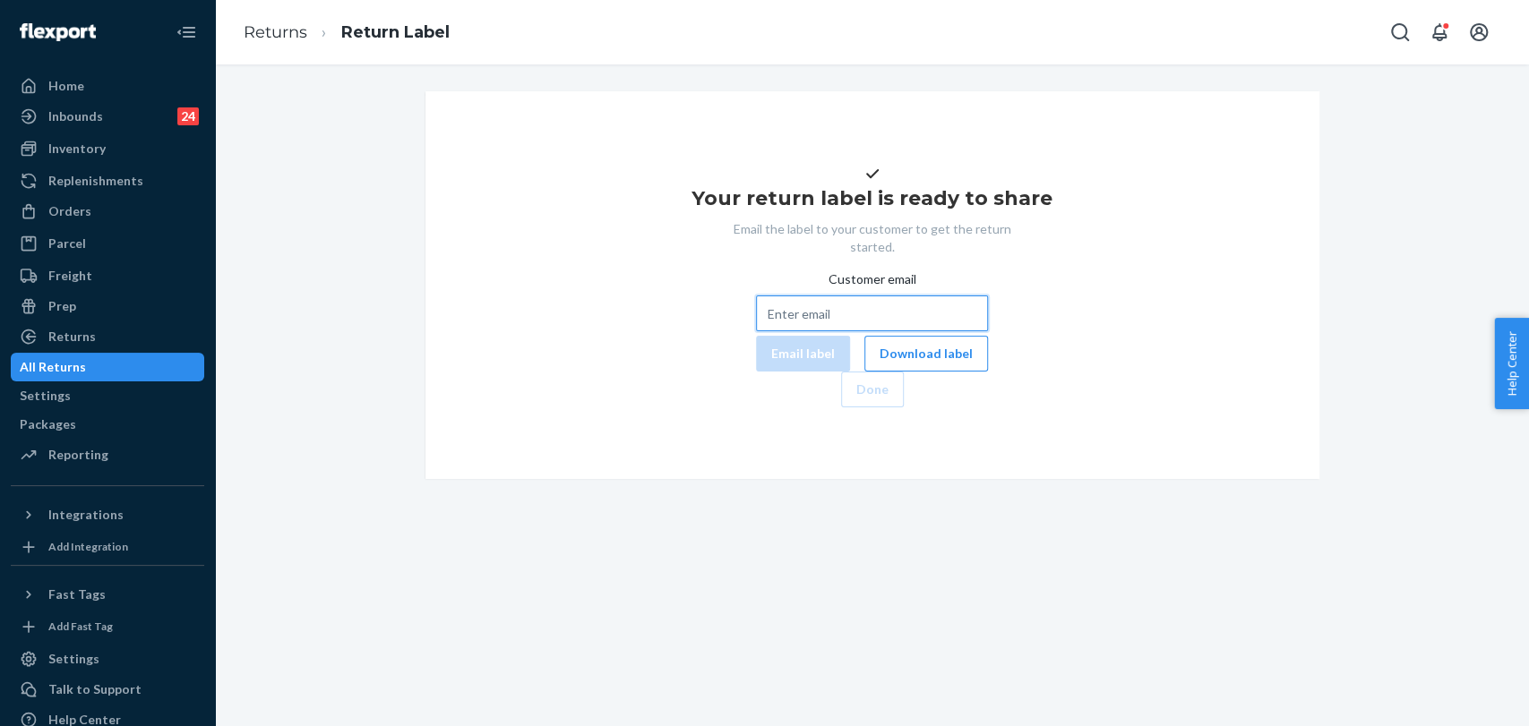
paste input "whitrockp@gmail.com"
type input "whitrockp@gmail.com"
click at [756, 372] on button "Email label" at bounding box center [803, 354] width 94 height 36
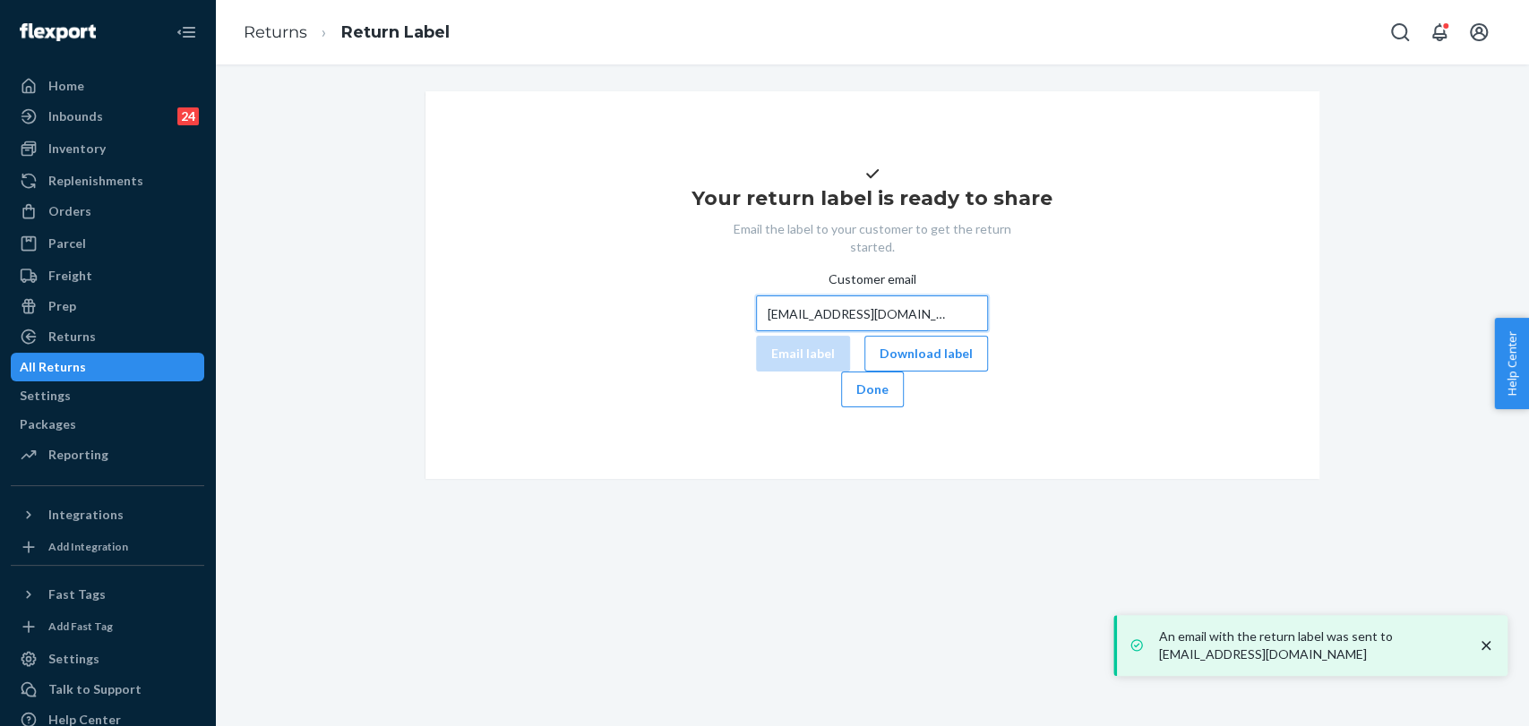
drag, startPoint x: 868, startPoint y: 367, endPoint x: 624, endPoint y: 355, distance: 243.9
click at [625, 355] on div "Your return label is ready to share Email the label to your customer to get the…" at bounding box center [872, 285] width 865 height 245
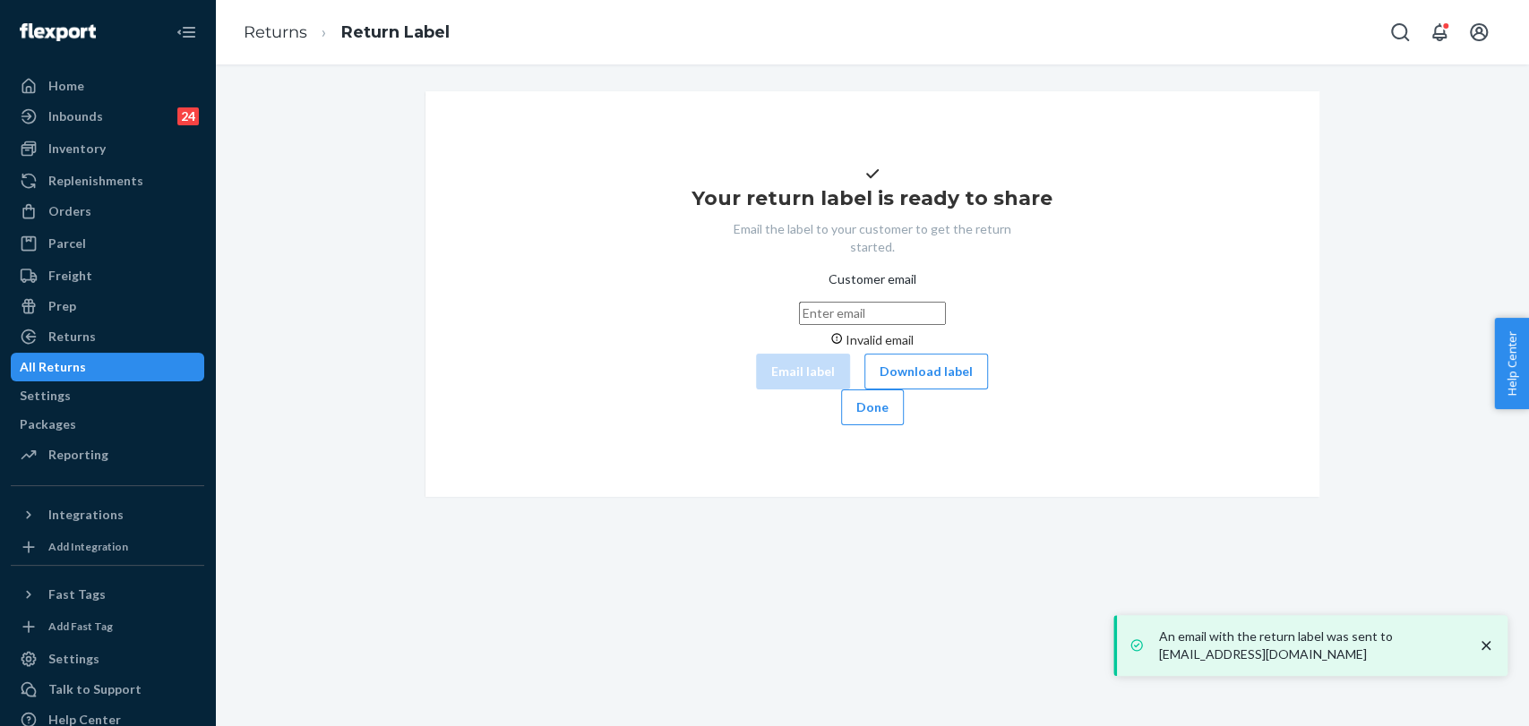
paste input "whitrockp@gmail.com"
type input "whitrockp@gmail.com"
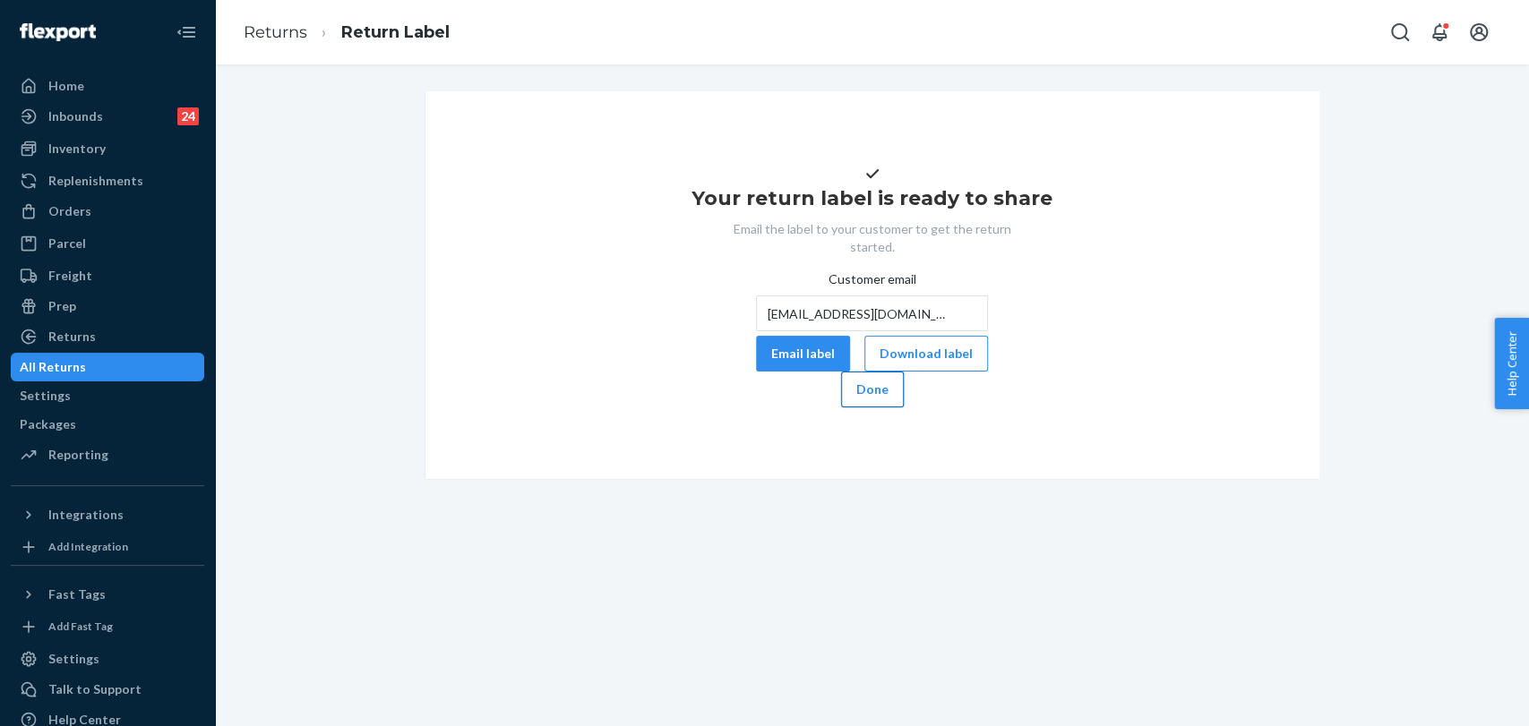
click at [904, 408] on button "Done" at bounding box center [872, 390] width 63 height 36
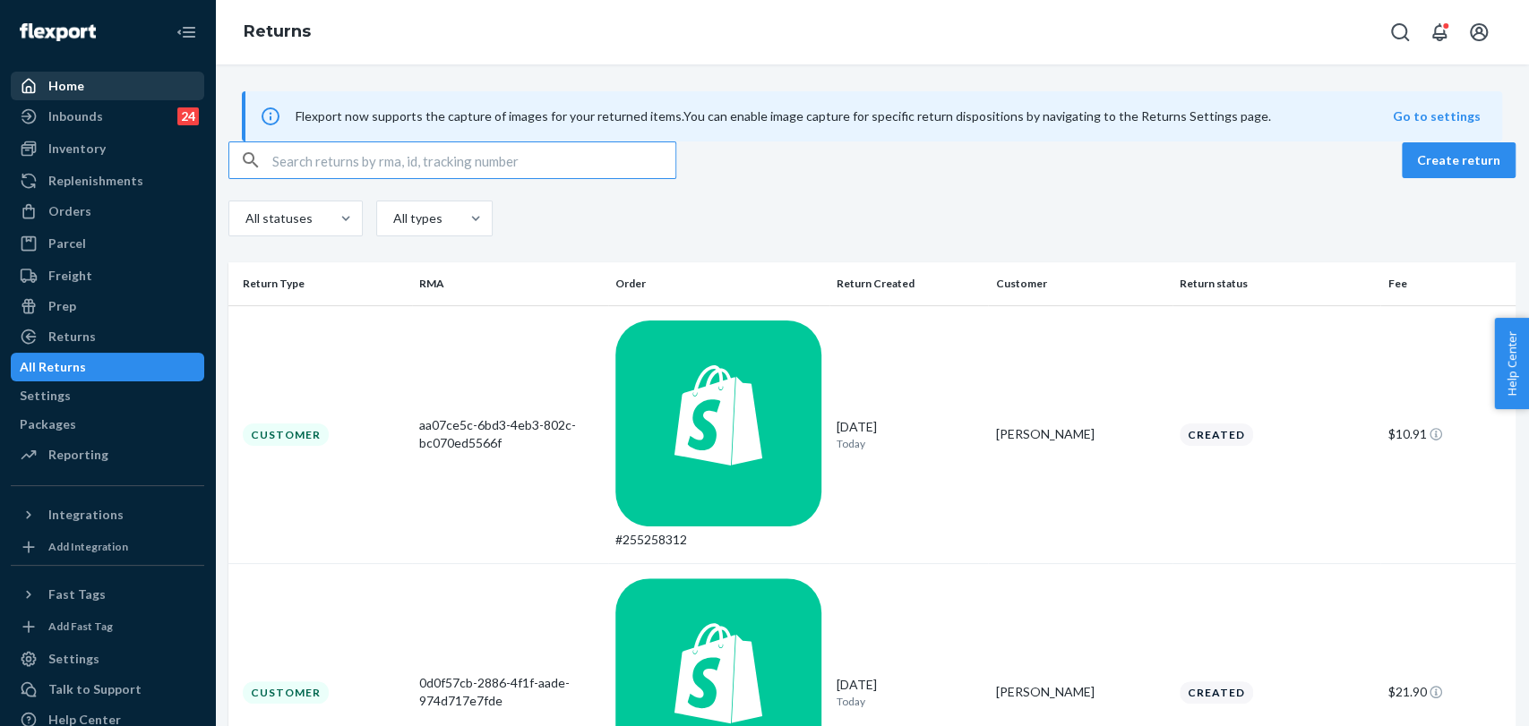
click at [62, 82] on div "Home" at bounding box center [66, 86] width 36 height 18
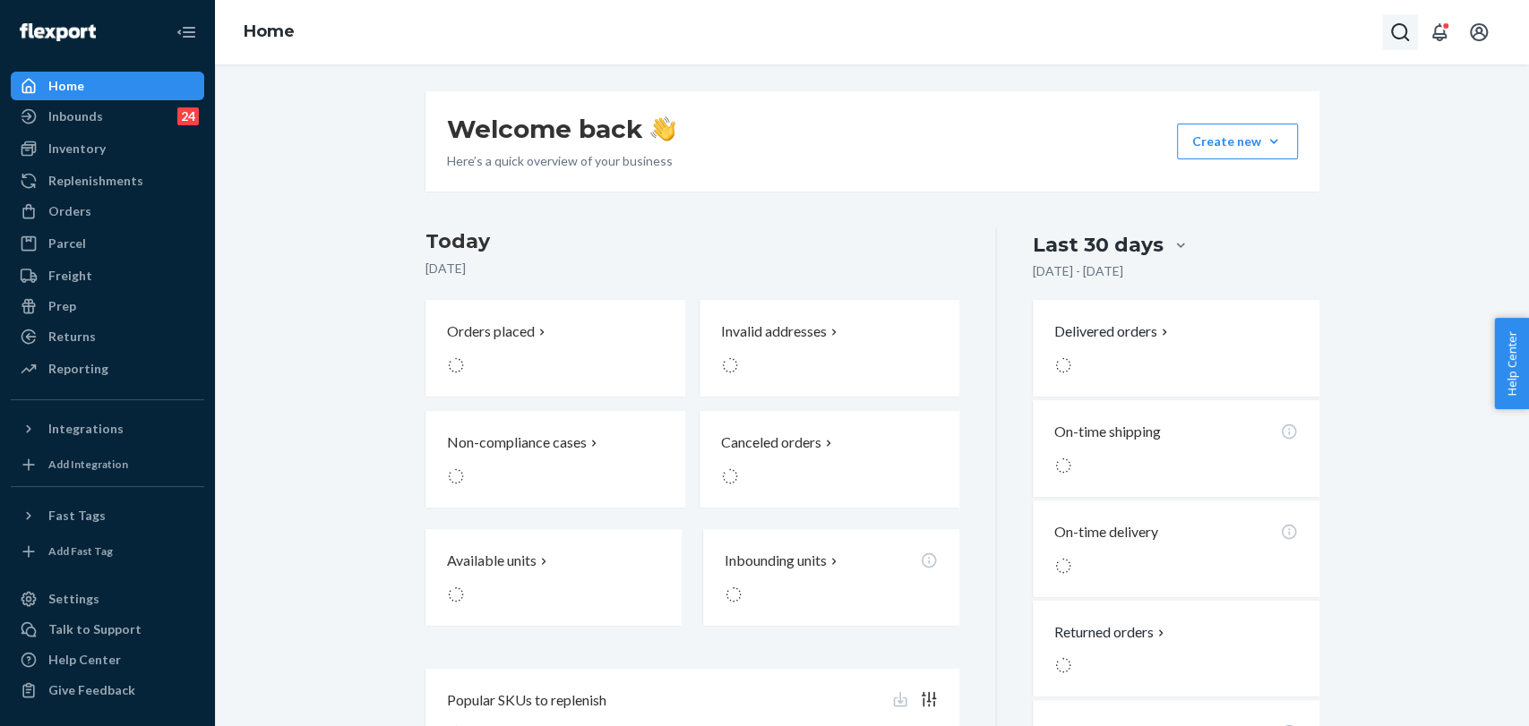
click at [1417, 31] on button "Open Search Box" at bounding box center [1400, 32] width 36 height 36
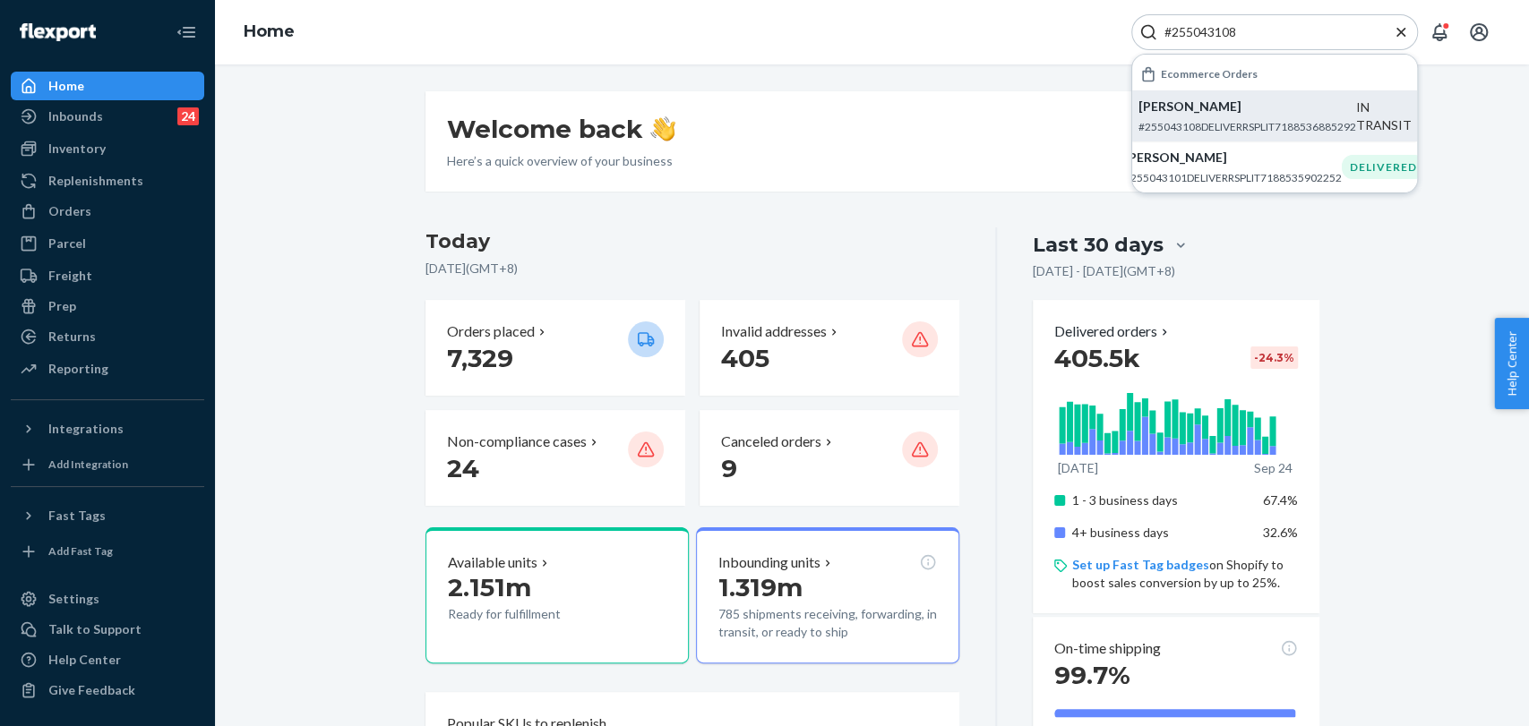
type input "#255043108"
click at [1304, 118] on div "Jocelyn Moreno #255043108DELIVERRSPLIT7188536885292" at bounding box center [1247, 116] width 218 height 37
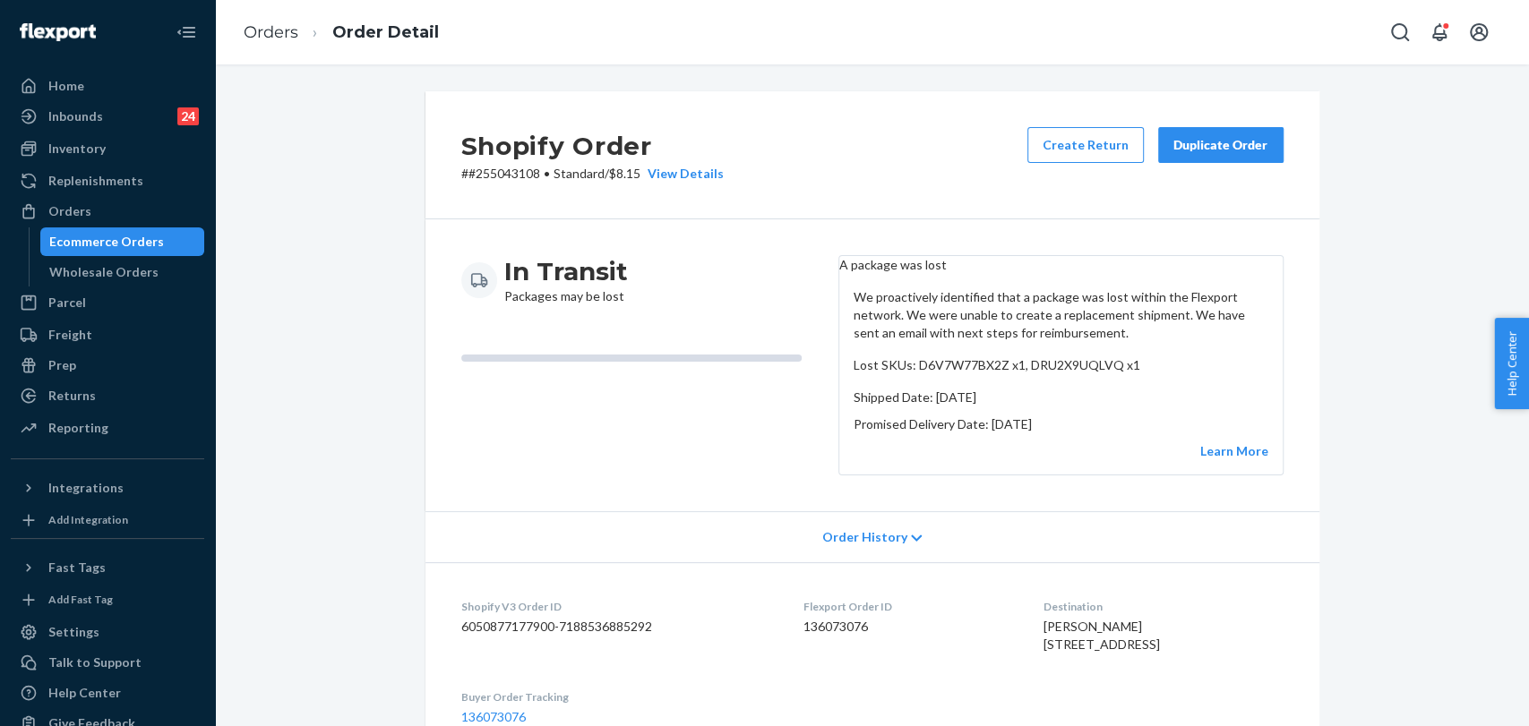
click at [1216, 142] on div "Duplicate Order" at bounding box center [1220, 145] width 95 height 18
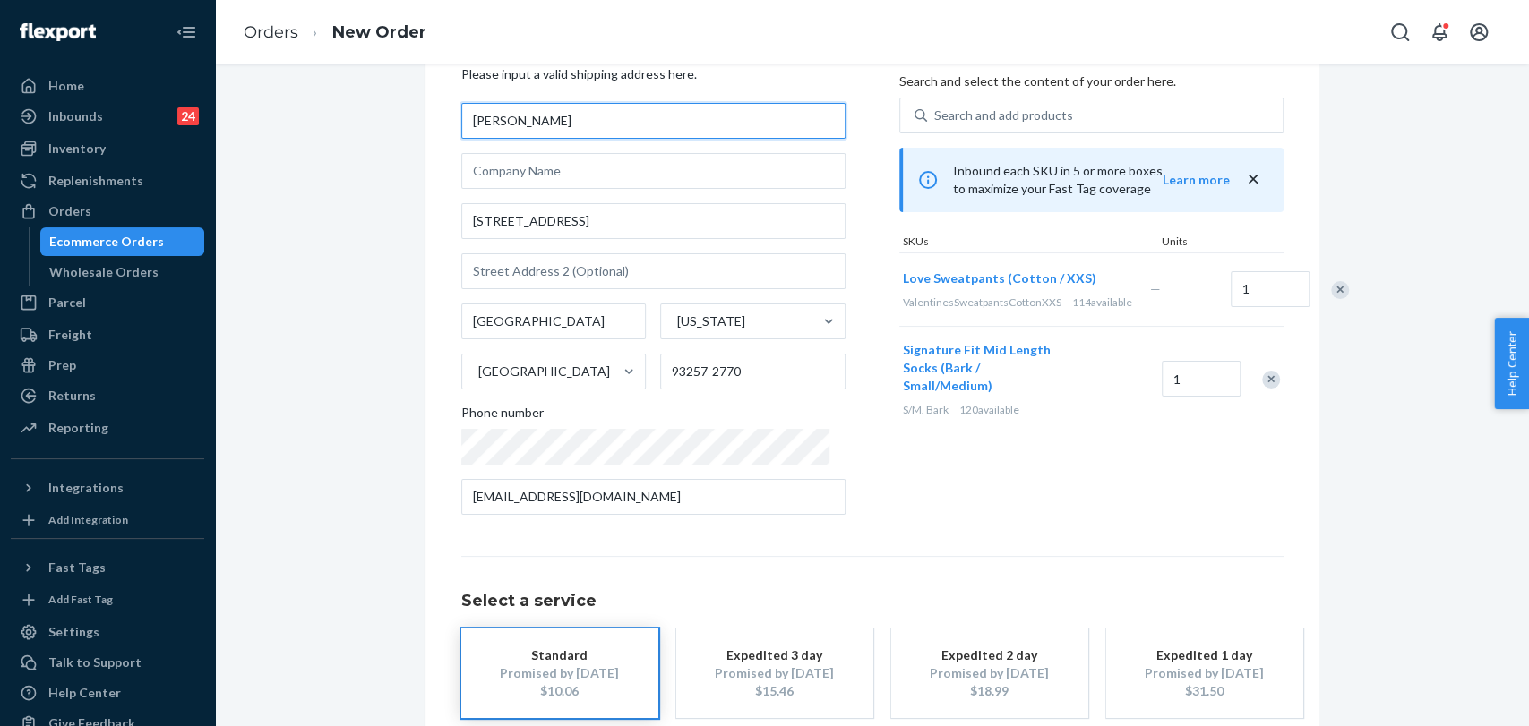
scroll to position [179, 0]
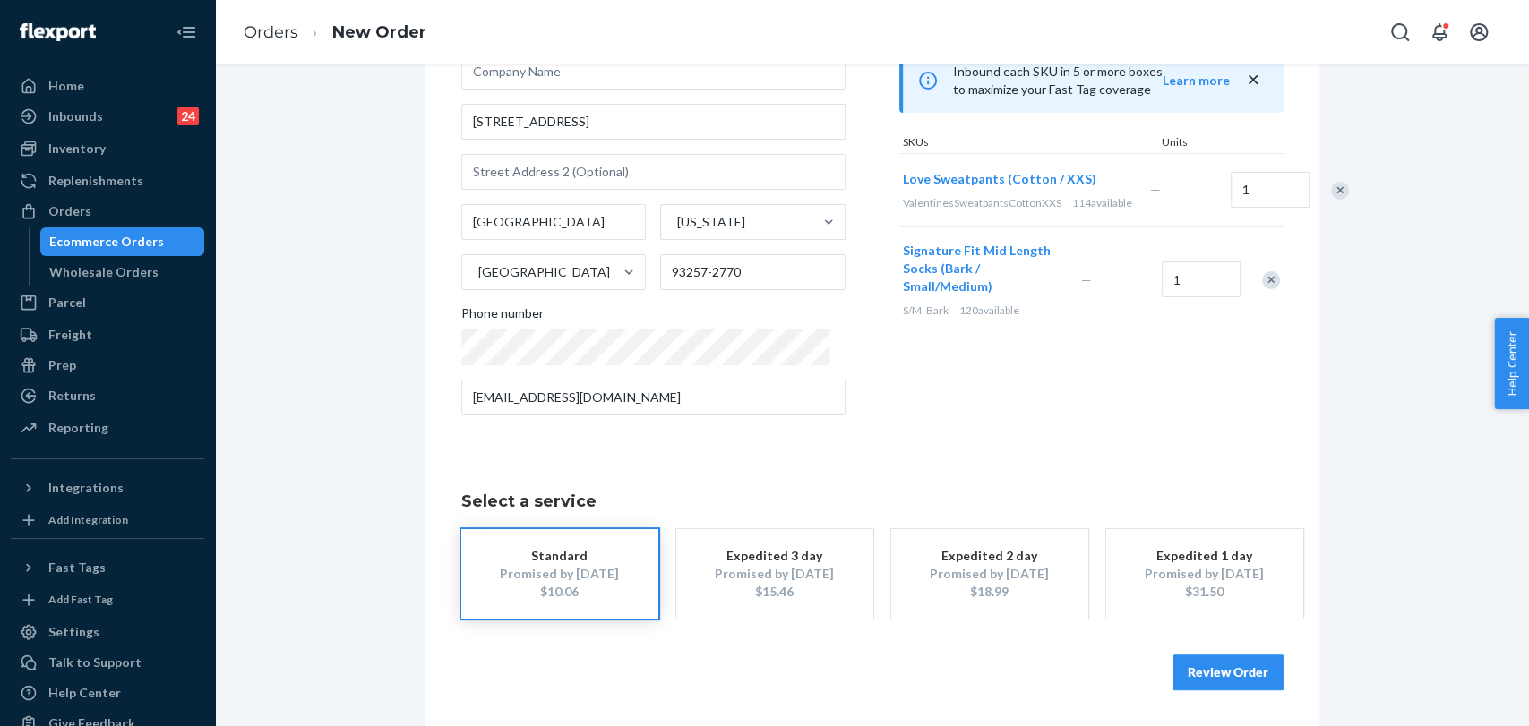
click at [1250, 666] on button "Review Order" at bounding box center [1227, 673] width 111 height 36
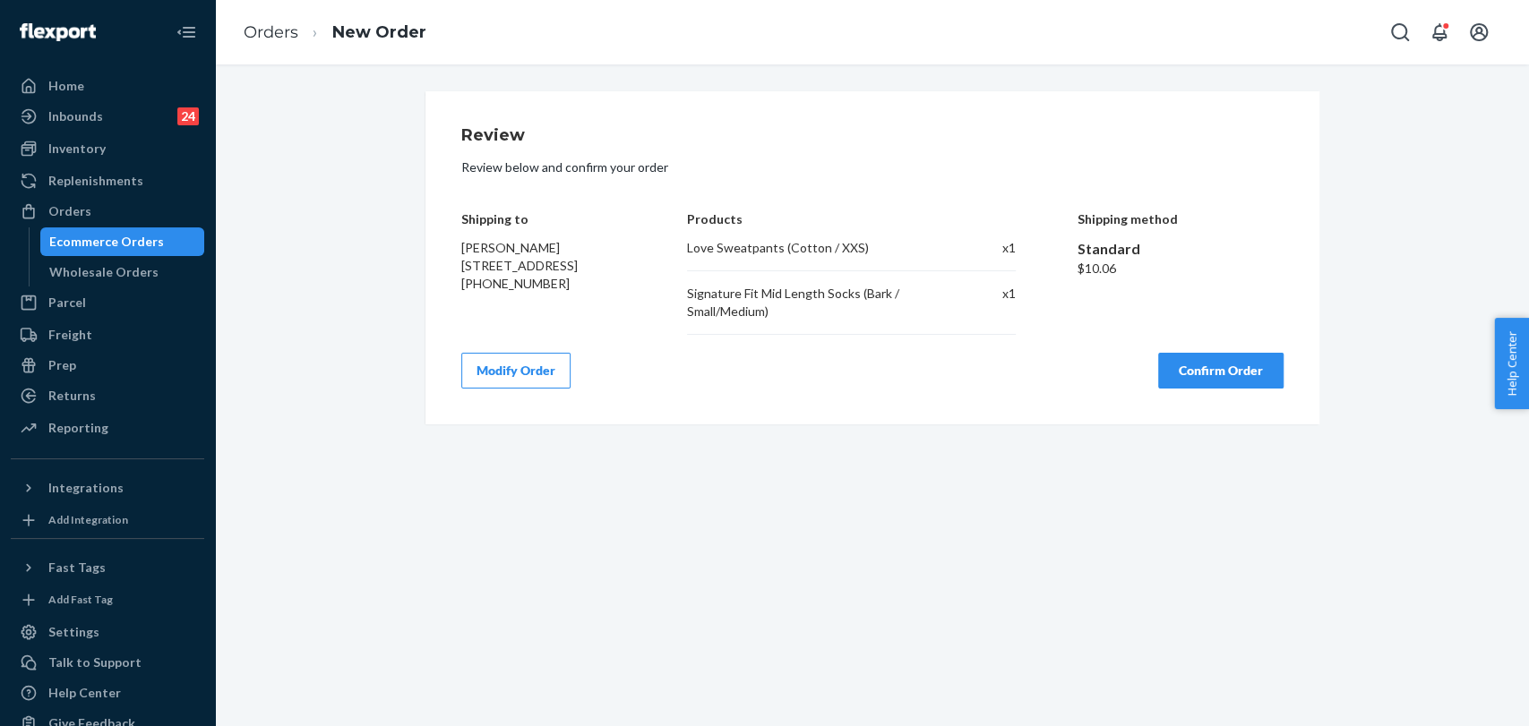
scroll to position [0, 0]
click at [1218, 378] on button "Confirm Order" at bounding box center [1220, 371] width 125 height 36
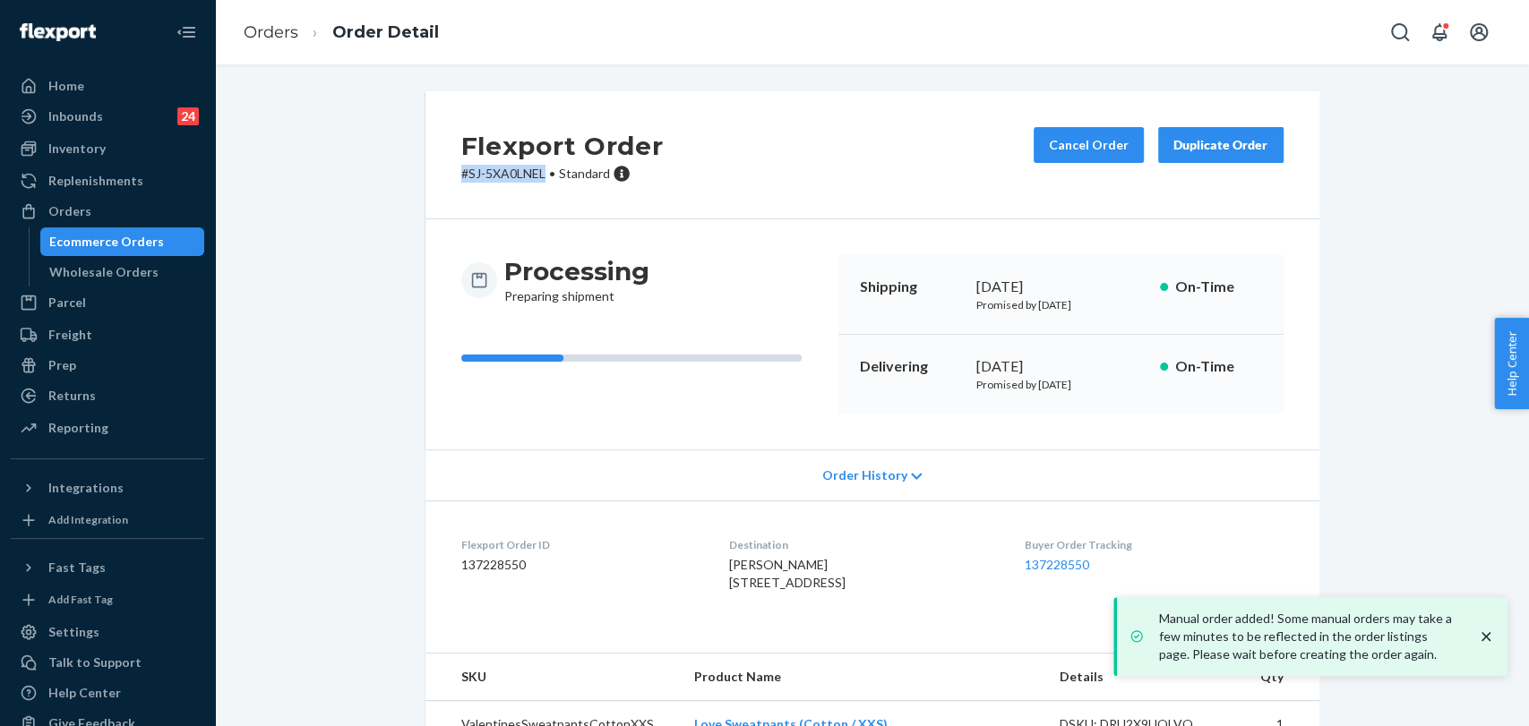
drag, startPoint x: 541, startPoint y: 171, endPoint x: 404, endPoint y: 178, distance: 137.2
click at [412, 178] on div "Flexport Order # SJ-5XA0LNEL • Standard Cancel Order Duplicate Order Processing…" at bounding box center [872, 442] width 921 height 703
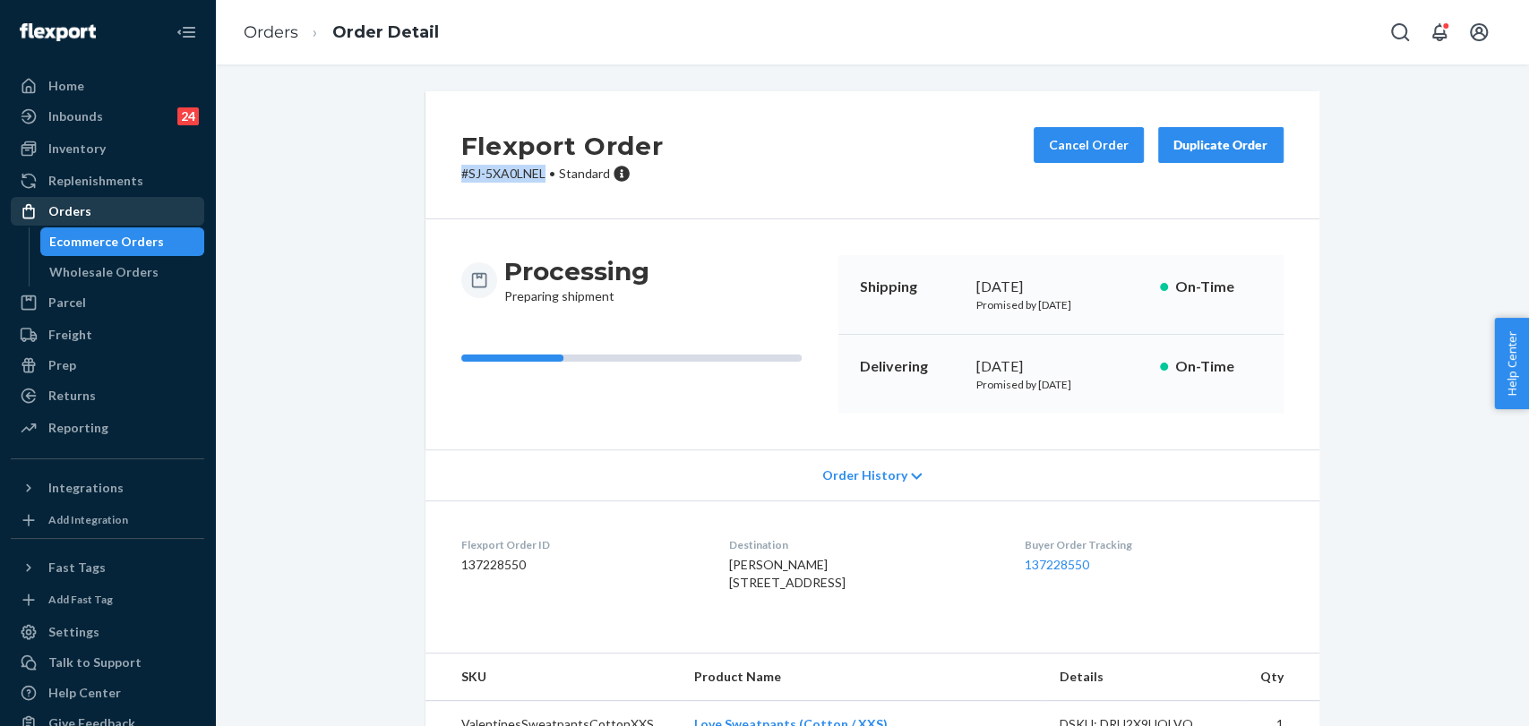
click at [79, 218] on div "Orders" at bounding box center [69, 211] width 43 height 18
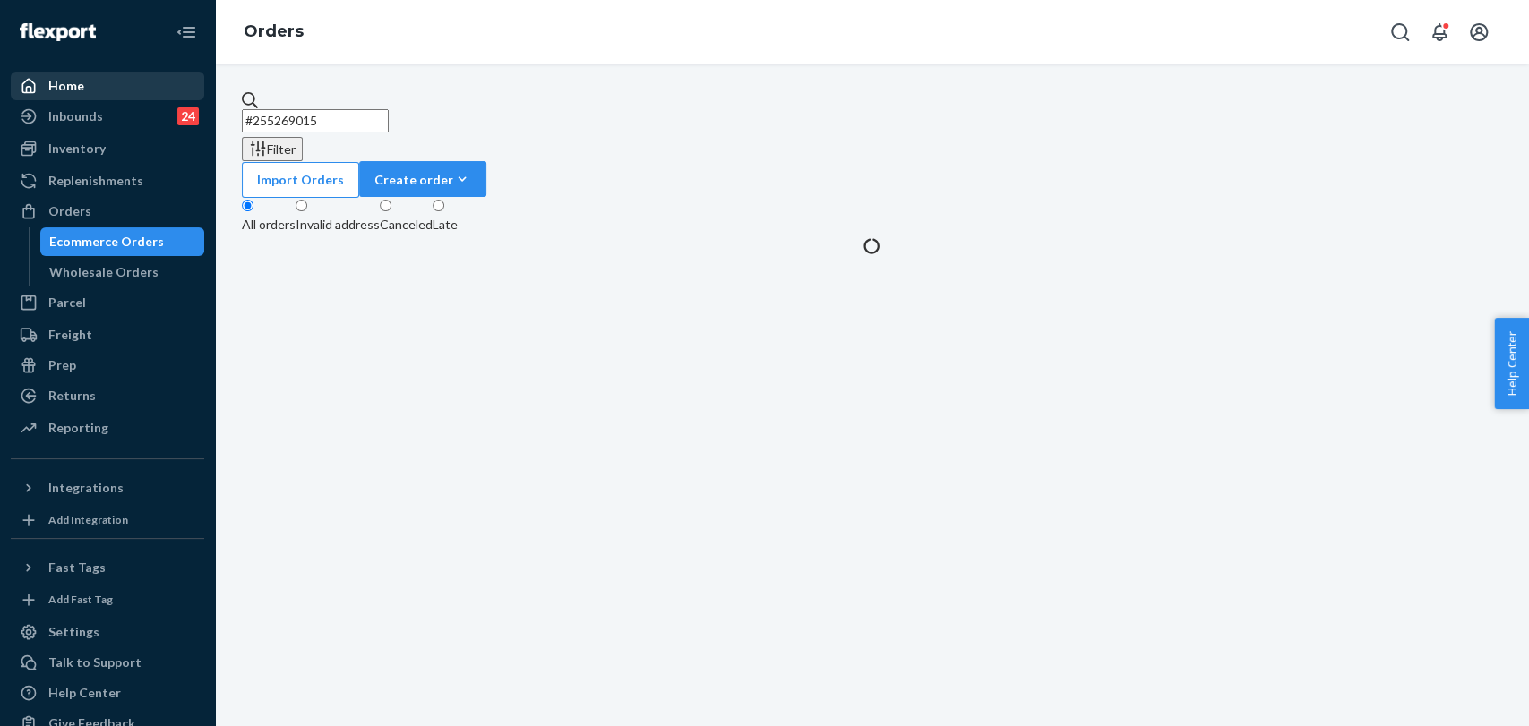
drag, startPoint x: 358, startPoint y: 107, endPoint x: 166, endPoint y: 99, distance: 192.7
click at [166, 99] on div "Home Inbounds 24 Shipping Plans Problems 24 Inventory Products Replenishments O…" at bounding box center [764, 363] width 1529 height 726
paste input "#255346151"
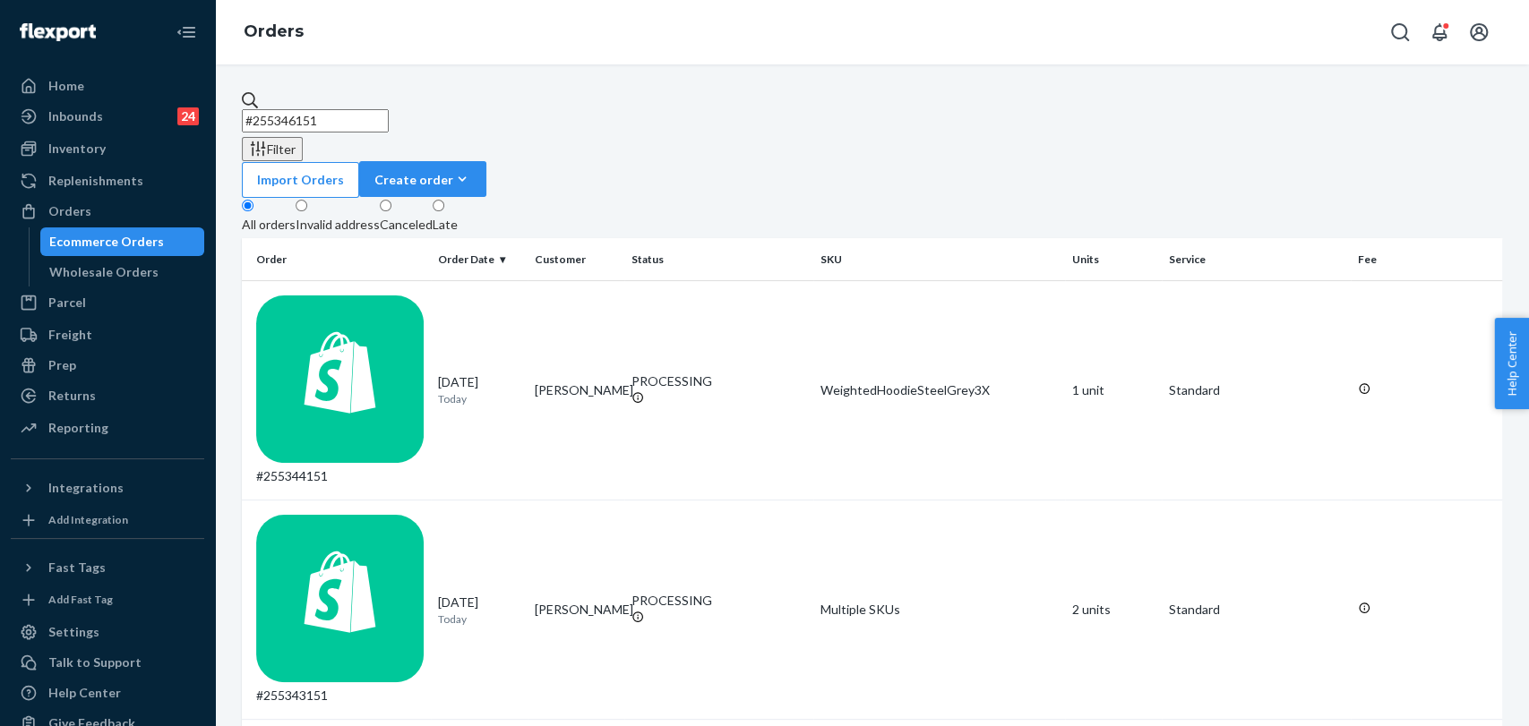
type input "#255346151"
drag, startPoint x: 365, startPoint y: 107, endPoint x: 227, endPoint y: 107, distance: 137.9
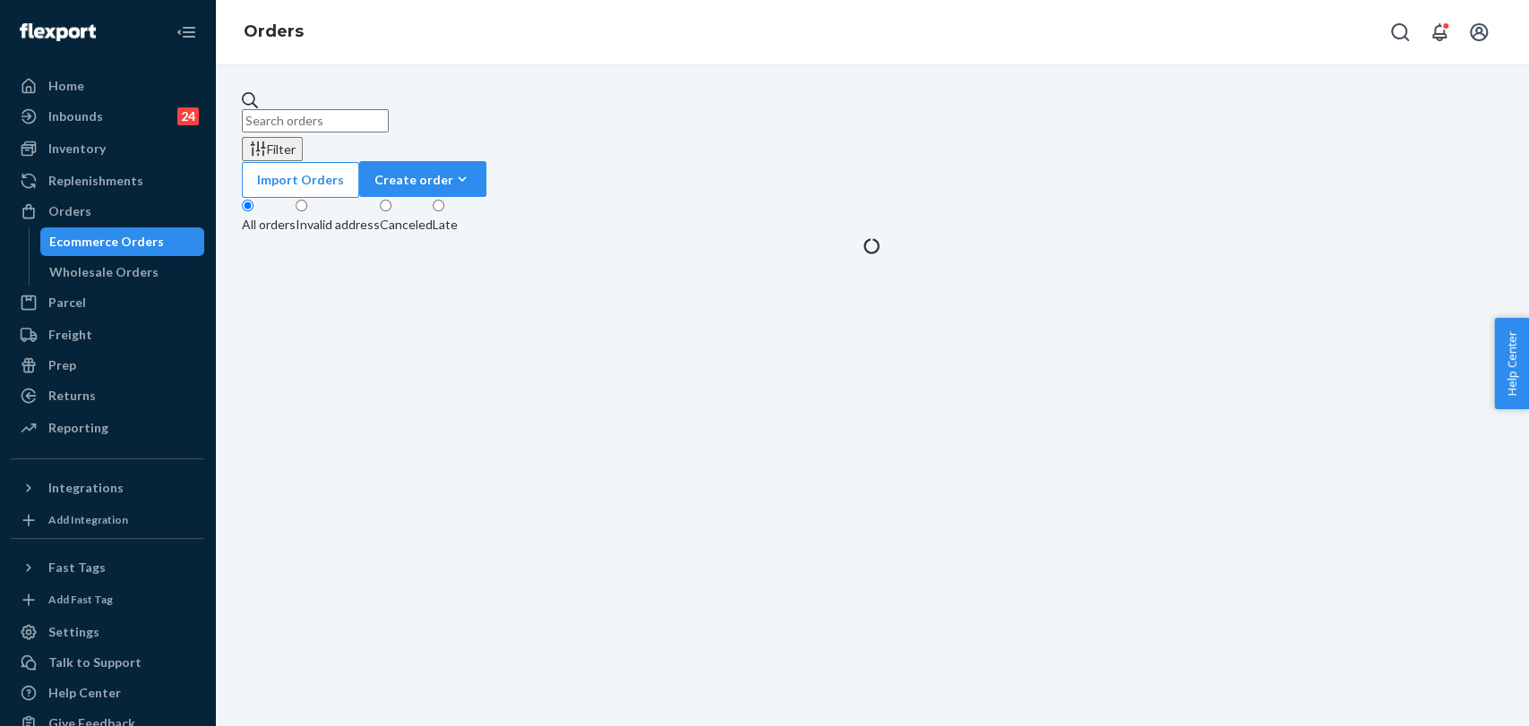
paste input "#255346151"
type input "#255346151"
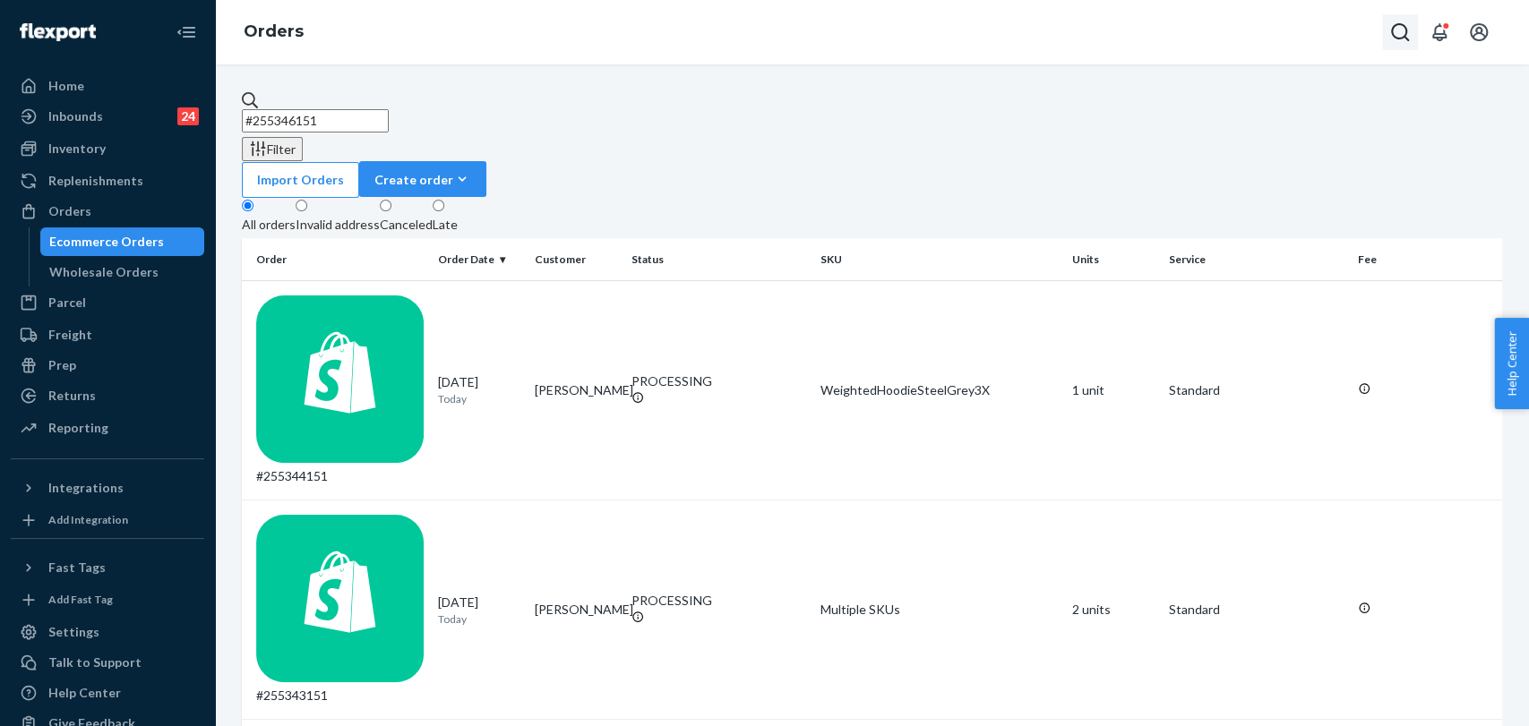
click at [1394, 38] on icon "Open Search Box" at bounding box center [1400, 32] width 18 height 18
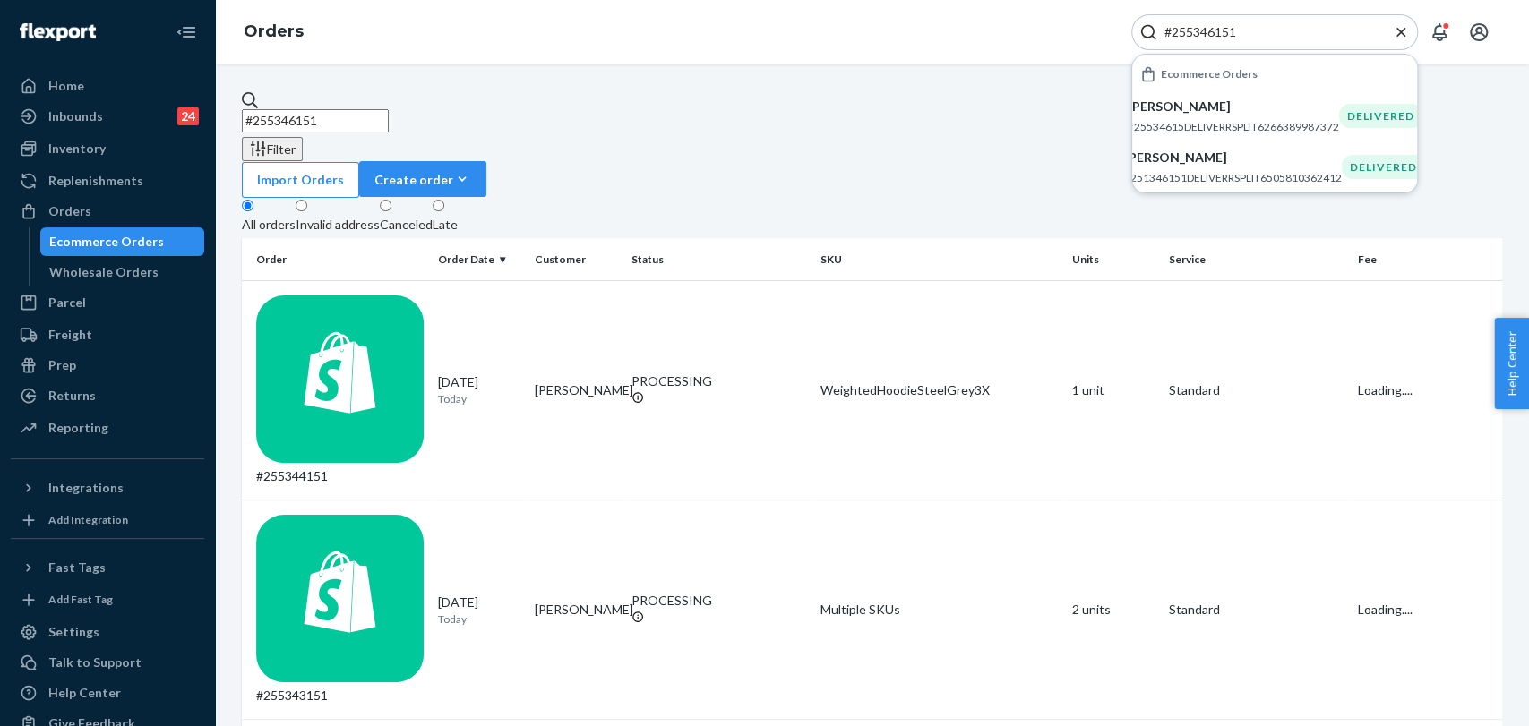
type input "#255346151"
click at [125, 83] on div "Home" at bounding box center [108, 85] width 190 height 25
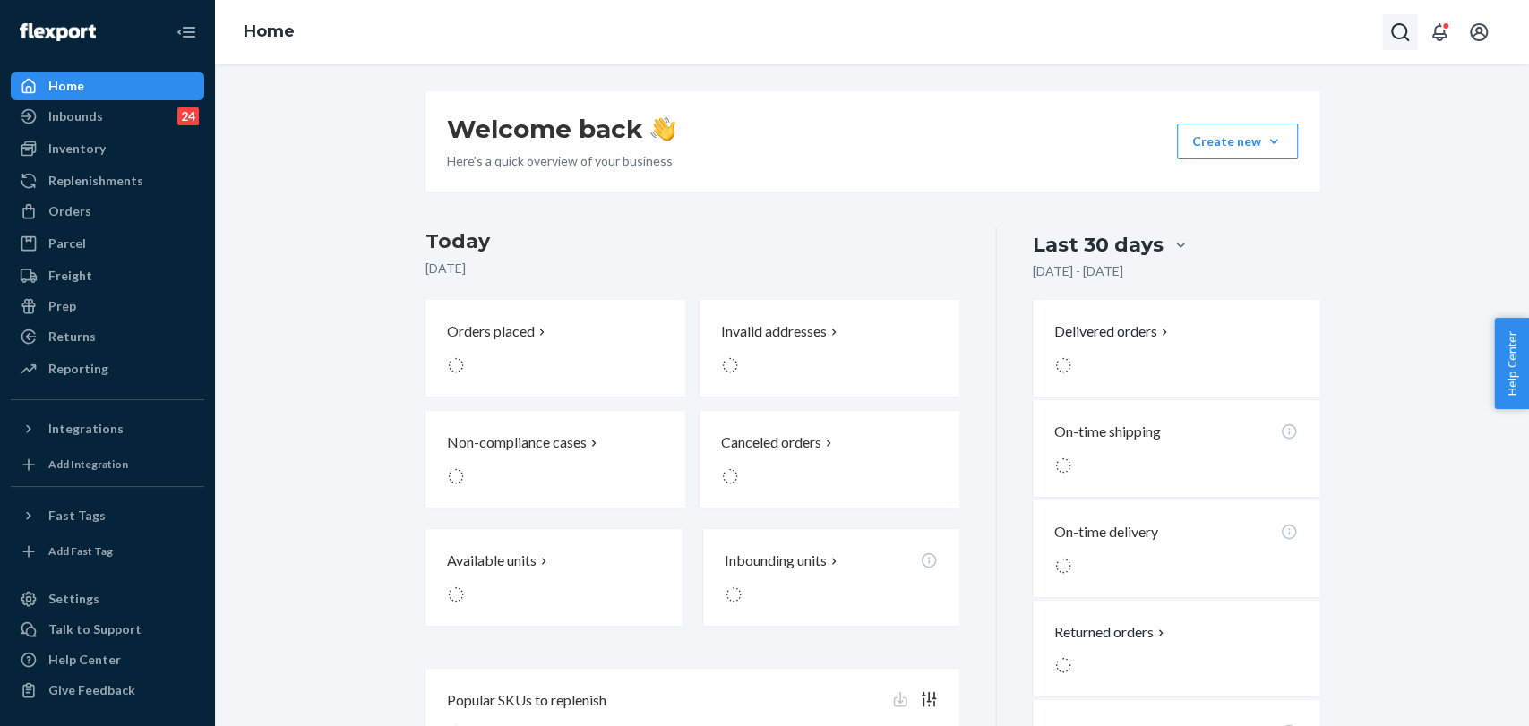
click at [1400, 39] on icon "Open Search Box" at bounding box center [1399, 31] width 21 height 21
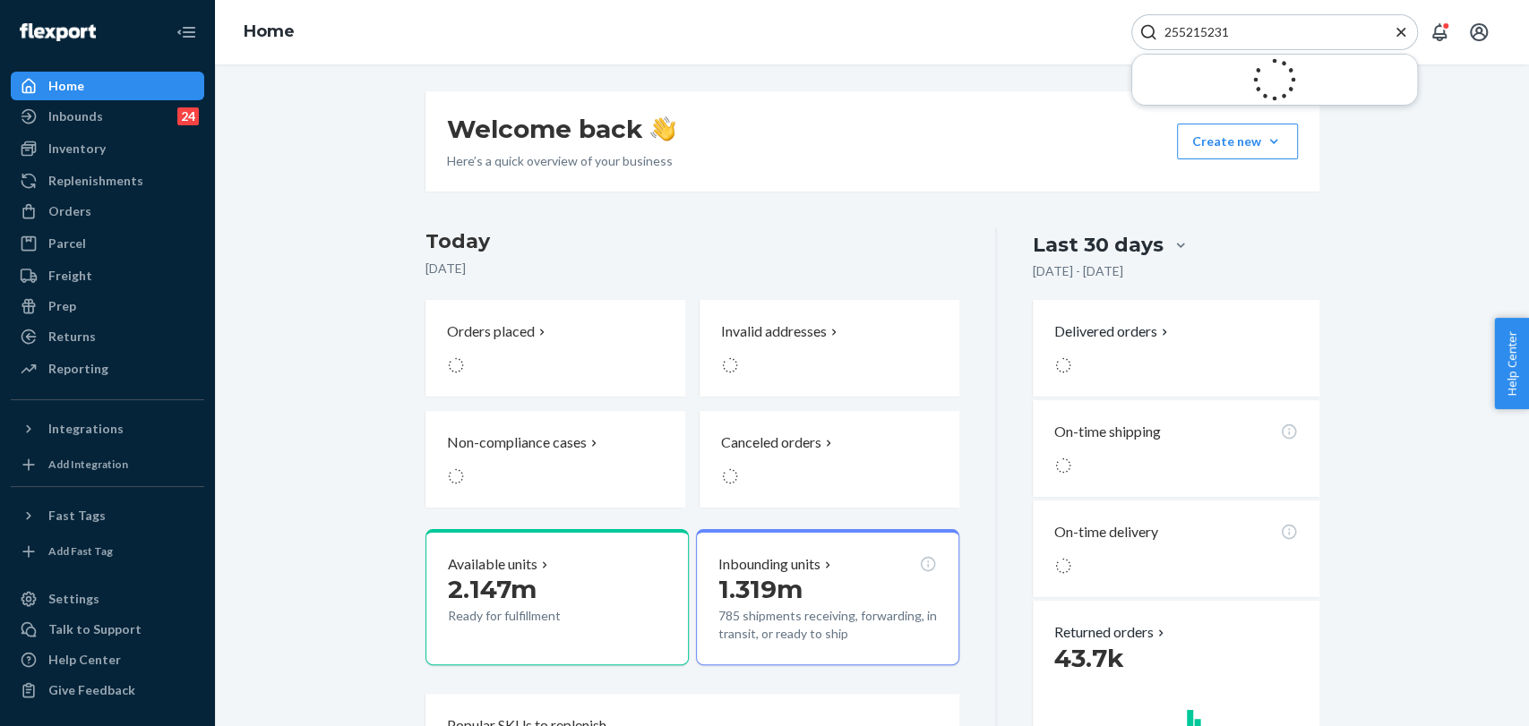
type input "255215231"
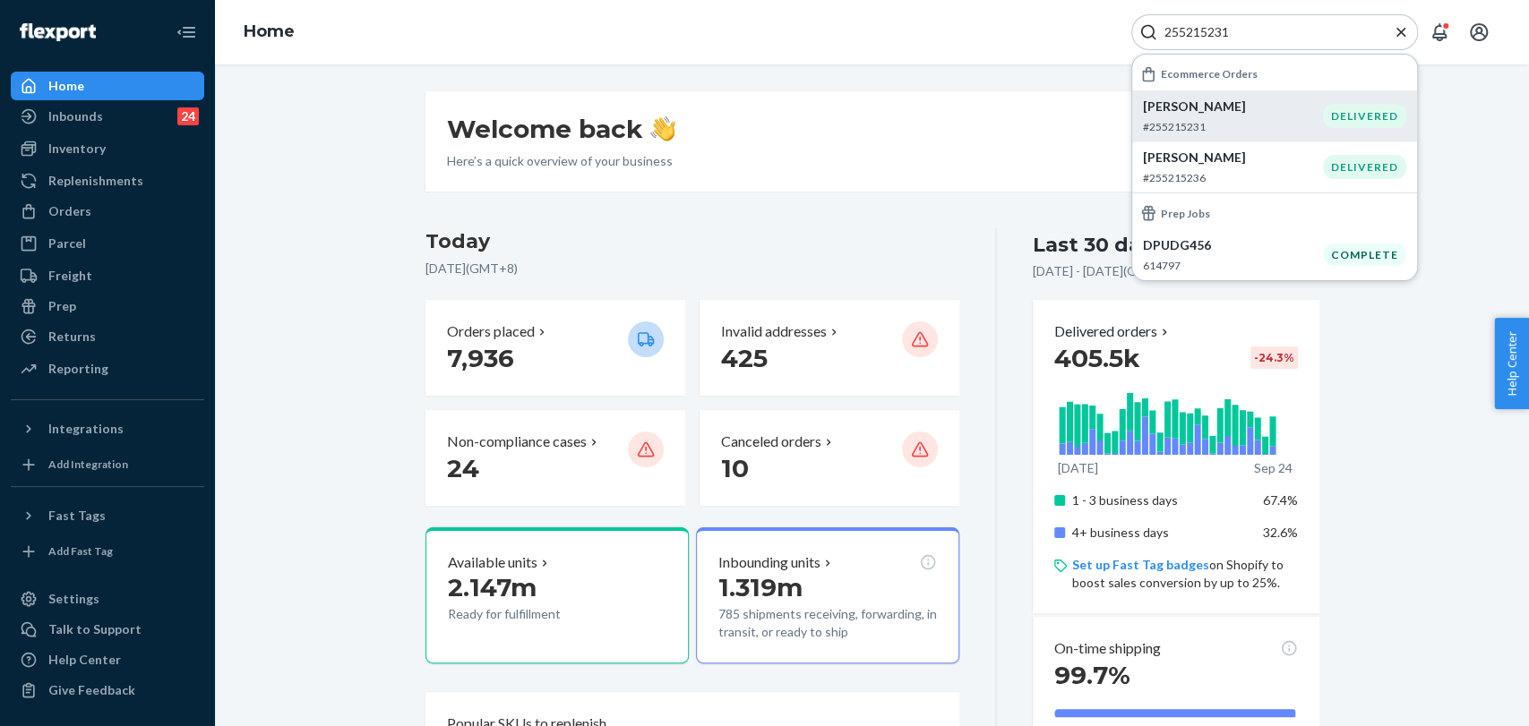
click at [1232, 124] on p "#255215231" at bounding box center [1233, 126] width 180 height 15
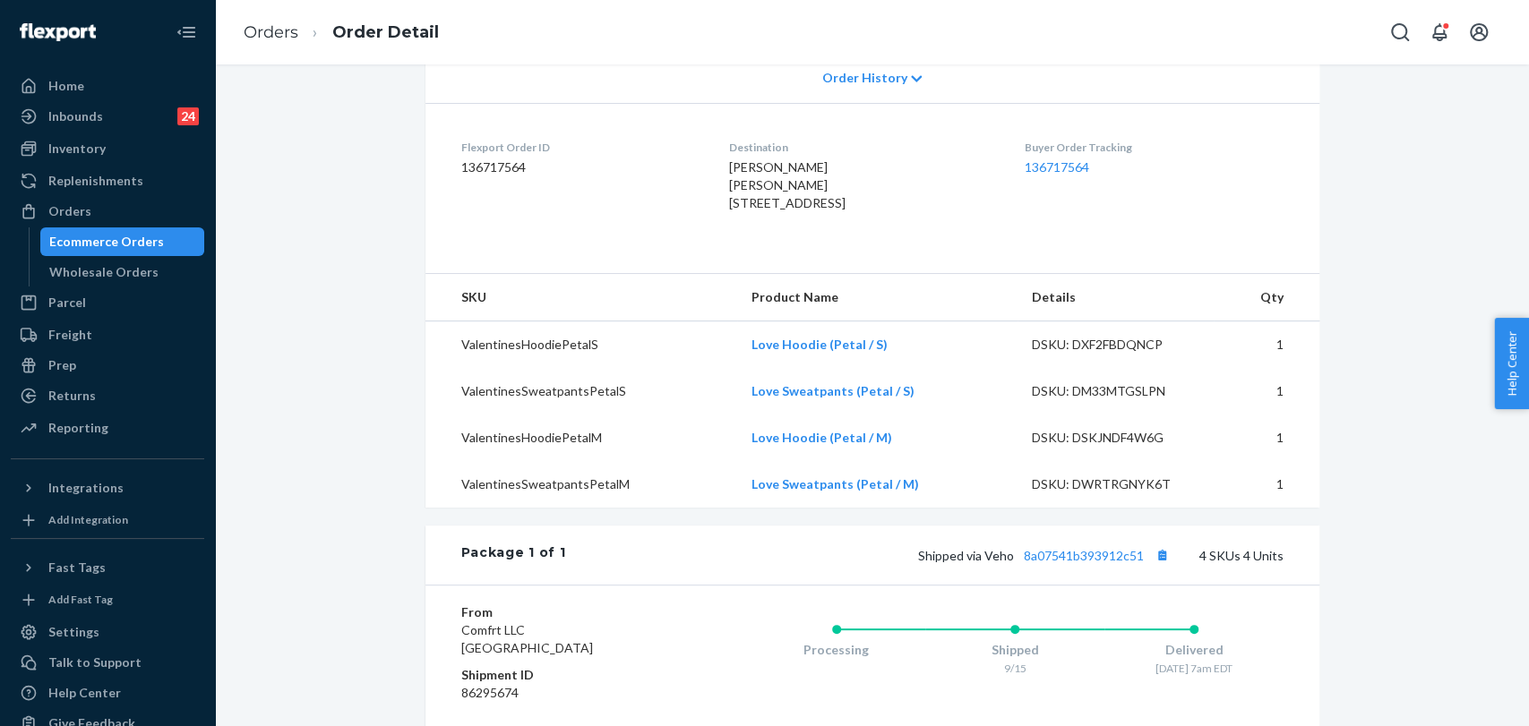
scroll to position [99, 0]
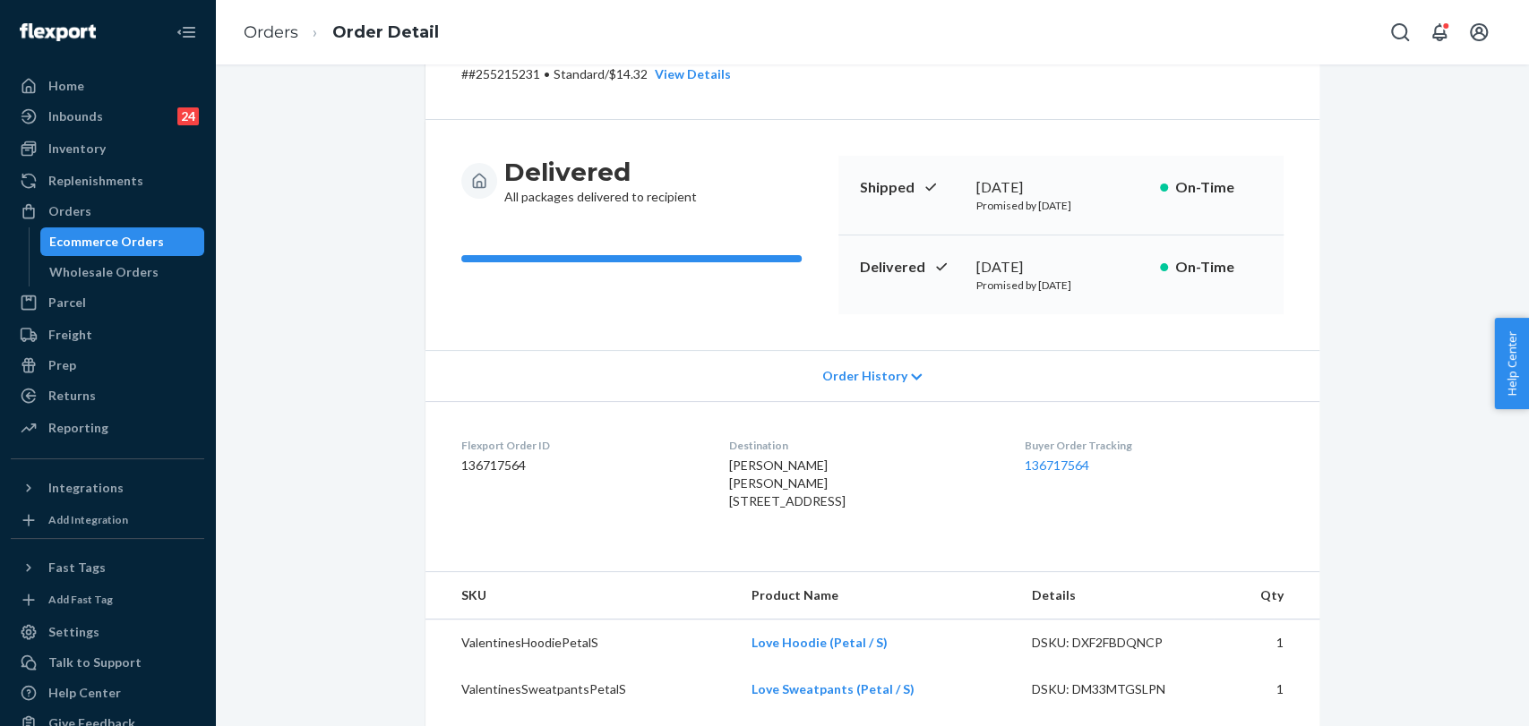
click at [878, 389] on div "Order History" at bounding box center [872, 375] width 894 height 51
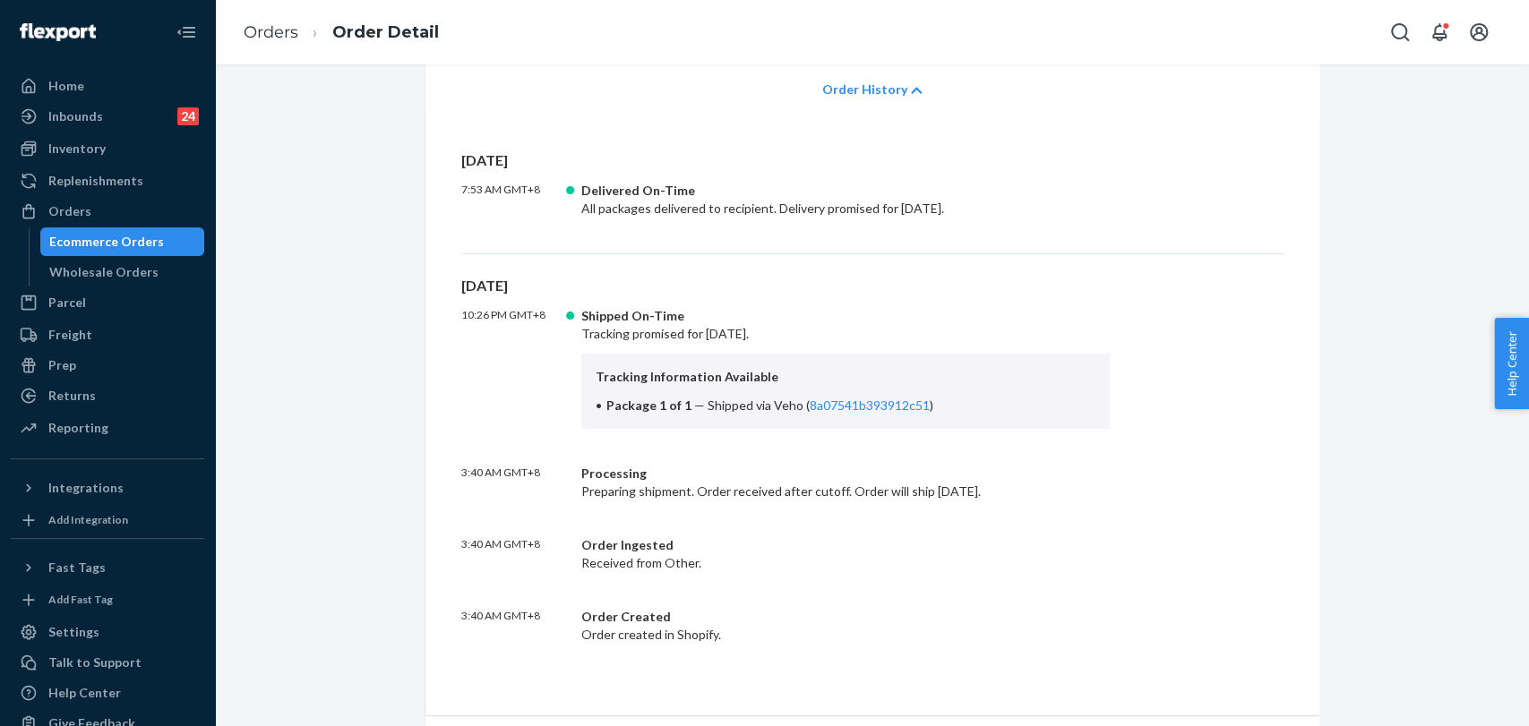
scroll to position [398, 0]
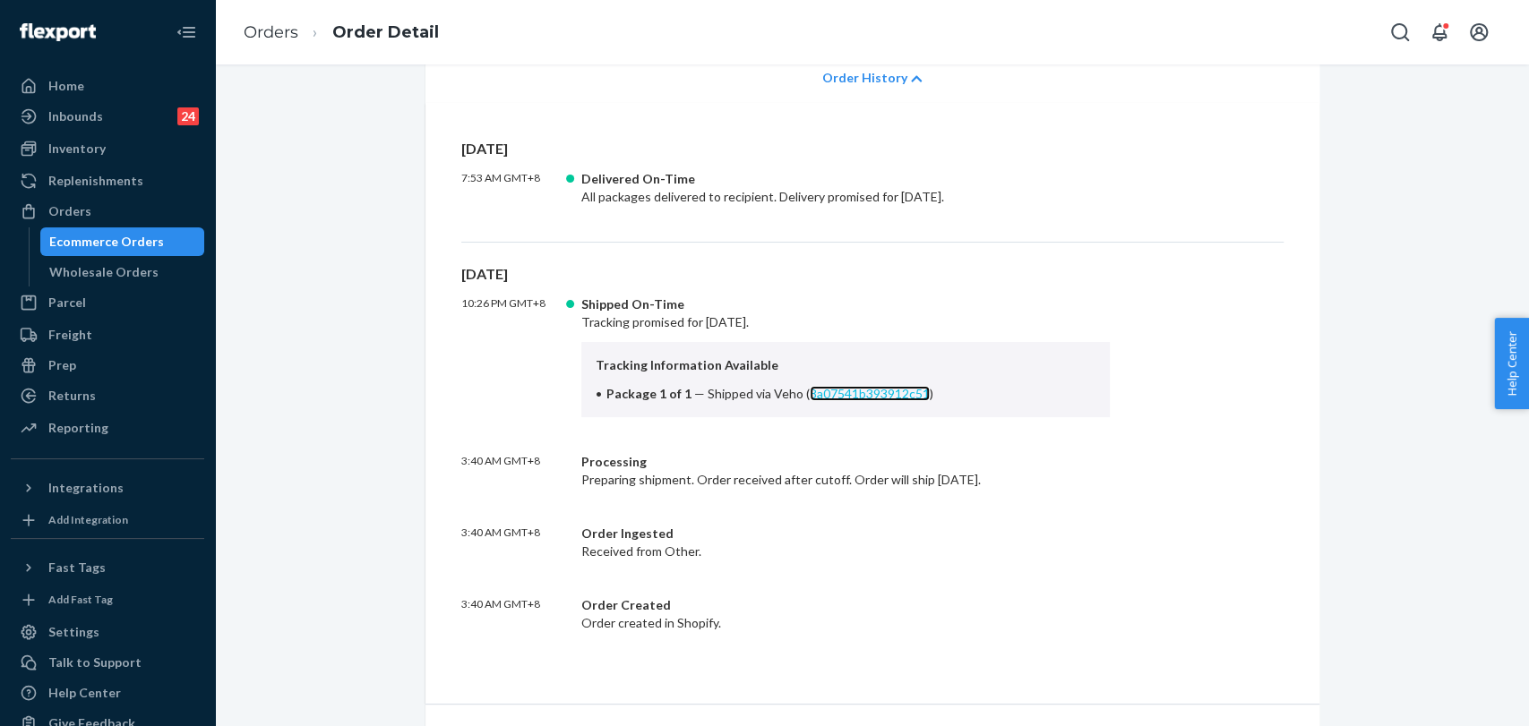
click at [896, 396] on link "8a07541b393912c51" at bounding box center [870, 393] width 120 height 15
drag, startPoint x: 760, startPoint y: 390, endPoint x: 996, endPoint y: 390, distance: 235.6
click at [996, 390] on li "Package 1 of 1 — Shipped via Veho ( 8a07541b393912c51 )" at bounding box center [846, 394] width 501 height 18
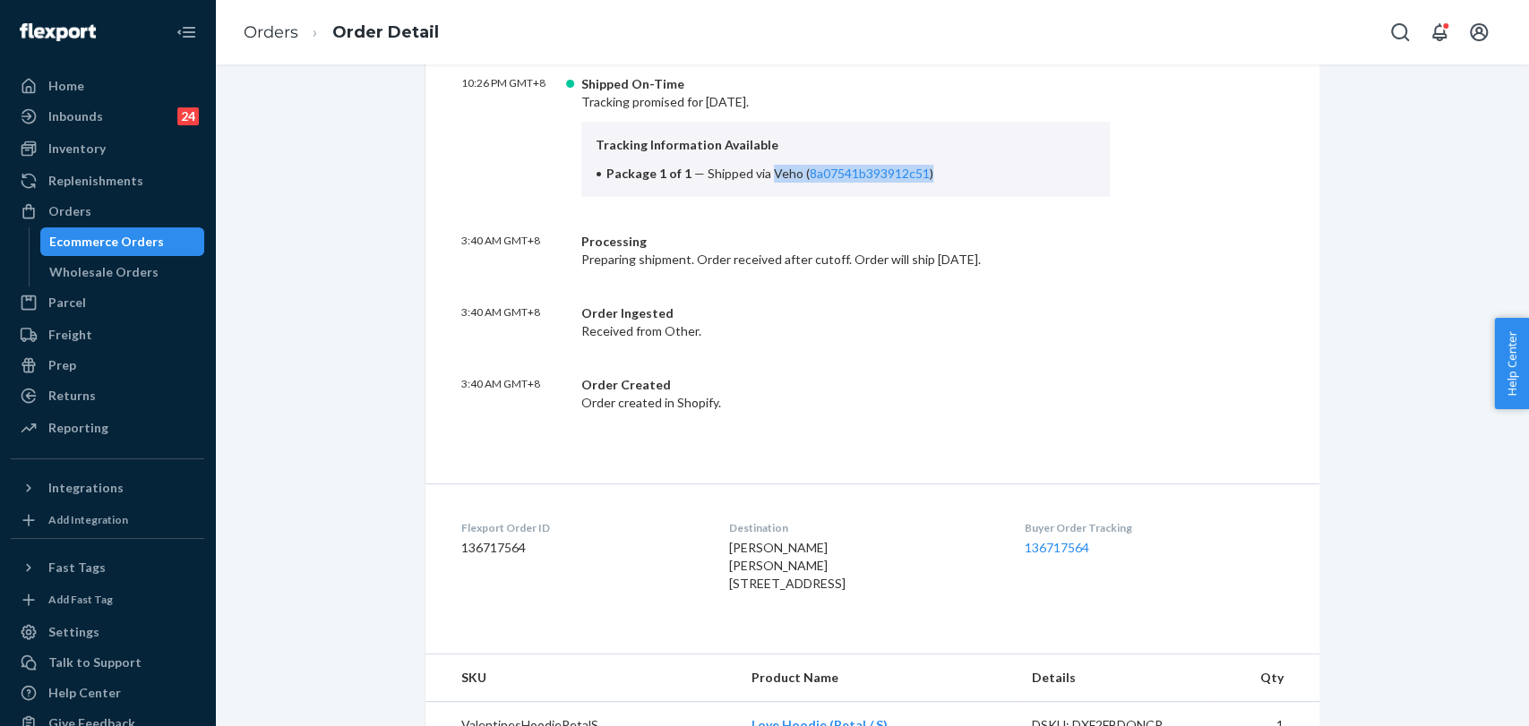
scroll to position [597, 0]
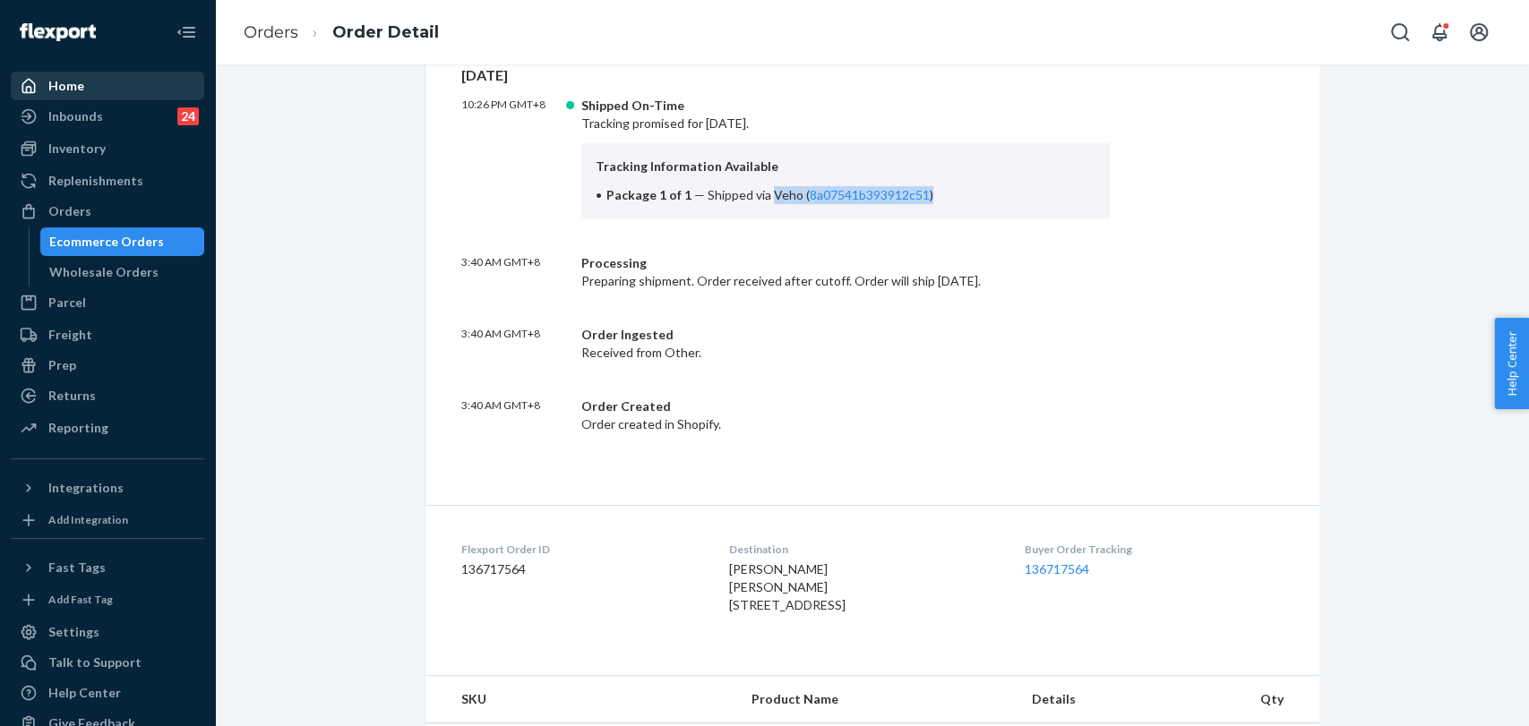
click at [36, 86] on icon at bounding box center [29, 86] width 18 height 18
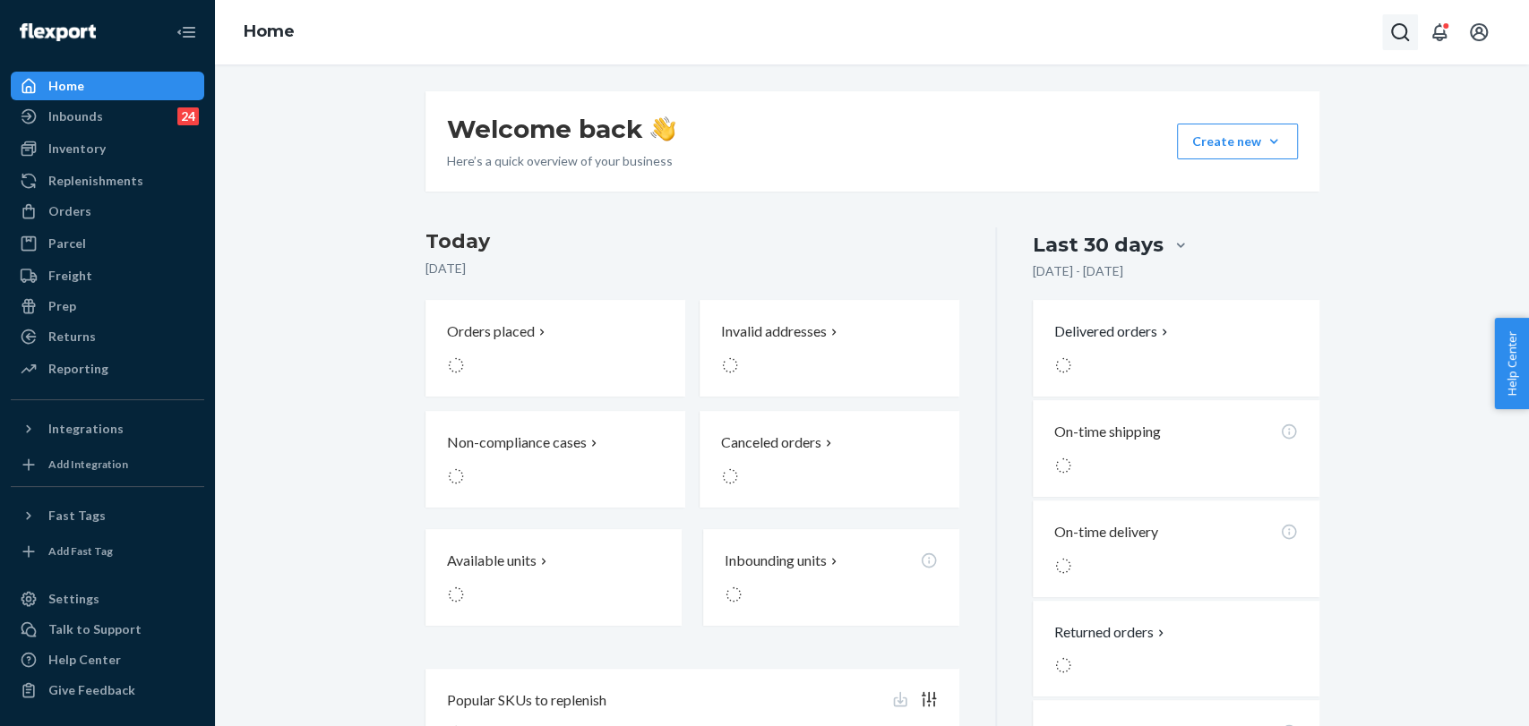
click at [1402, 31] on icon "Open Search Box" at bounding box center [1399, 31] width 21 height 21
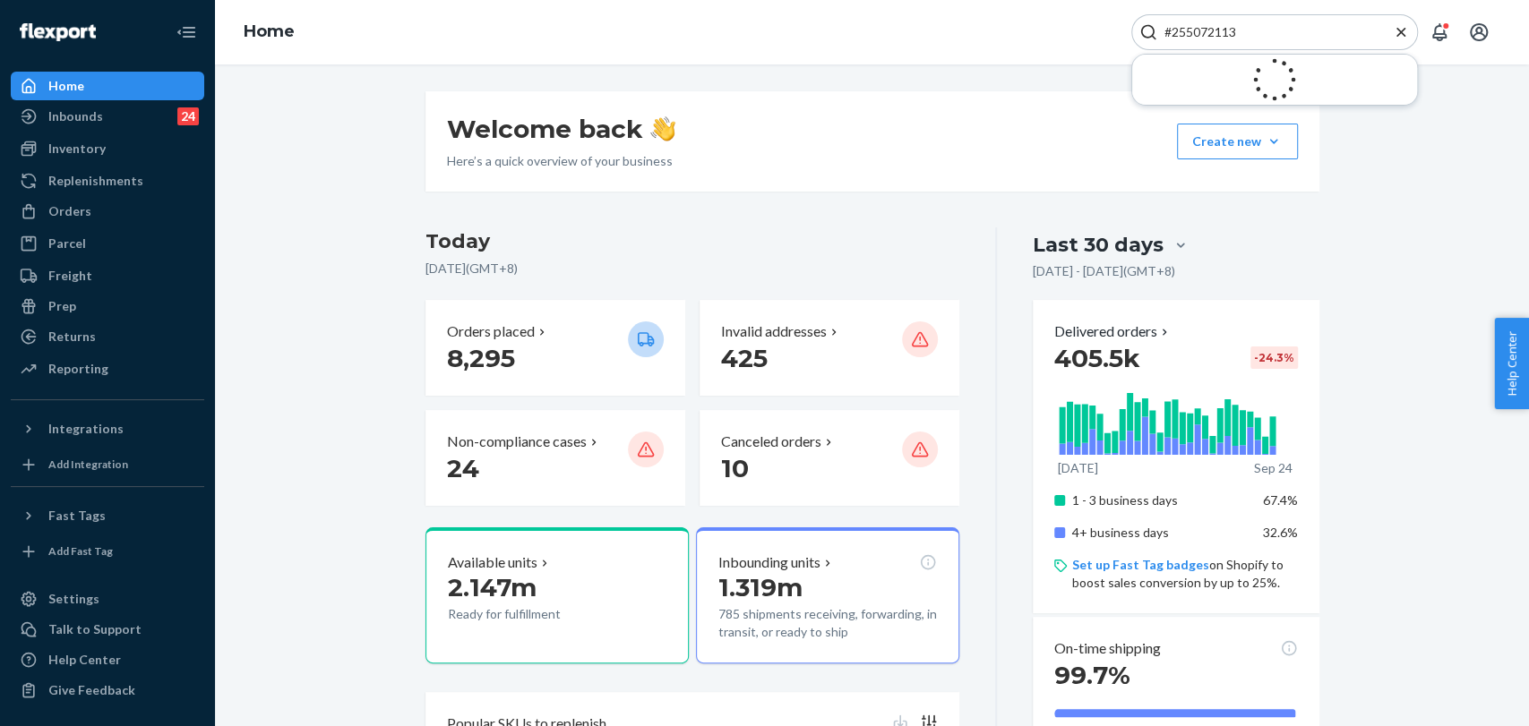
type input "#255072113"
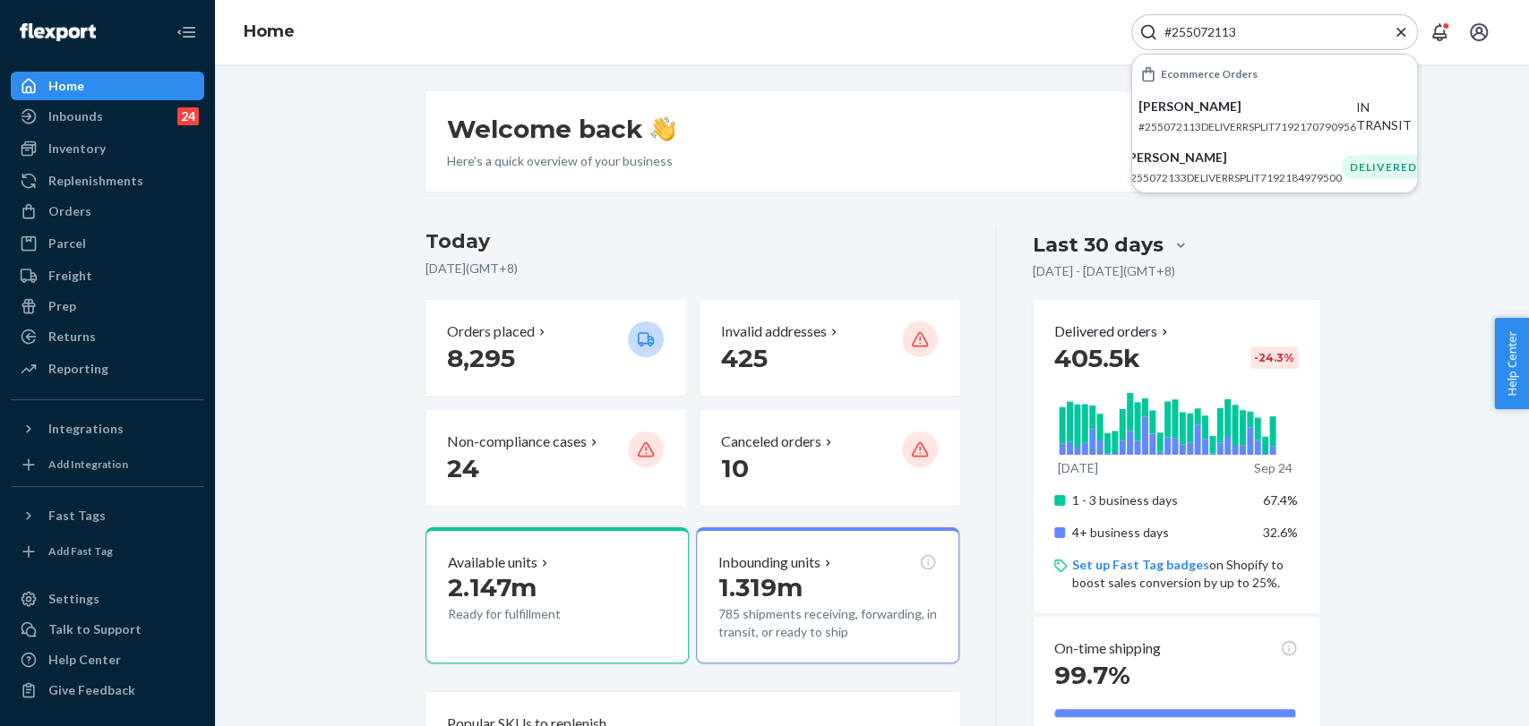
click at [1281, 117] on div "Erin Houston #255072113DELIVERRSPLIT7192170790956" at bounding box center [1247, 116] width 218 height 37
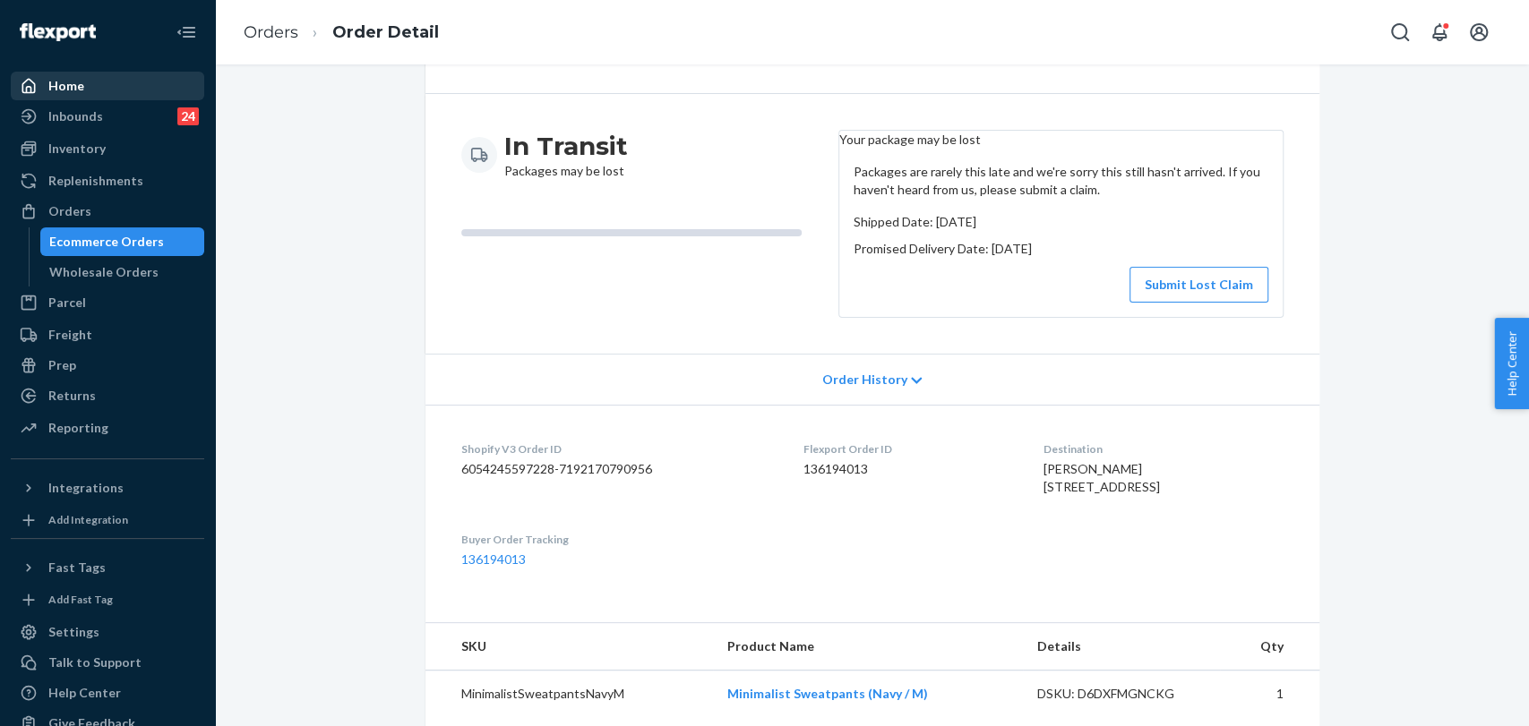
scroll to position [199, 0]
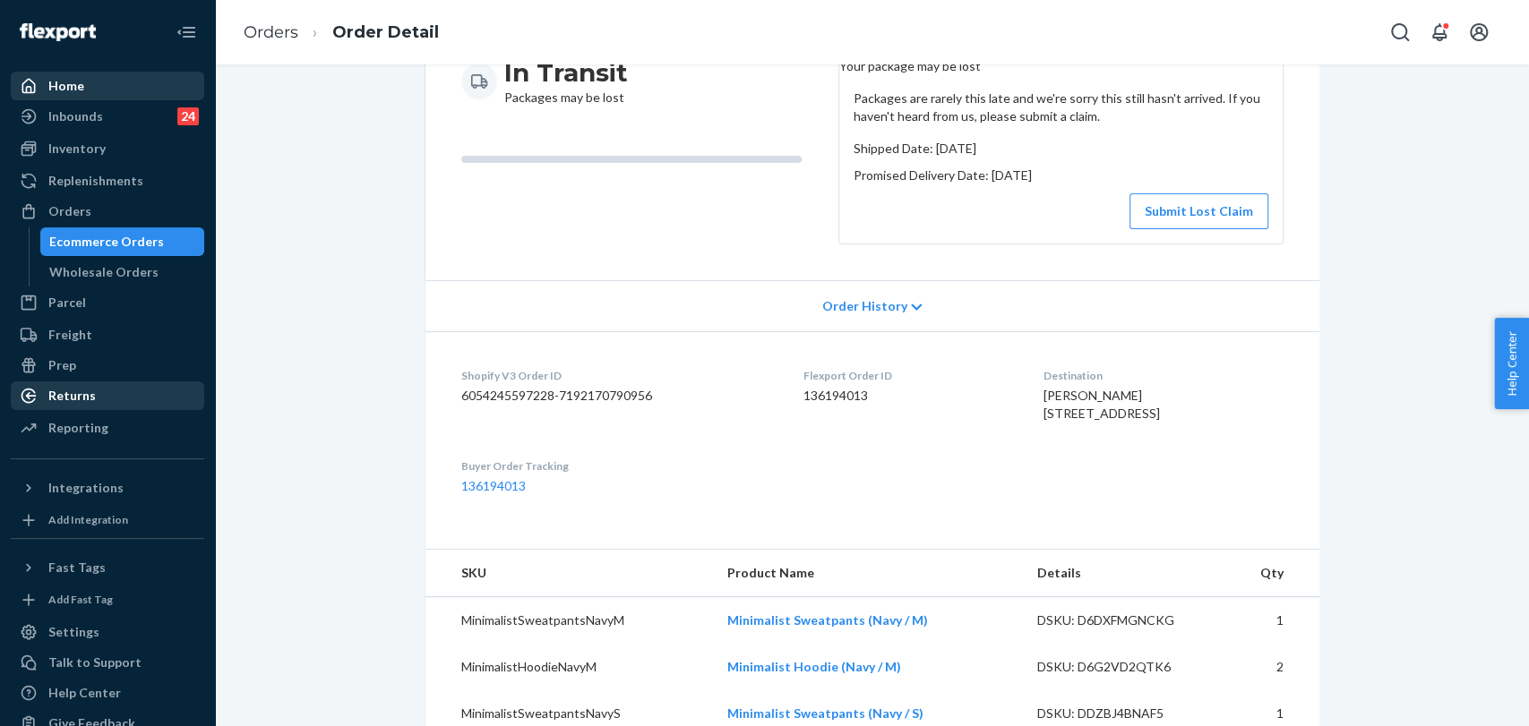
click at [69, 396] on div "Returns" at bounding box center [71, 396] width 47 height 18
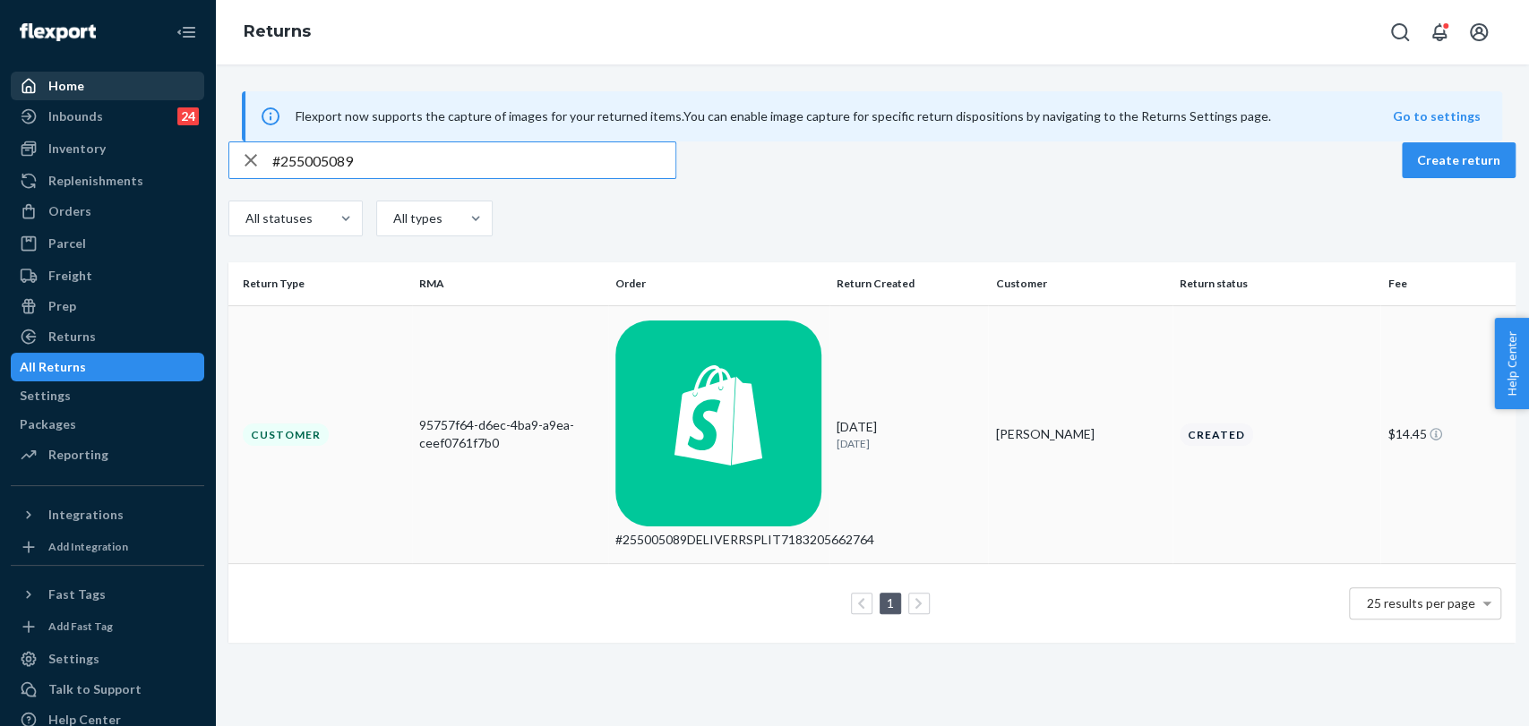
type input "#255005089"
click at [768, 531] on div "#255005089DELIVERRSPLIT7183205662764" at bounding box center [718, 540] width 206 height 18
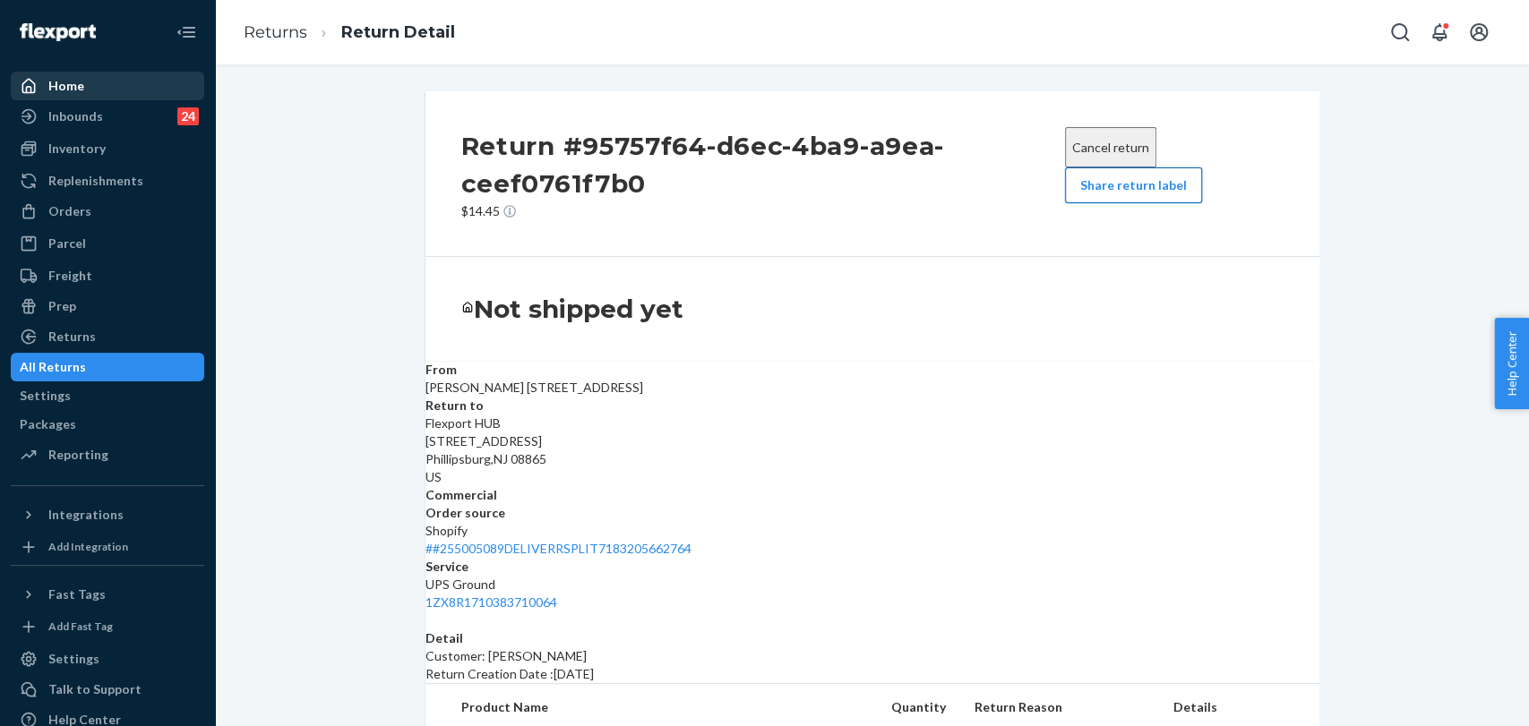
click at [1126, 195] on button "Share return label" at bounding box center [1133, 185] width 137 height 36
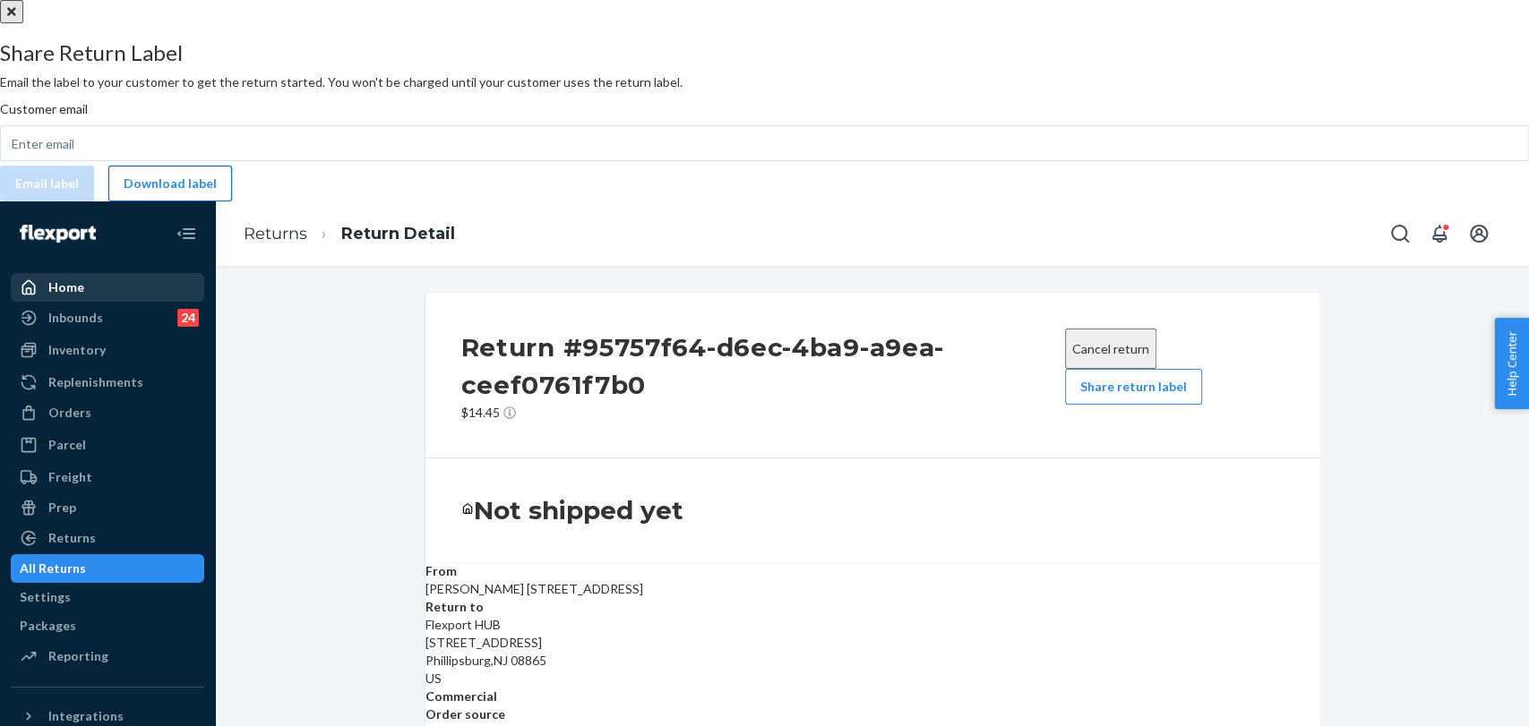
click at [232, 202] on button "Download label" at bounding box center [170, 184] width 124 height 36
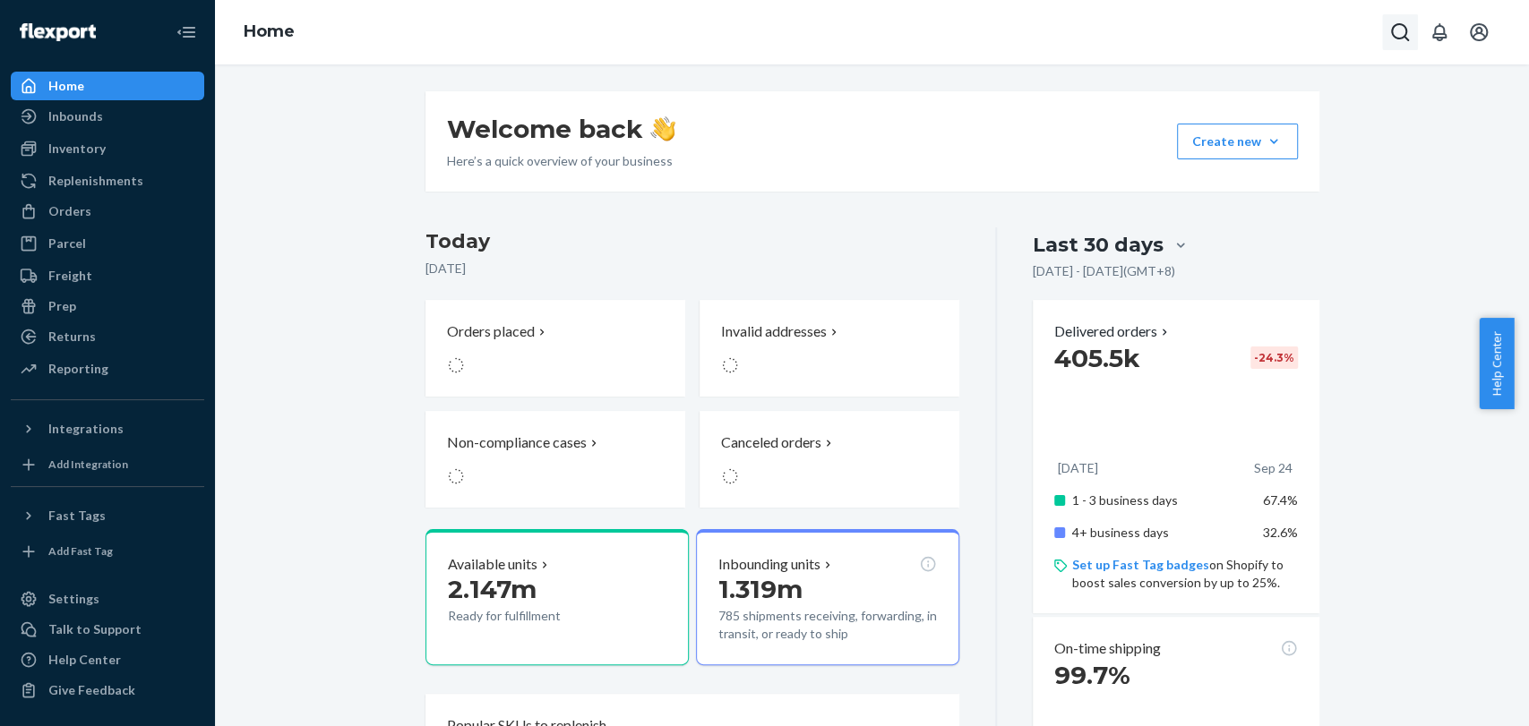
click at [1403, 35] on icon "Open Search Box" at bounding box center [1399, 31] width 21 height 21
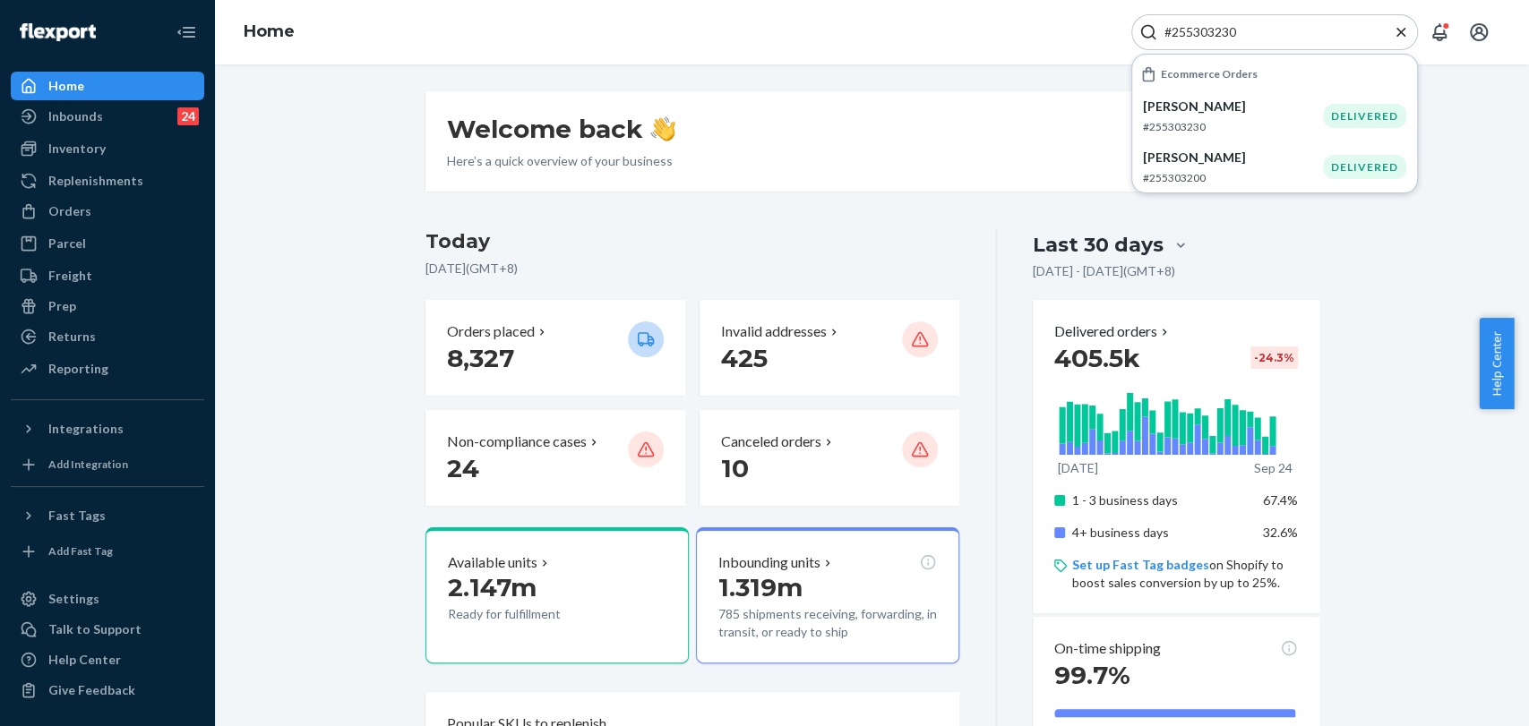
type input "#255303230"
click at [1232, 127] on p "#255303230" at bounding box center [1233, 126] width 180 height 15
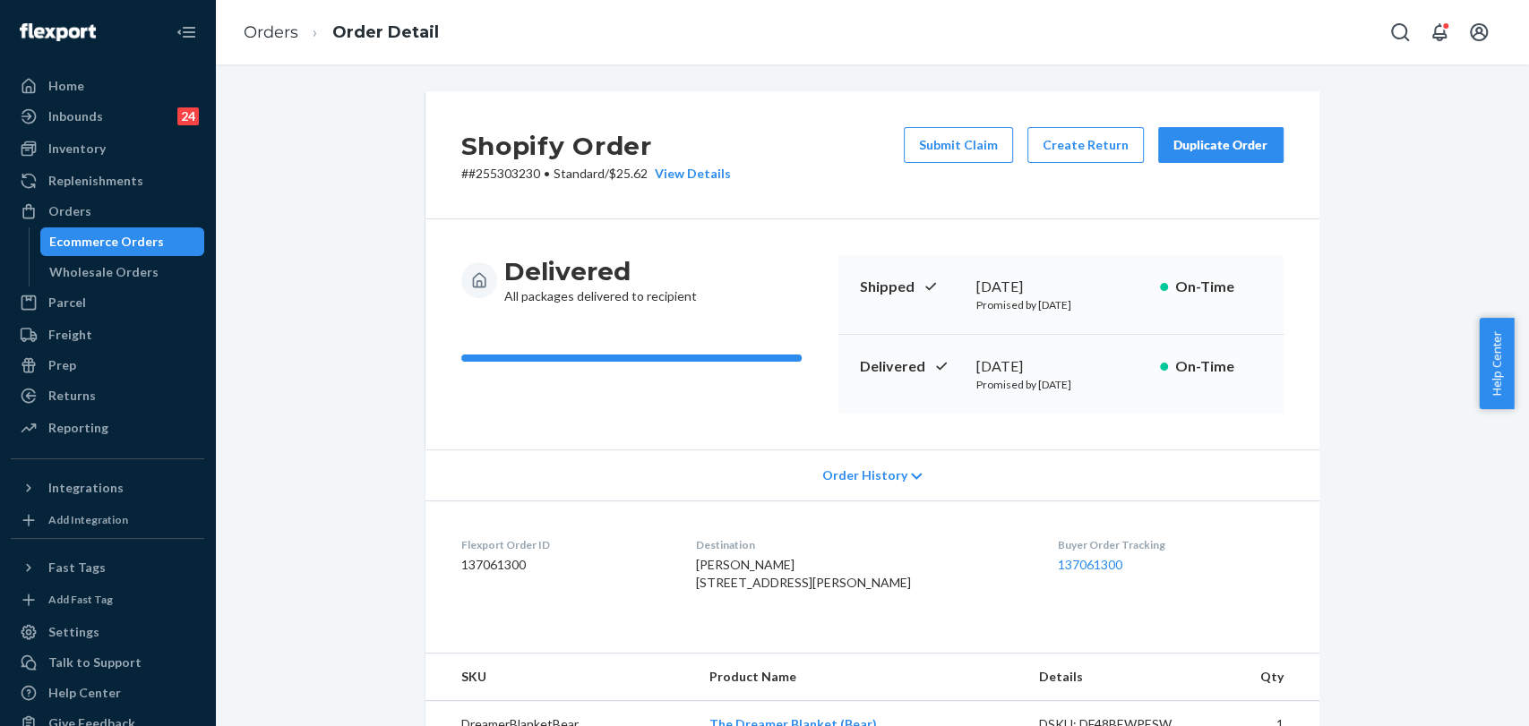
click at [855, 482] on span "Order History" at bounding box center [863, 476] width 85 height 18
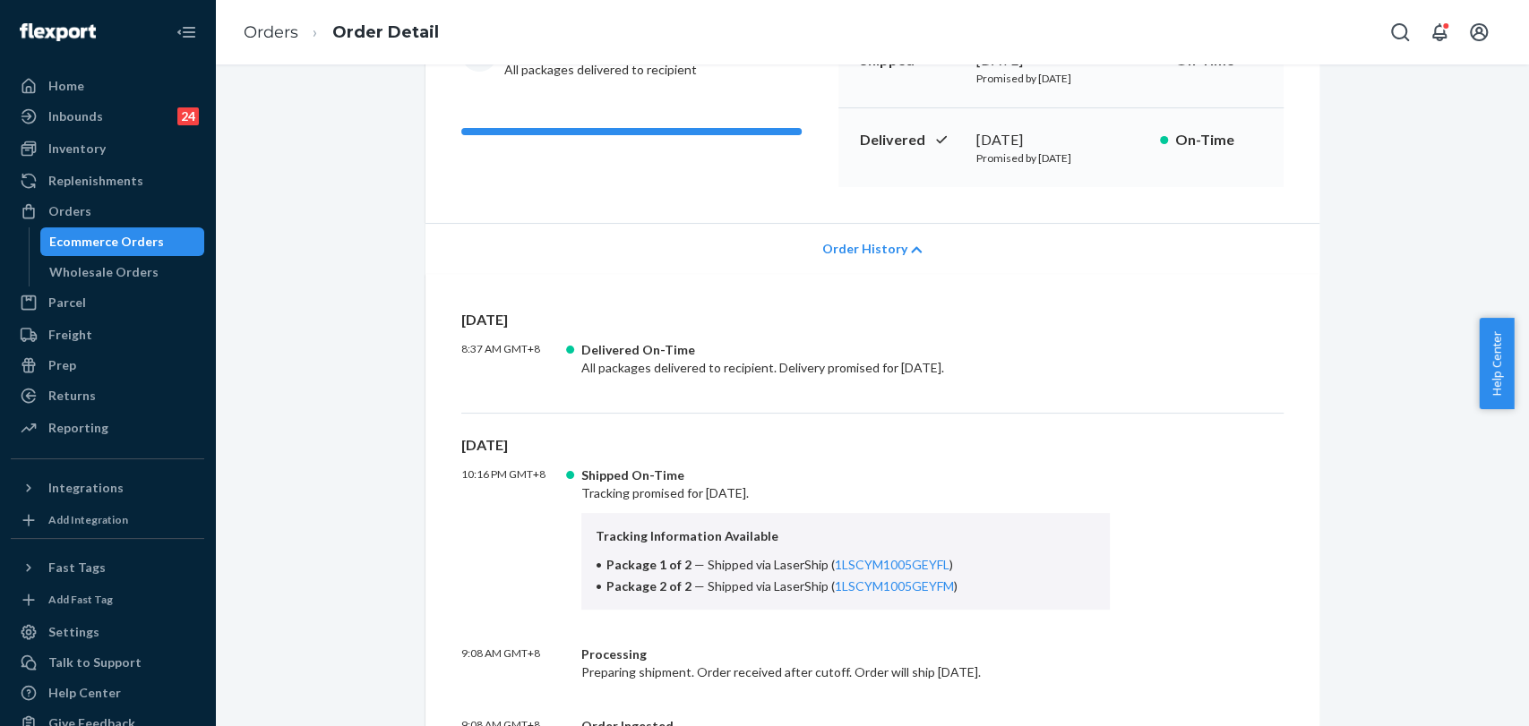
scroll to position [298, 0]
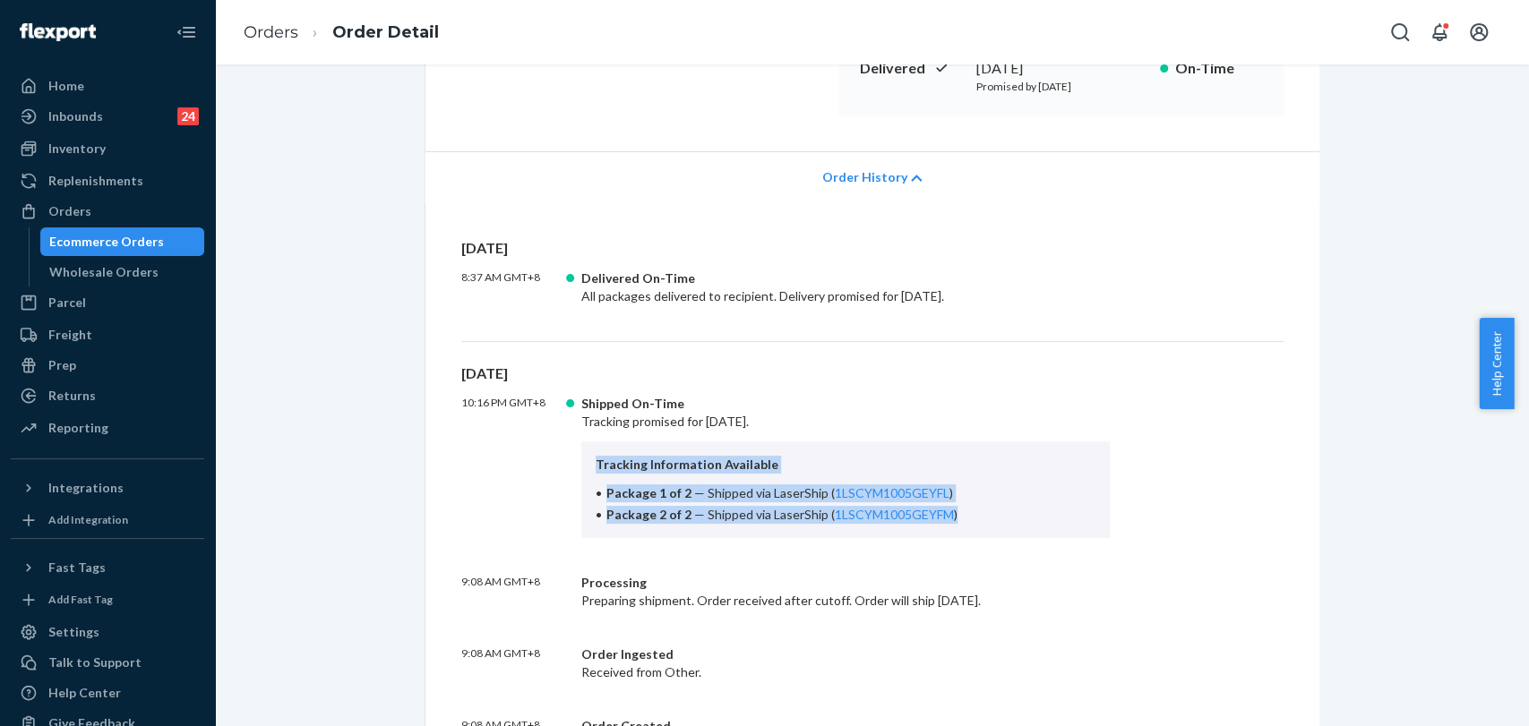
drag, startPoint x: 588, startPoint y: 464, endPoint x: 971, endPoint y: 508, distance: 385.8
click at [971, 508] on div "Tracking Information Available Package 1 of 2 — Shipped via LaserShip ( 1LSCYM1…" at bounding box center [845, 490] width 529 height 97
copy div "Tracking Information Available Package 1 of 2 — Shipped via LaserShip ( 1LSCYM1…"
